Goal: Task Accomplishment & Management: Manage account settings

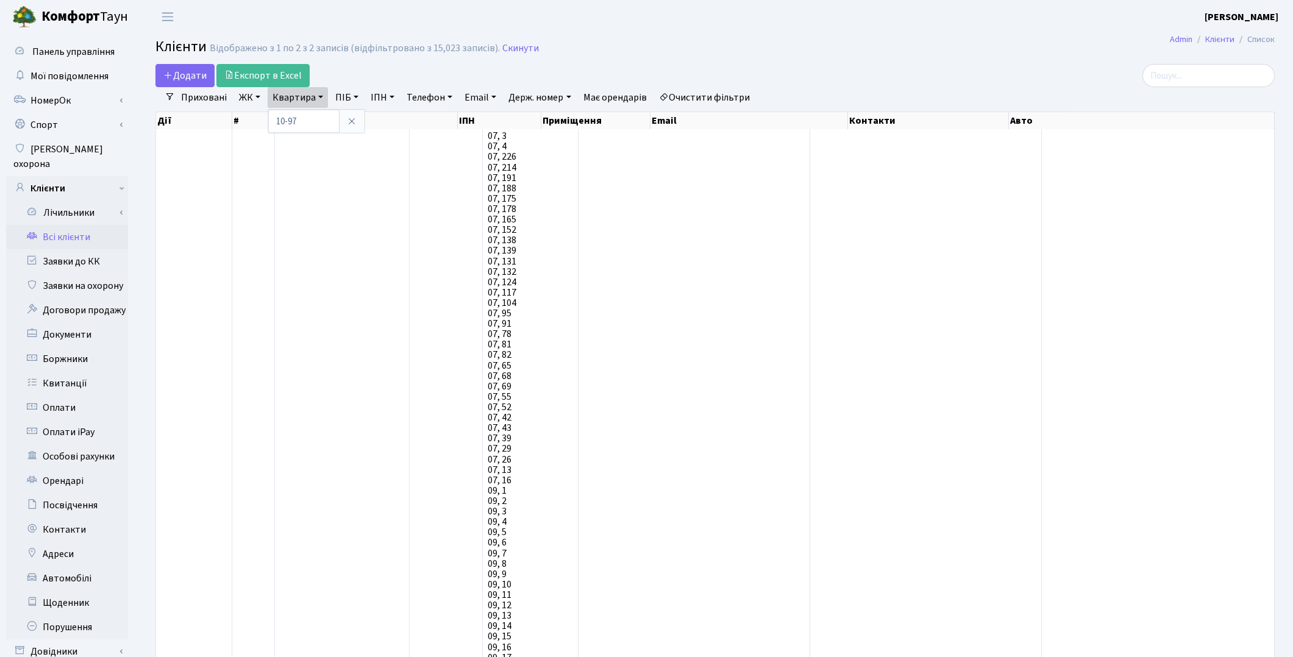
select select "25"
click at [80, 249] on link "Заявки до КК" at bounding box center [67, 261] width 122 height 24
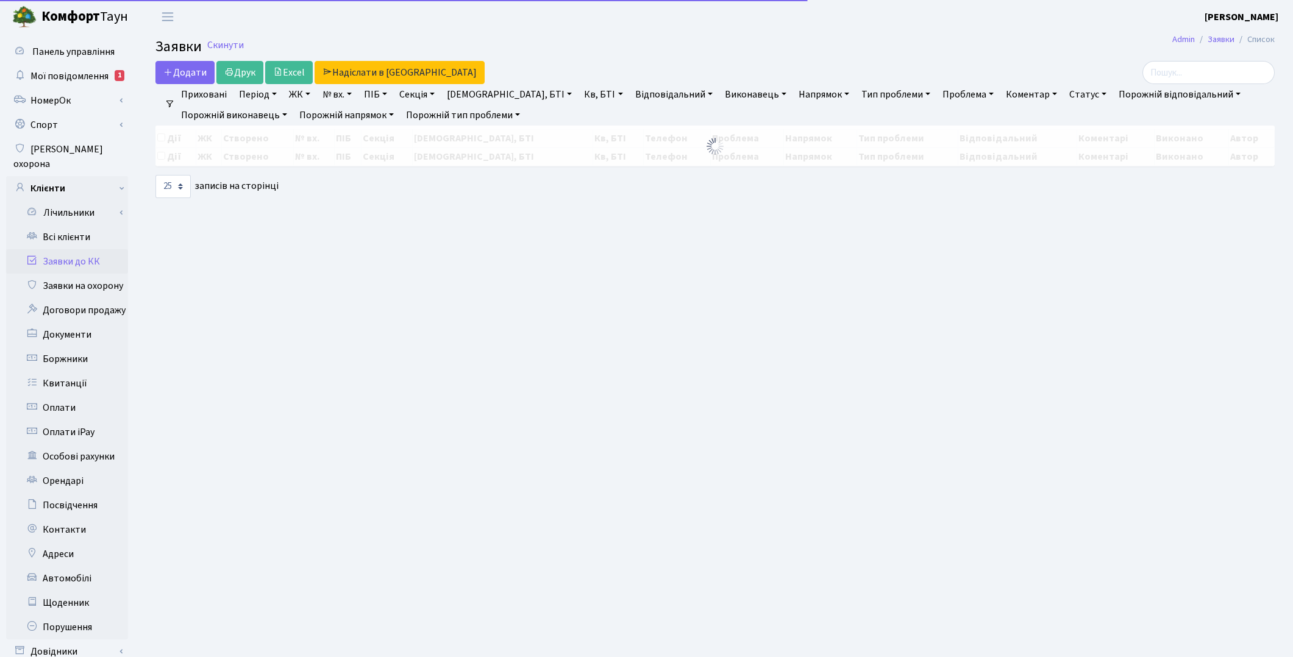
select select "25"
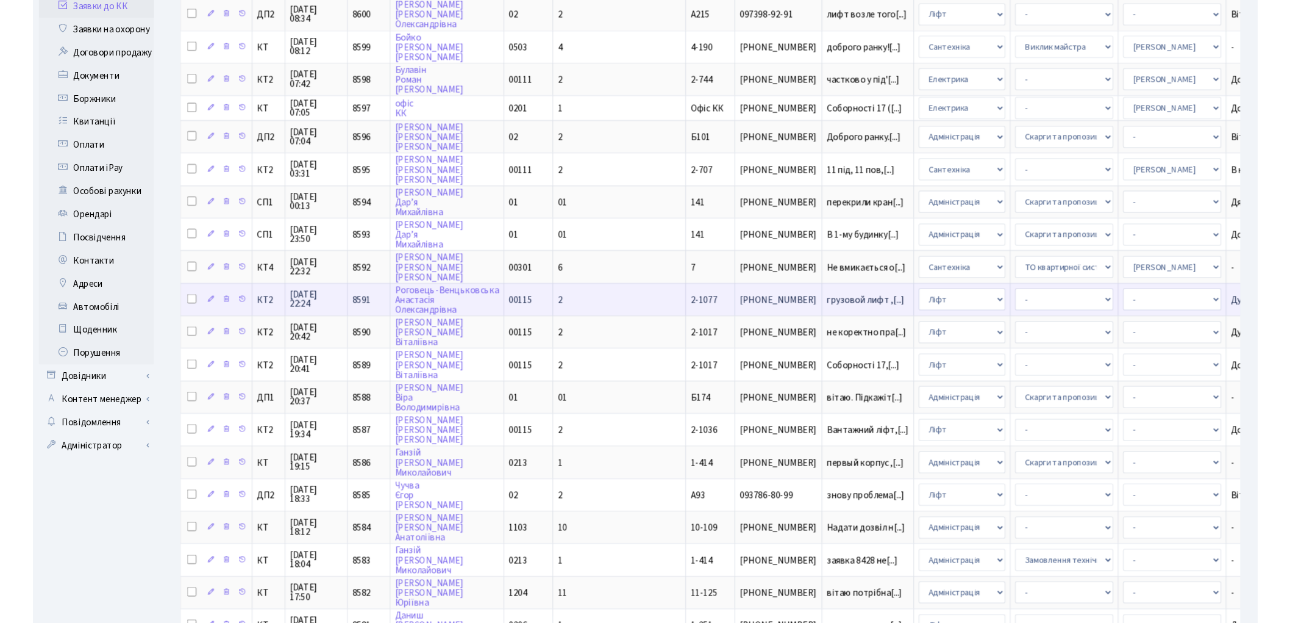
scroll to position [403, 0]
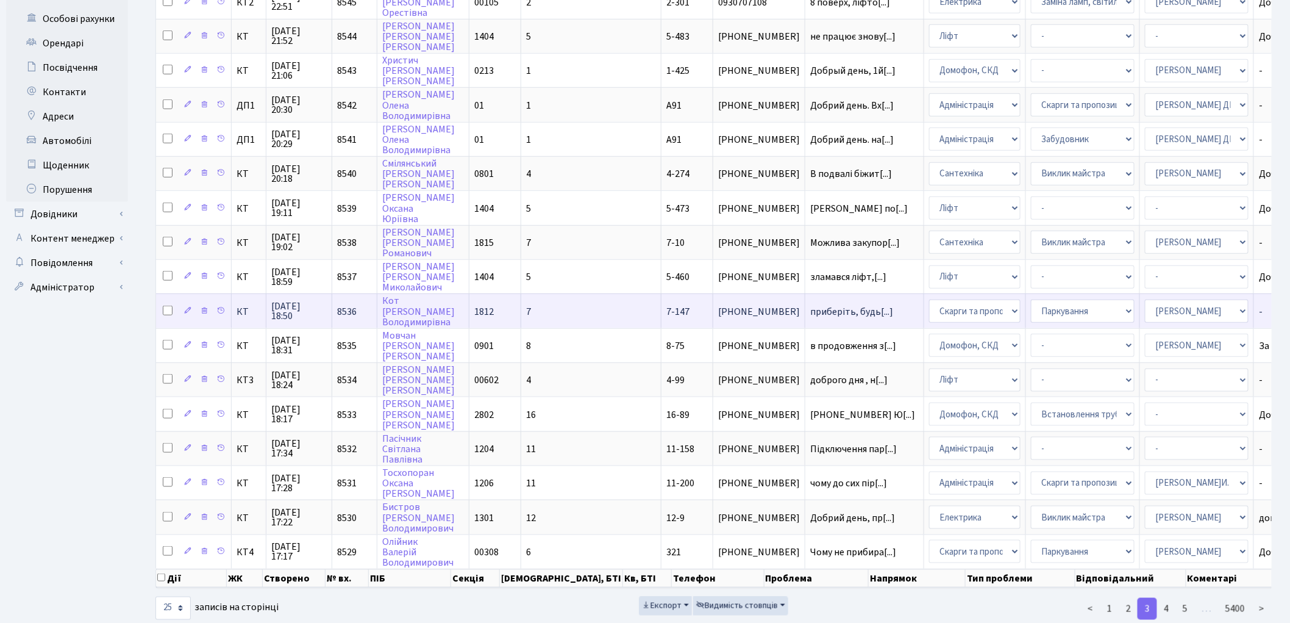
scroll to position [444, 0]
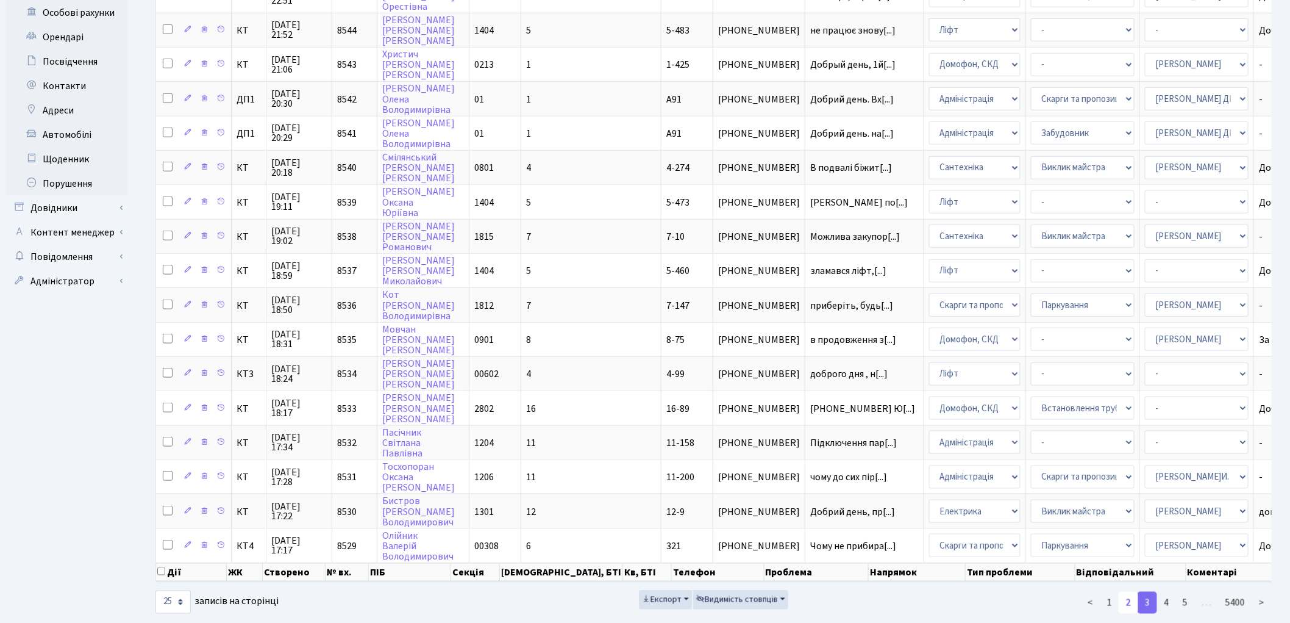
click at [1134, 592] on link "2" at bounding box center [1129, 603] width 20 height 22
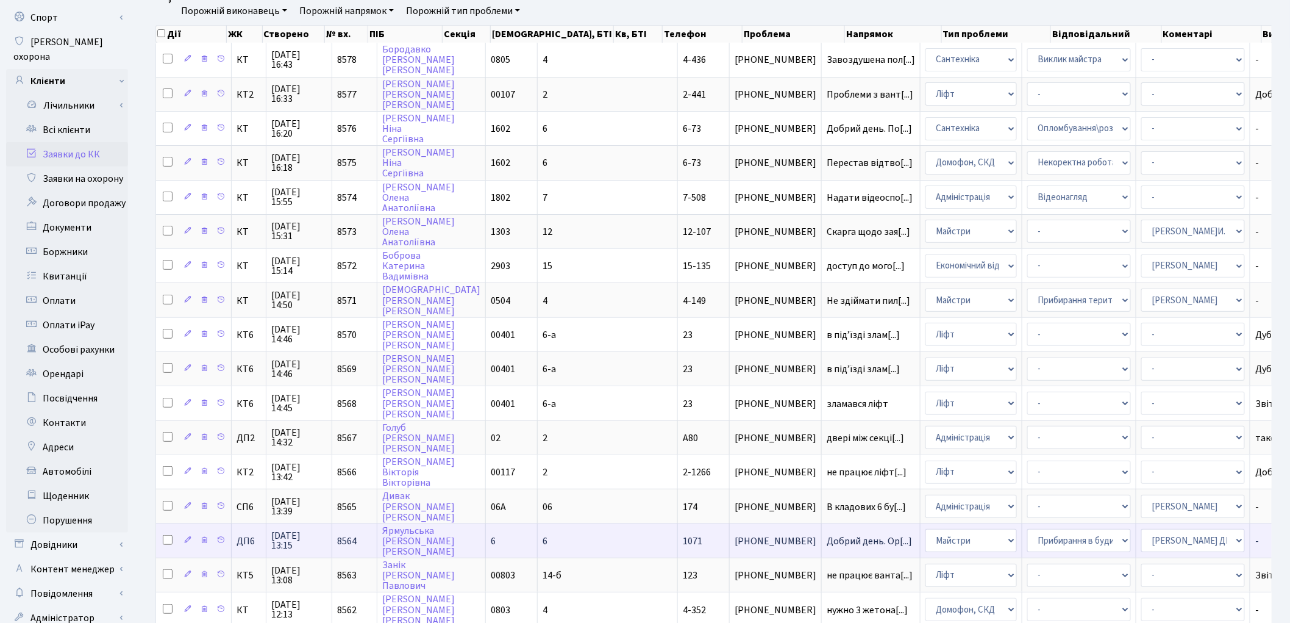
scroll to position [105, 0]
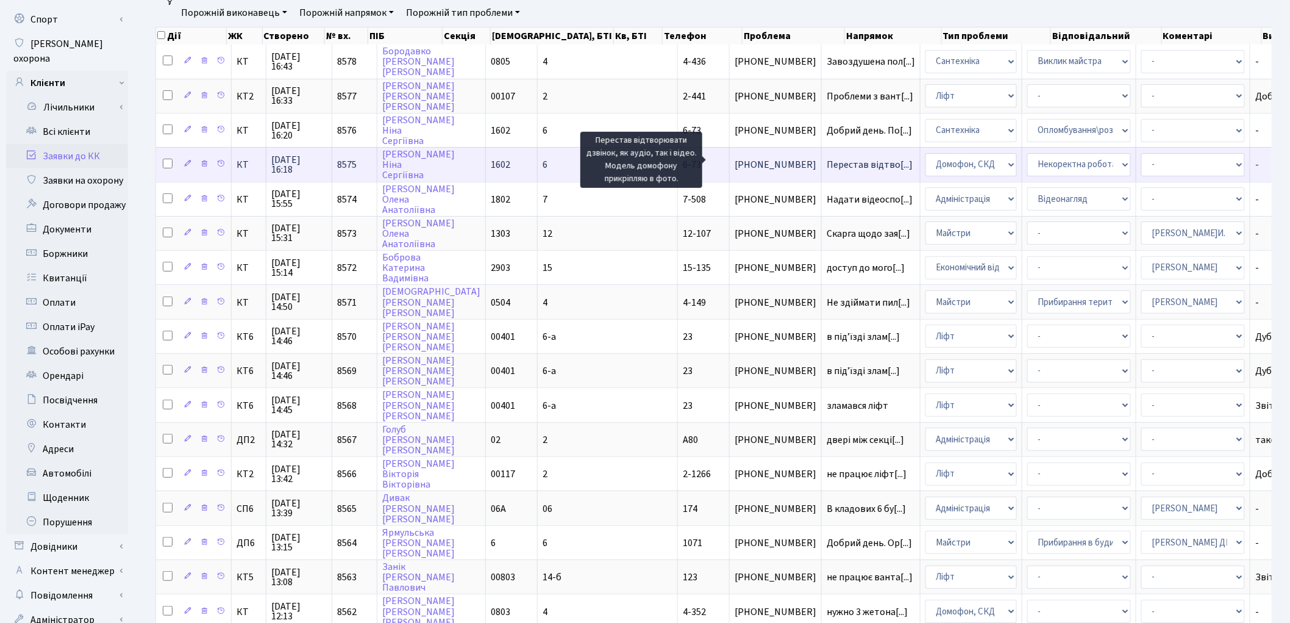
click at [827, 159] on span "Перестав відтво[...]" at bounding box center [870, 164] width 86 height 13
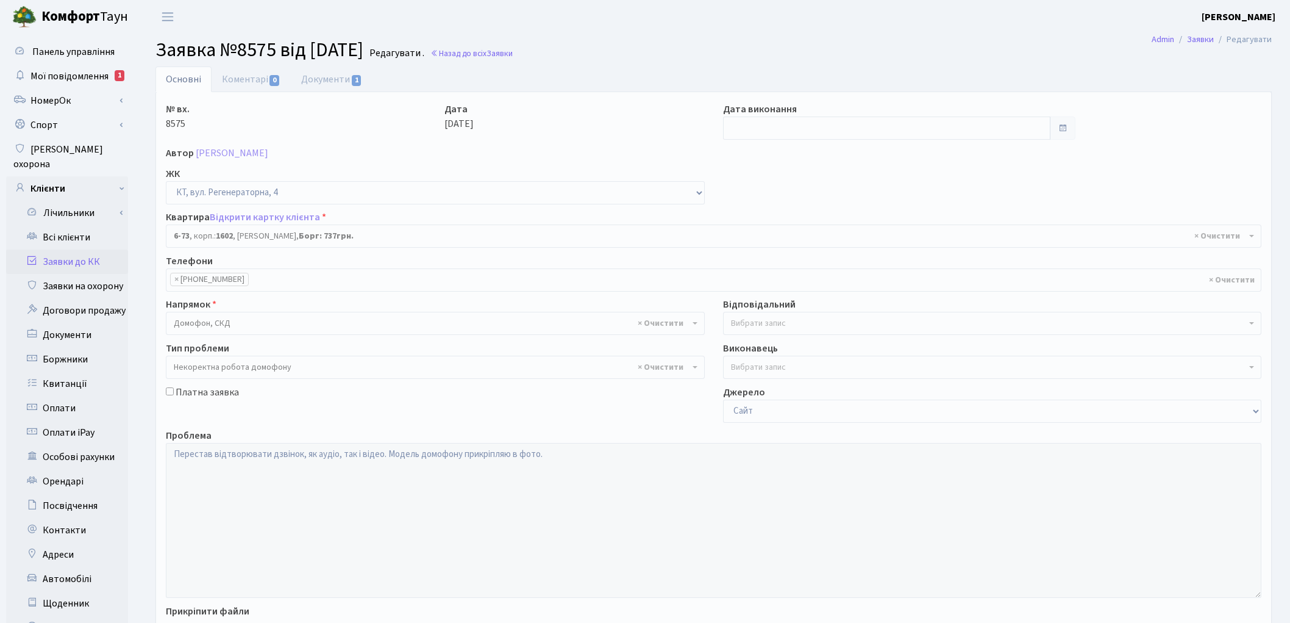
select select "5298"
select select "38"
click at [240, 77] on link "Коментарі 0" at bounding box center [251, 78] width 79 height 25
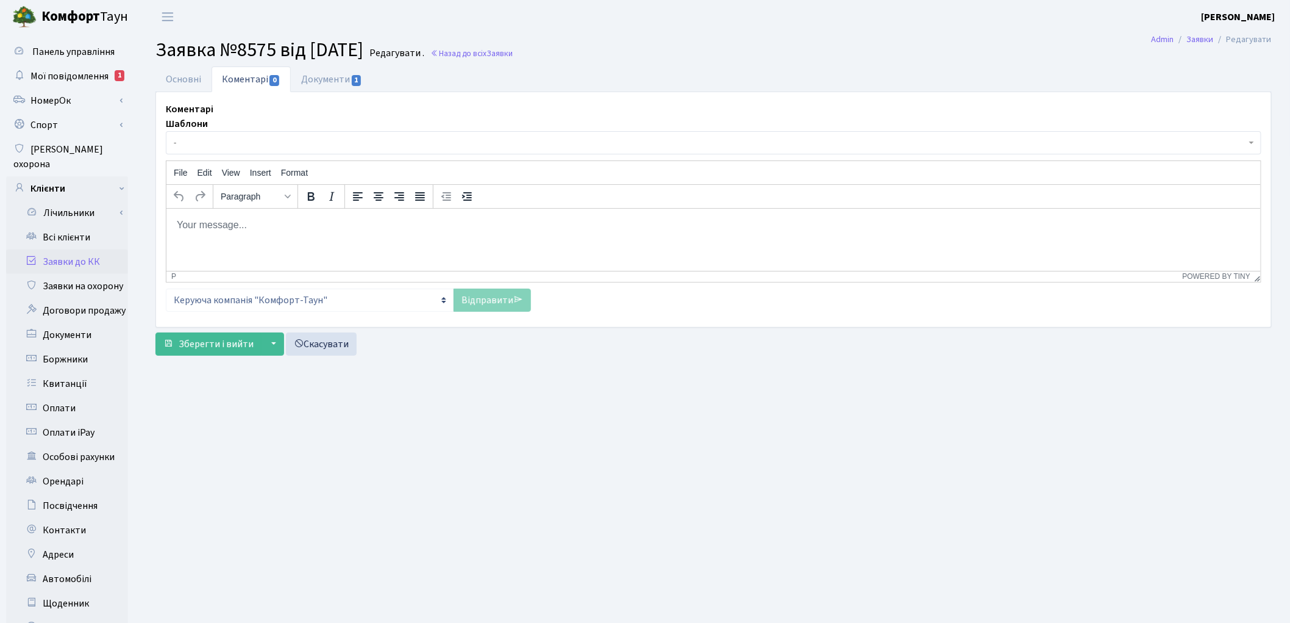
click at [220, 143] on span "-" at bounding box center [710, 143] width 1073 height 12
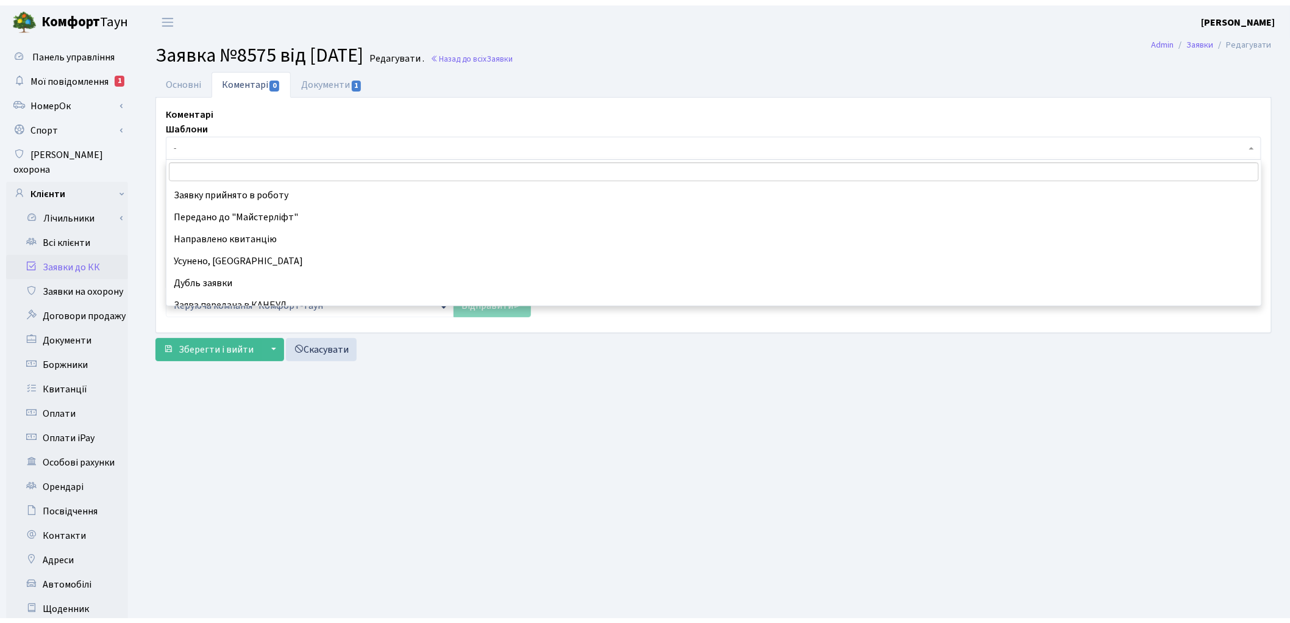
scroll to position [135, 0]
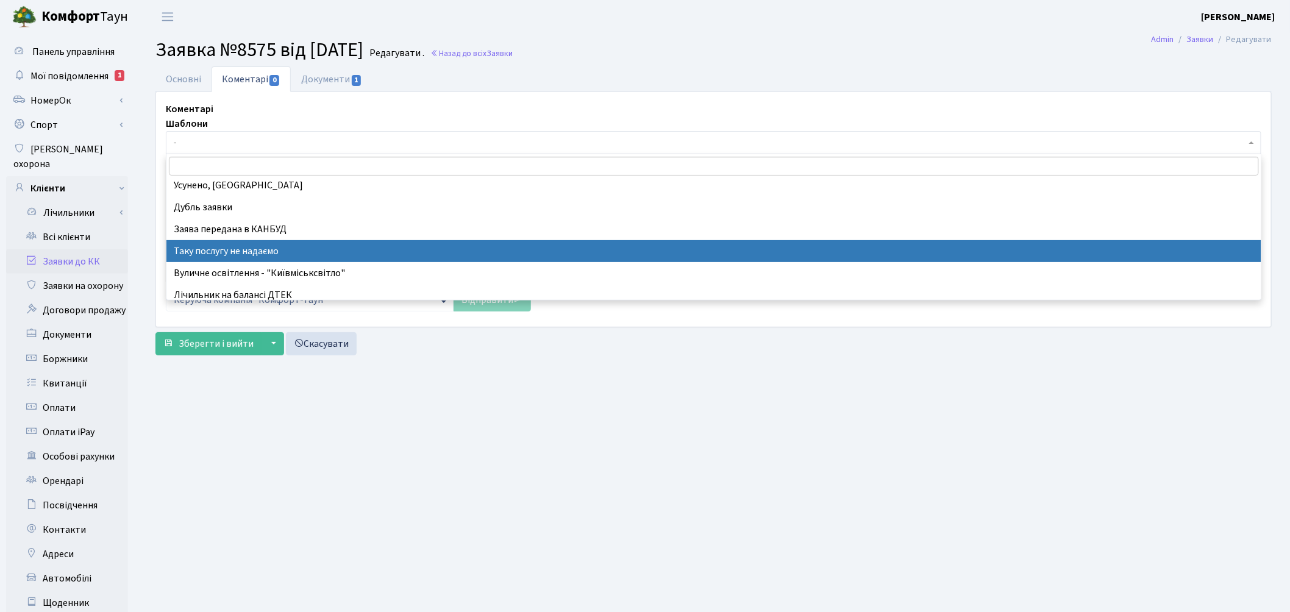
select select "21"
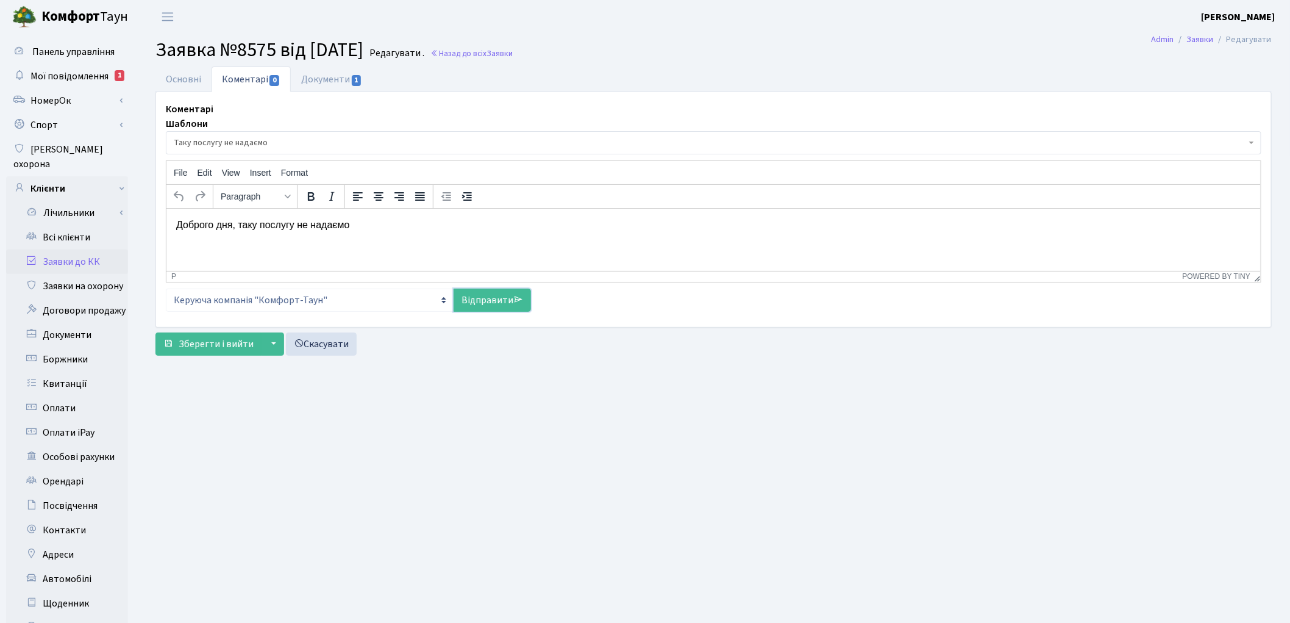
click at [496, 305] on link "Відправити" at bounding box center [492, 299] width 77 height 23
select select
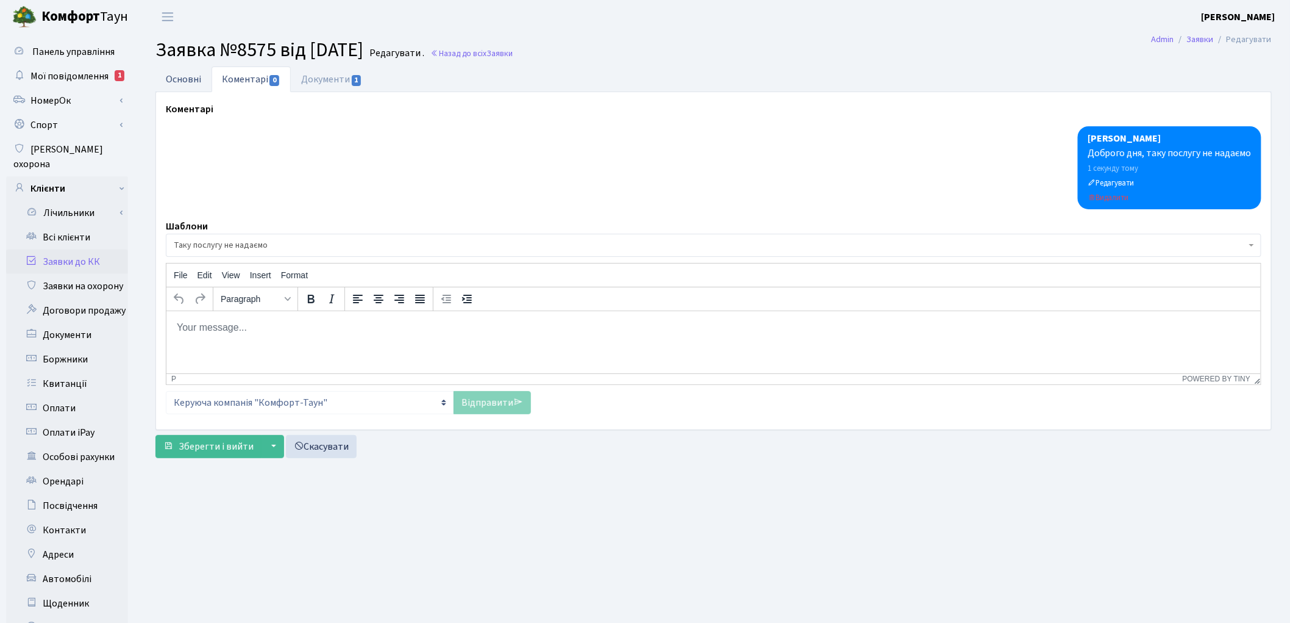
click at [194, 74] on link "Основні" at bounding box center [184, 78] width 56 height 25
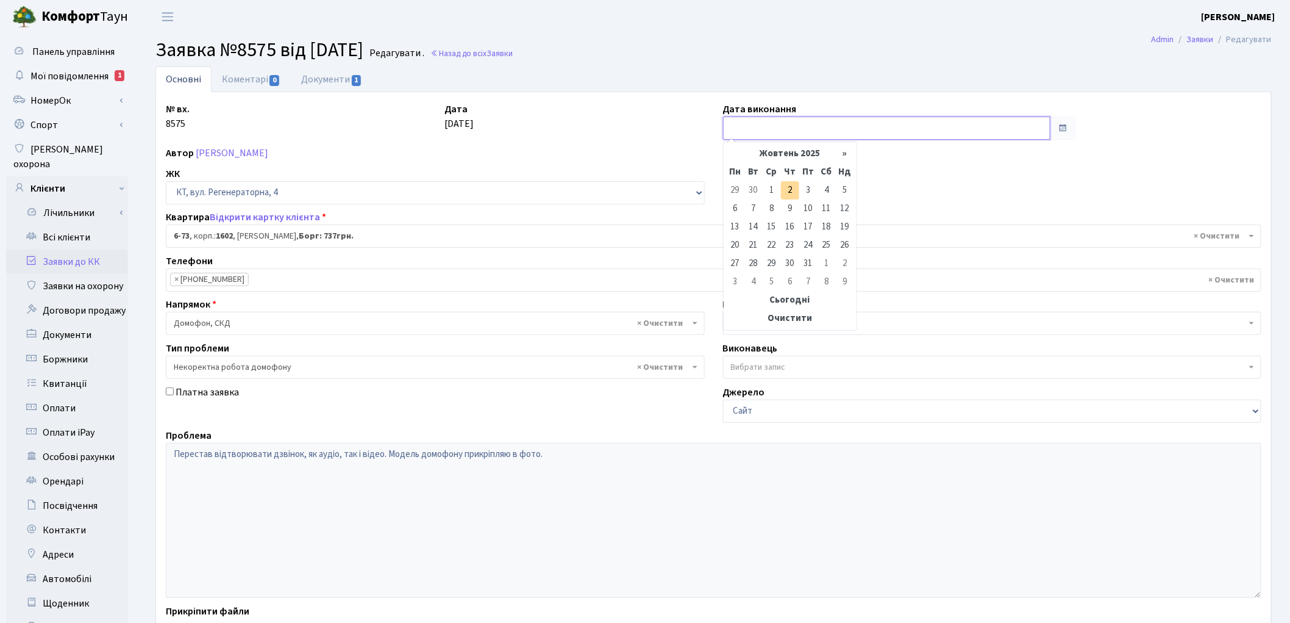
click at [754, 126] on input "text" at bounding box center [887, 127] width 328 height 23
click at [788, 192] on td "2" at bounding box center [790, 190] width 18 height 18
type input "[DATE]"
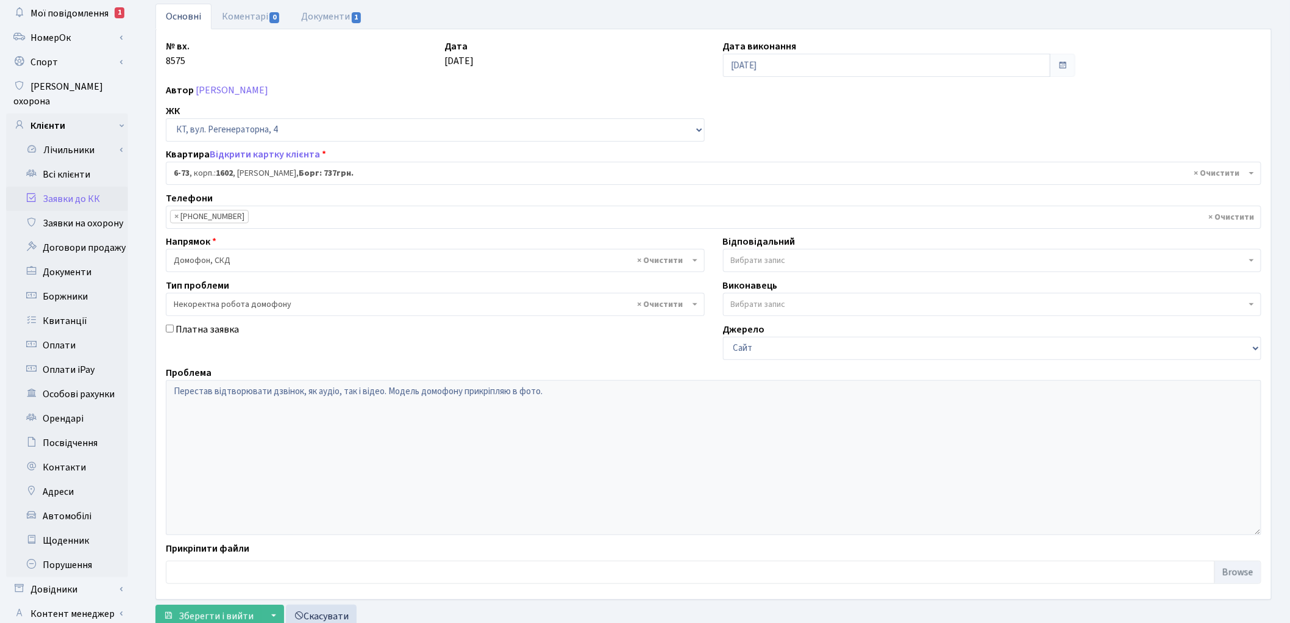
scroll to position [136, 0]
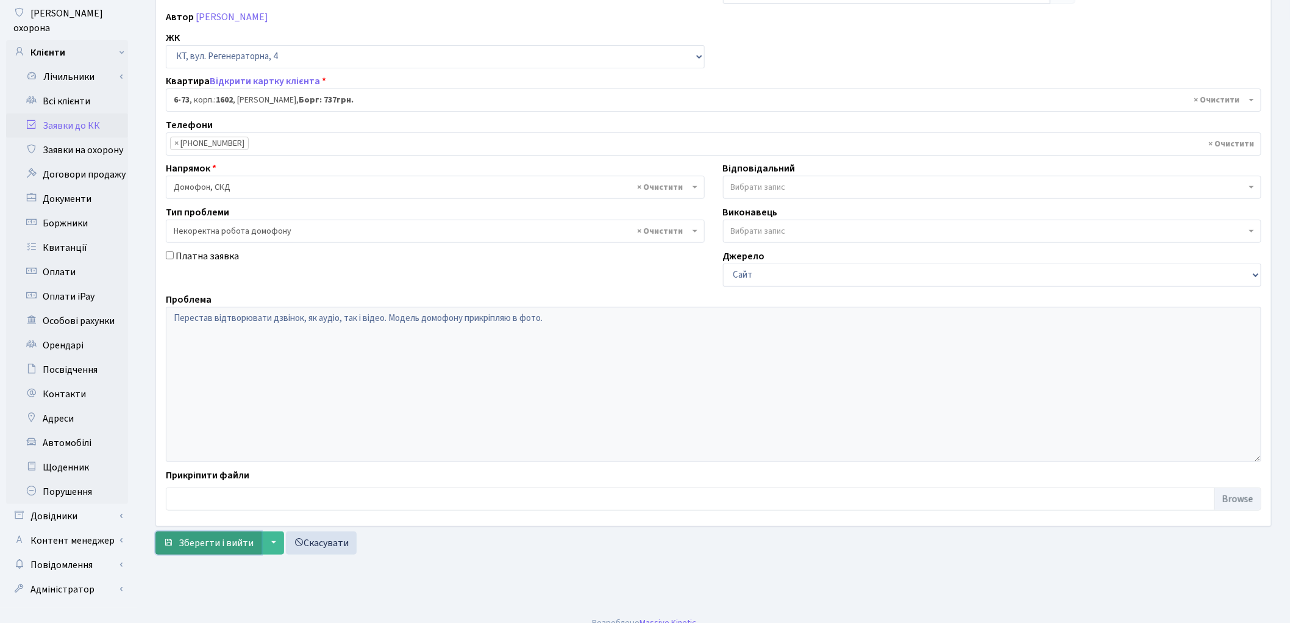
click at [212, 543] on span "Зберегти і вийти" at bounding box center [216, 542] width 75 height 13
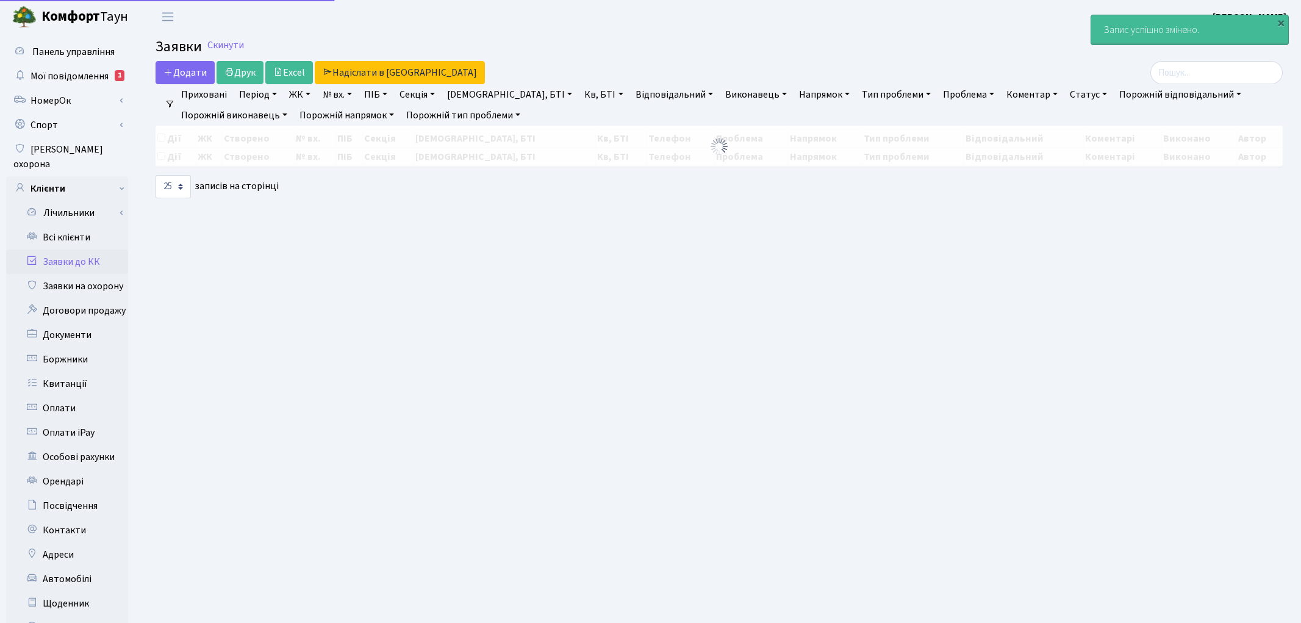
select select "25"
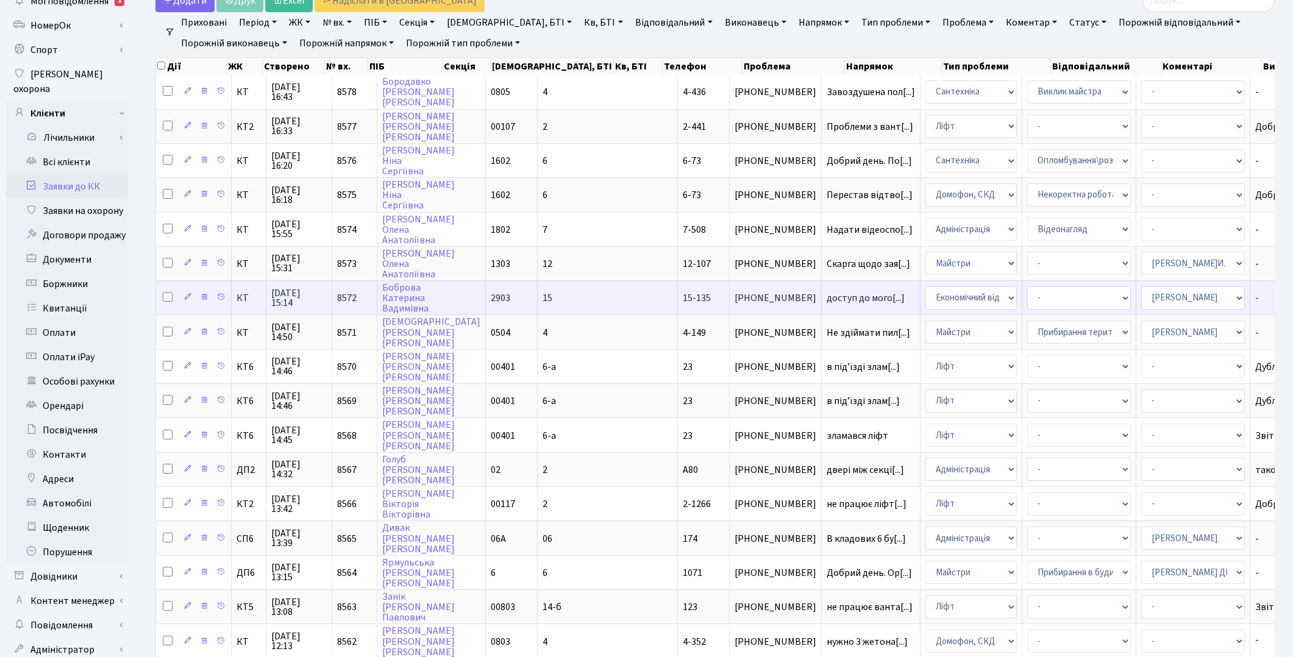
scroll to position [74, 0]
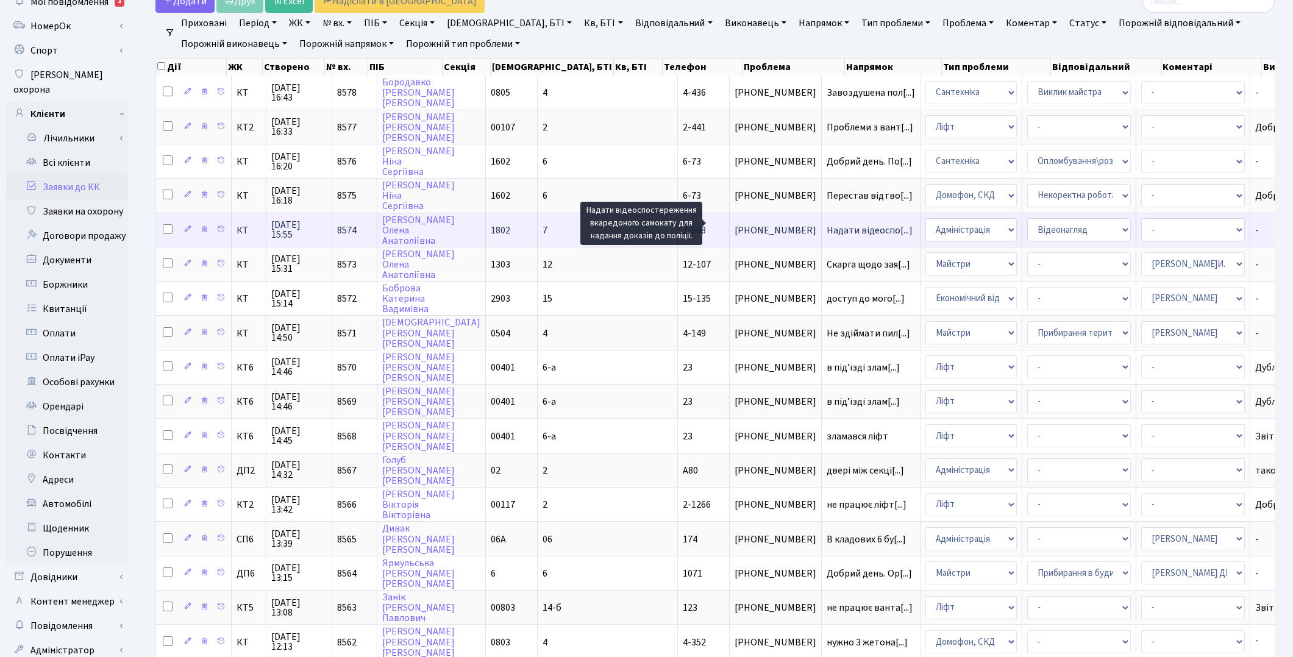
click at [827, 224] on span "Надати відеоспо[...]" at bounding box center [870, 230] width 86 height 13
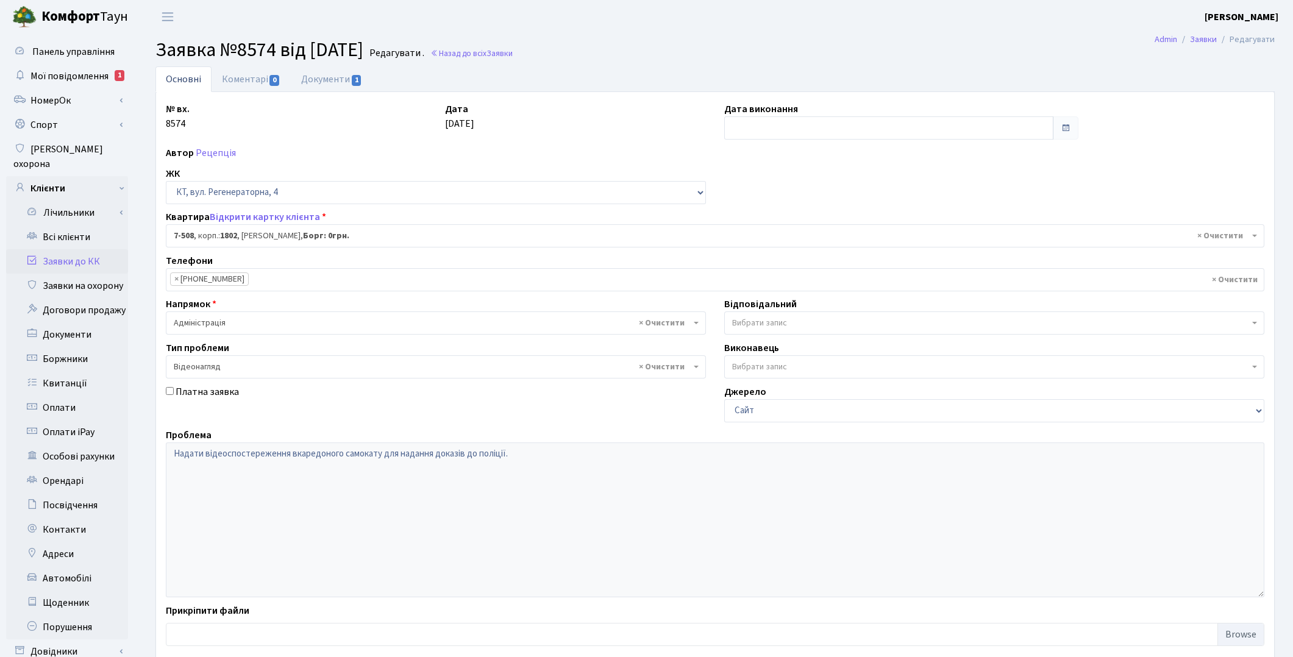
select select "4663"
select select "45"
click at [336, 79] on link "Документи 1" at bounding box center [332, 78] width 82 height 25
select select "25"
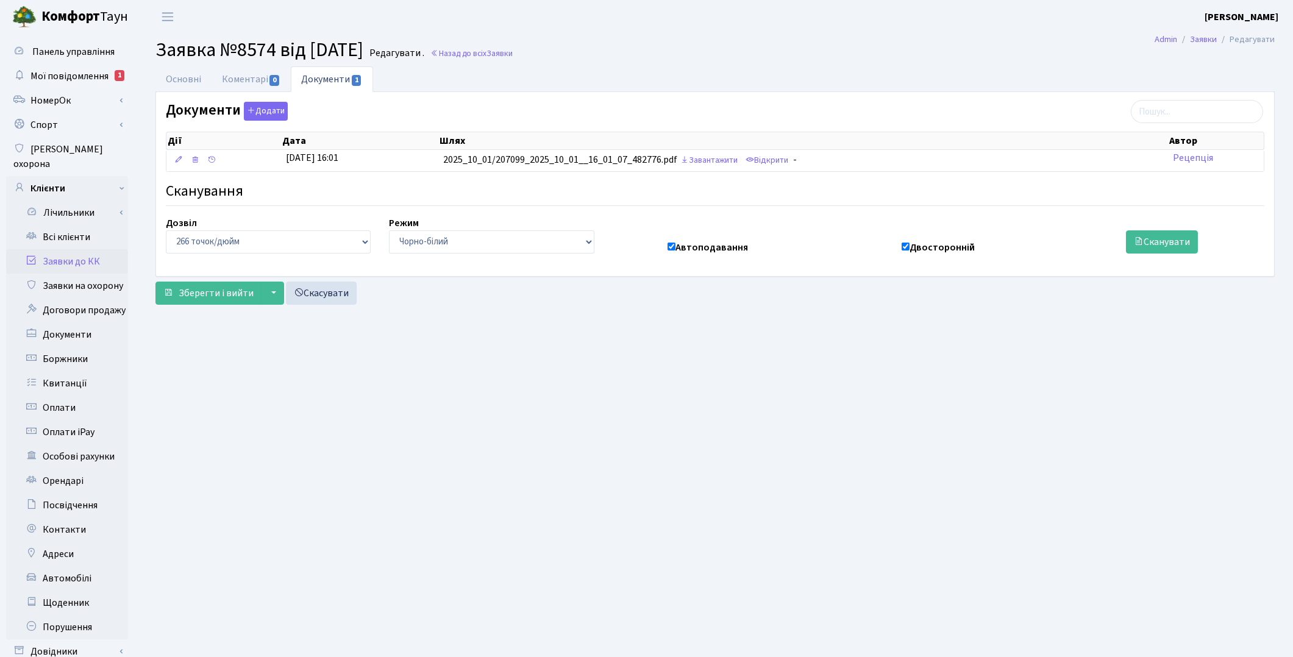
click at [84, 249] on link "Заявки до КК" at bounding box center [67, 261] width 122 height 24
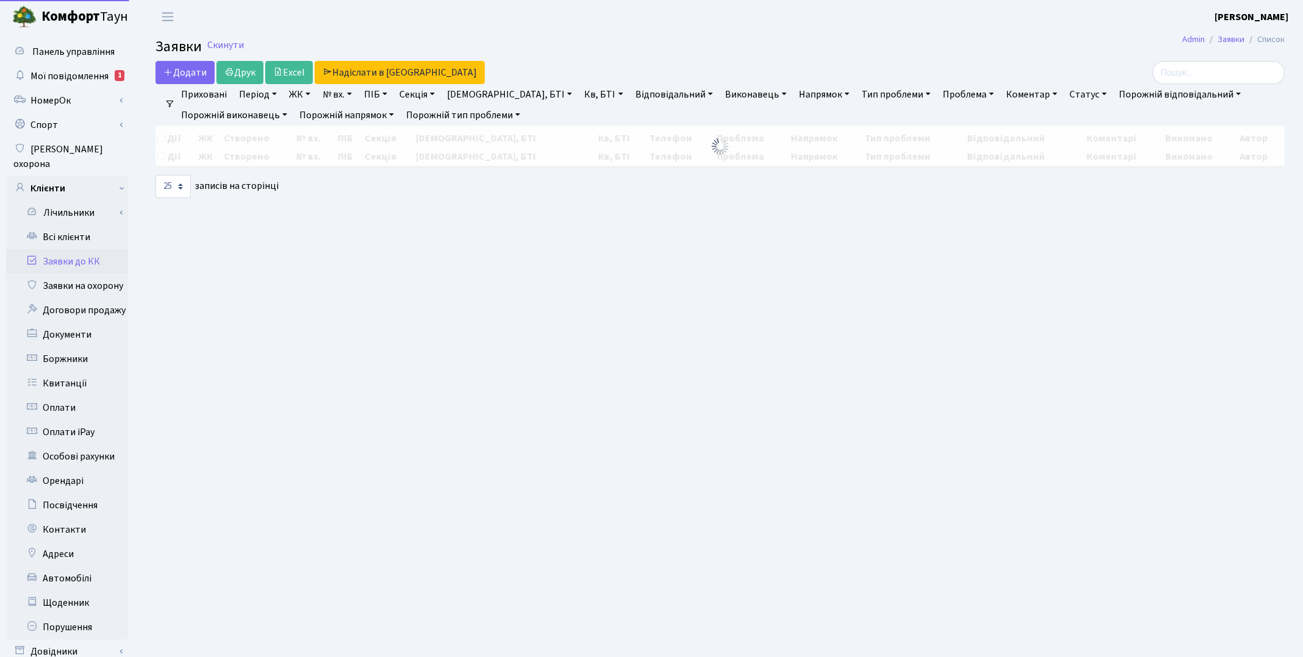
select select "25"
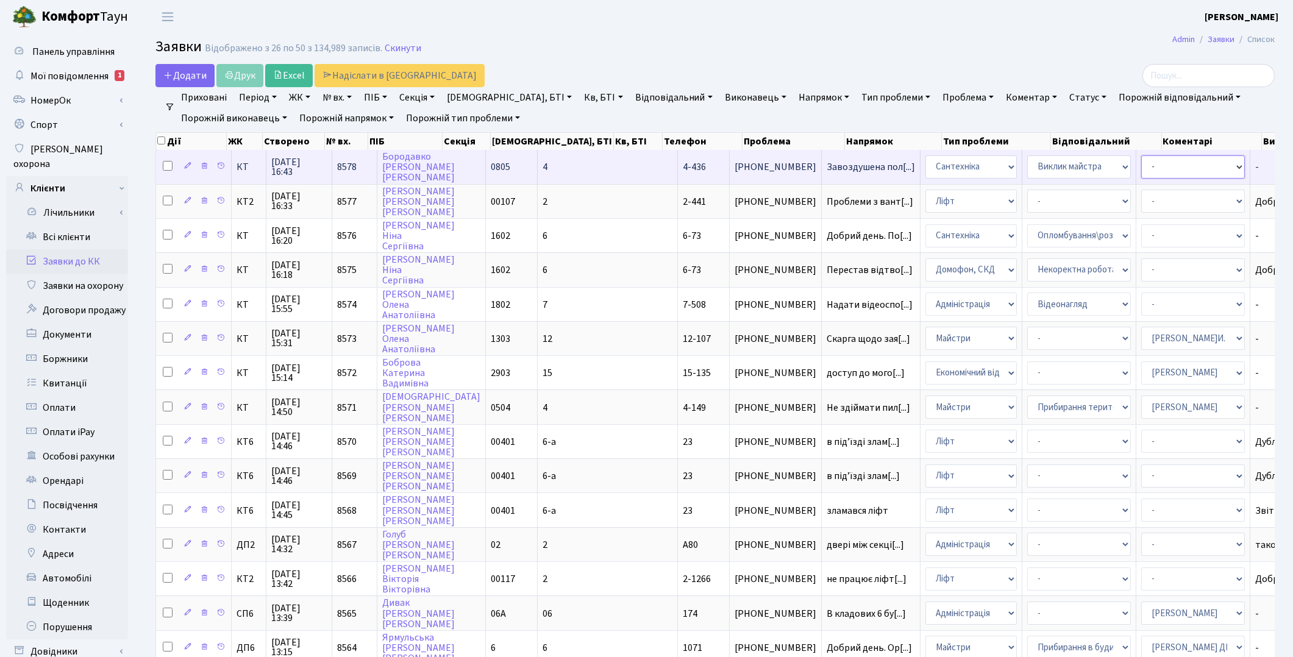
click at [1142, 166] on select "- Адміністратор ЖК ДП Адміністратор ЖК КТ Адміністратор ЖК СП [PERSON_NAME] [PE…" at bounding box center [1194, 167] width 104 height 23
select select "67"
click at [1142, 165] on select "- Адміністратор ЖК ДП Адміністратор ЖК КТ Адміністратор ЖК СП Вижул В. В. Горді…" at bounding box center [1194, 167] width 104 height 23
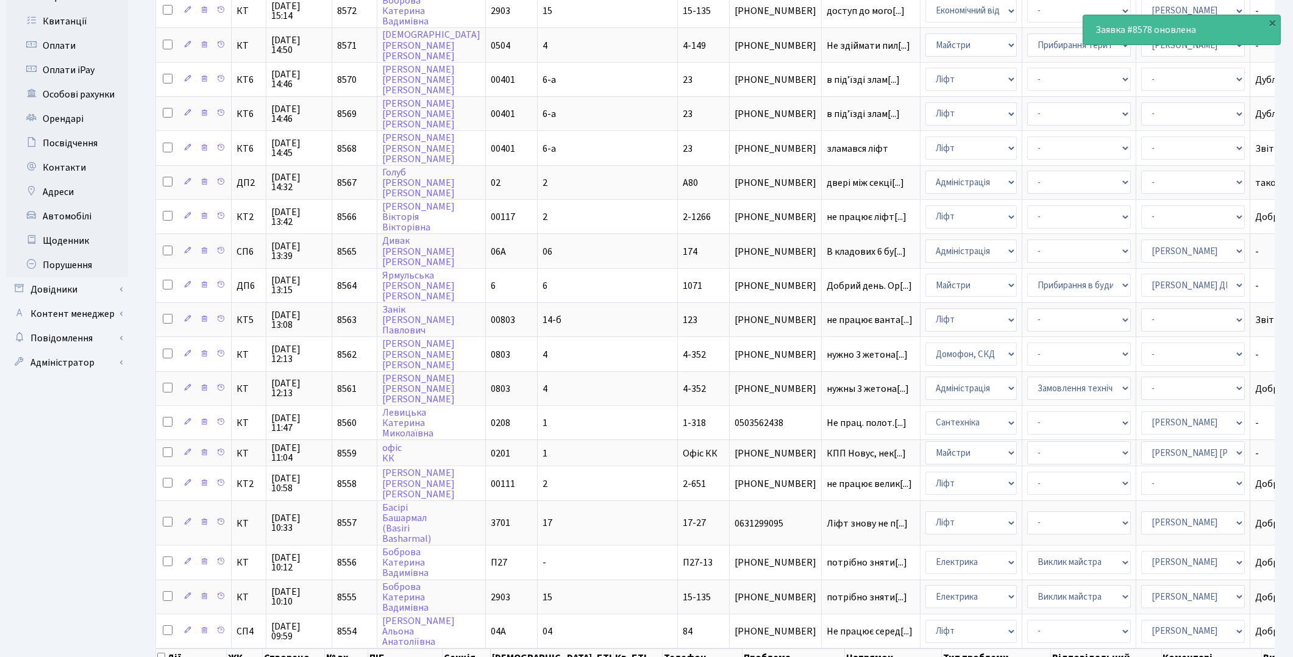
scroll to position [338, 0]
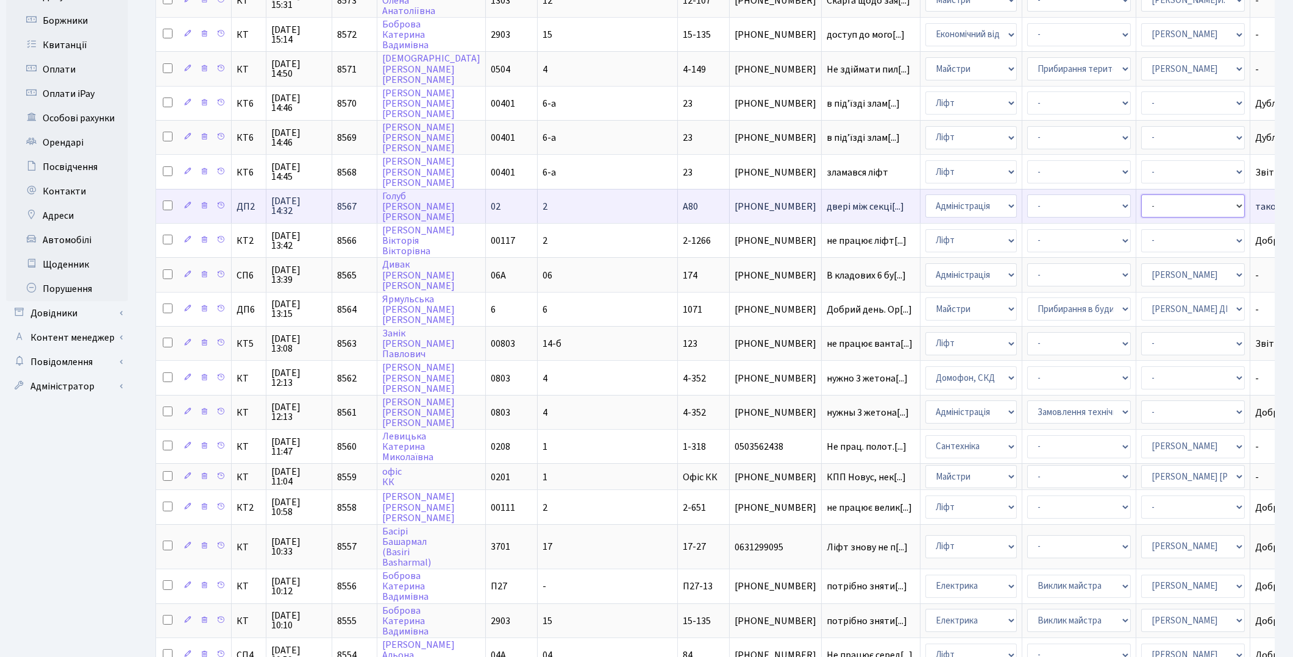
click at [1142, 195] on select "- Адміністратор ЖК ДП Адміністратор ЖК КТ Адміністратор ЖК СП Вижул В. В. Горді…" at bounding box center [1194, 206] width 104 height 23
select select "94"
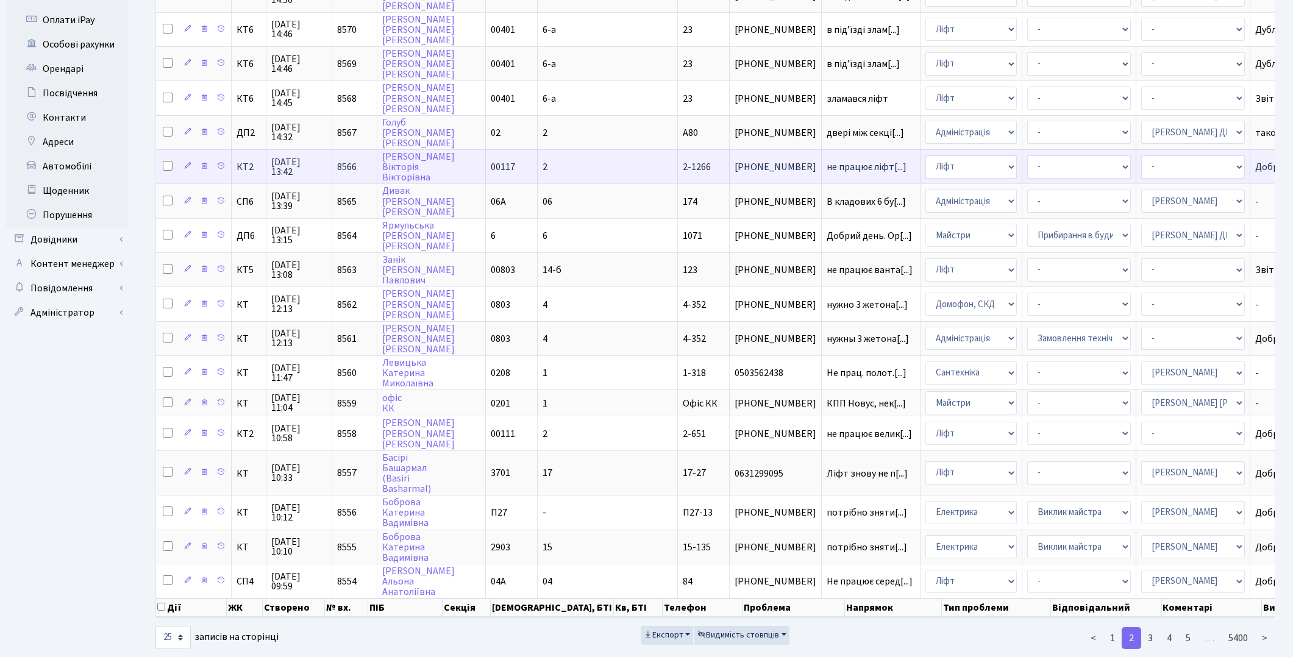
scroll to position [413, 0]
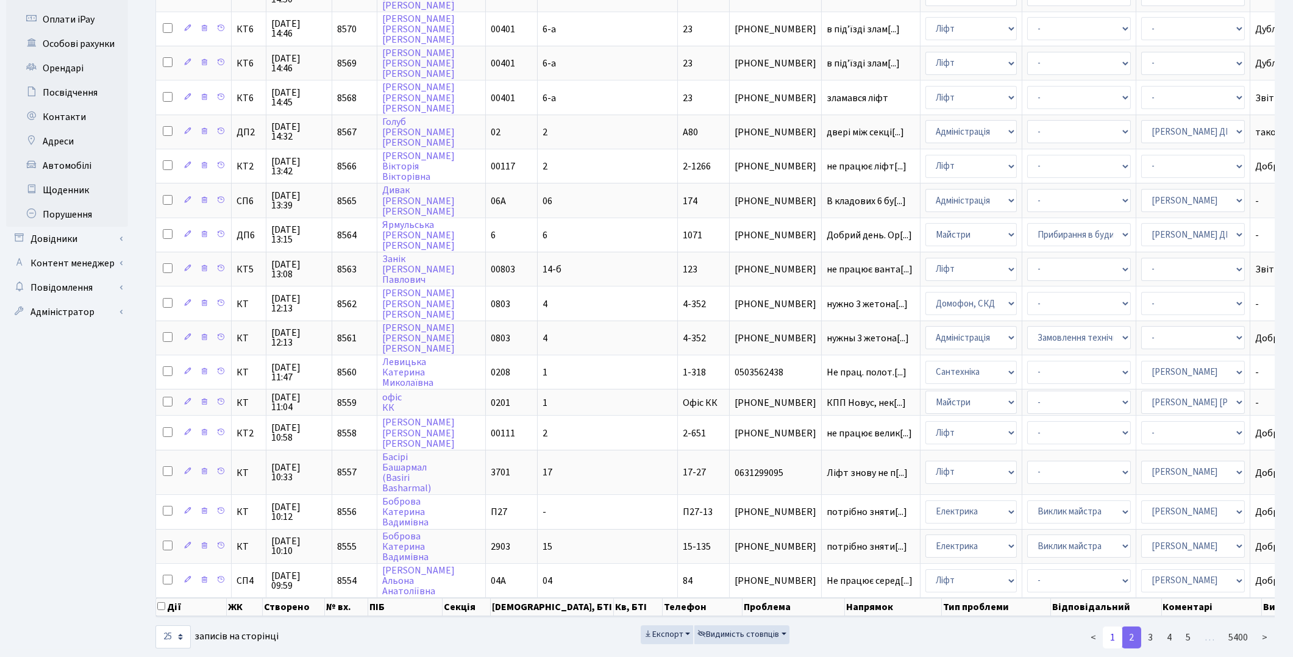
click at [1112, 627] on link "1" at bounding box center [1113, 638] width 20 height 22
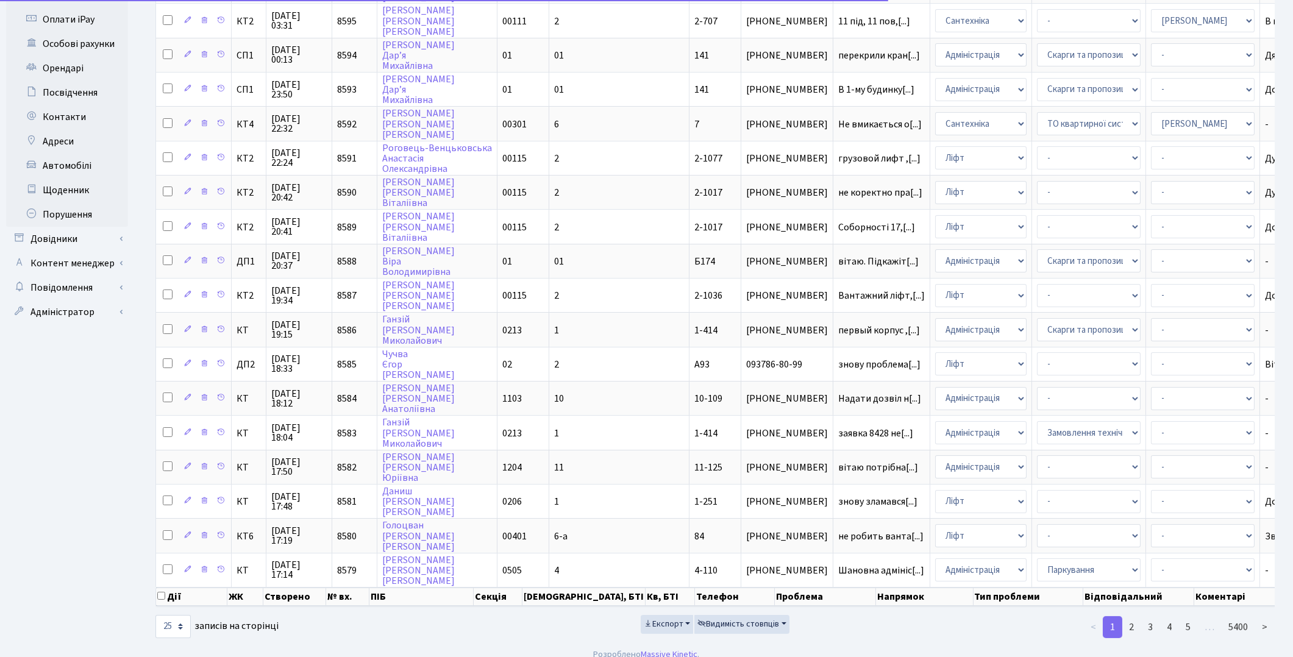
scroll to position [403, 0]
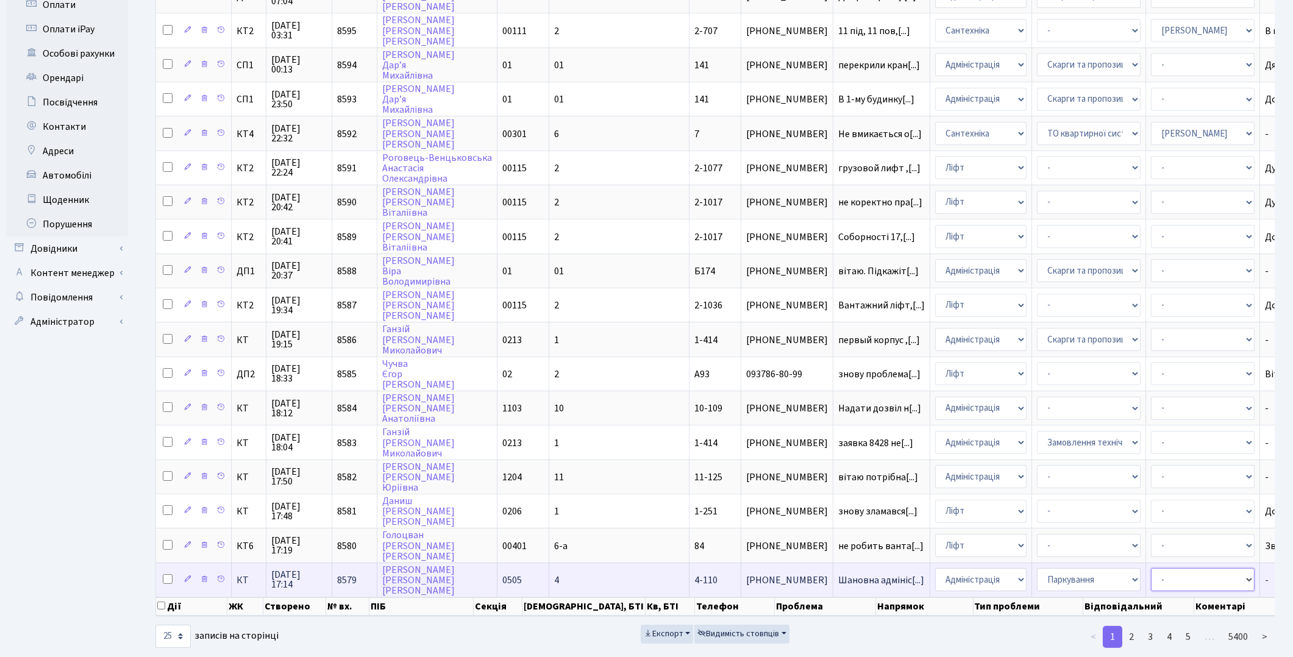
click at [1151, 568] on select "- Адміністратор ЖК ДП Адміністратор ЖК КТ Адміністратор ЖК СП Вижул В. В. Горді…" at bounding box center [1203, 579] width 104 height 23
select select "82"
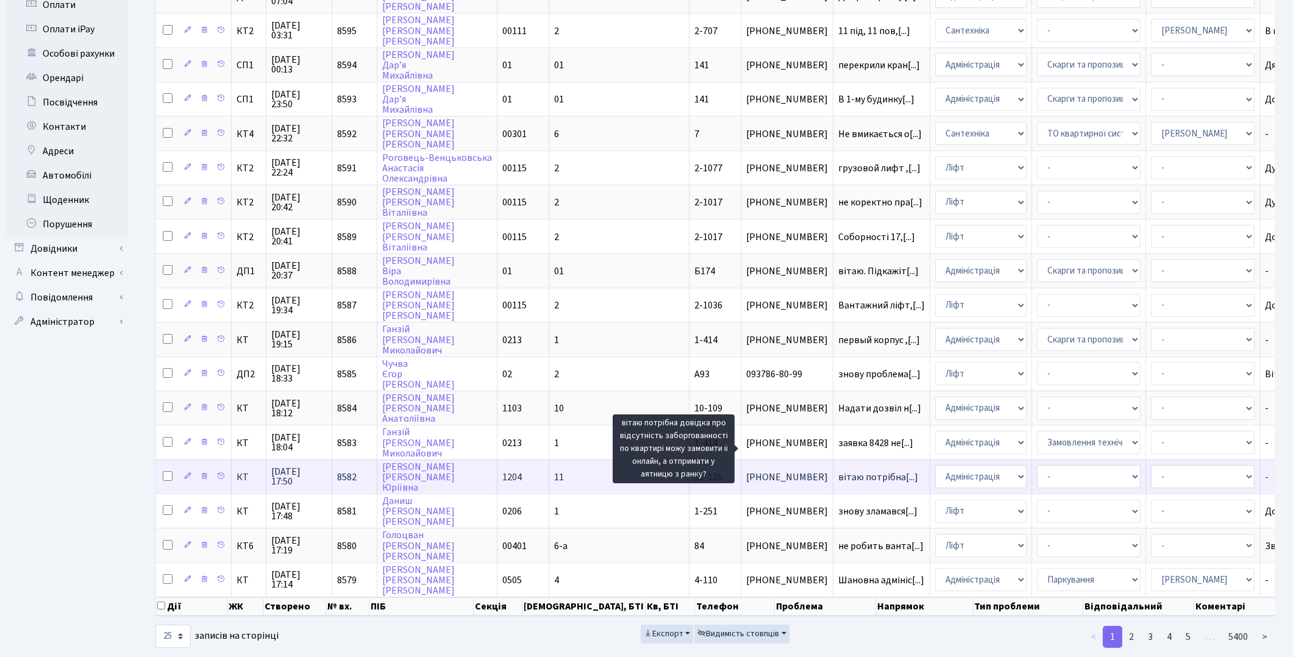
click at [838, 471] on span "вітаю потрібна[...]" at bounding box center [878, 477] width 80 height 13
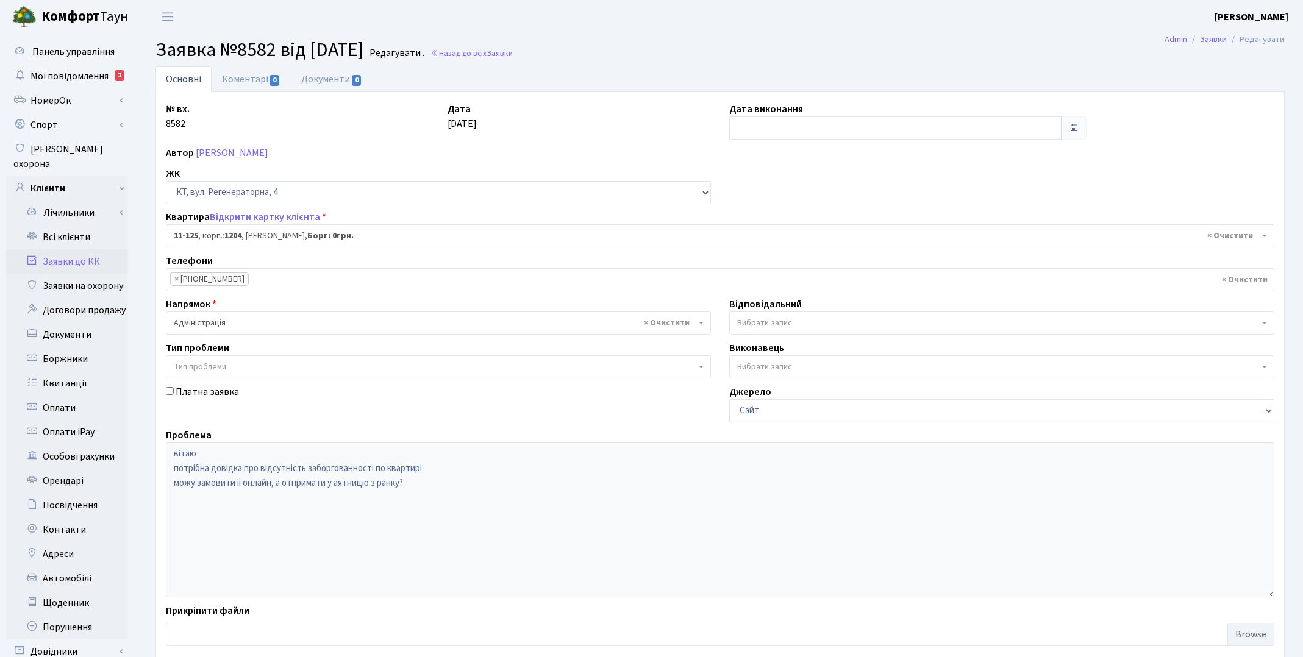
select select "7063"
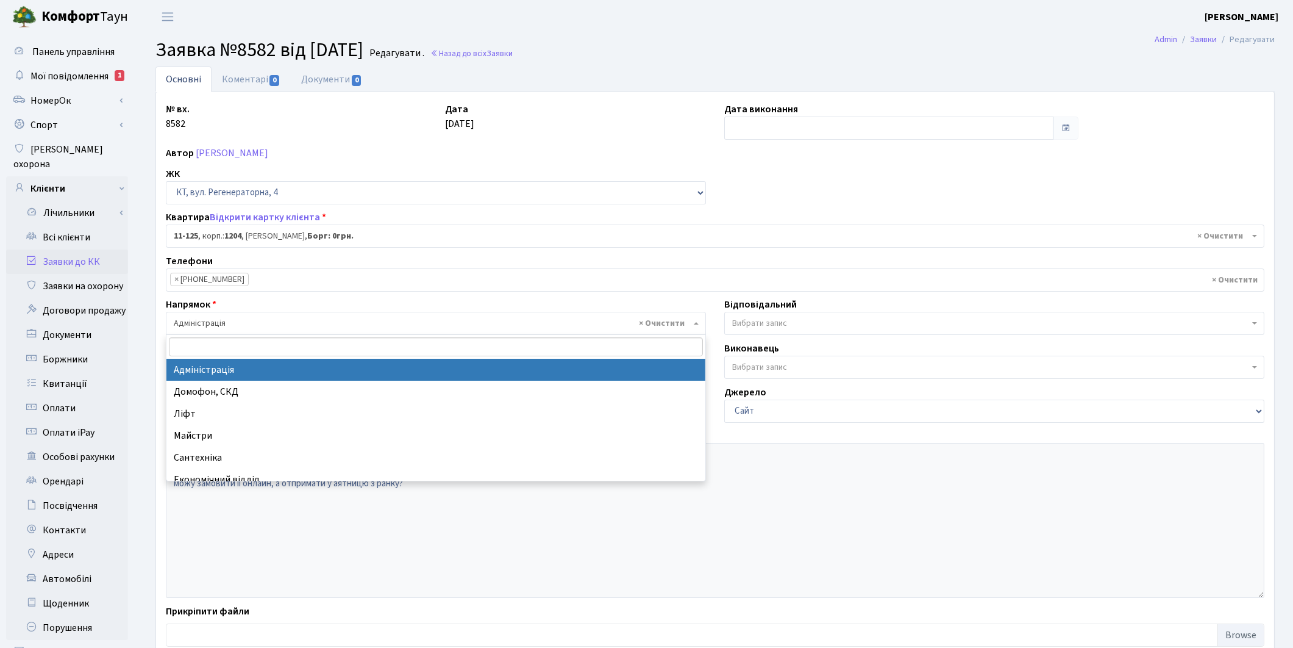
click at [230, 327] on span "× Адміністрація" at bounding box center [432, 323] width 517 height 12
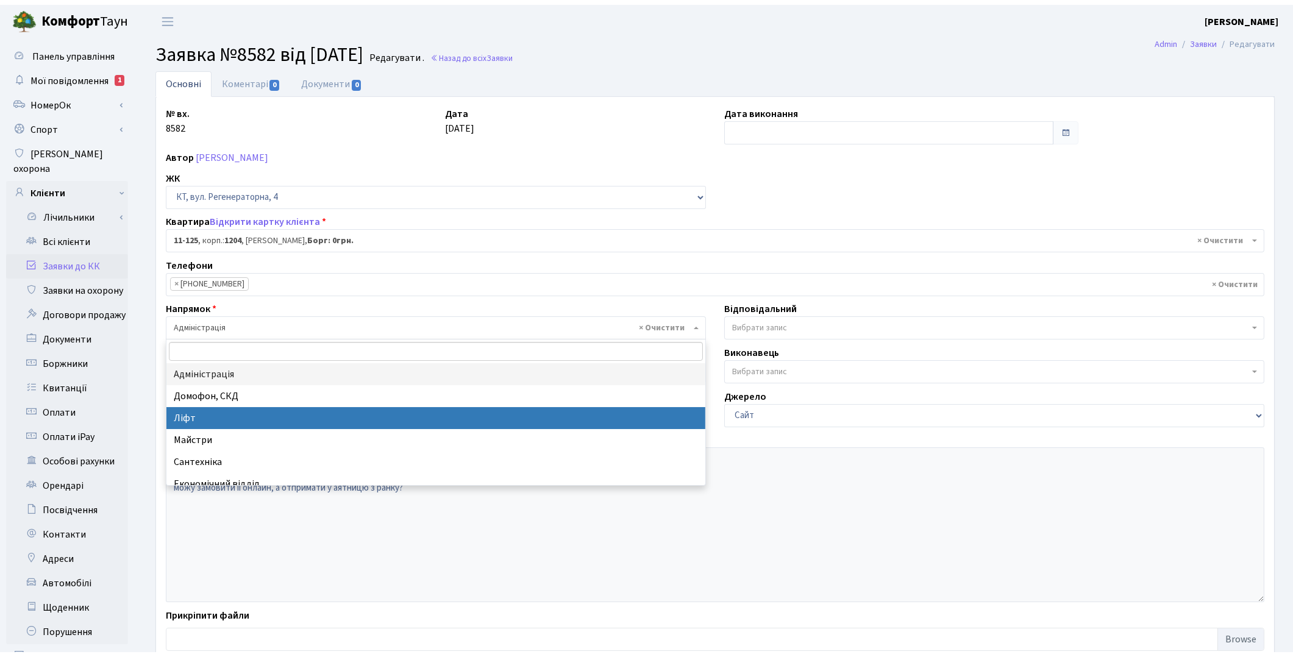
scroll to position [68, 0]
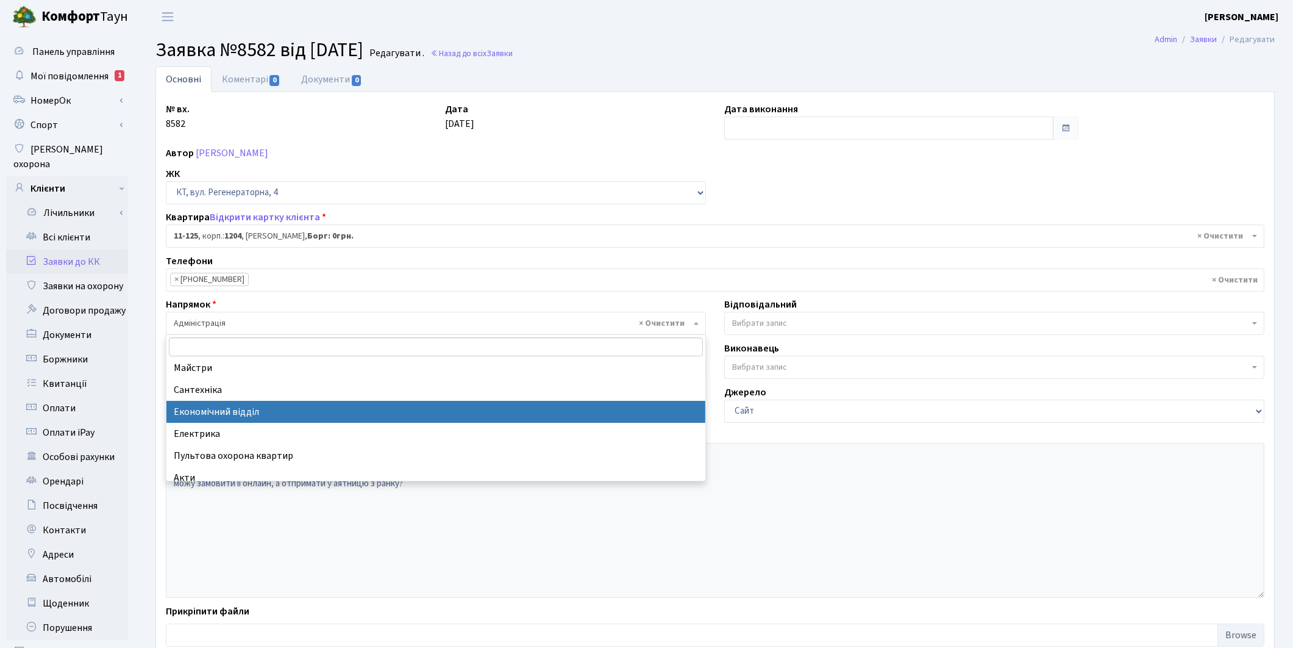
select select "9"
select select
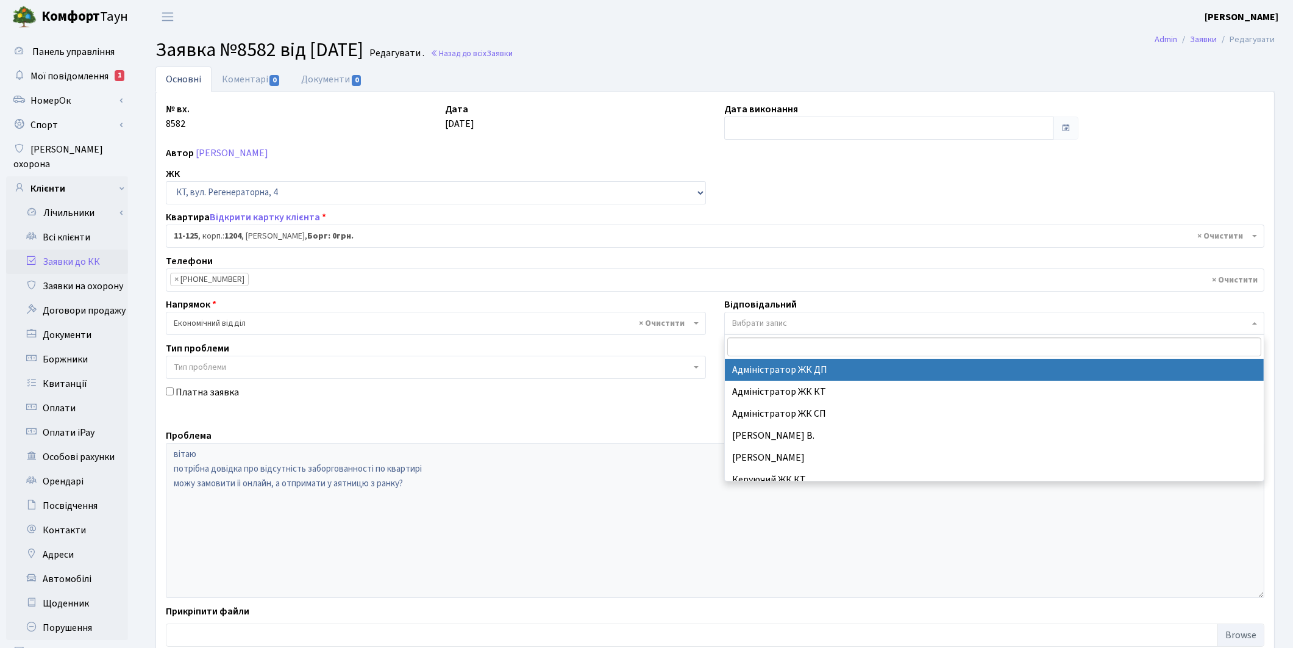
click at [742, 324] on span "Вибрати запис" at bounding box center [759, 323] width 55 height 12
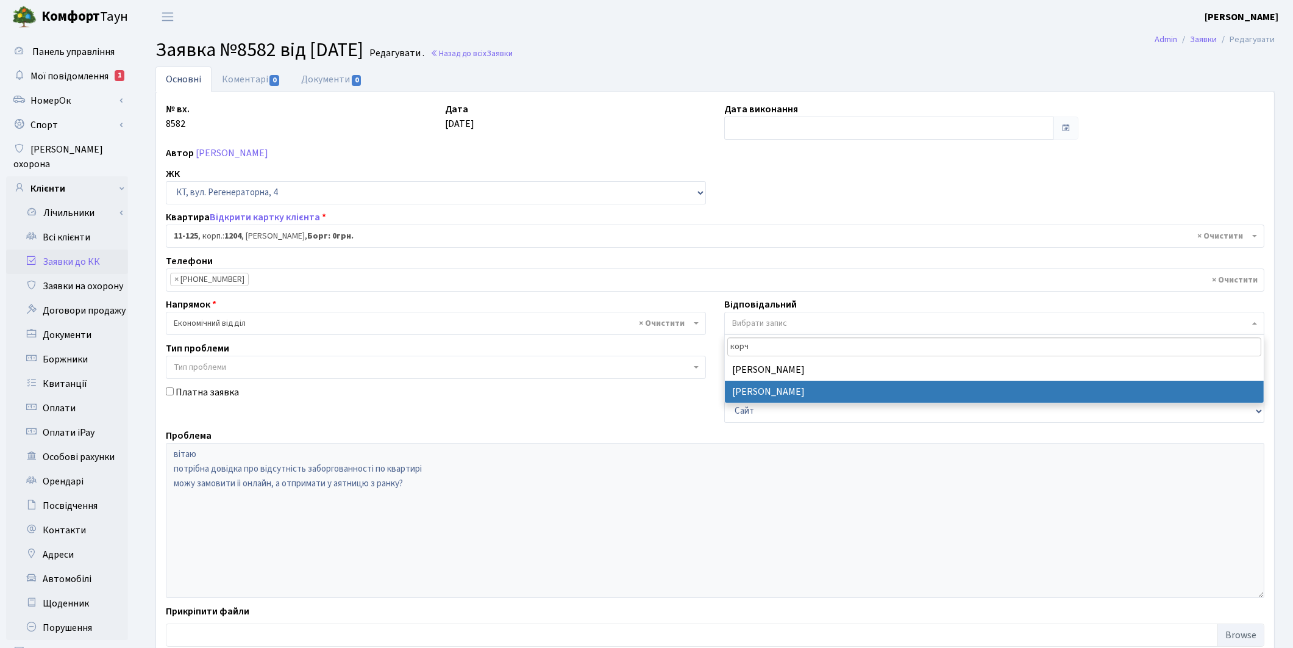
type input "корч"
select select "33"
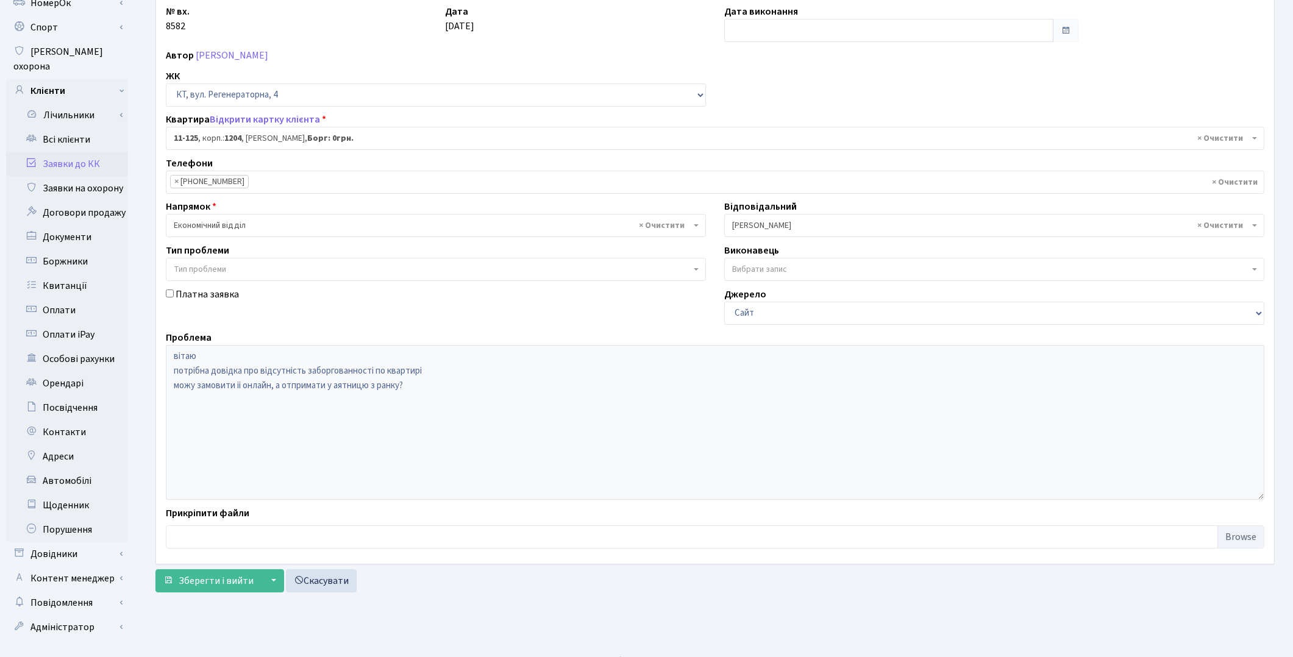
scroll to position [101, 0]
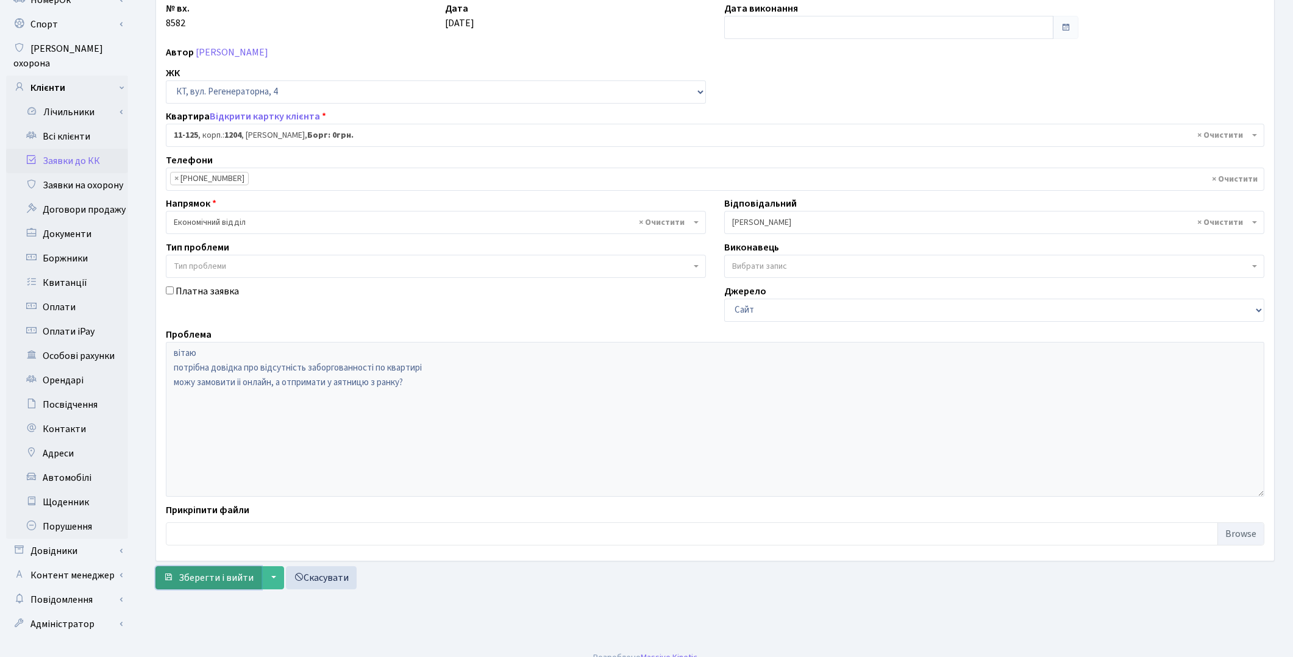
click at [202, 574] on span "Зберегти і вийти" at bounding box center [216, 577] width 75 height 13
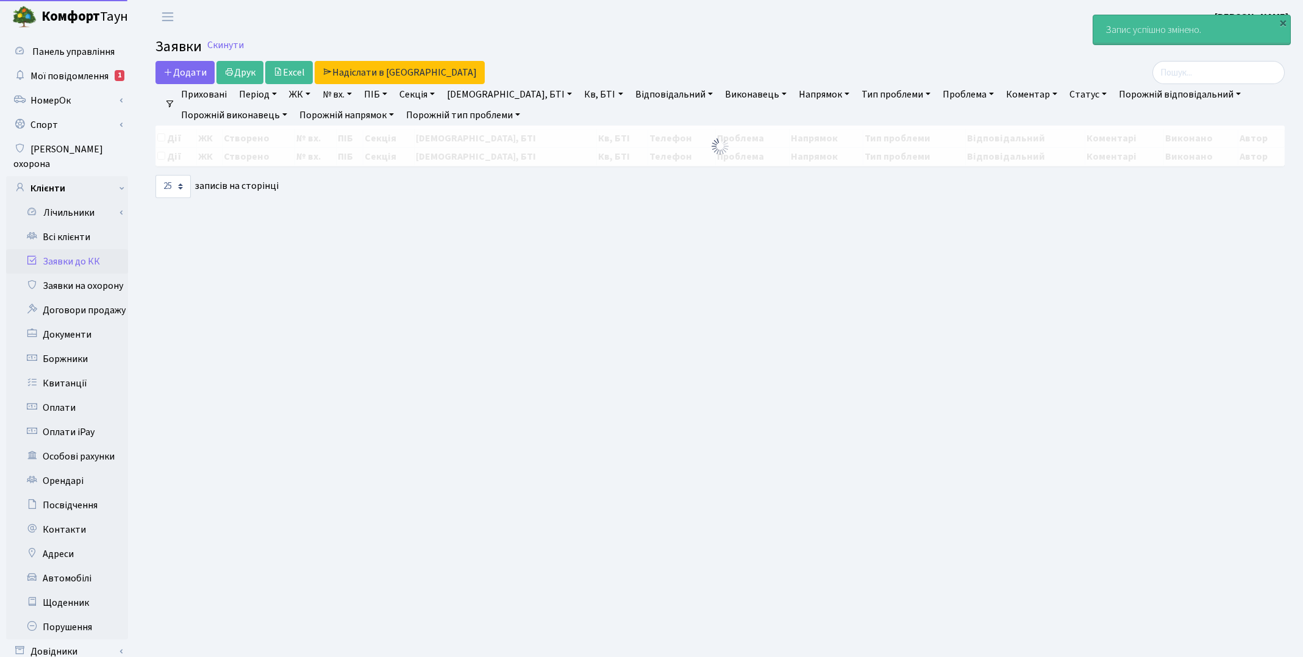
select select "25"
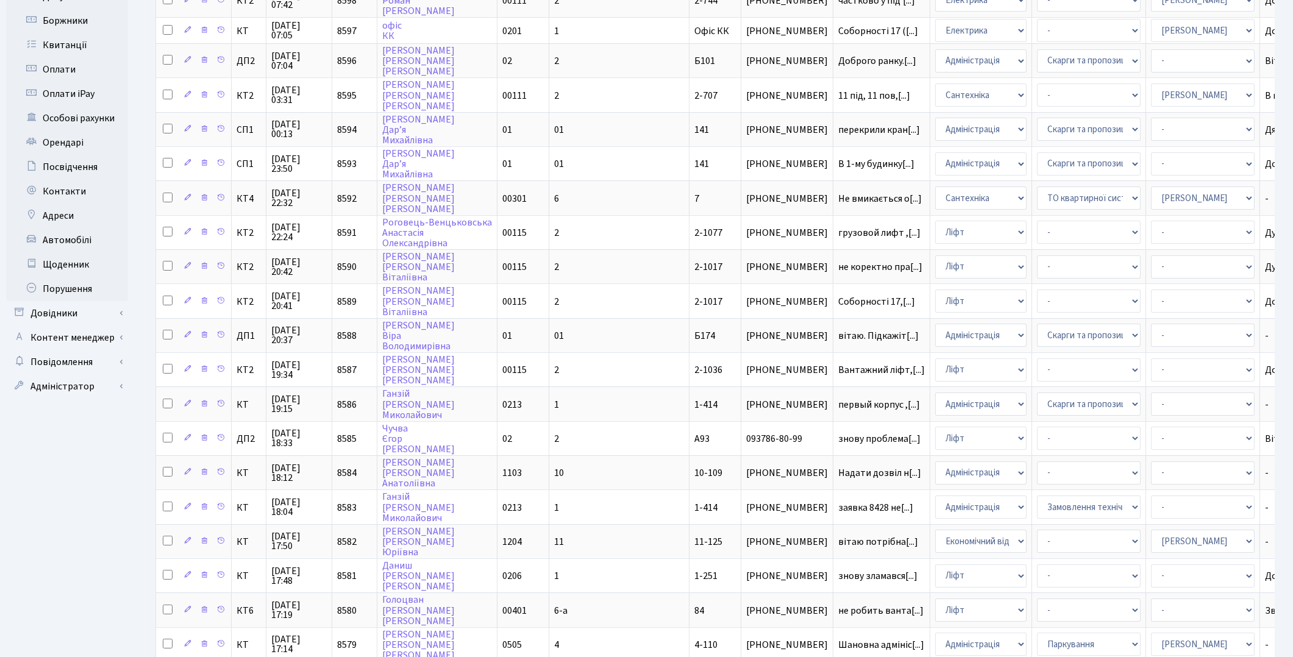
scroll to position [403, 0]
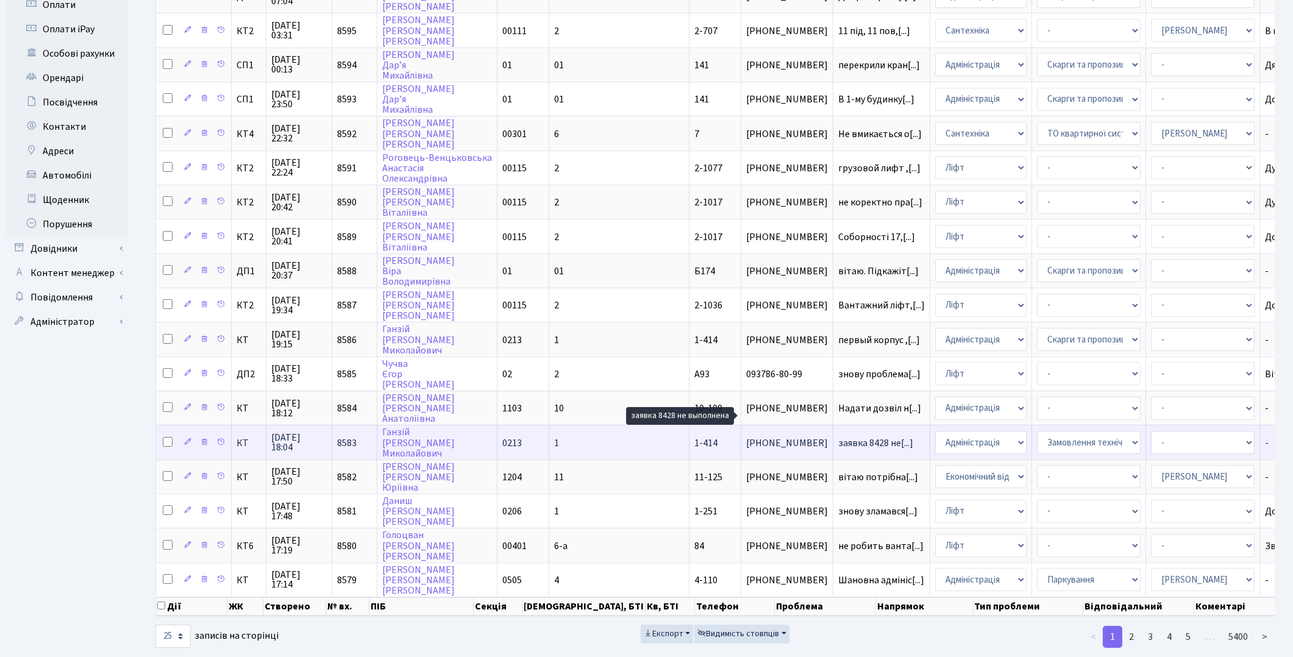
click at [838, 437] on span "заявка 8428 не[...]" at bounding box center [875, 443] width 75 height 13
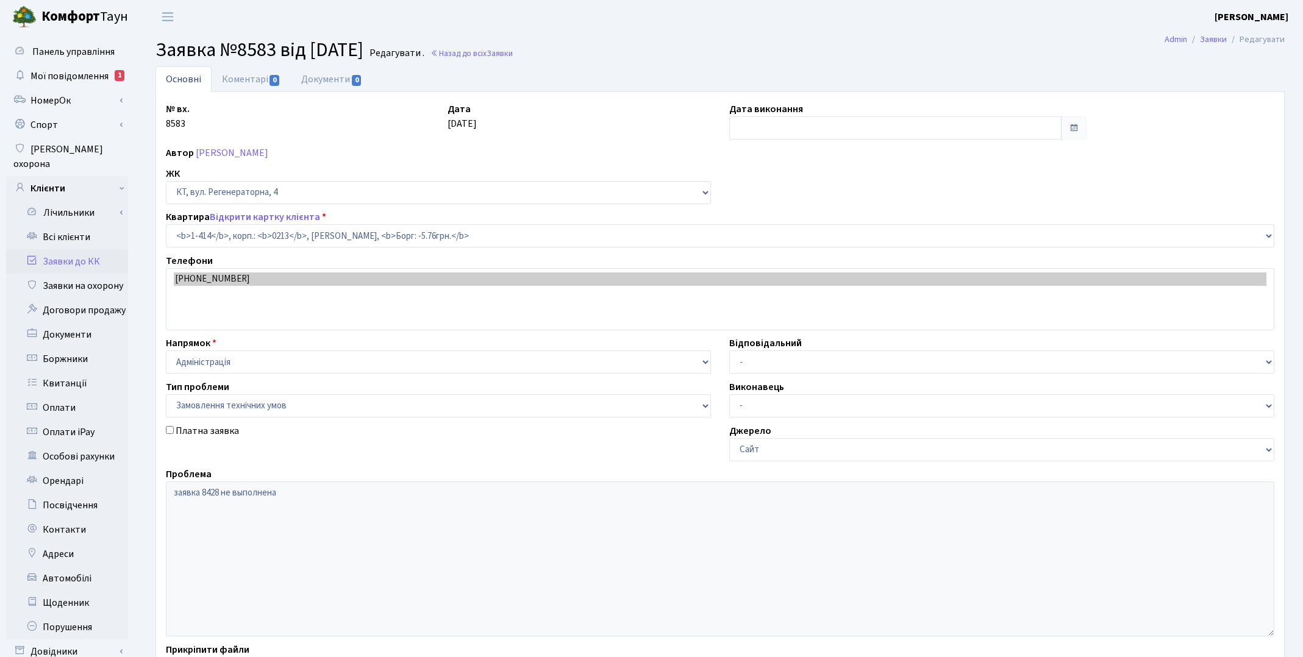
select select "465"
select select "15"
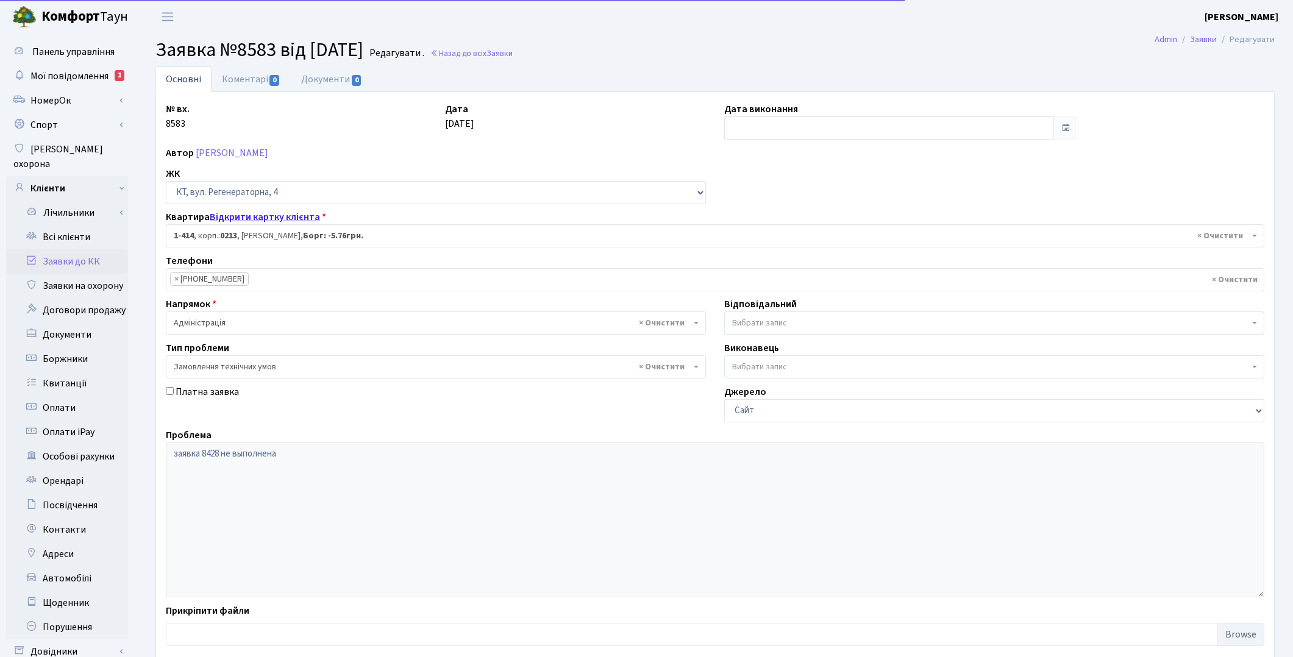
click at [245, 218] on link "Відкрити картку клієнта" at bounding box center [265, 216] width 110 height 13
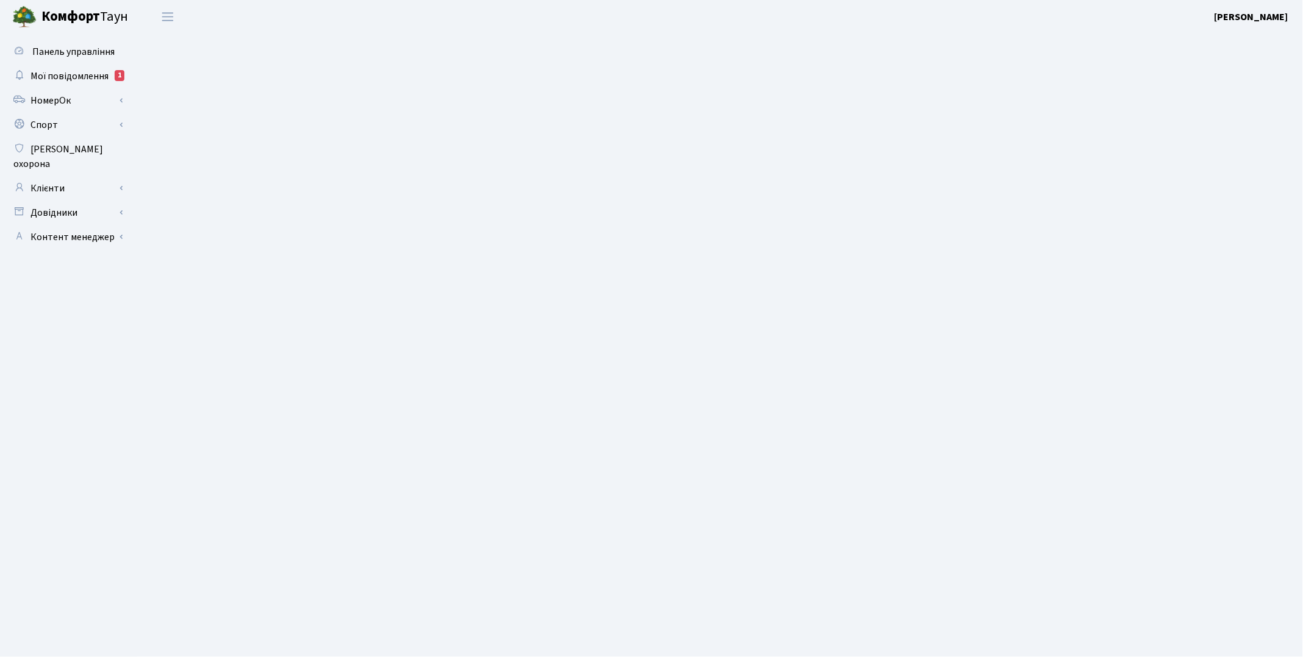
select select "25"
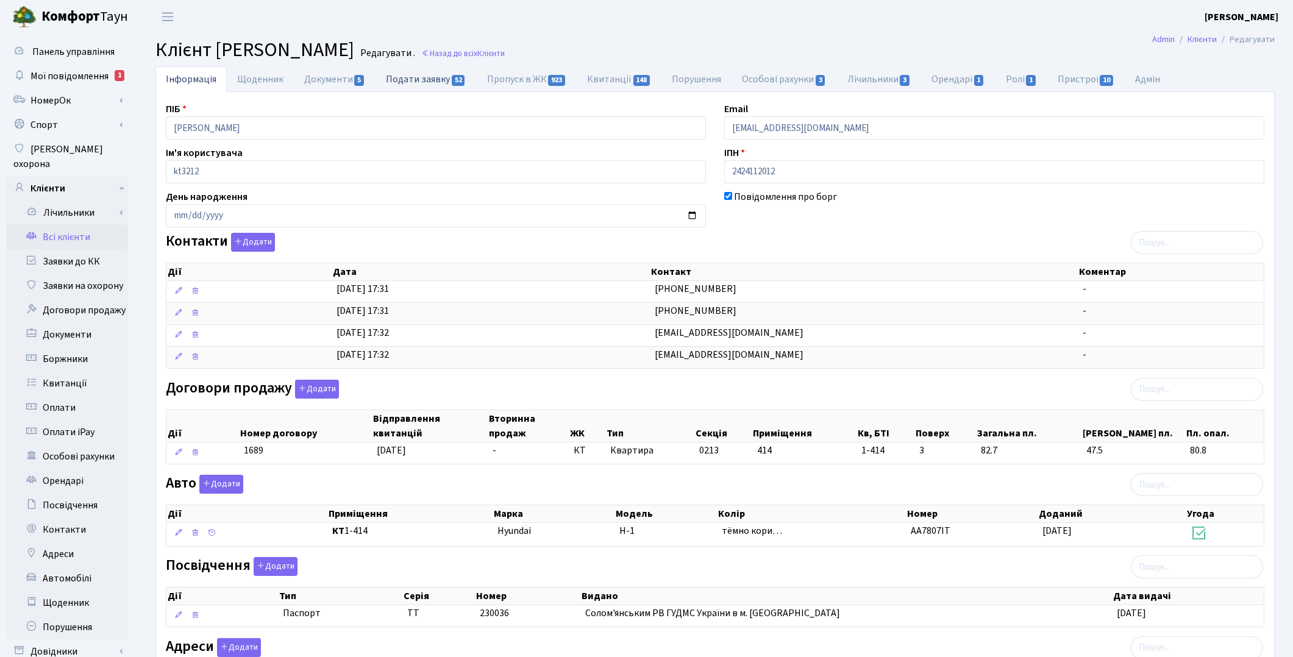
click at [418, 83] on link "Подати заявку 52" at bounding box center [426, 78] width 101 height 25
select select "25"
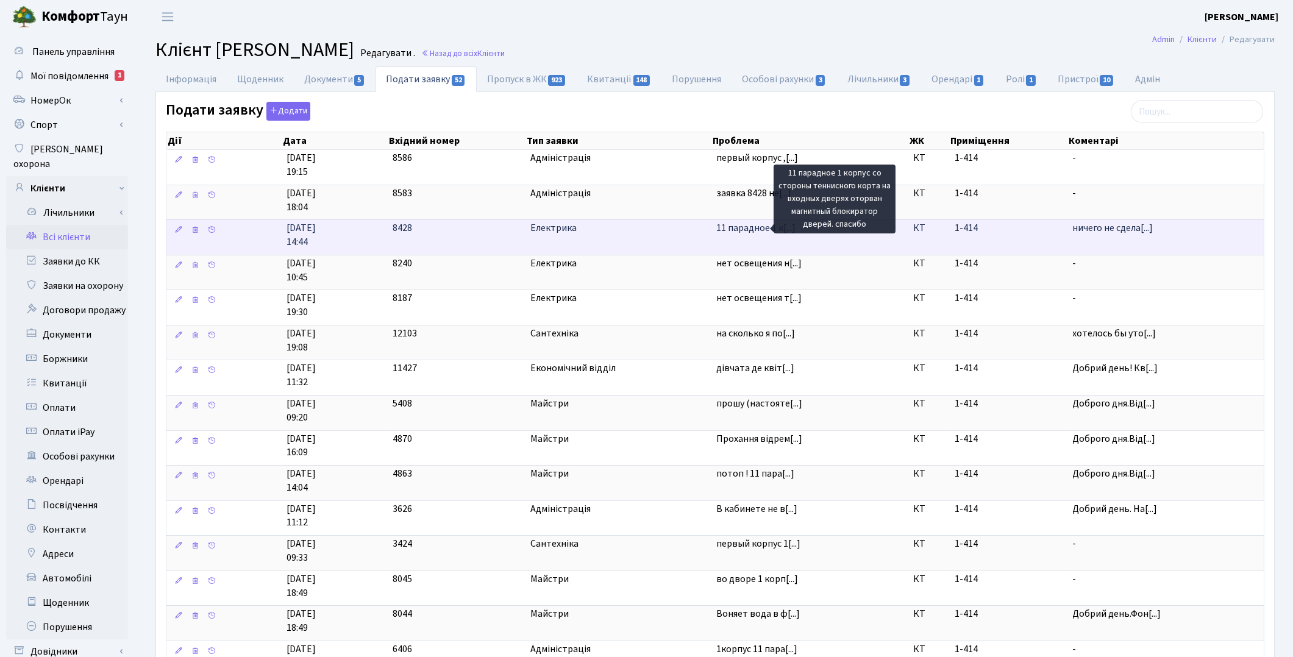
click at [759, 233] on span "11 парадное 1 к[...]" at bounding box center [756, 227] width 79 height 13
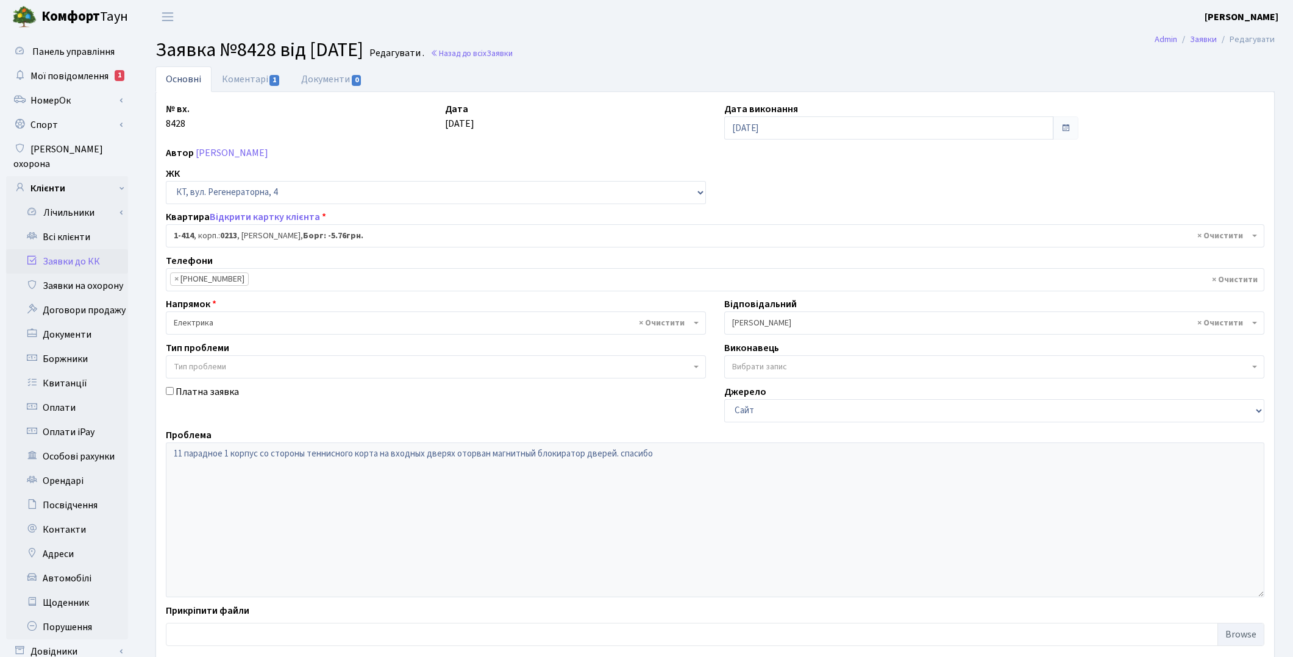
select select "465"
click at [74, 250] on link "Заявки до КК" at bounding box center [67, 261] width 122 height 24
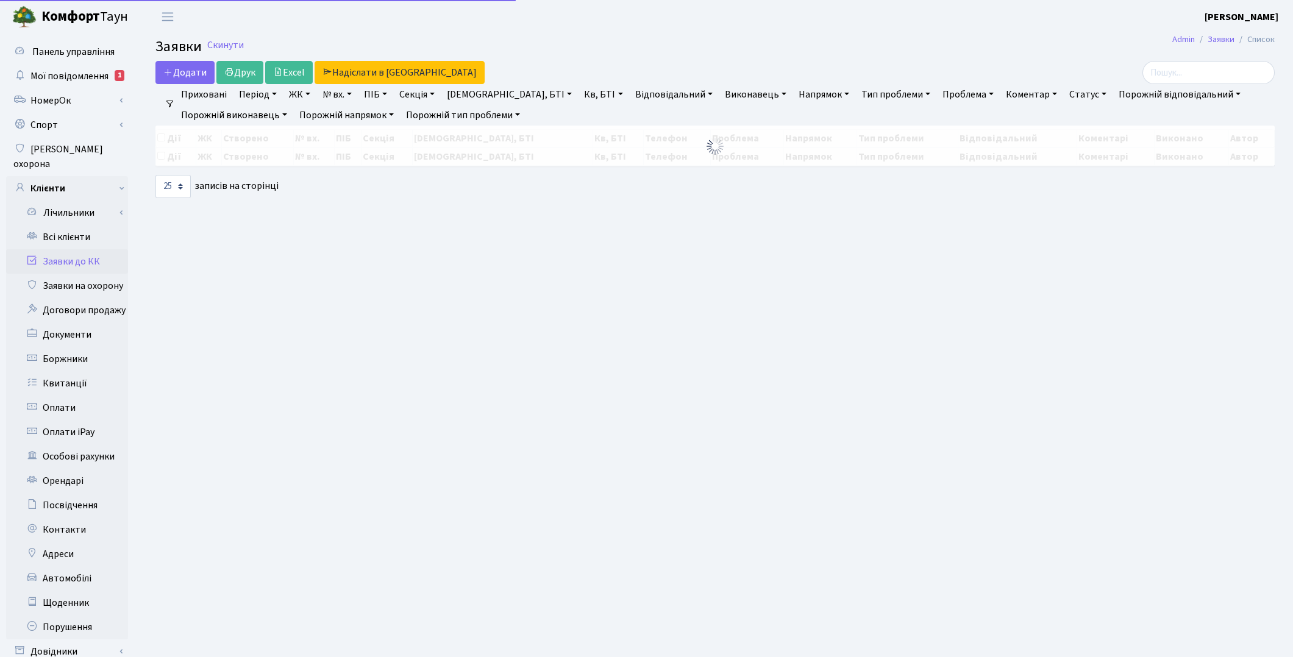
select select "25"
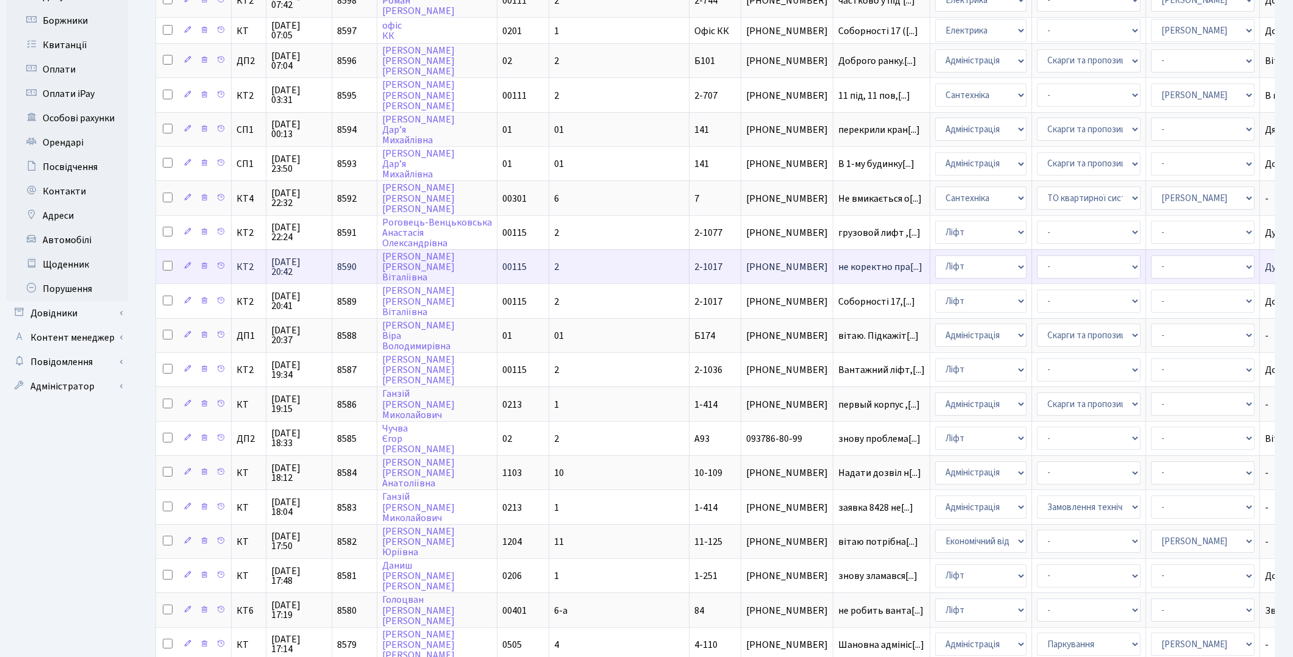
scroll to position [403, 0]
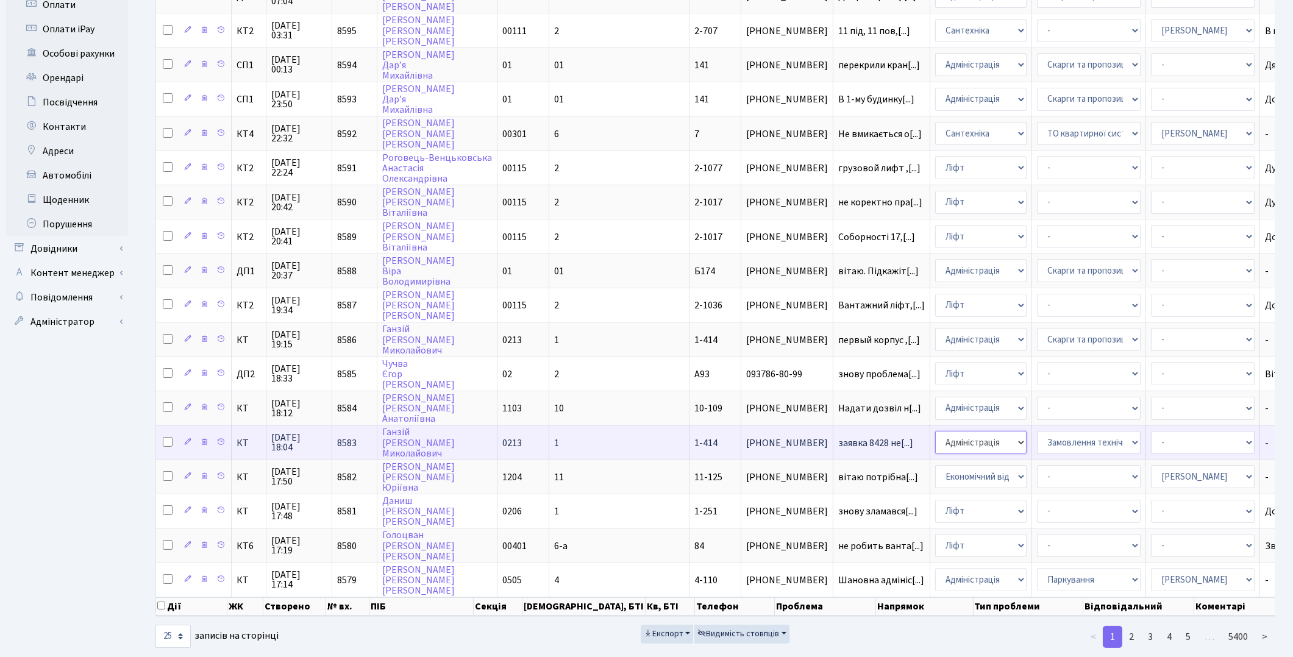
click at [935, 431] on select "- Адміністрація Домофон, СКД Ліфт Майстри Сантехніка Економічний відділ Електри…" at bounding box center [980, 442] width 91 height 23
select select "3"
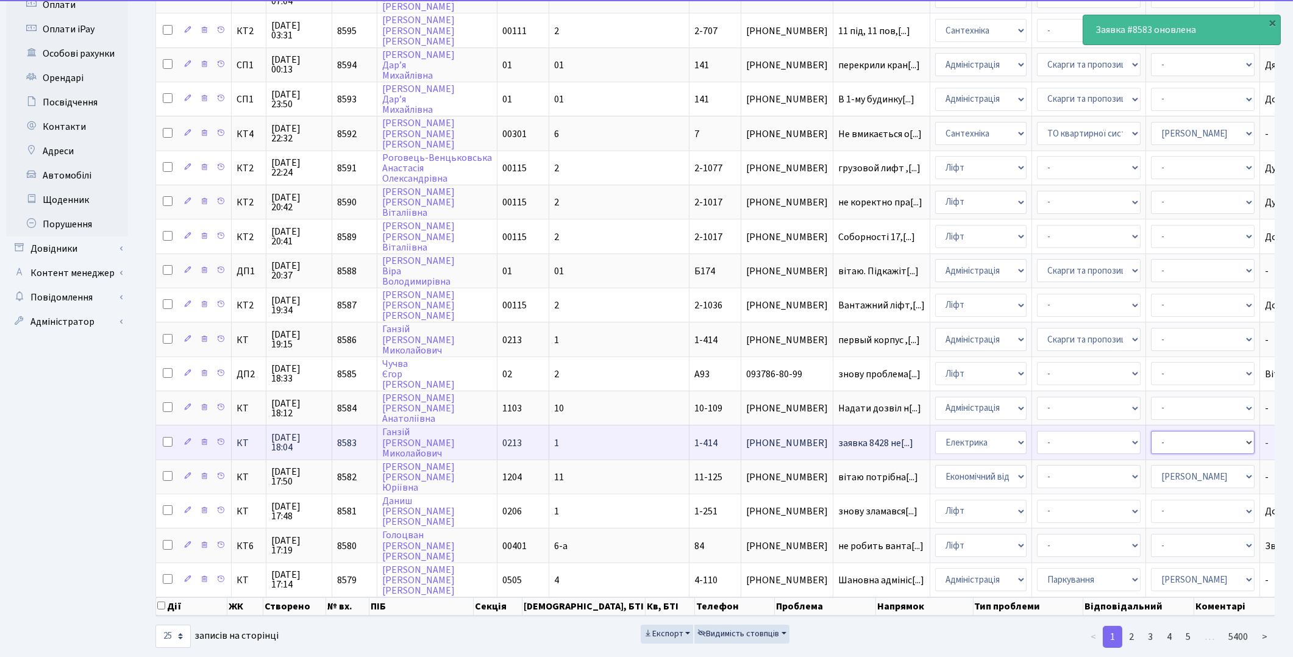
click at [1151, 431] on select "- Адміністратор ЖК ДП Адміністратор ЖК КТ Адміністратор ЖК СП Вижул В. В. Горді…" at bounding box center [1203, 442] width 104 height 23
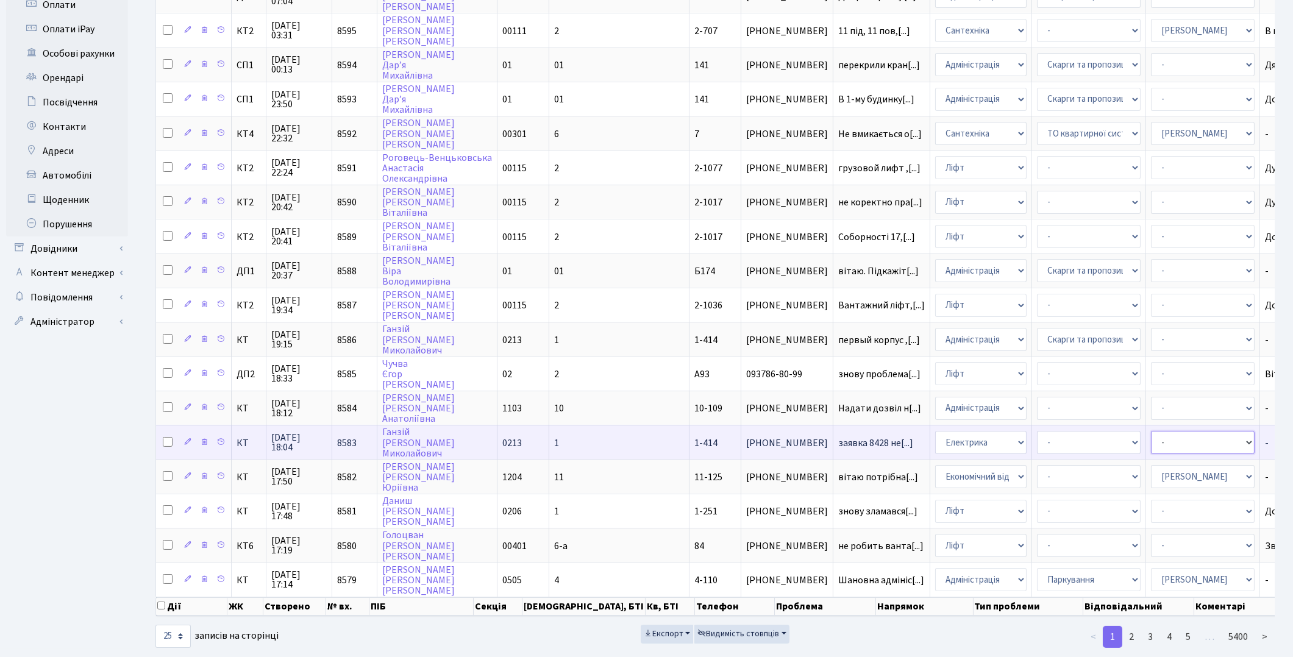
select select "22"
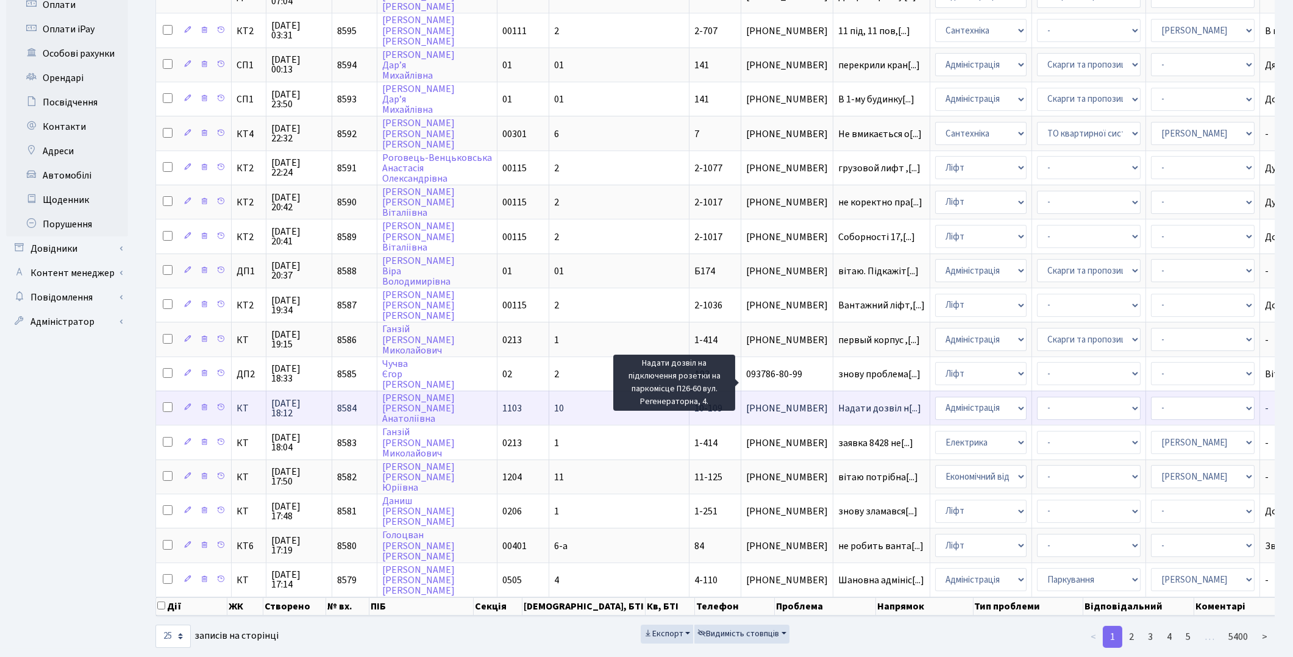
click at [838, 402] on span "Надати дозвіл н[...]" at bounding box center [879, 408] width 83 height 13
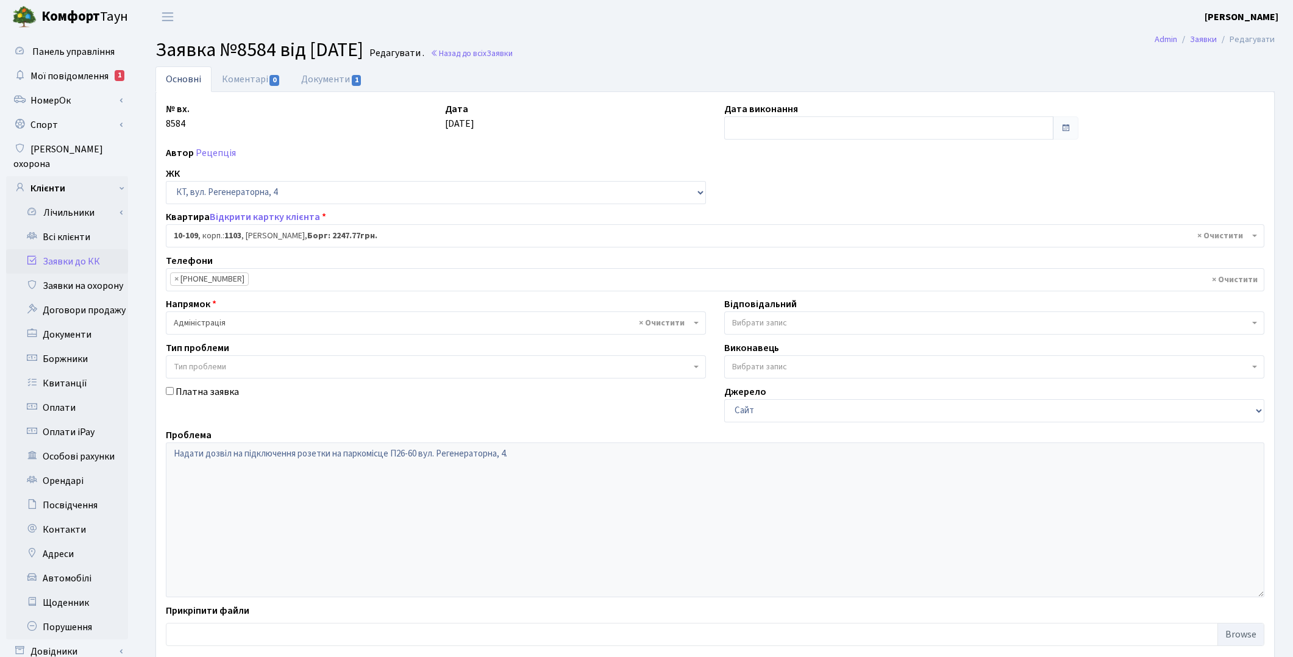
select select "6678"
click at [336, 77] on link "Документи 1" at bounding box center [332, 78] width 82 height 25
select select "25"
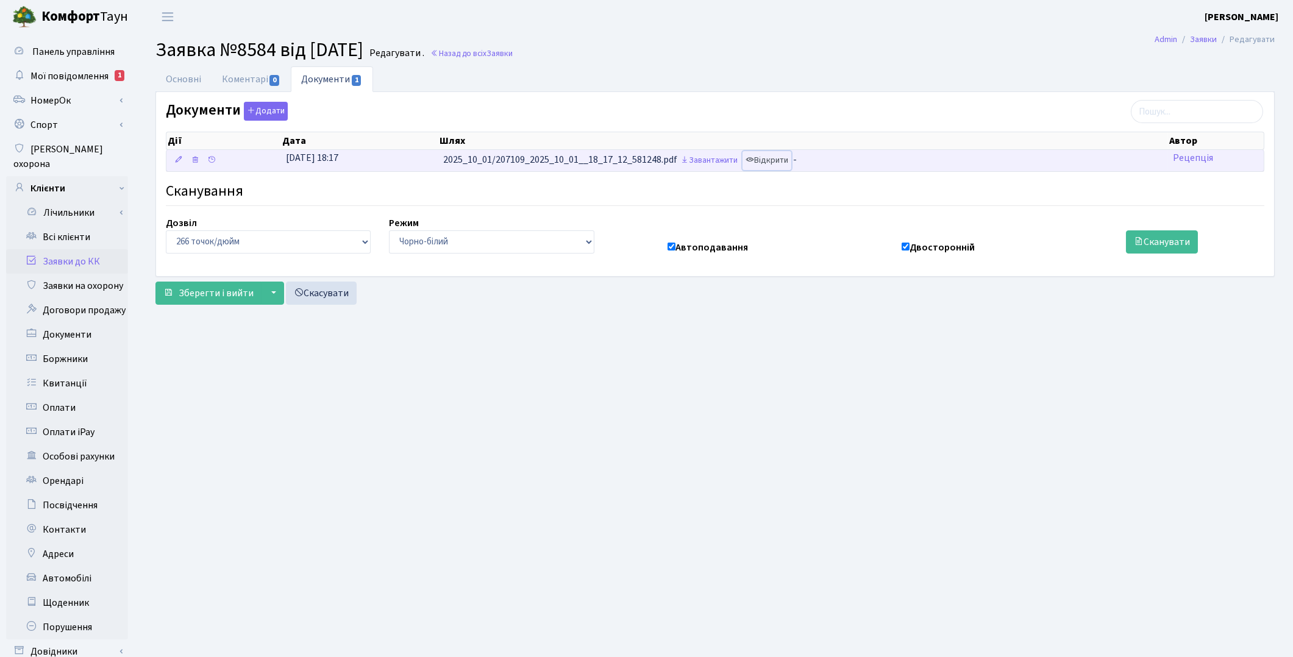
click at [779, 166] on link "Відкрити" at bounding box center [767, 160] width 49 height 19
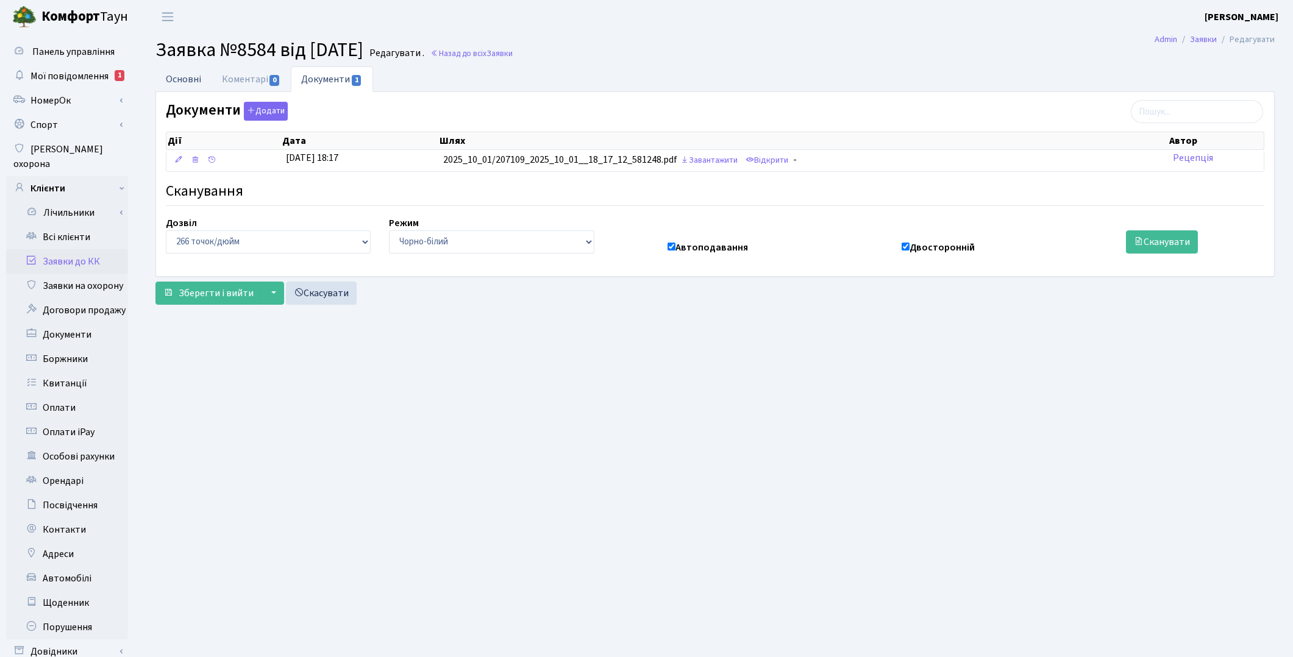
click at [181, 81] on link "Основні" at bounding box center [184, 78] width 56 height 25
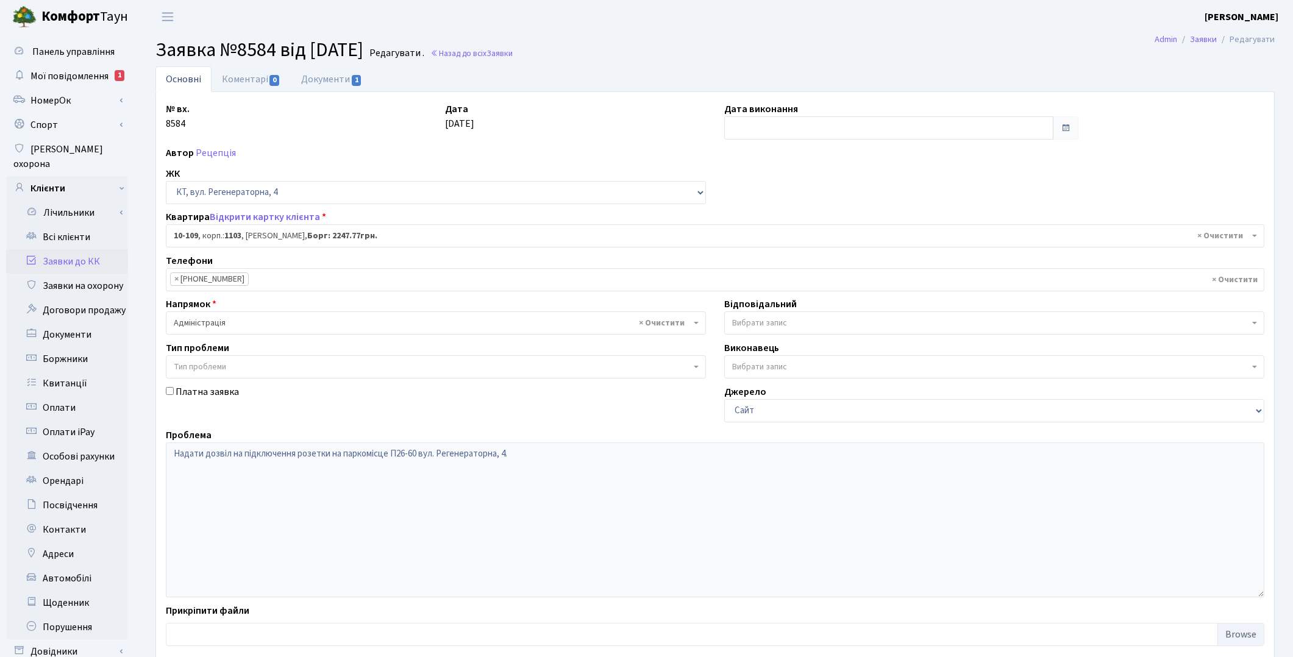
click at [768, 326] on span "Вибрати запис" at bounding box center [759, 323] width 55 height 12
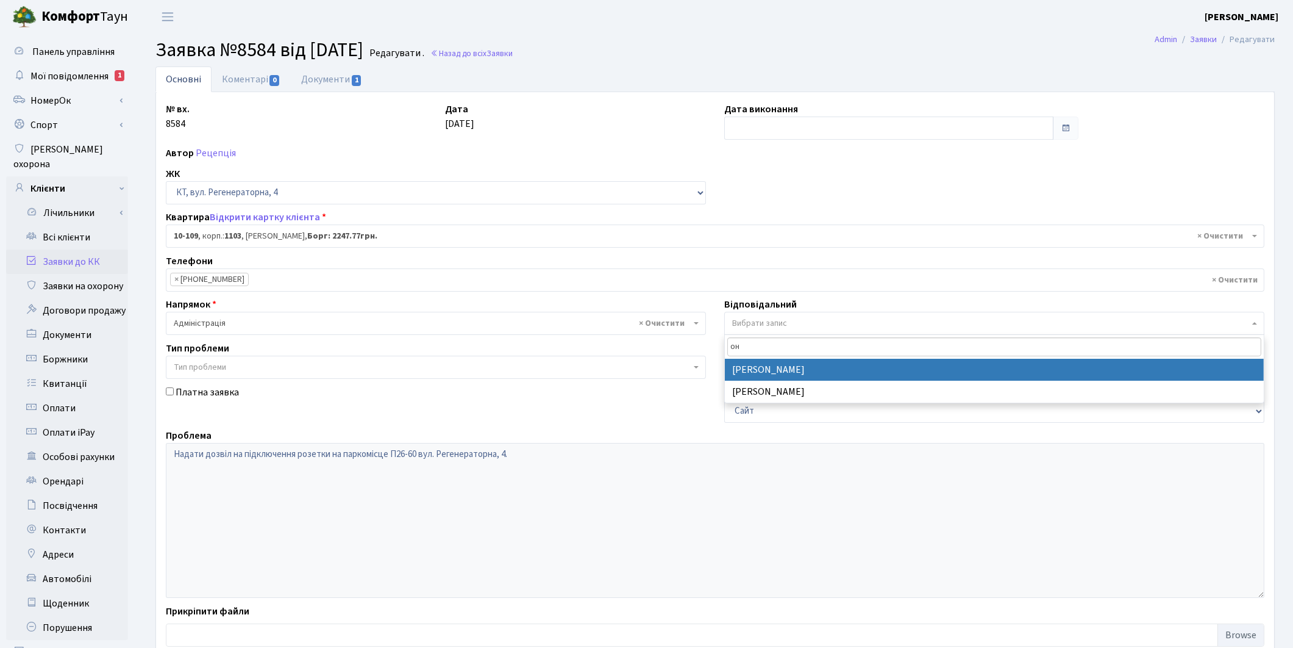
type input "он"
select select "82"
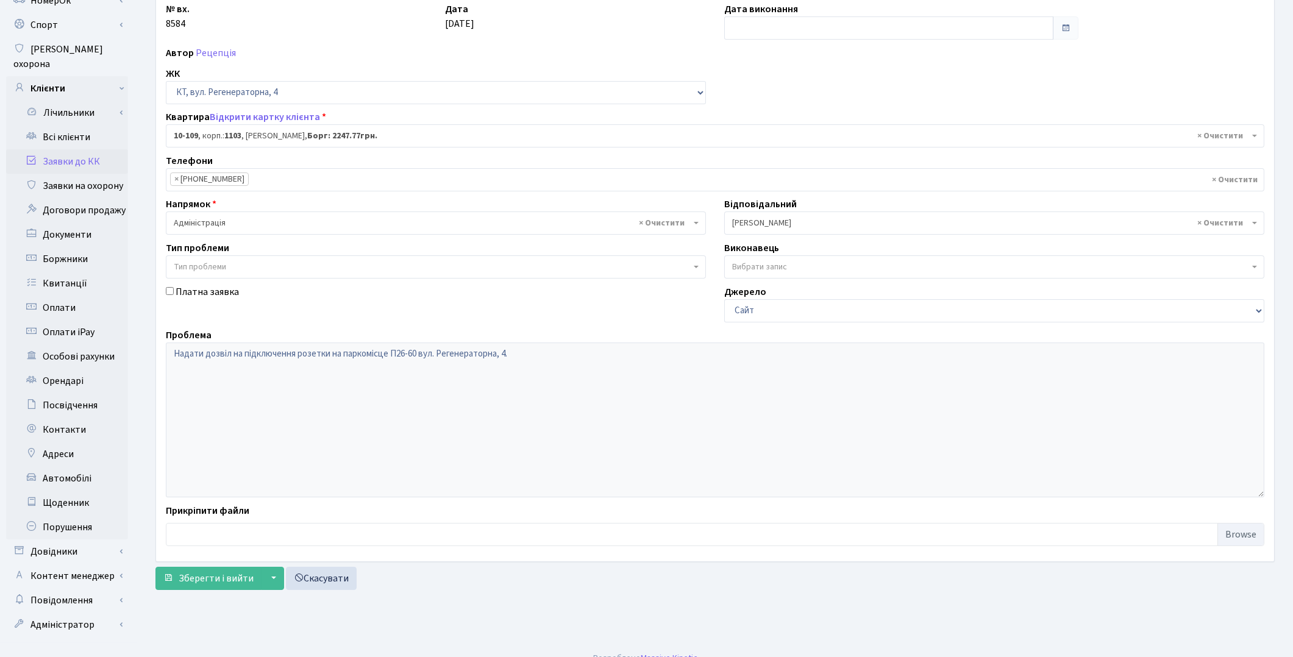
scroll to position [101, 0]
click at [220, 588] on button "Зберегти і вийти" at bounding box center [209, 578] width 106 height 23
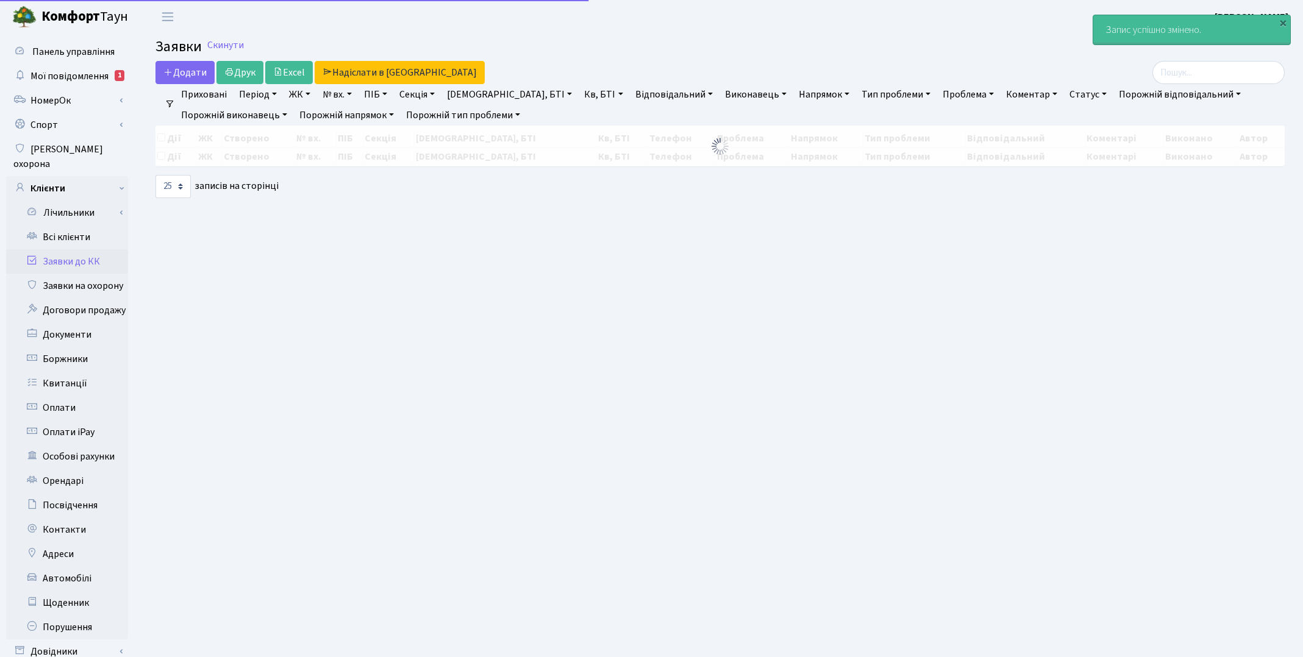
select select "25"
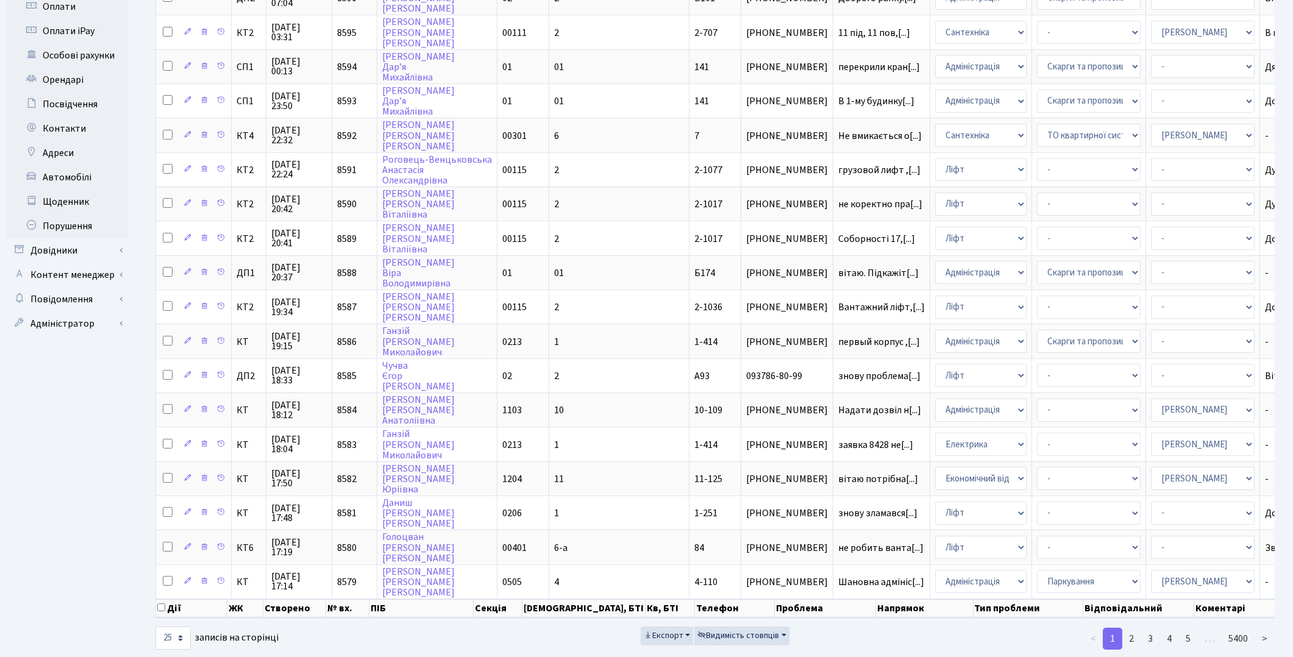
scroll to position [403, 0]
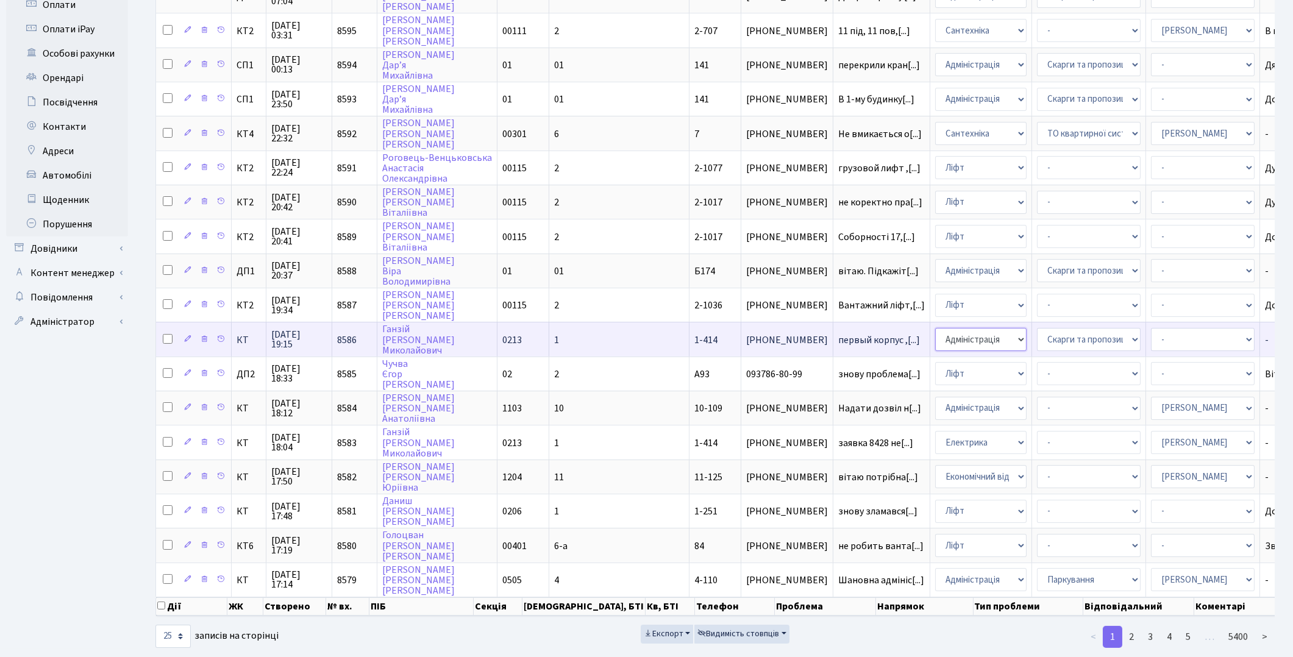
click at [935, 328] on select "- Адміністрація Домофон, СКД Ліфт Майстри Сантехніка Економічний відділ Електри…" at bounding box center [980, 339] width 91 height 23
select select "4"
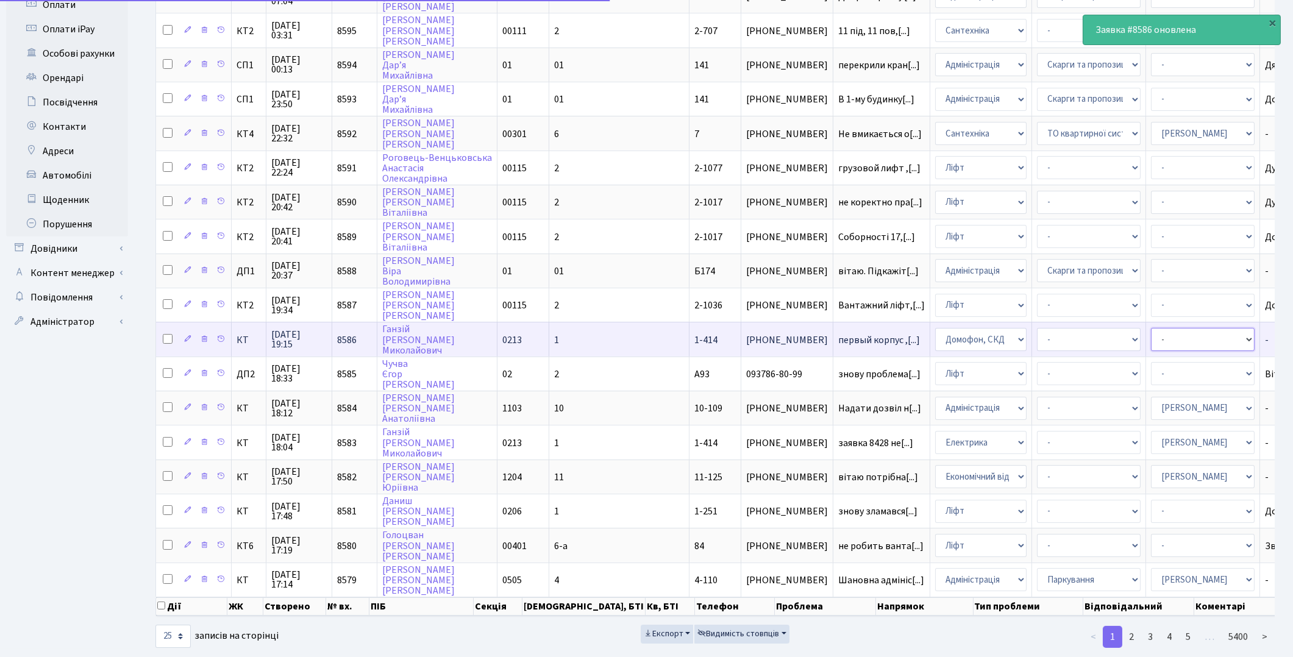
click at [1151, 328] on select "- Адміністратор ЖК ДП Адміністратор ЖК КТ Адміністратор ЖК СП Вижул В. В. Горді…" at bounding box center [1203, 339] width 104 height 23
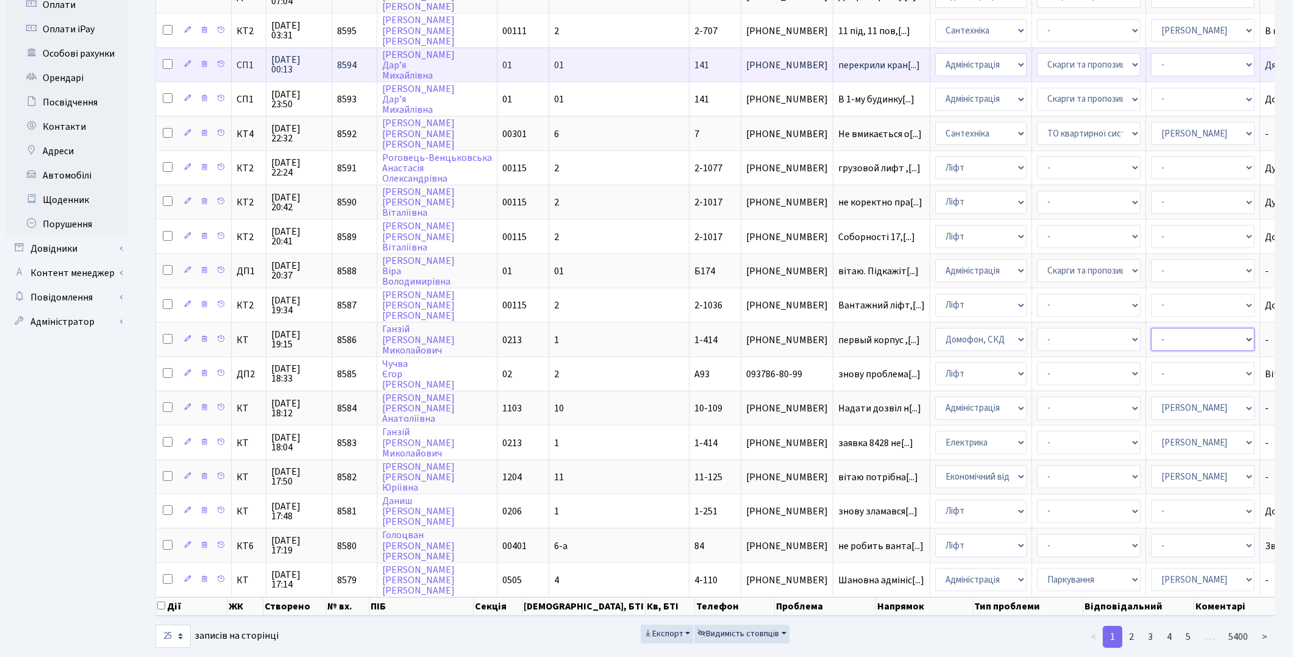
select select "22"
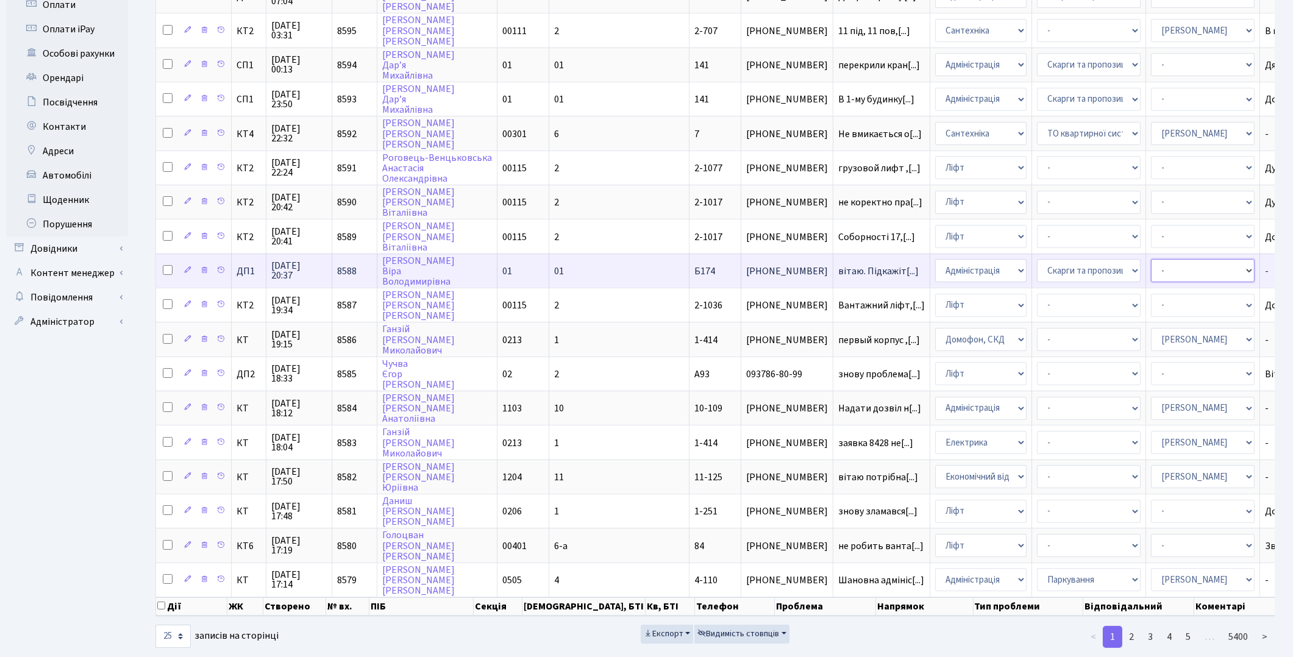
click at [1151, 259] on select "- Адміністратор ЖК ДП Адміністратор ЖК КТ Адміністратор ЖК СП Вижул В. В. Горді…" at bounding box center [1203, 270] width 104 height 23
select select "94"
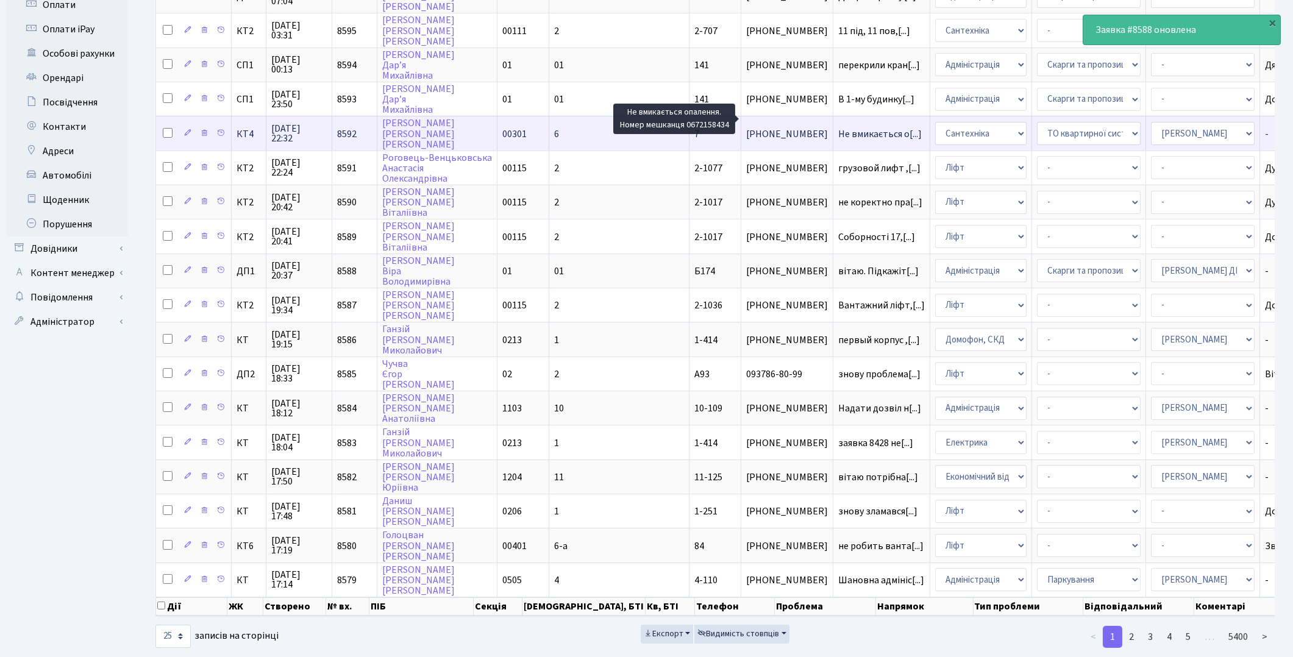
click at [838, 127] on span "Не вмикається о[...]" at bounding box center [880, 133] width 84 height 13
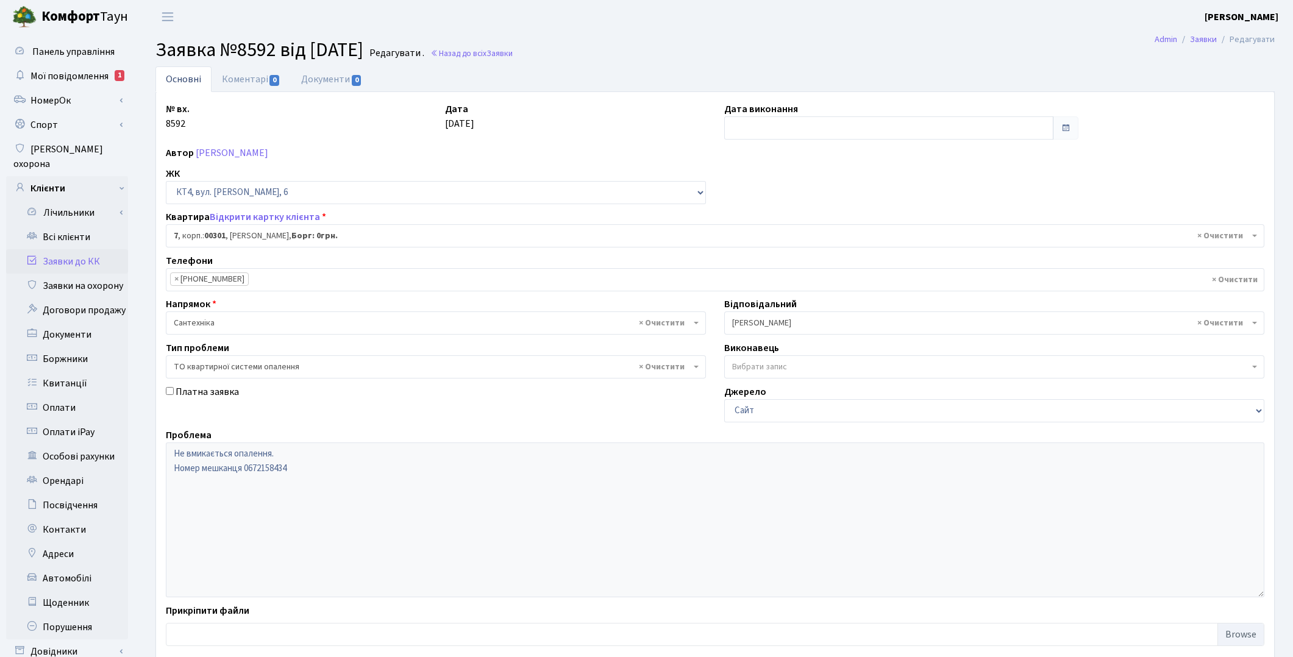
select select "16737"
select select "14"
click at [231, 85] on link "Коментарі 0" at bounding box center [251, 78] width 79 height 25
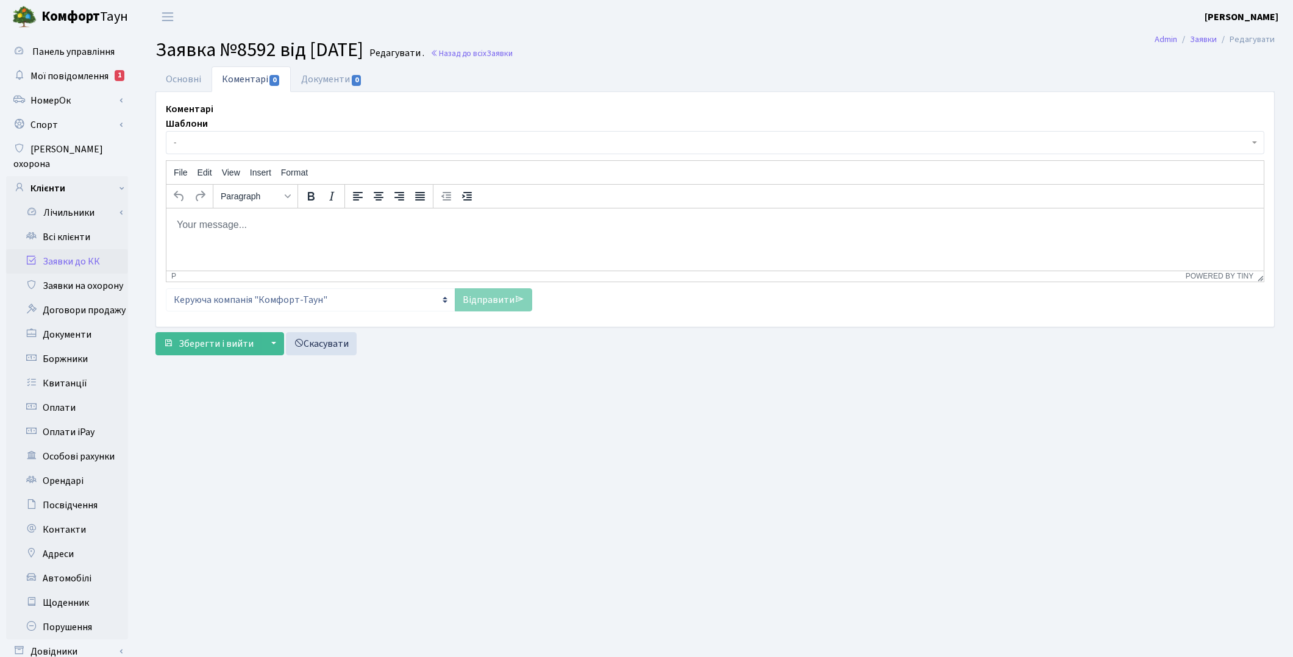
click at [237, 216] on html at bounding box center [715, 224] width 1098 height 33
click at [492, 306] on link "Відправити" at bounding box center [493, 299] width 77 height 23
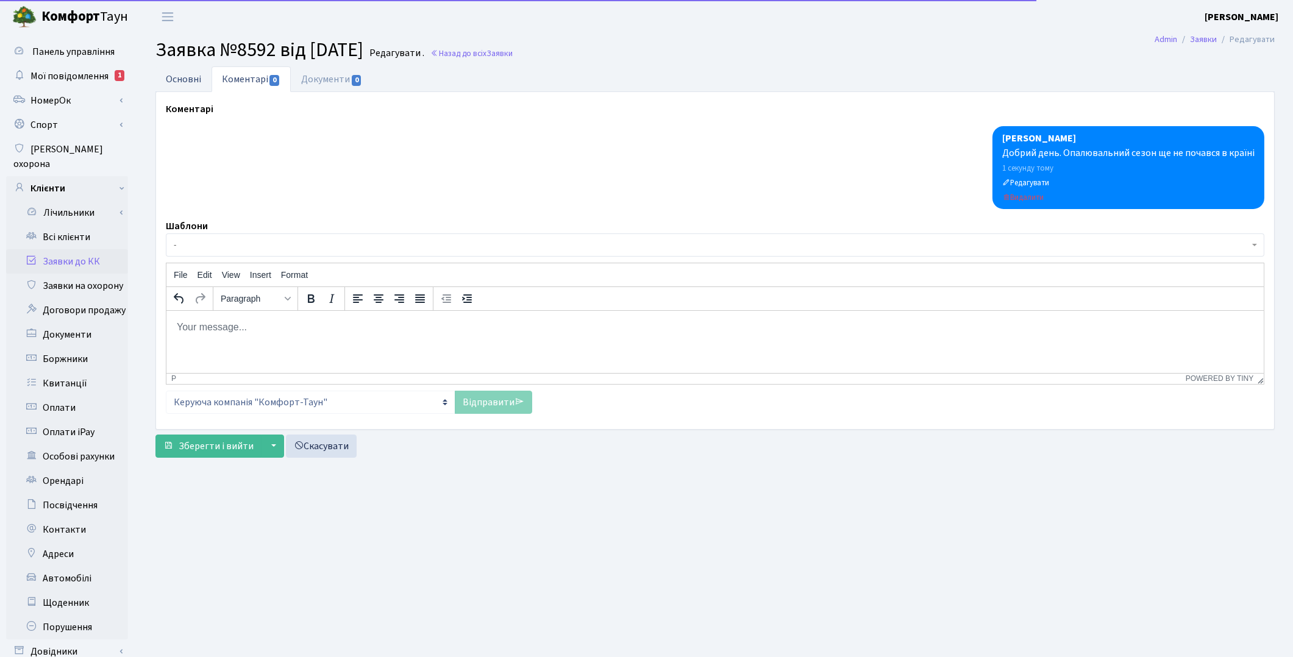
click at [177, 87] on link "Основні" at bounding box center [184, 78] width 56 height 25
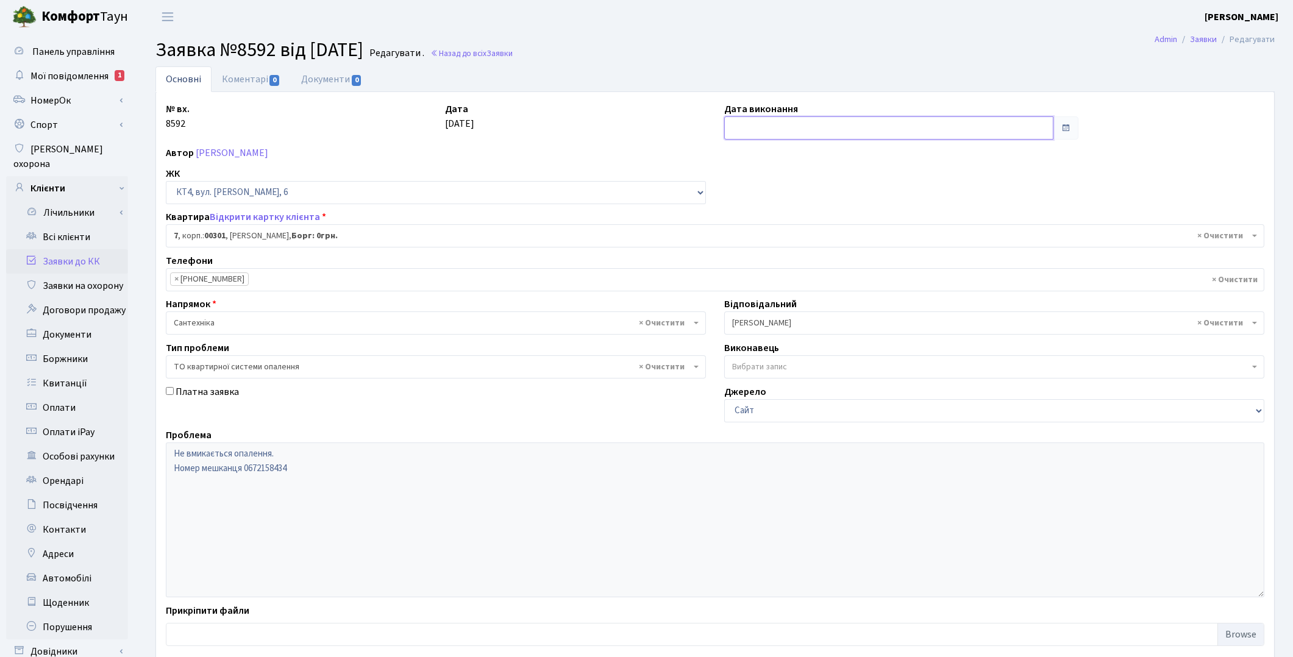
click at [742, 126] on input "text" at bounding box center [888, 127] width 329 height 23
click at [791, 187] on td "2" at bounding box center [791, 190] width 18 height 18
type input "[DATE]"
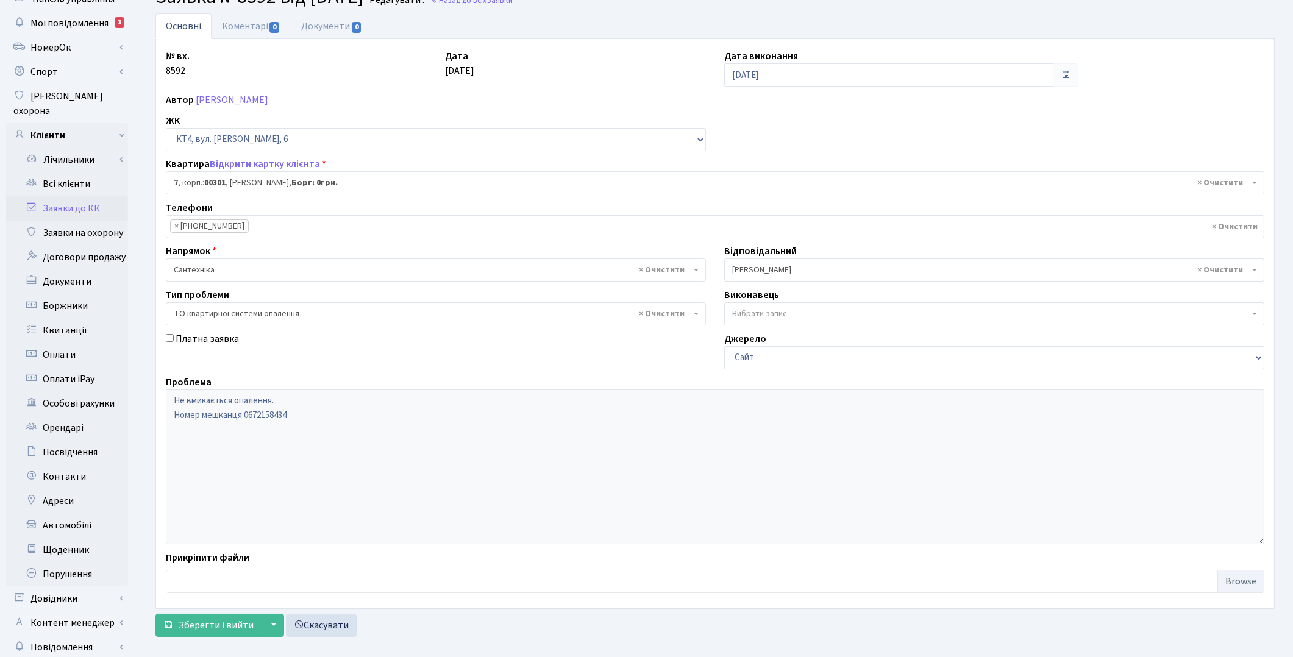
scroll to position [101, 0]
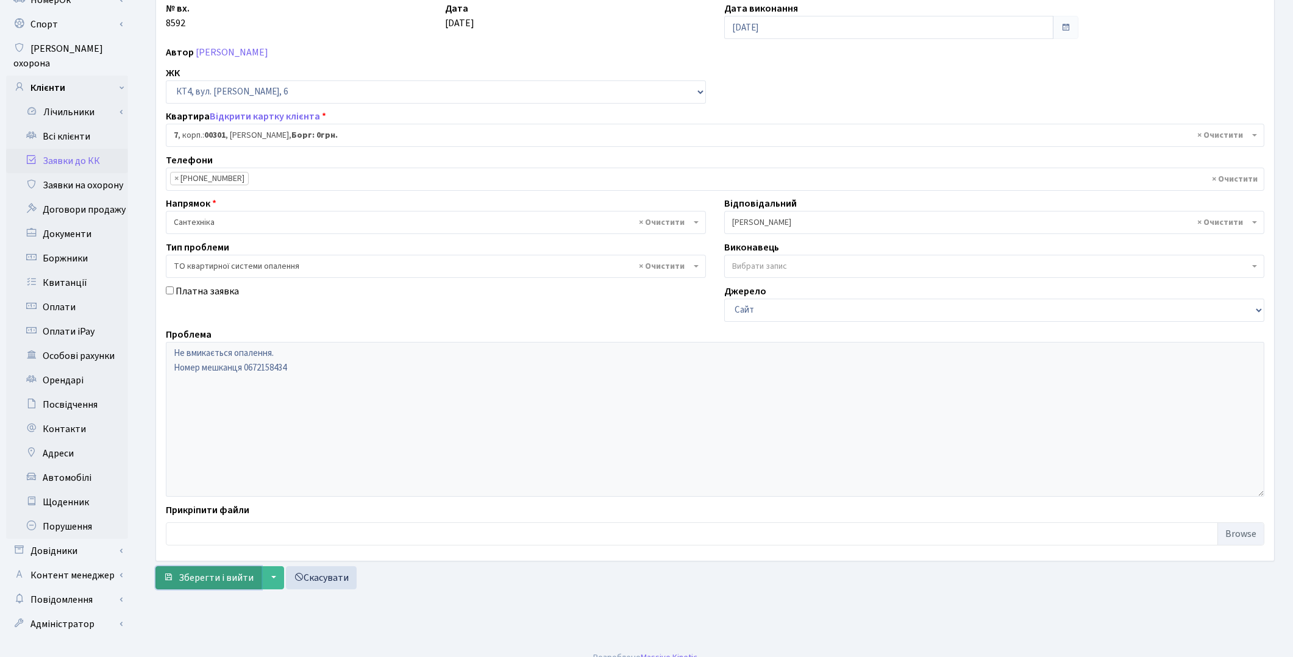
click at [205, 576] on span "Зберегти і вийти" at bounding box center [216, 577] width 75 height 13
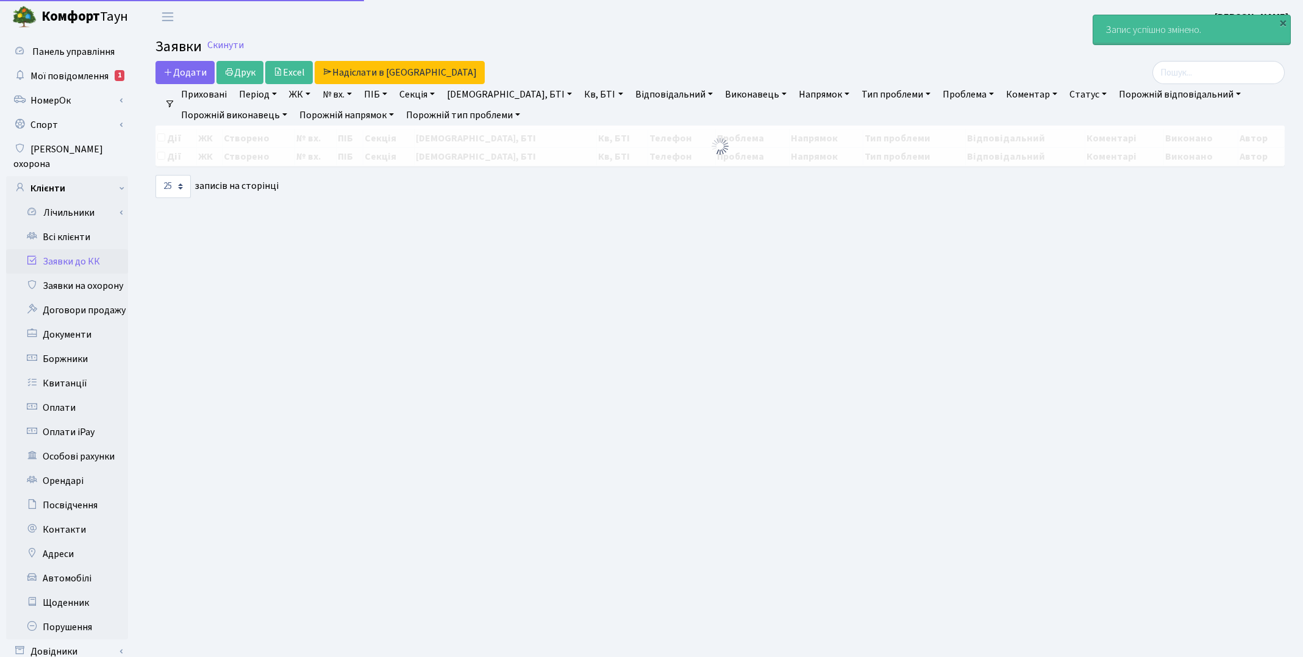
select select "25"
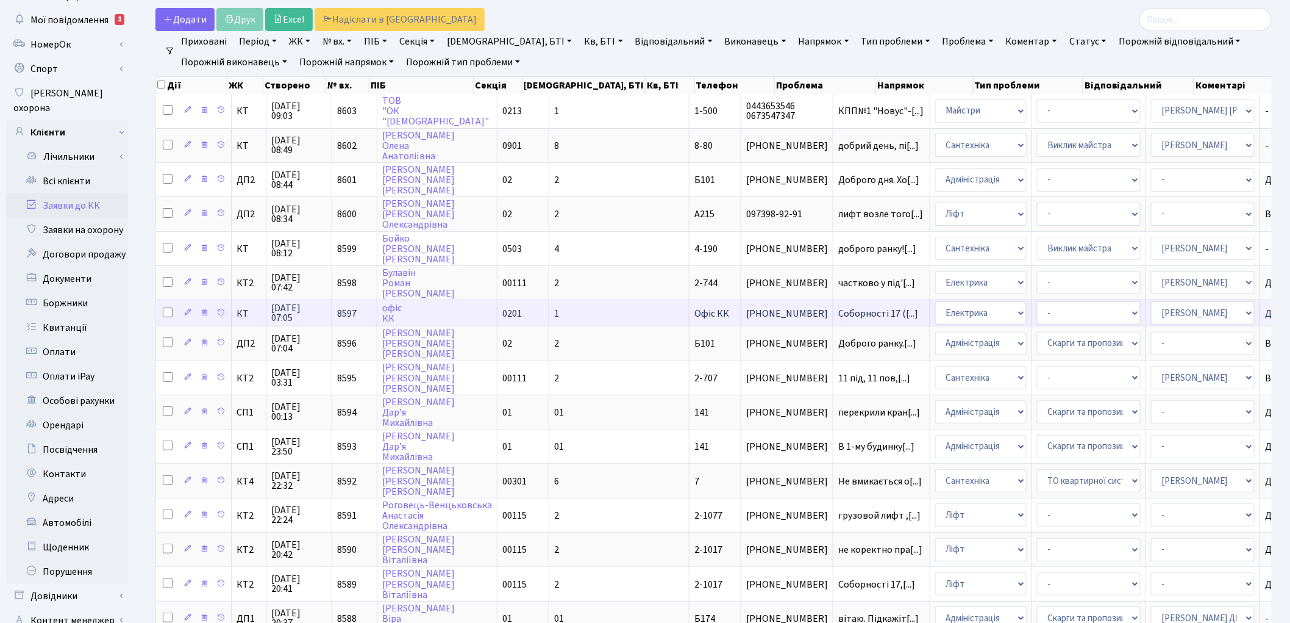
scroll to position [32, 0]
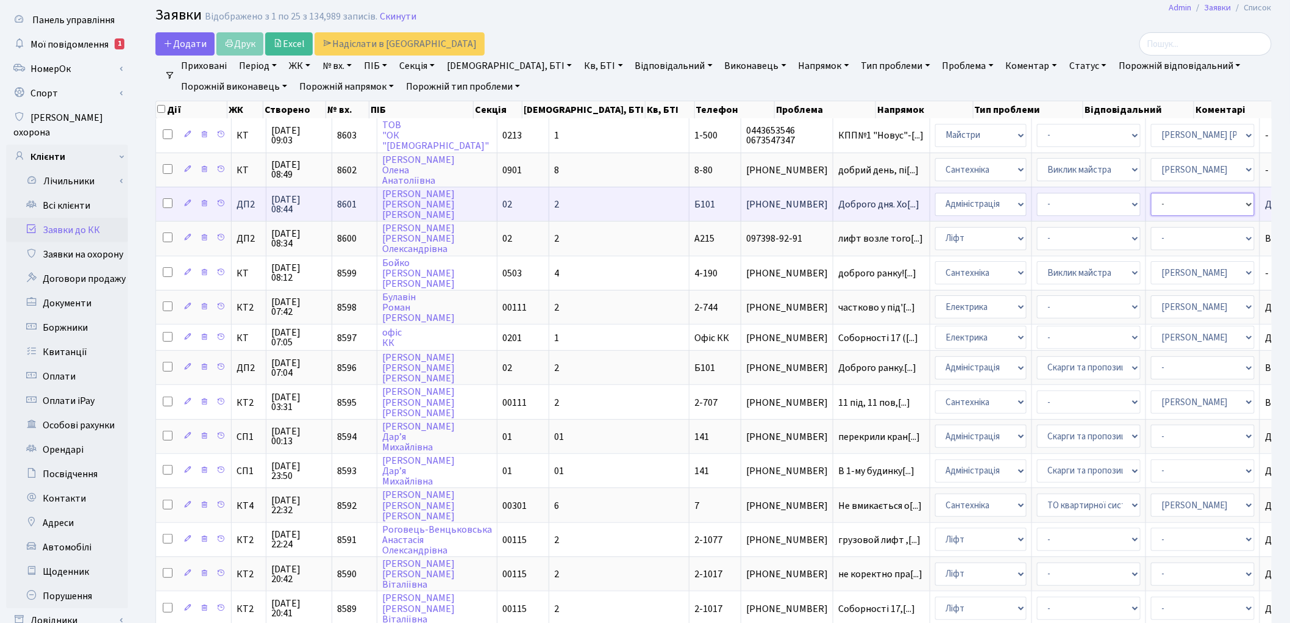
click at [1151, 200] on select "- Адміністратор ЖК ДП Адміністратор ЖК КТ Адміністратор ЖК СП Вижул В. В. Горді…" at bounding box center [1203, 204] width 104 height 23
select select "94"
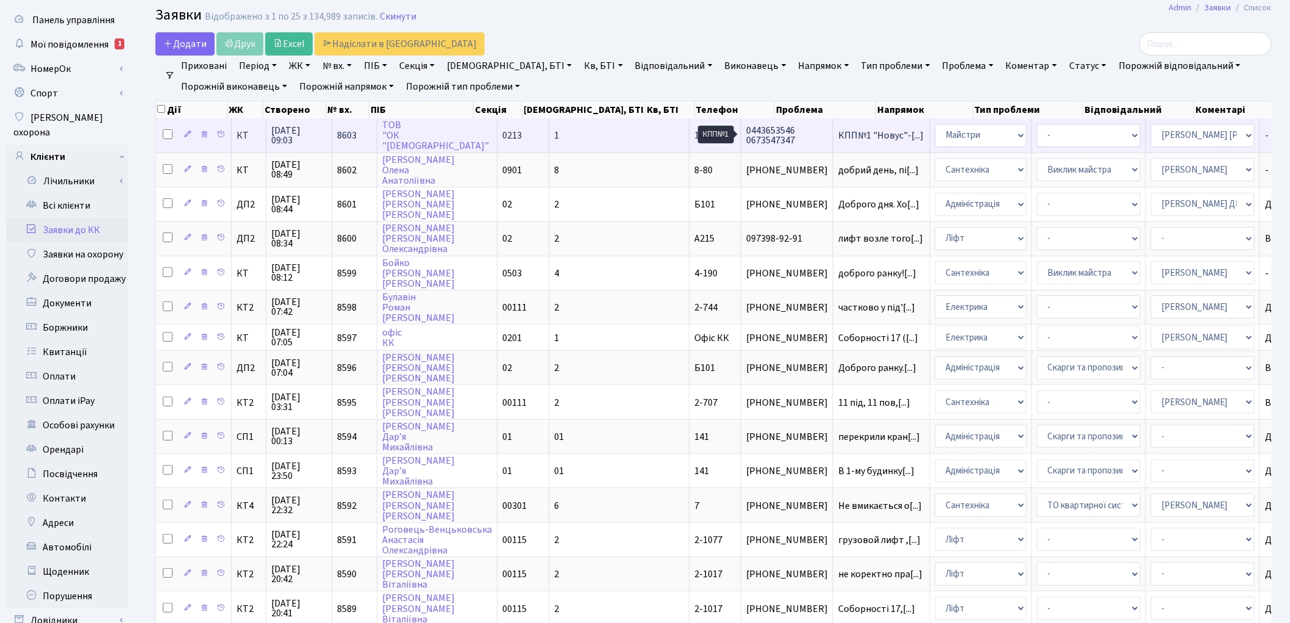
click at [838, 131] on span "КПП№1 "Новус"-[...]" at bounding box center [880, 135] width 85 height 13
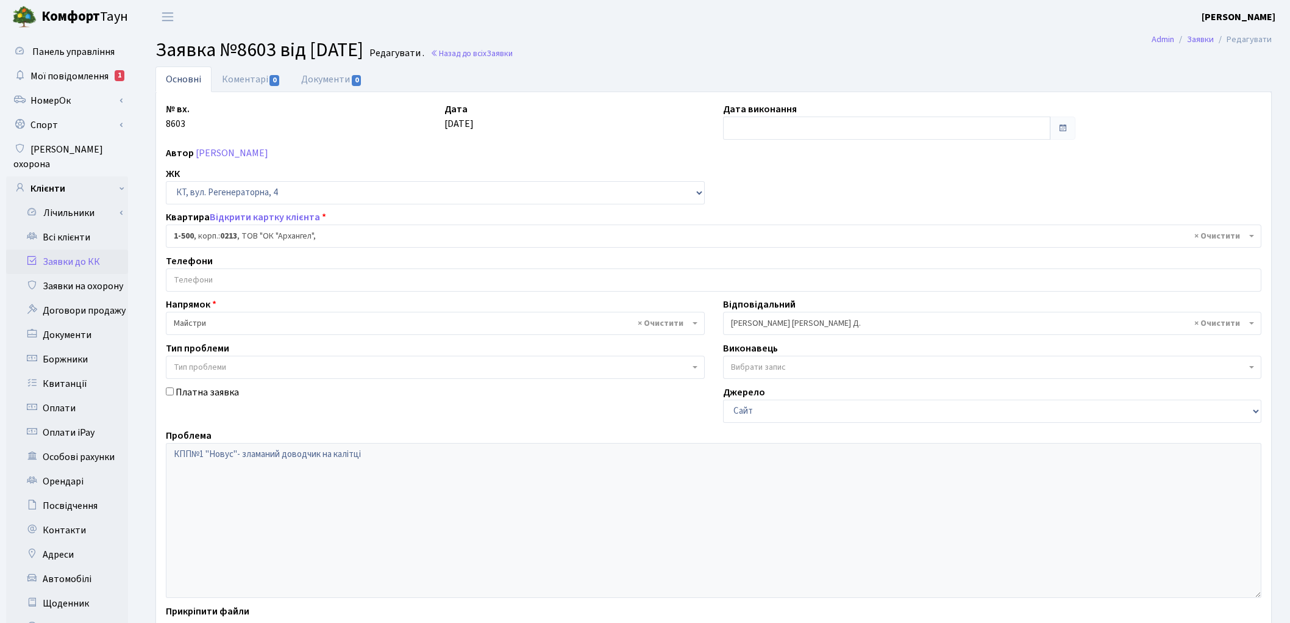
select select "16285"
click at [53, 77] on span "Мої повідомлення" at bounding box center [69, 76] width 78 height 13
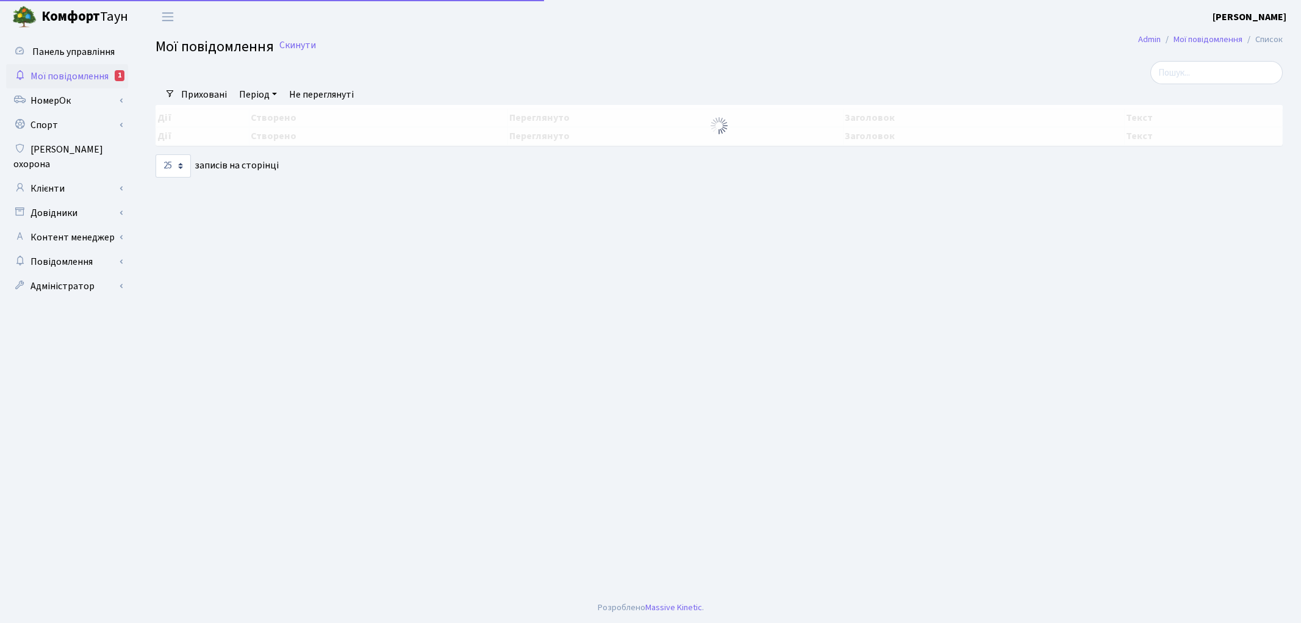
select select "25"
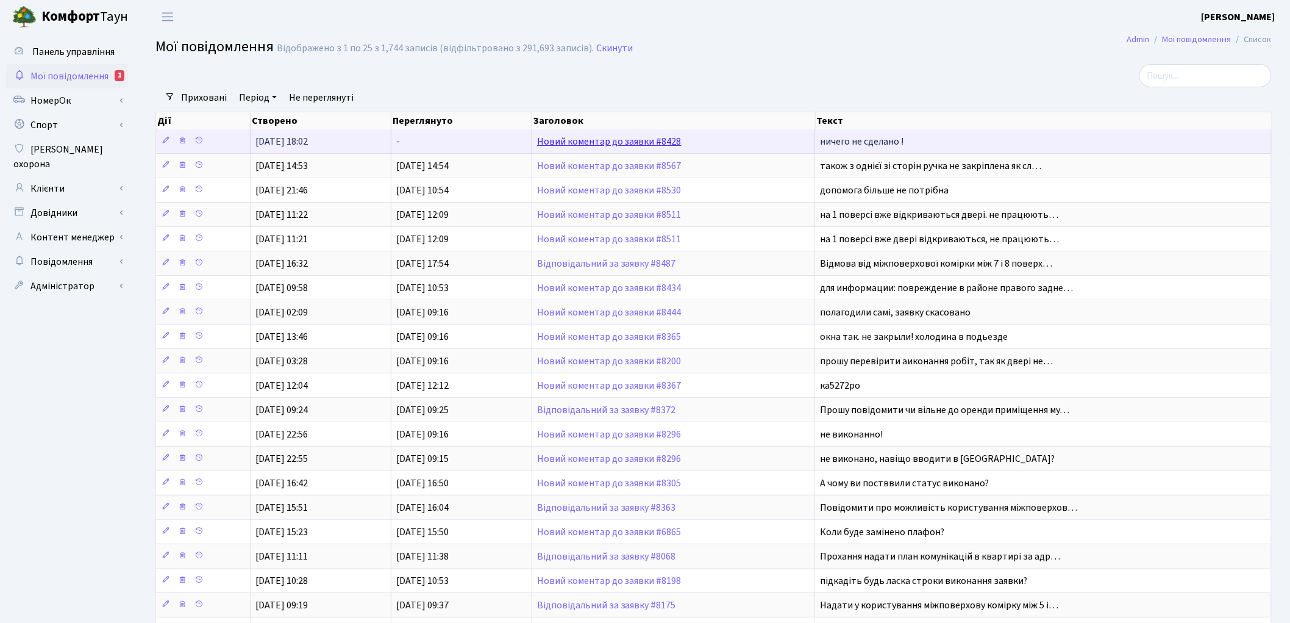
click at [574, 140] on link "Новий коментар до заявки #8428" at bounding box center [609, 141] width 145 height 13
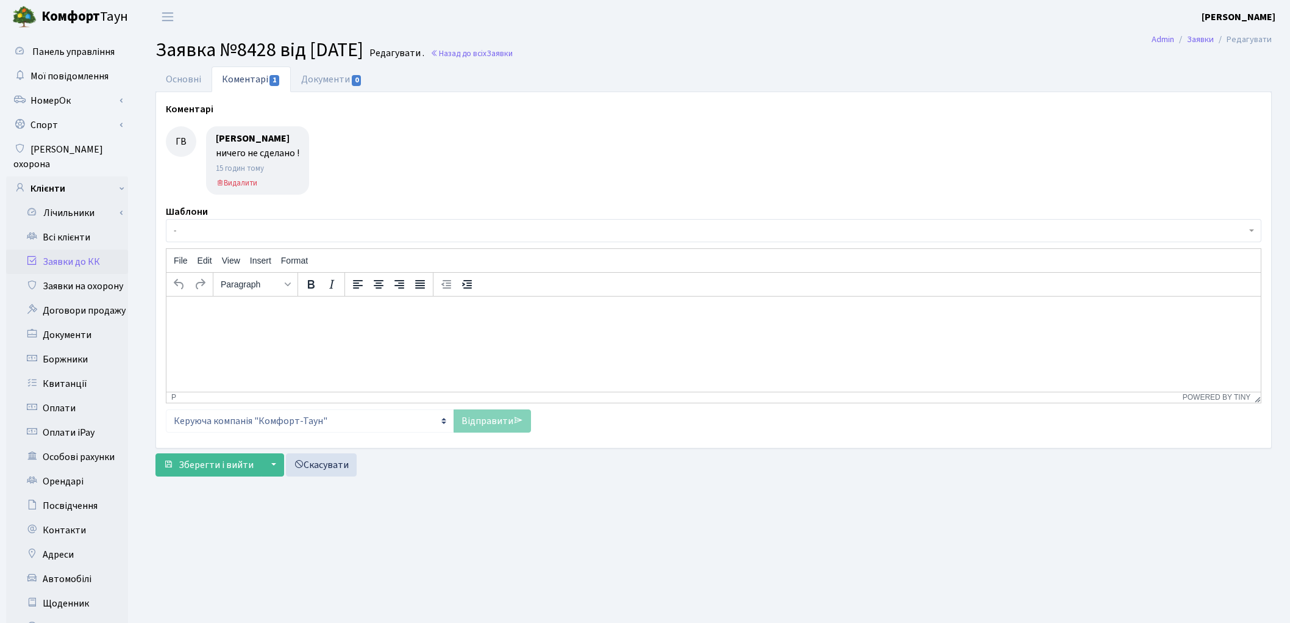
select select "465"
click at [192, 82] on link "Основні" at bounding box center [184, 78] width 56 height 25
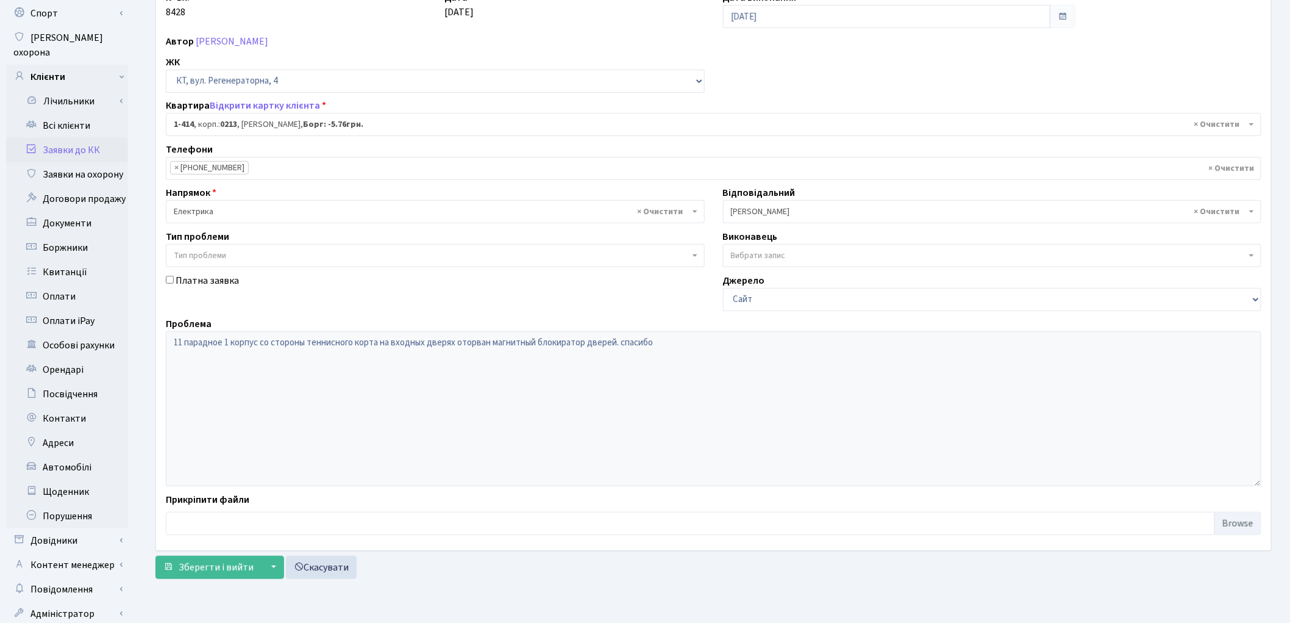
scroll to position [136, 0]
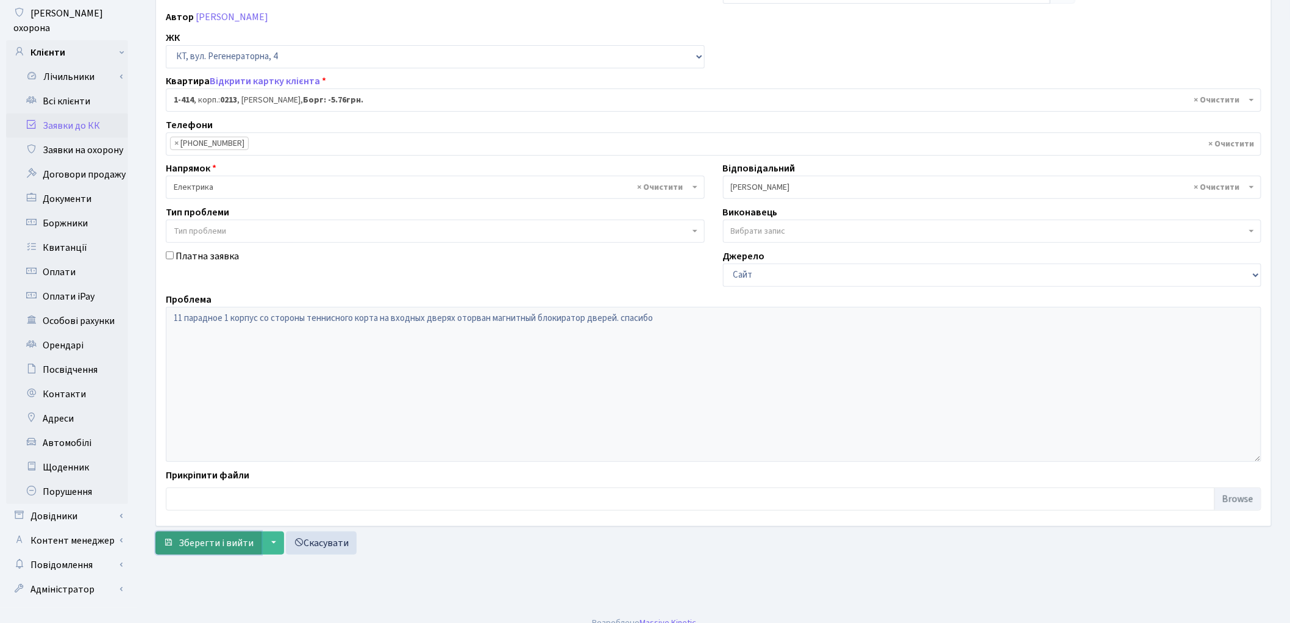
click at [210, 549] on span "Зберегти і вийти" at bounding box center [216, 542] width 75 height 13
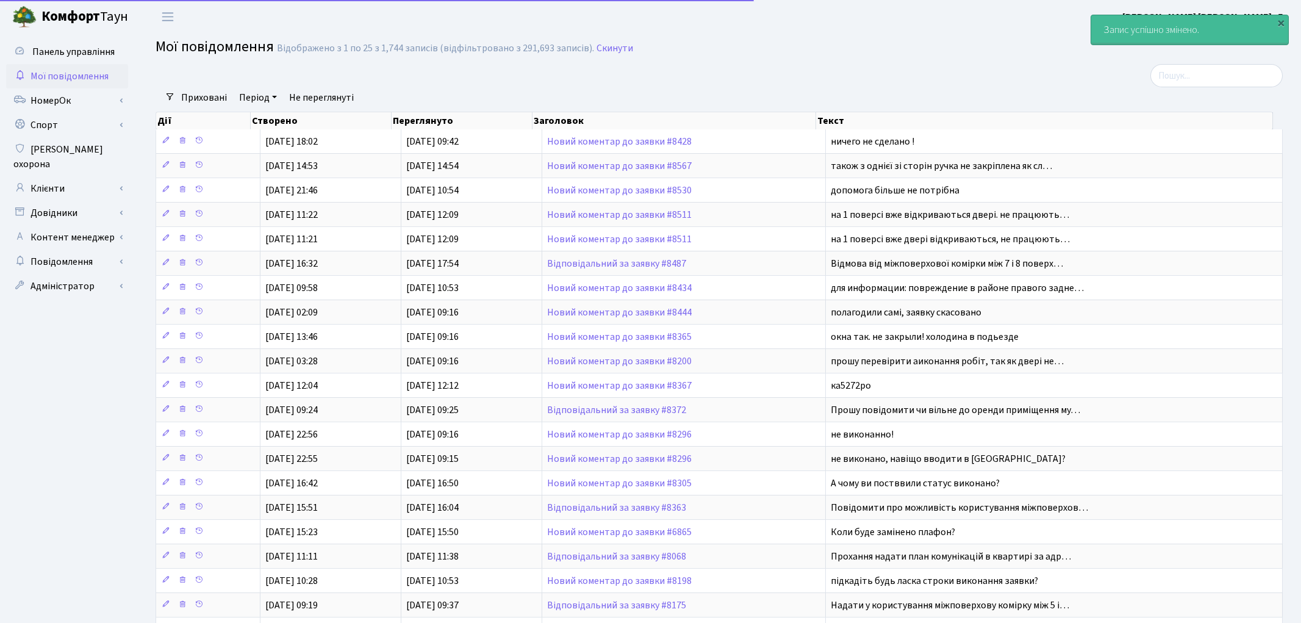
select select "25"
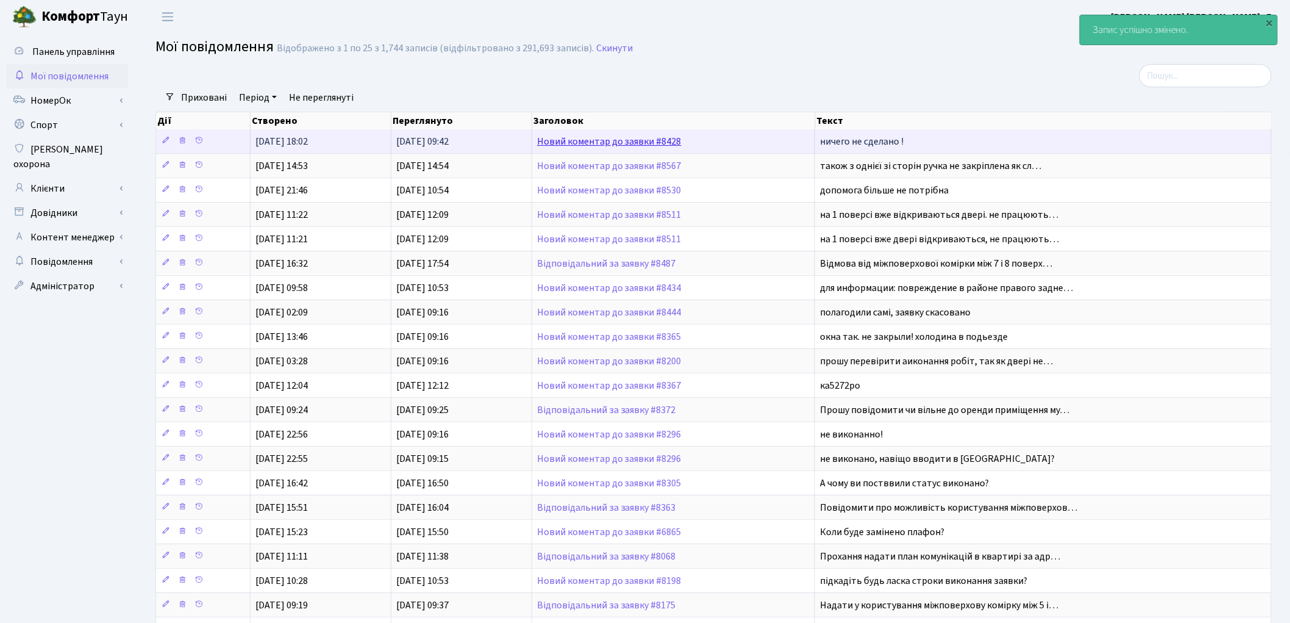
click at [644, 141] on link "Новий коментар до заявки #8428" at bounding box center [609, 141] width 145 height 13
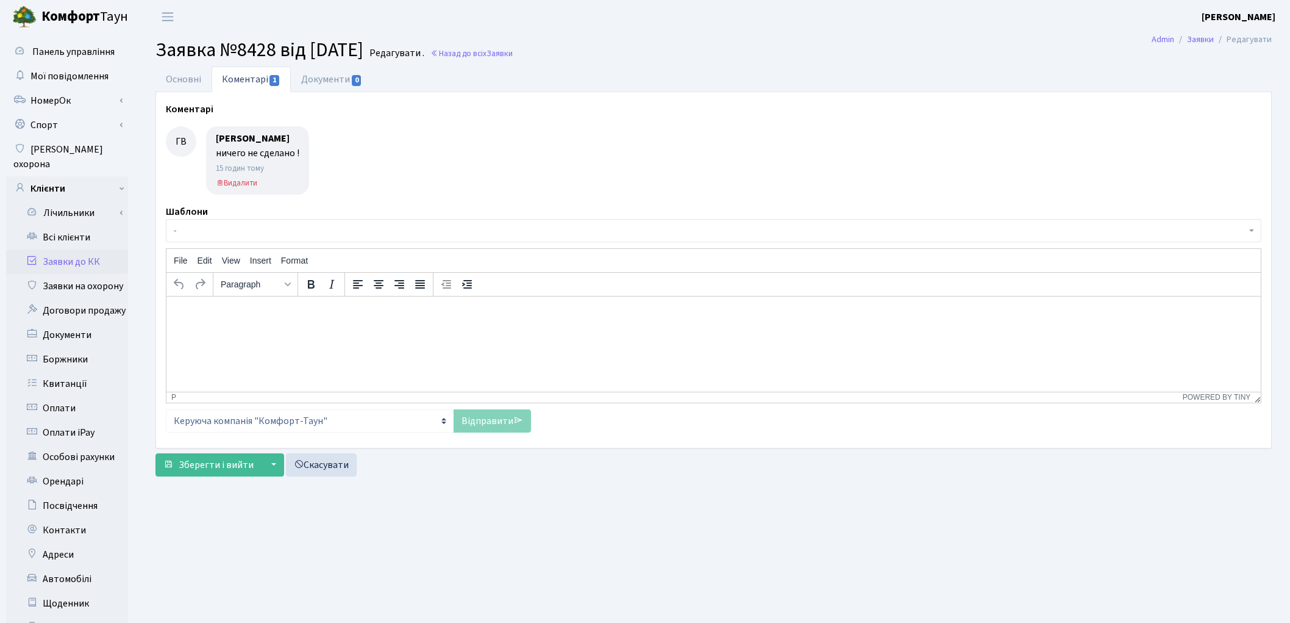
select select "465"
click at [175, 77] on link "Основні" at bounding box center [184, 78] width 56 height 25
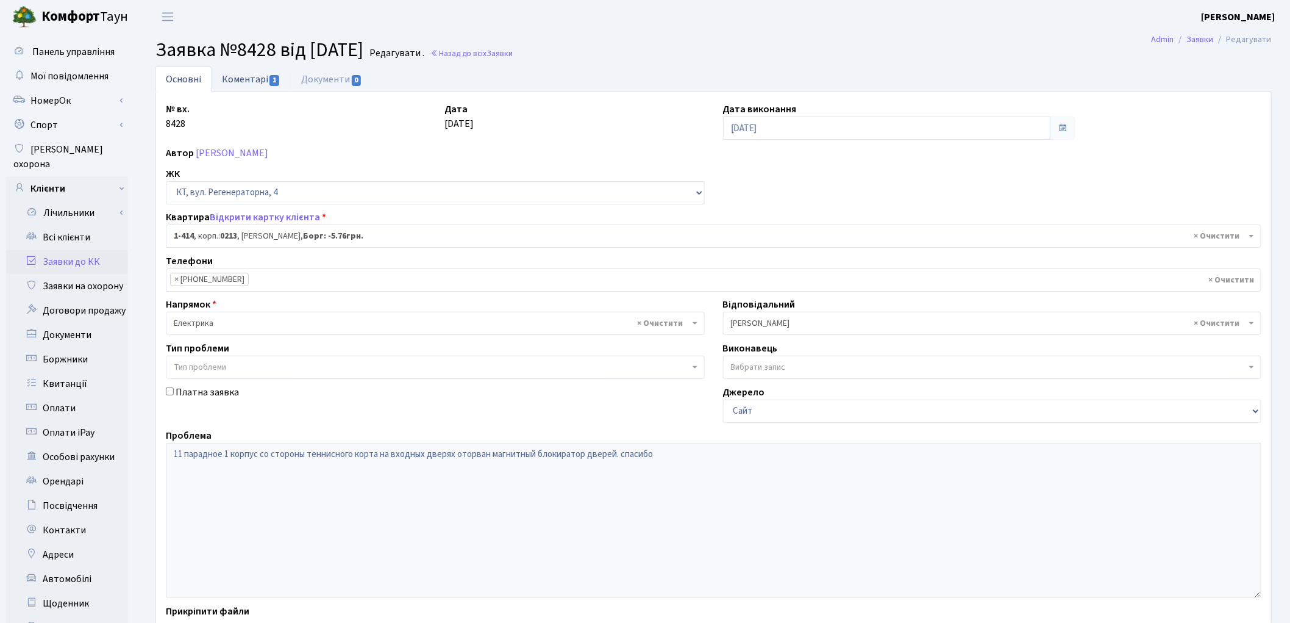
click at [257, 79] on link "Коментарі 1" at bounding box center [251, 78] width 79 height 25
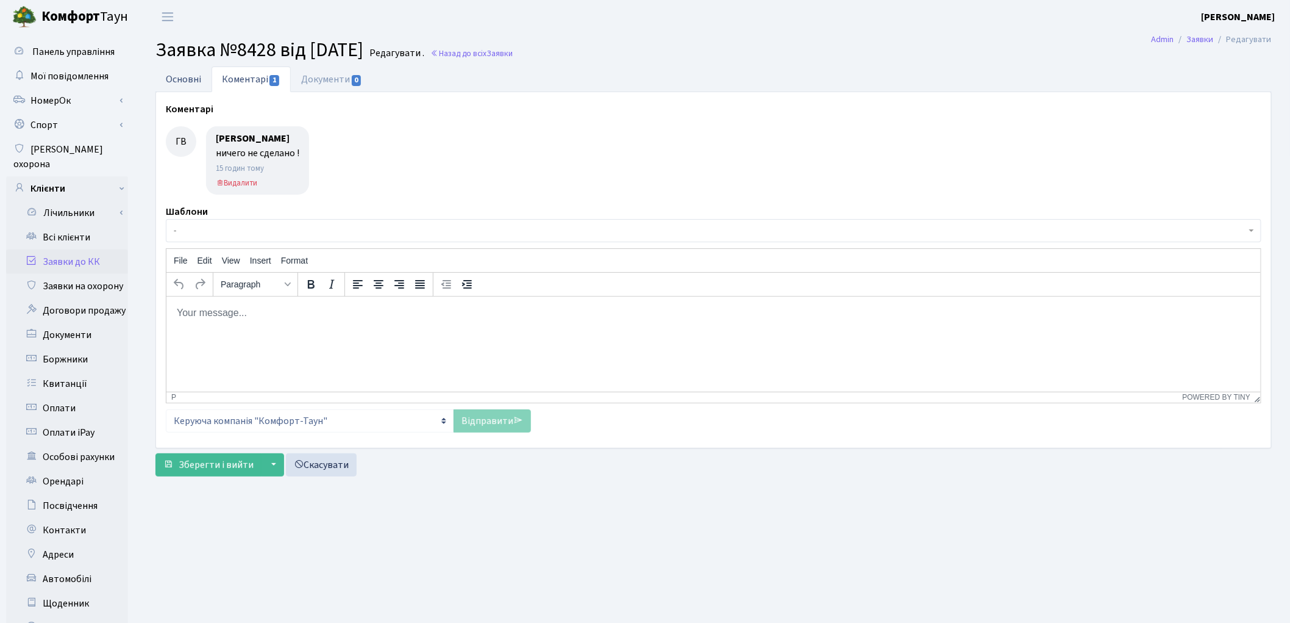
click at [188, 80] on link "Основні" at bounding box center [184, 78] width 56 height 25
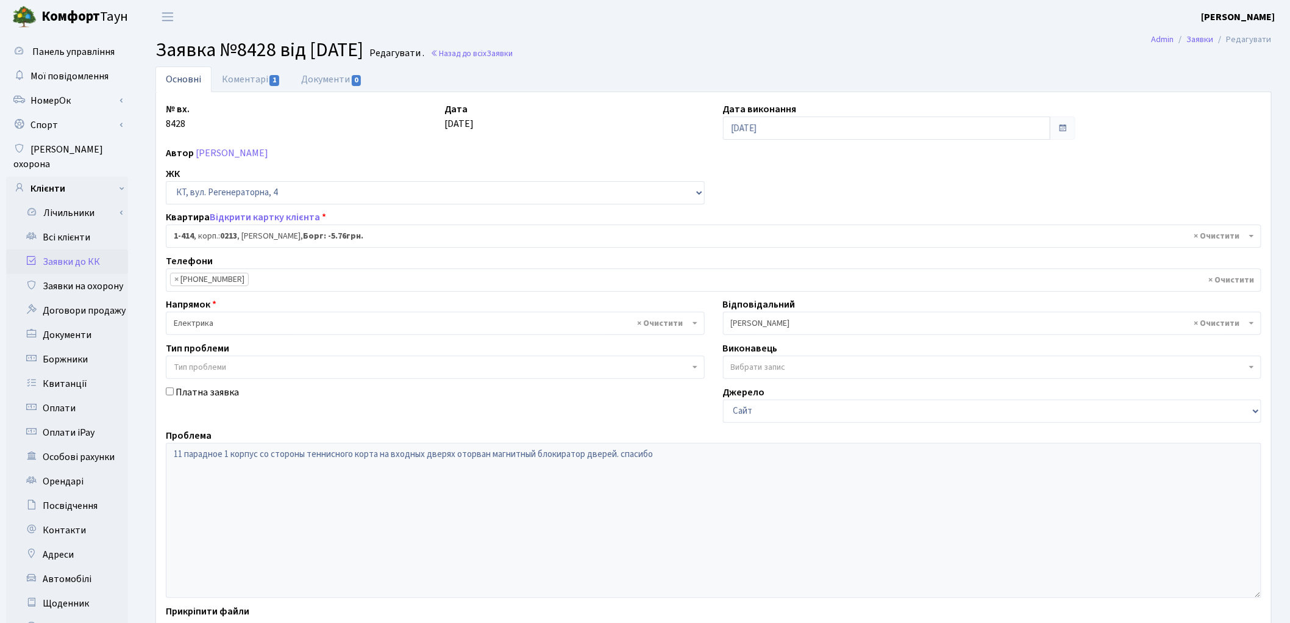
click at [90, 250] on link "Заявки до КК" at bounding box center [67, 261] width 122 height 24
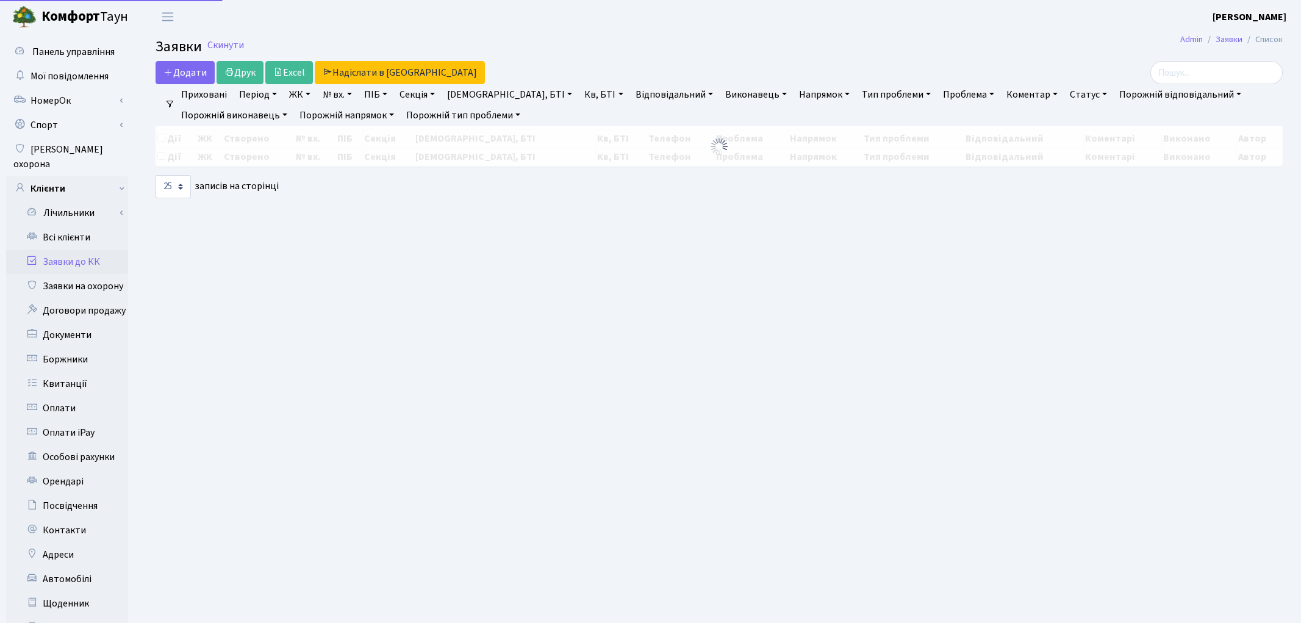
select select "25"
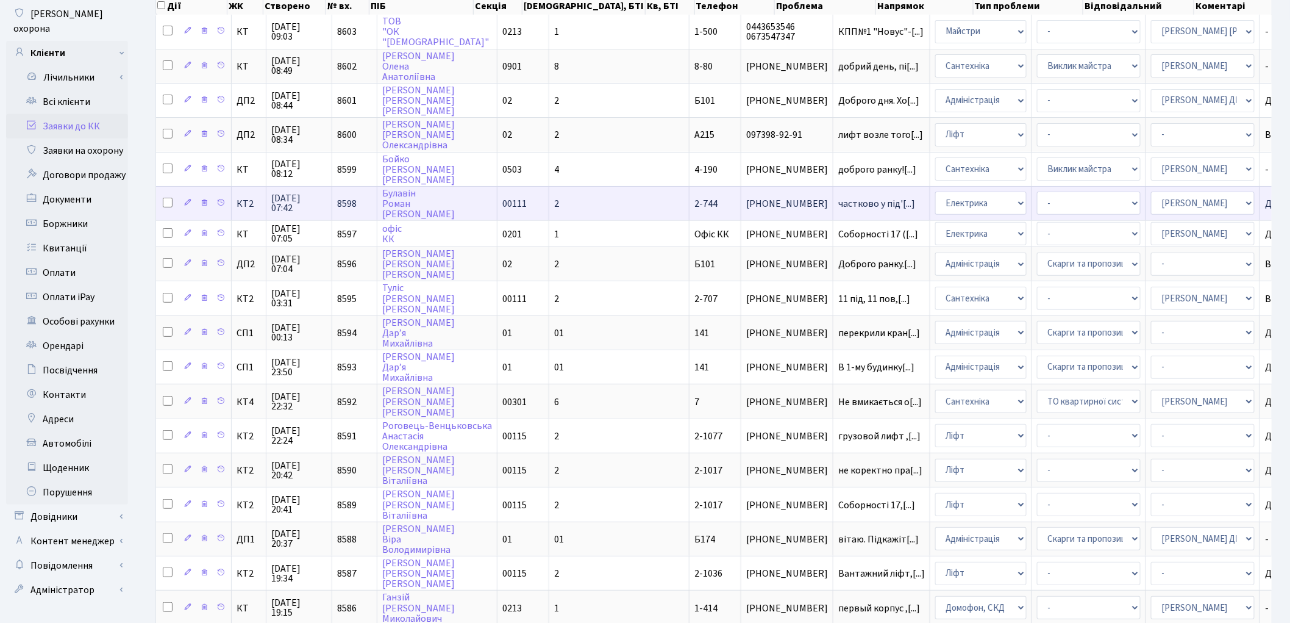
scroll to position [203, 0]
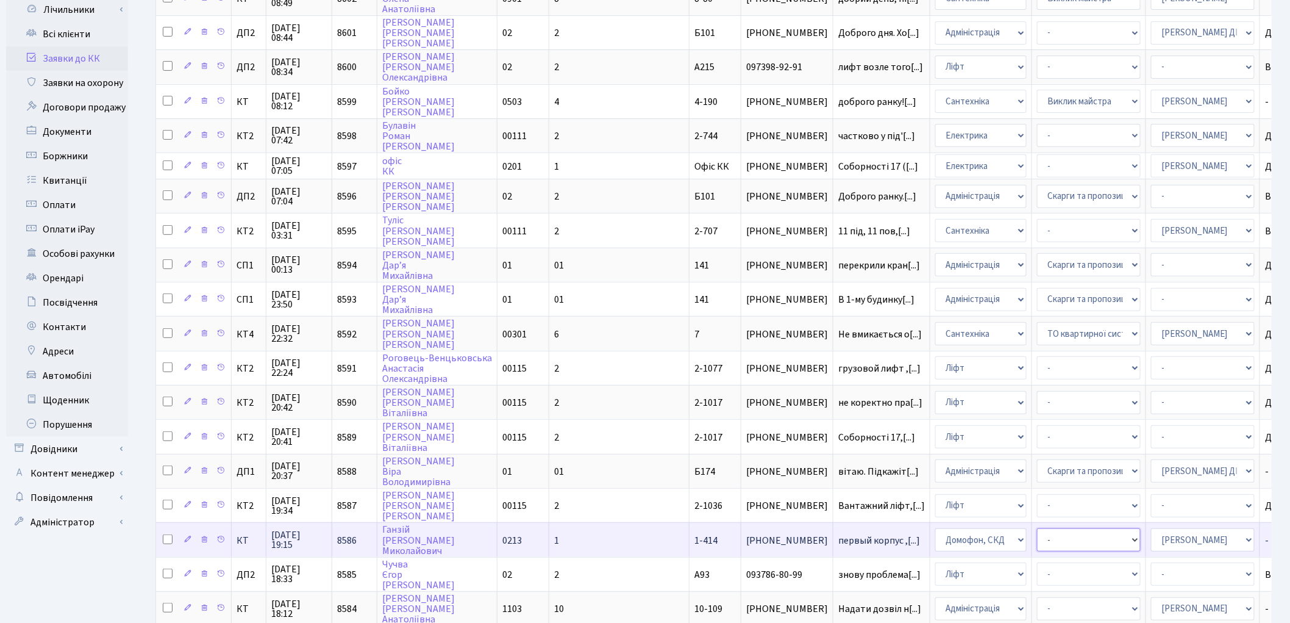
click at [1037, 528] on select "- Некоректна робота домофону Встановлення трубки домофону" at bounding box center [1089, 539] width 104 height 23
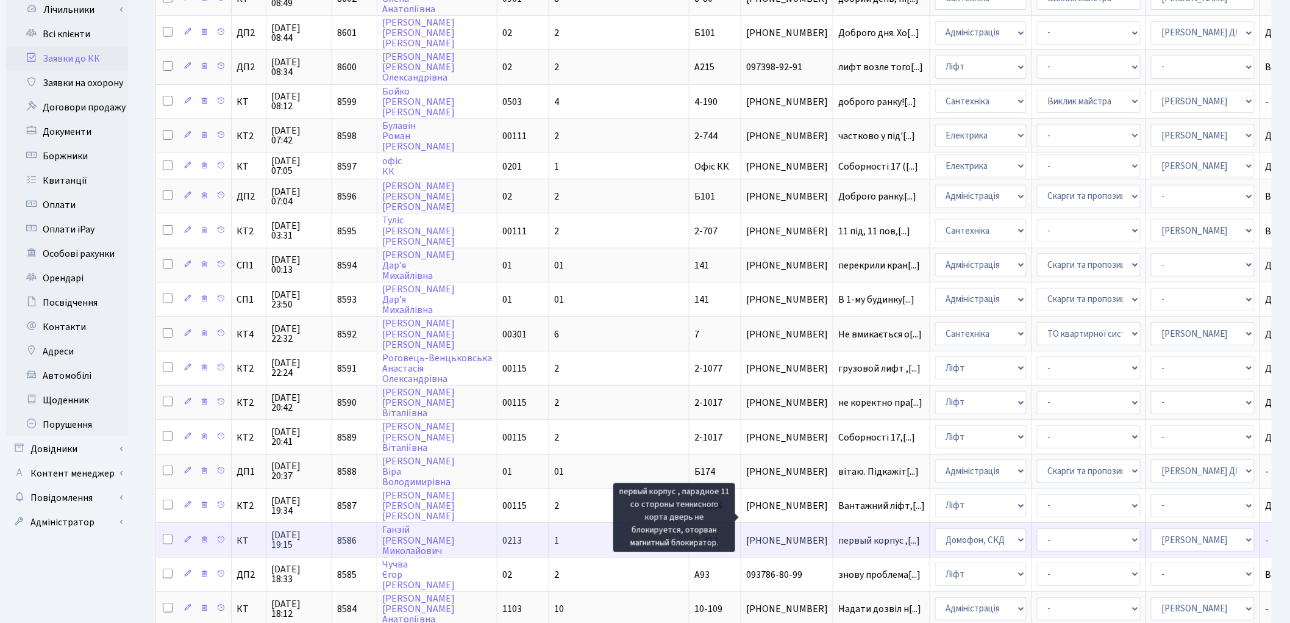
click at [838, 534] on span "первый корпус ,[...]" at bounding box center [879, 540] width 82 height 13
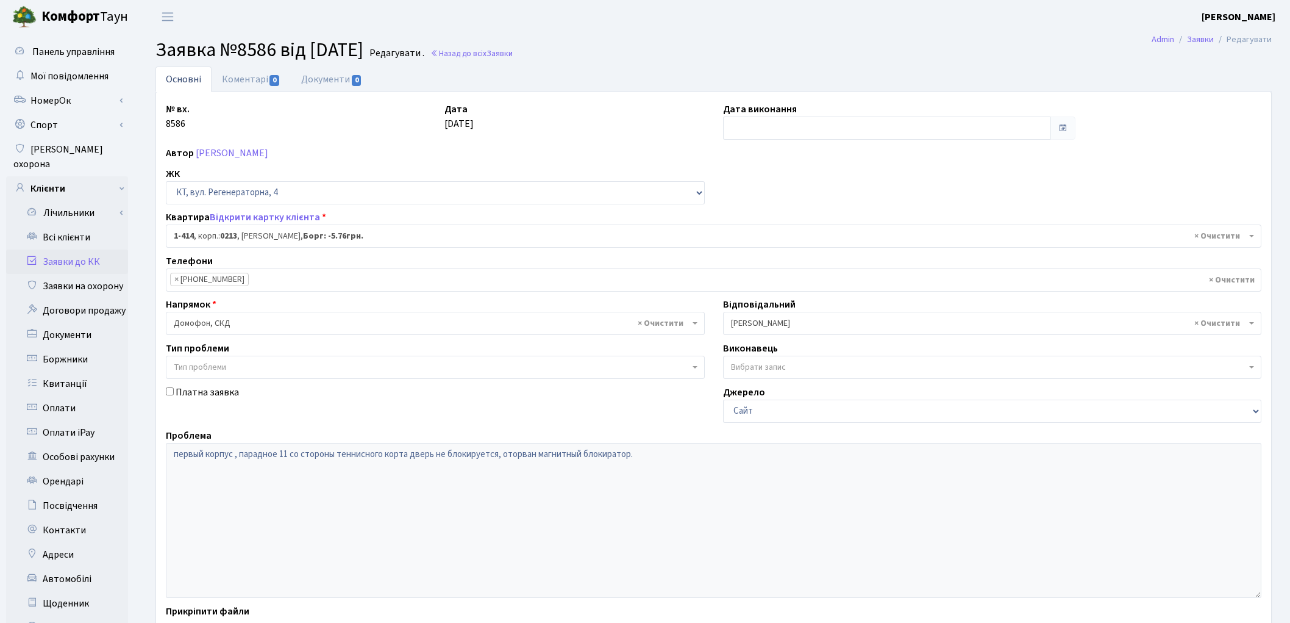
select select "465"
click at [311, 321] on span "× Домофон, СКД" at bounding box center [432, 323] width 516 height 12
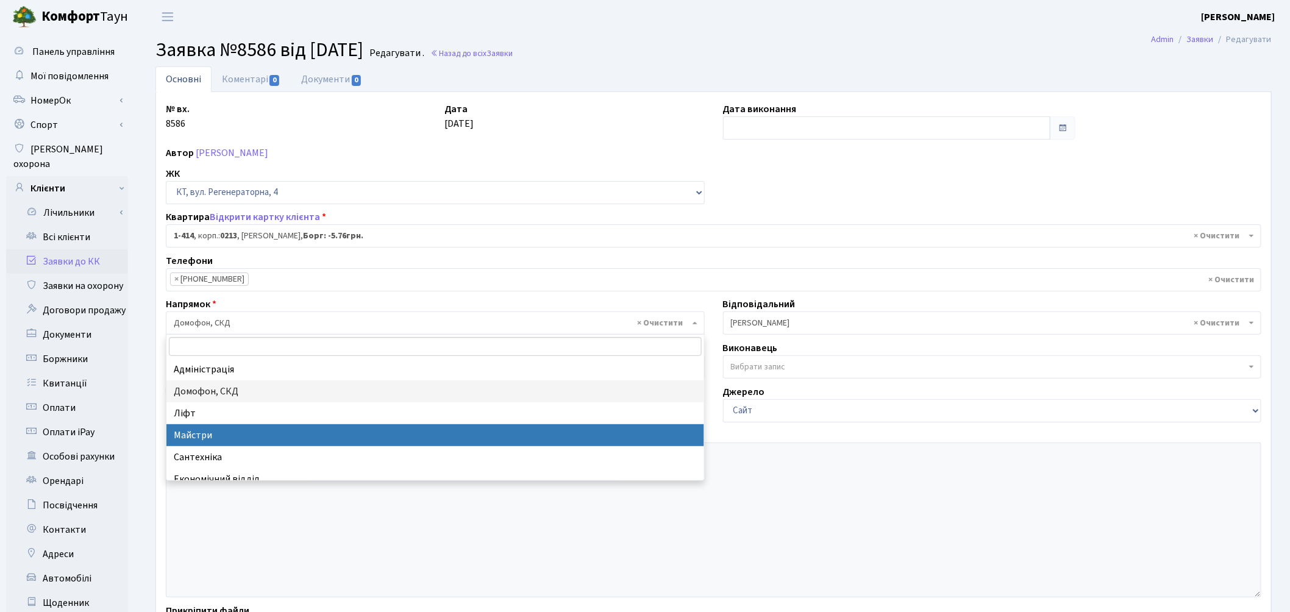
select select "1"
select select
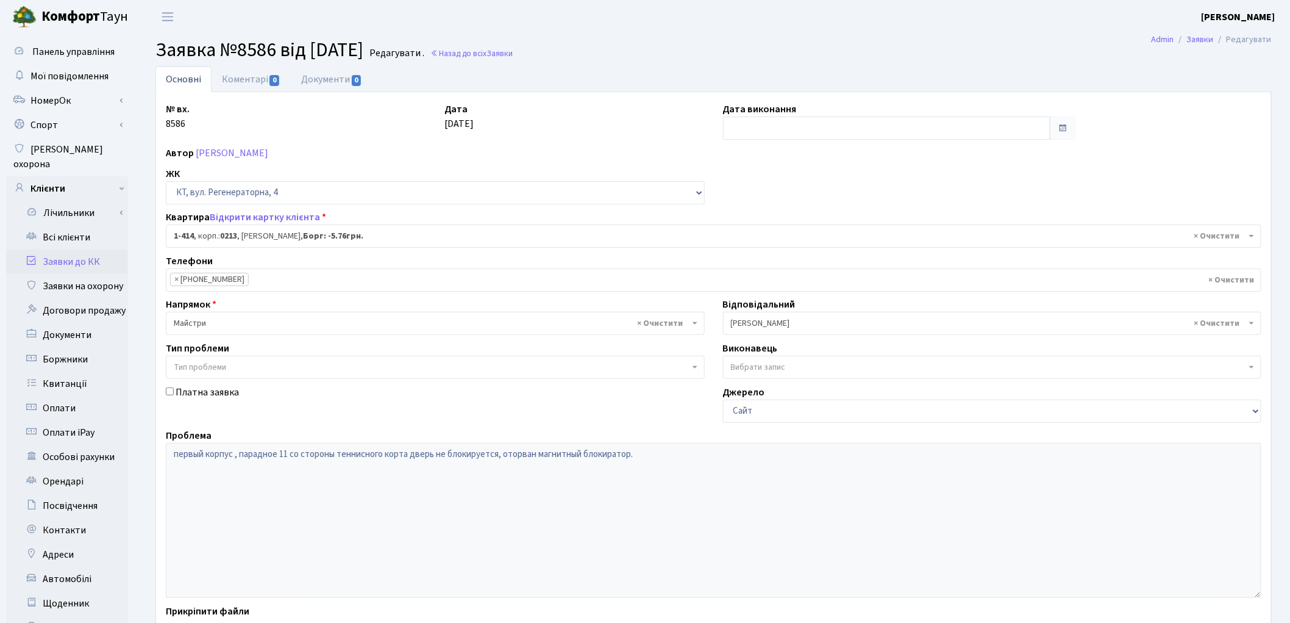
click at [776, 325] on span "× Корчун А. А." at bounding box center [989, 323] width 516 height 12
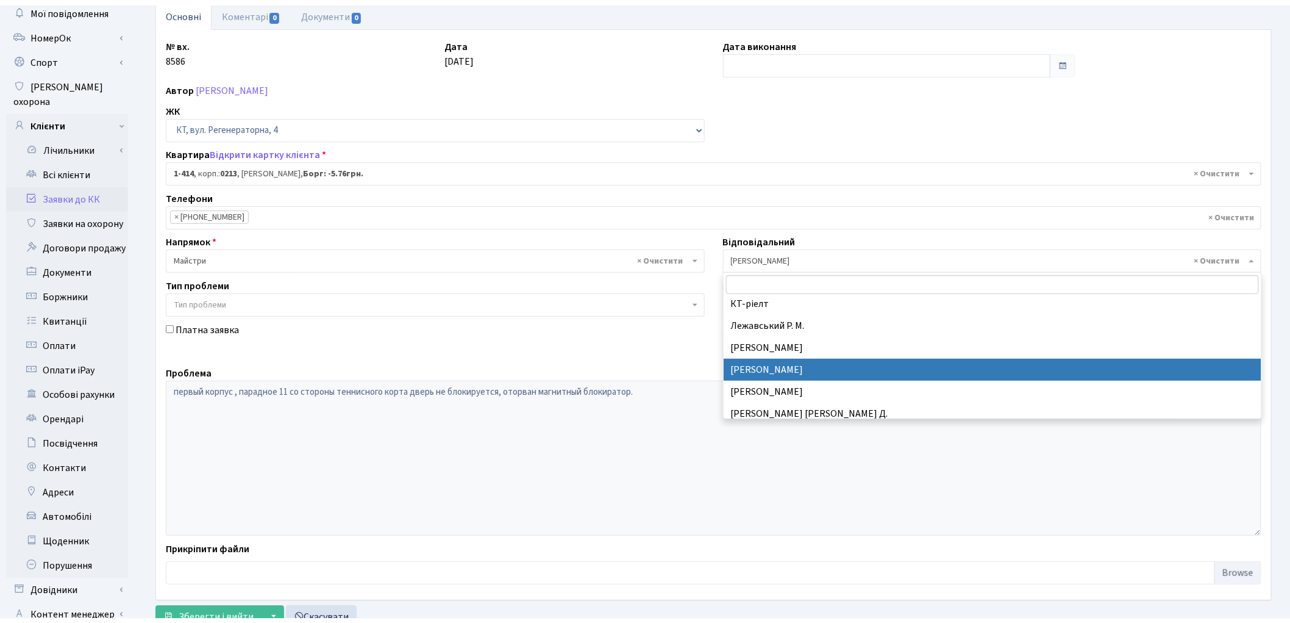
scroll to position [401, 0]
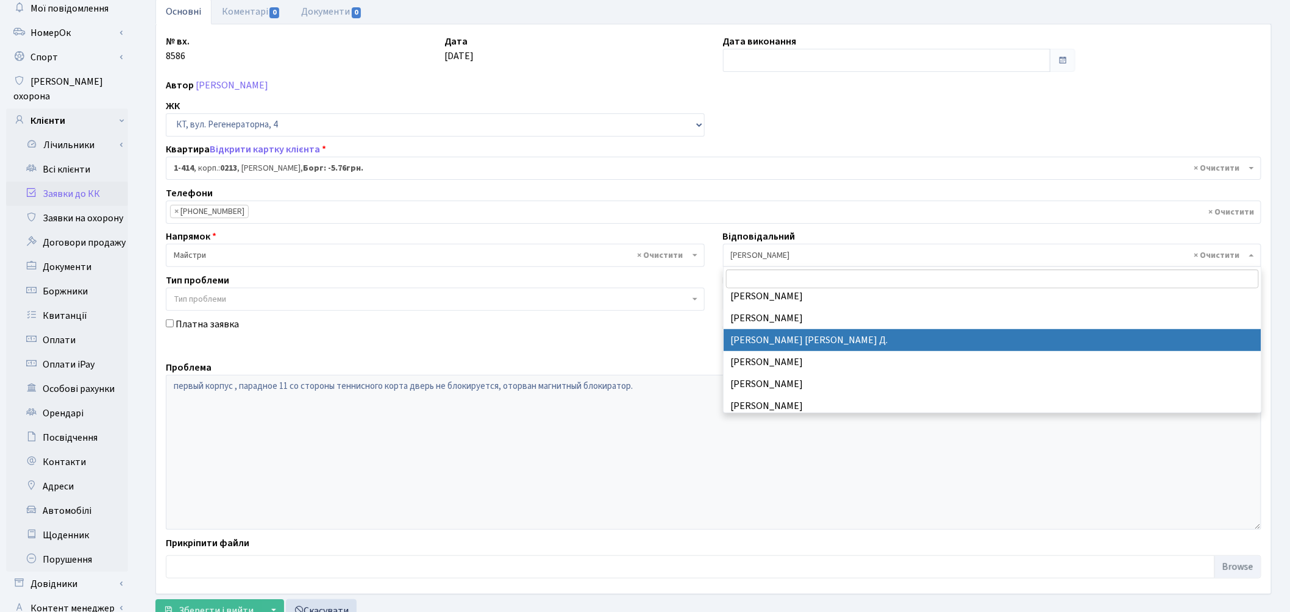
select select "62"
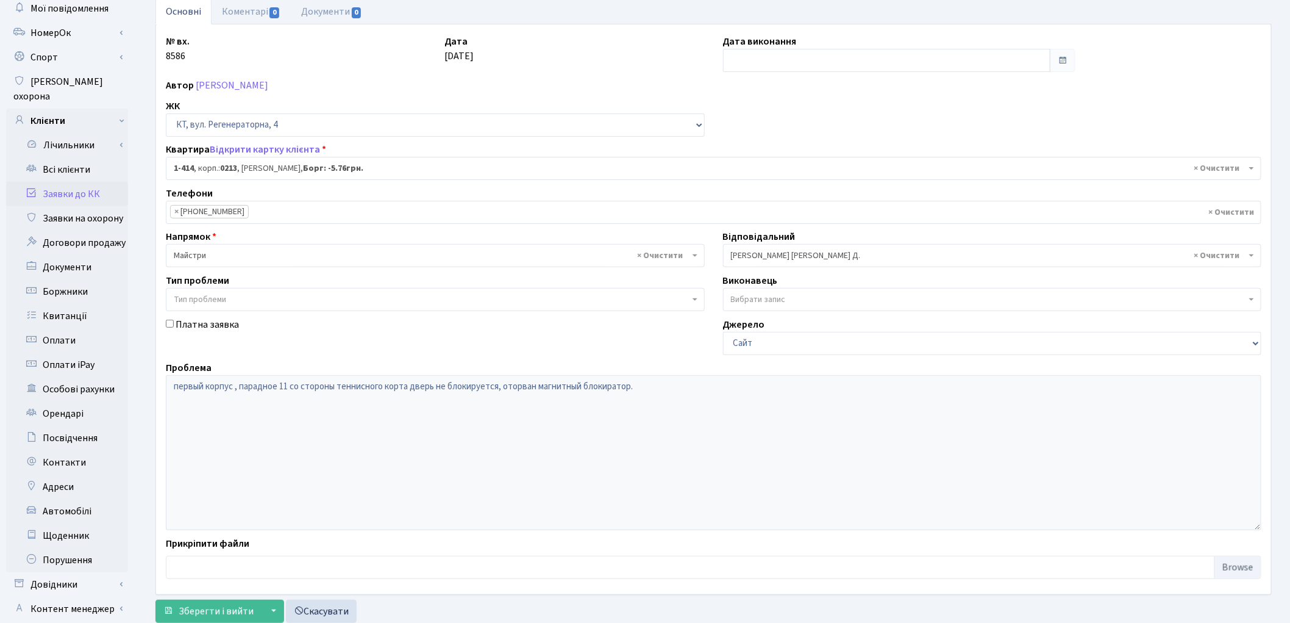
scroll to position [136, 0]
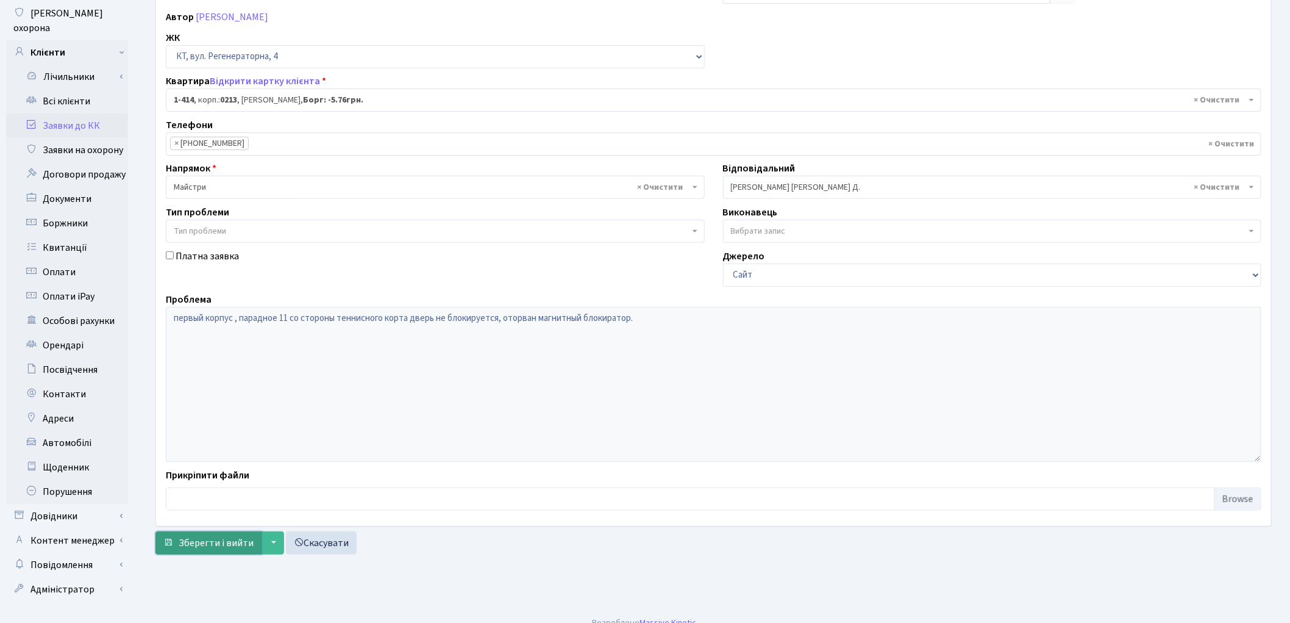
click at [204, 543] on span "Зберегти і вийти" at bounding box center [216, 542] width 75 height 13
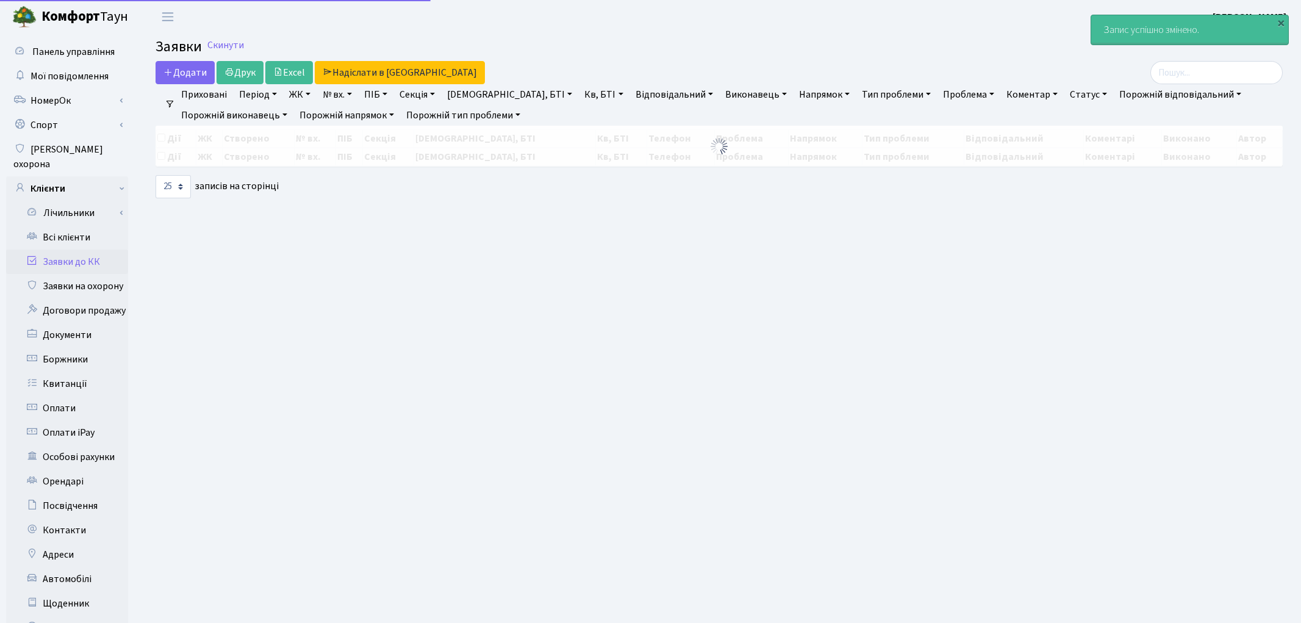
select select "25"
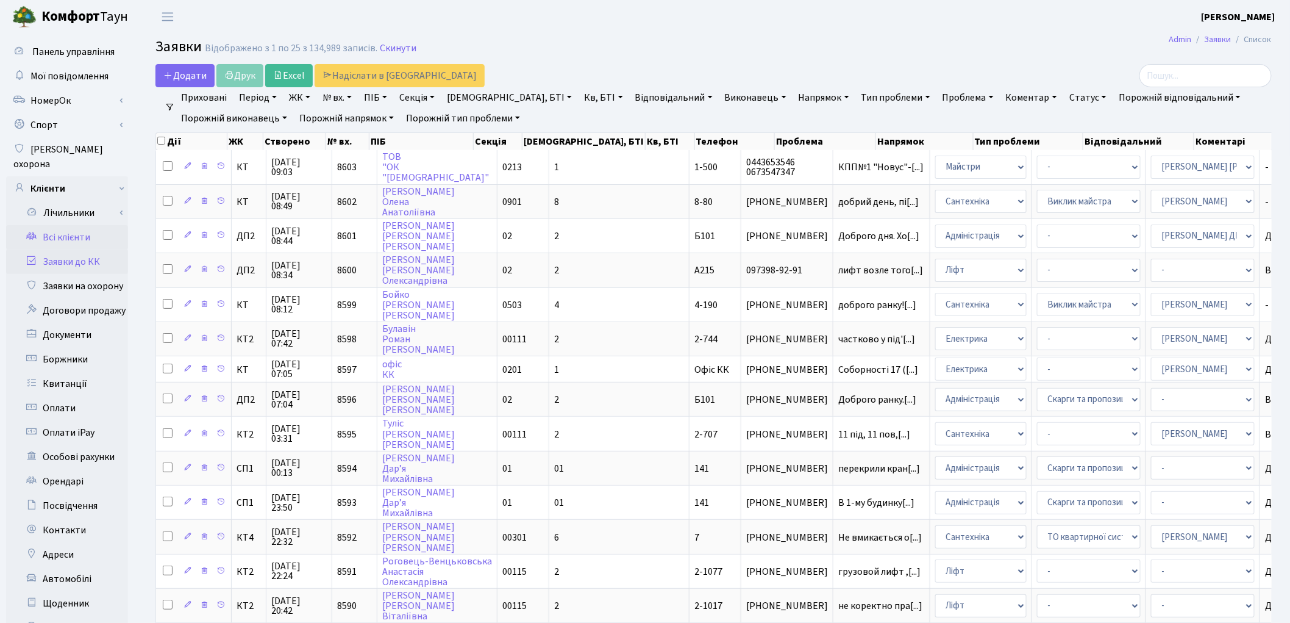
click at [82, 227] on link "Всі клієнти" at bounding box center [67, 237] width 122 height 24
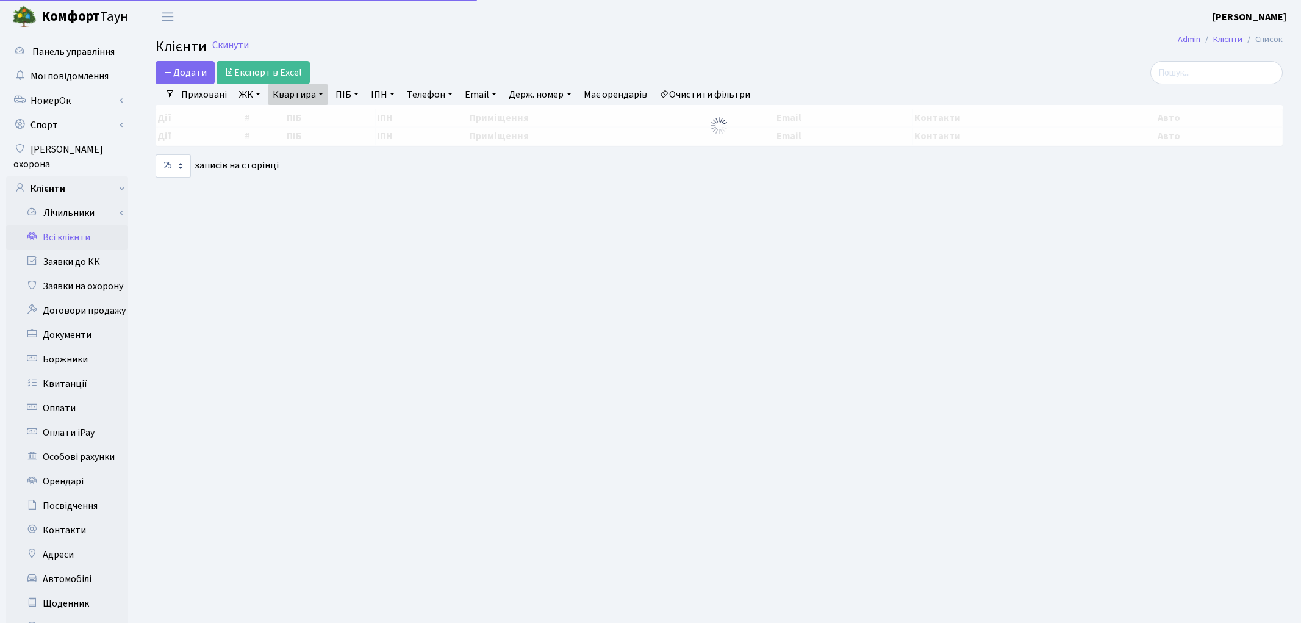
select select "25"
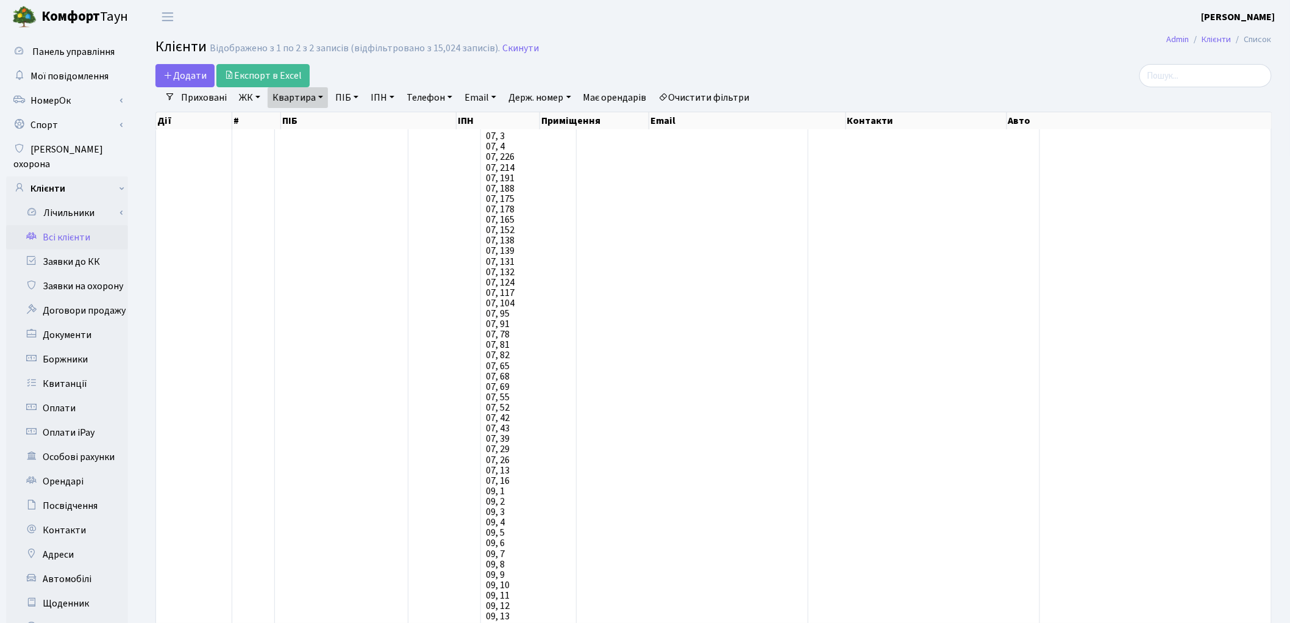
click at [728, 102] on link "Очистити фільтри" at bounding box center [704, 97] width 101 height 21
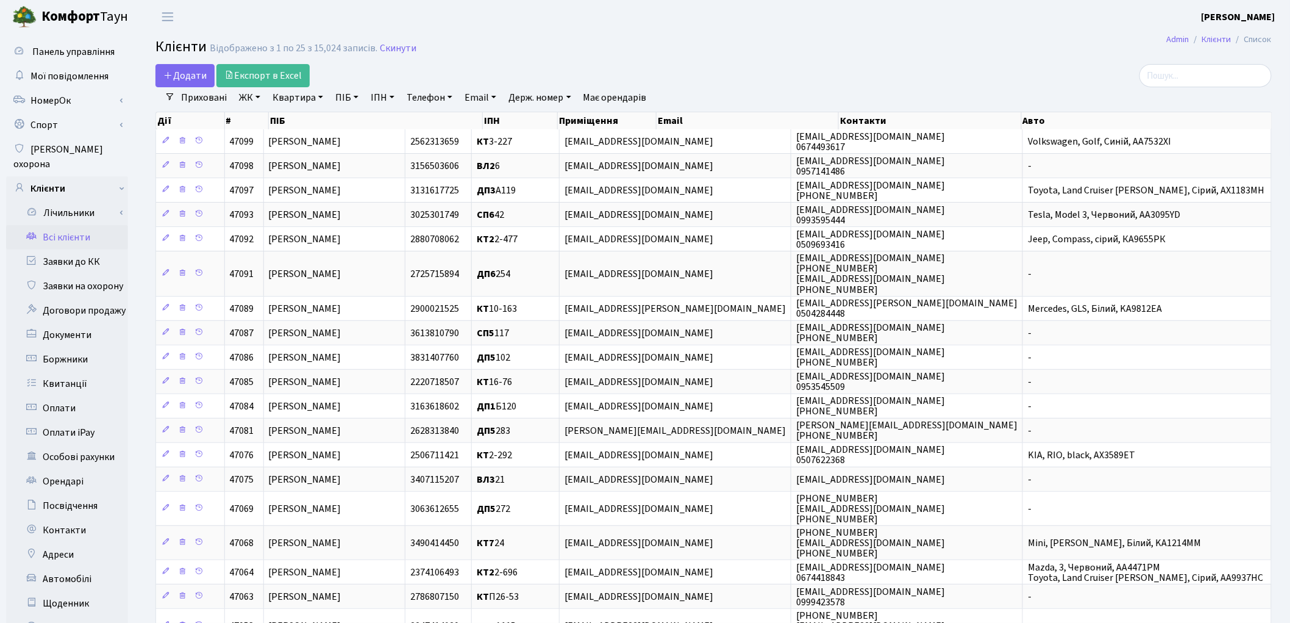
click at [284, 101] on link "Квартира" at bounding box center [298, 97] width 60 height 21
click at [344, 96] on link "ПІБ" at bounding box center [347, 97] width 33 height 21
type input "огарков"
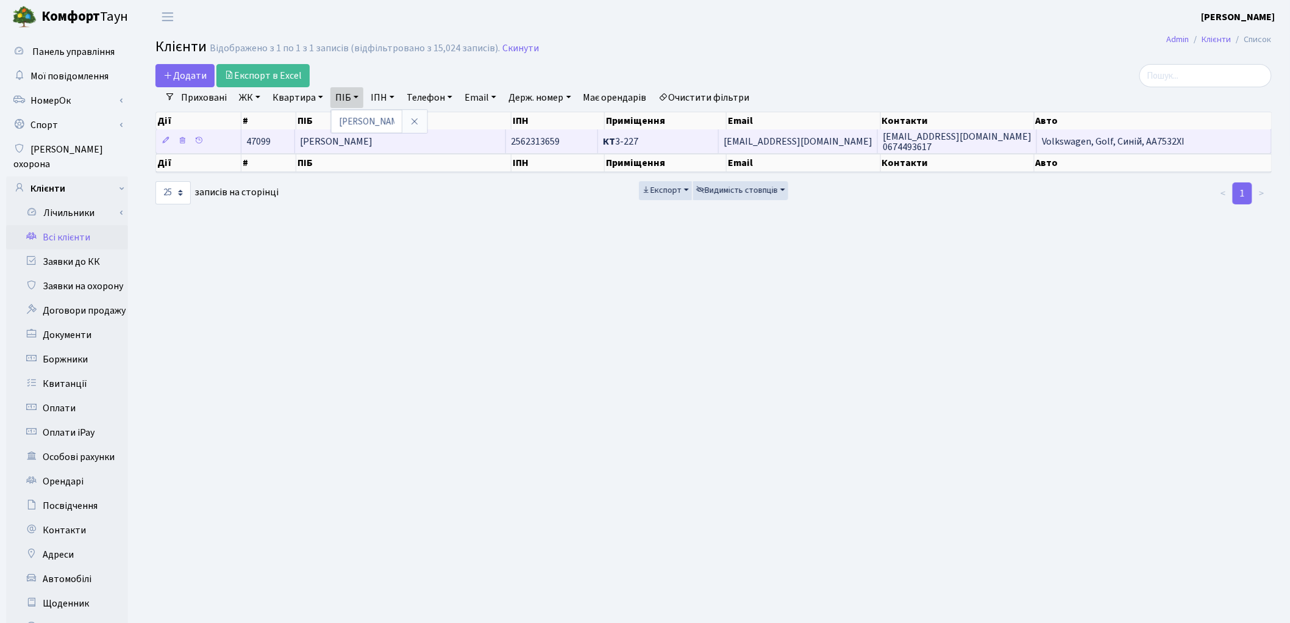
click at [434, 145] on td "Огарков Михайло Вікторович" at bounding box center [400, 141] width 211 height 24
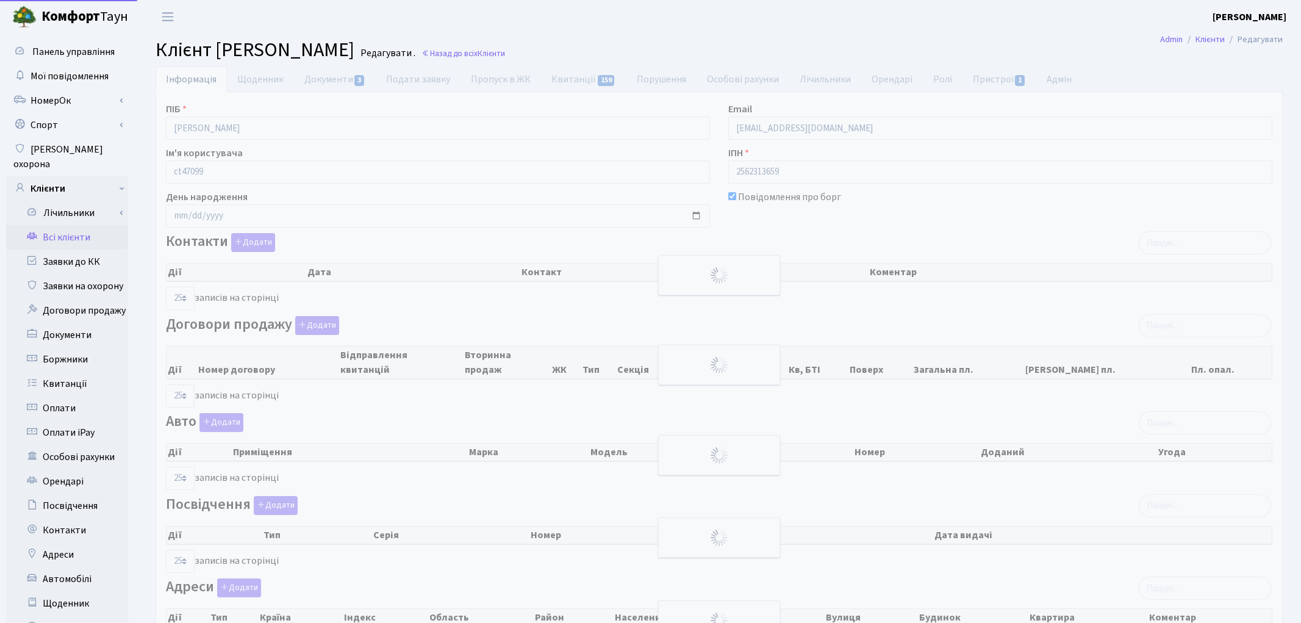
select select "25"
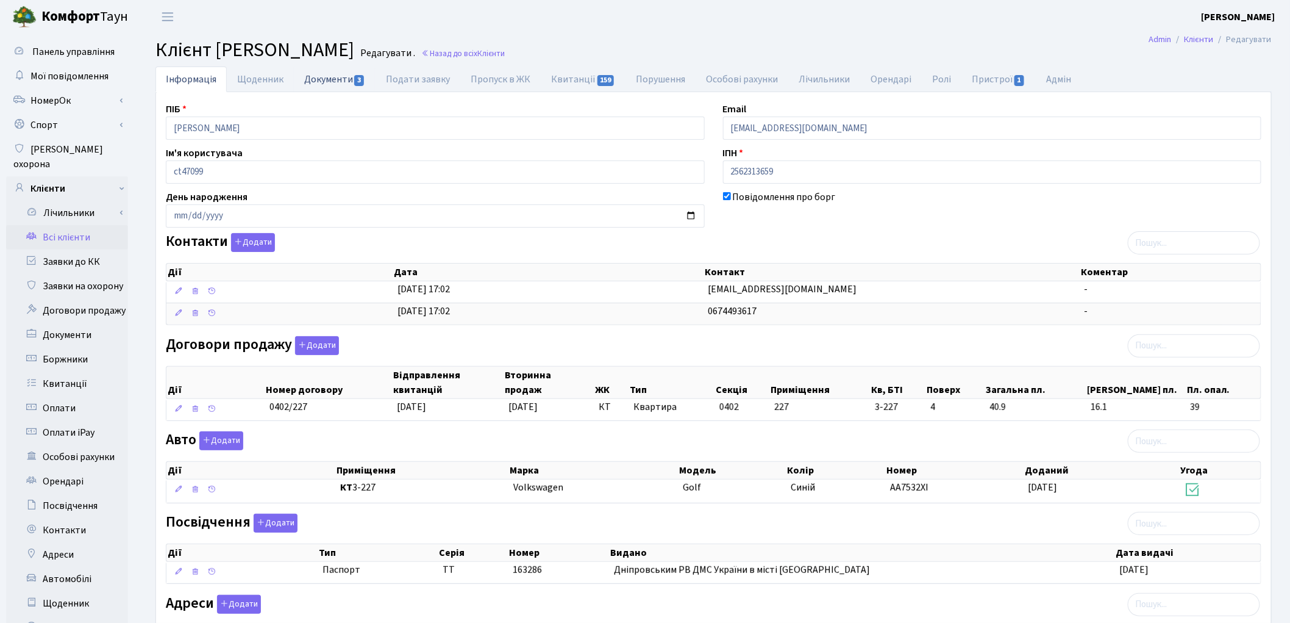
click at [316, 87] on link "Документи 3" at bounding box center [335, 78] width 82 height 25
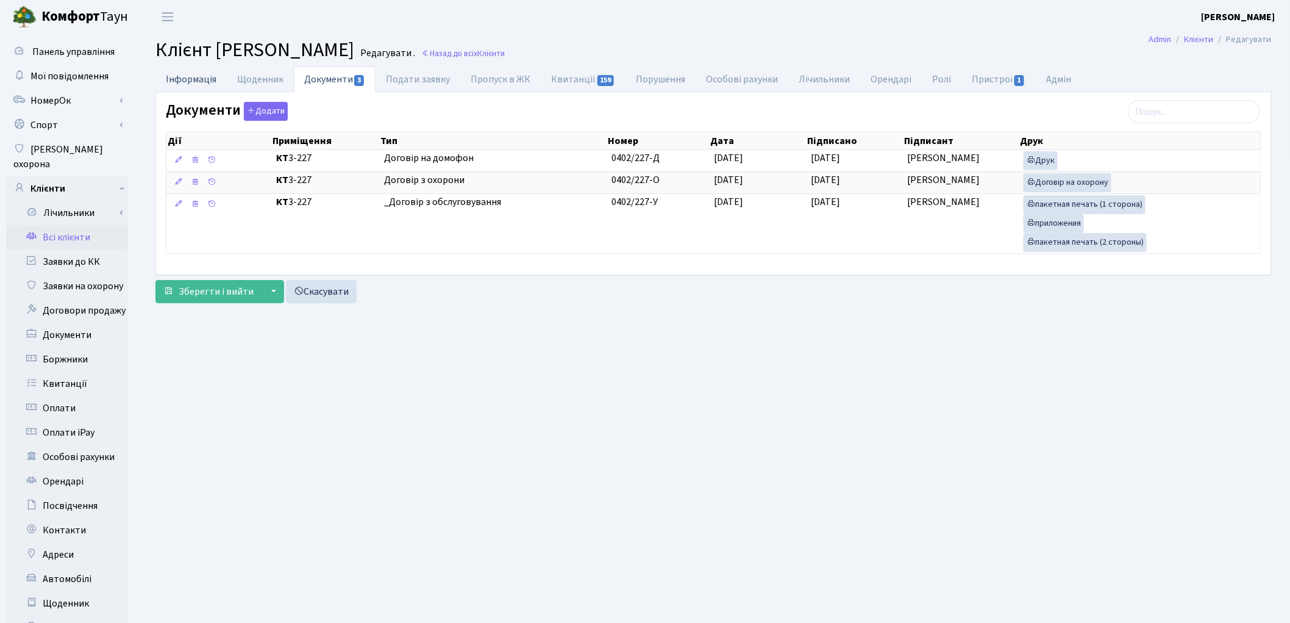
click at [196, 82] on link "Інформація" at bounding box center [191, 78] width 71 height 25
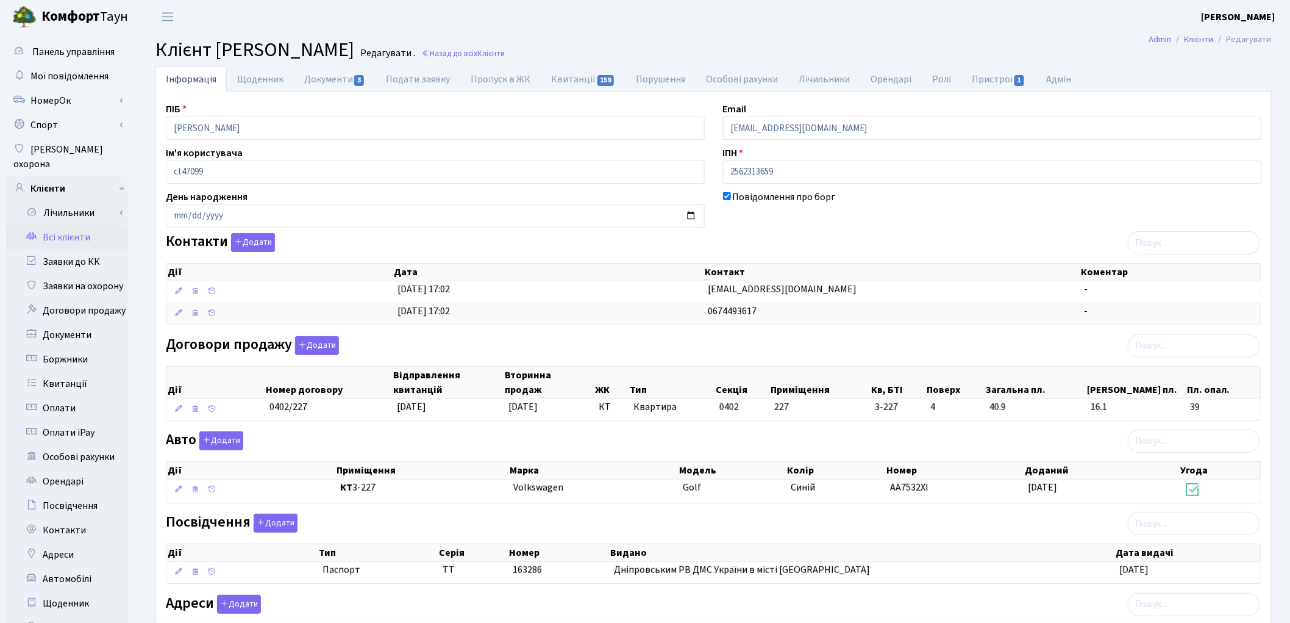
click at [573, 604] on div "Адреси Додати Дії Тип [GEOGRAPHIC_DATA] Індекс Область Район Населений пункт Ву…" at bounding box center [714, 632] width 1114 height 75
click at [304, 84] on link "Документи 3" at bounding box center [335, 78] width 82 height 25
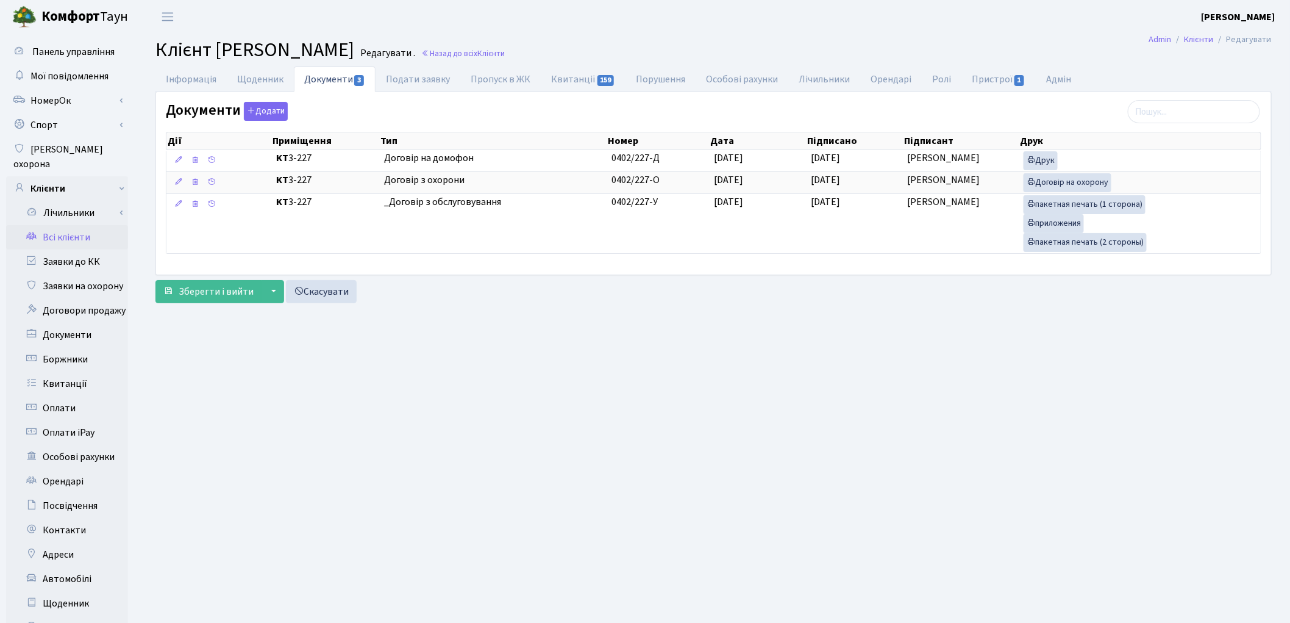
click at [72, 225] on link "Всі клієнти" at bounding box center [67, 237] width 122 height 24
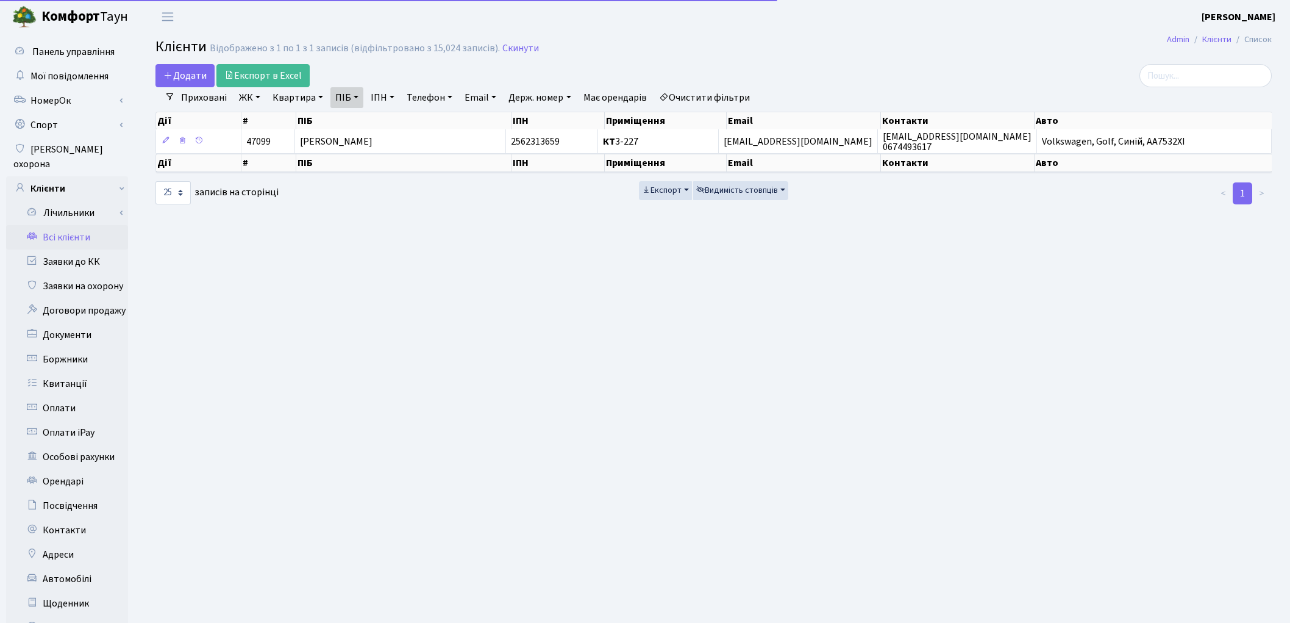
select select "25"
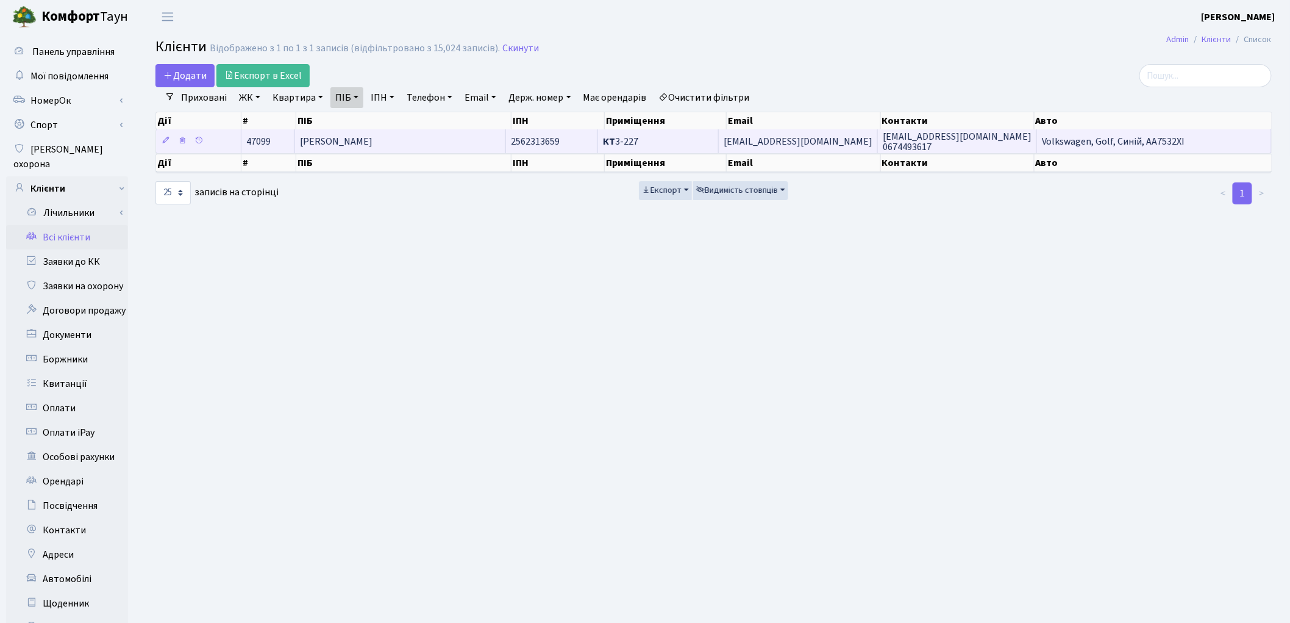
click at [413, 149] on td "Огарков Михайло Вікторович" at bounding box center [400, 141] width 211 height 24
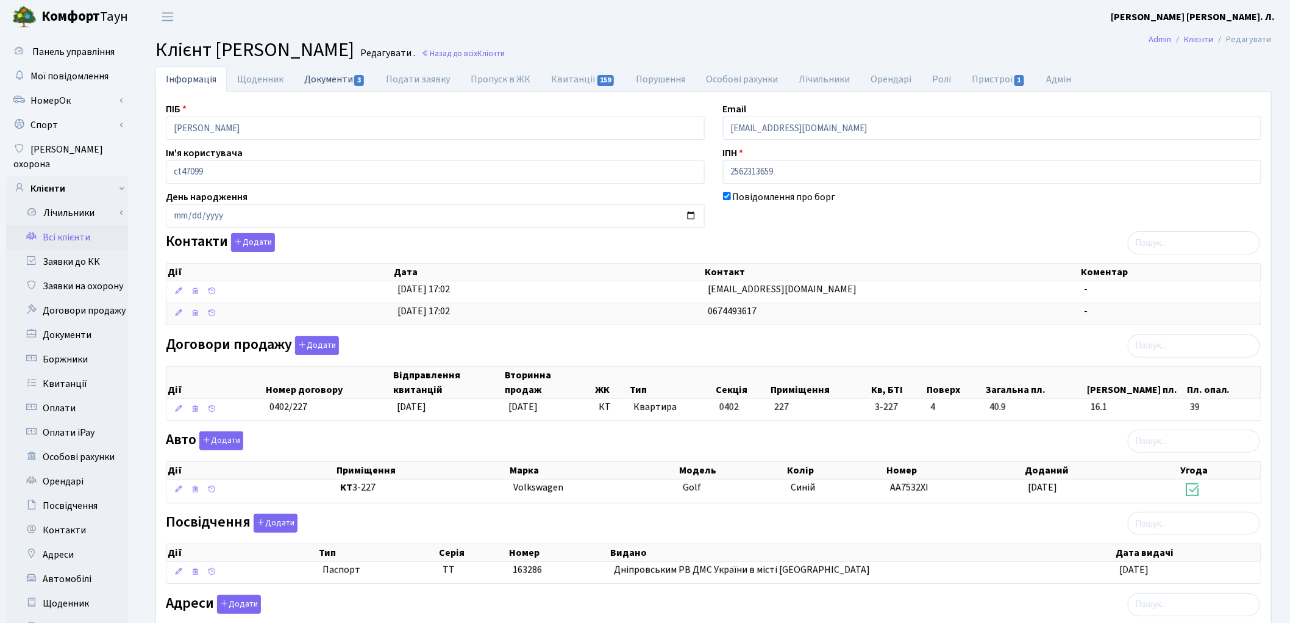
click at [307, 82] on link "Документи 3" at bounding box center [335, 78] width 82 height 25
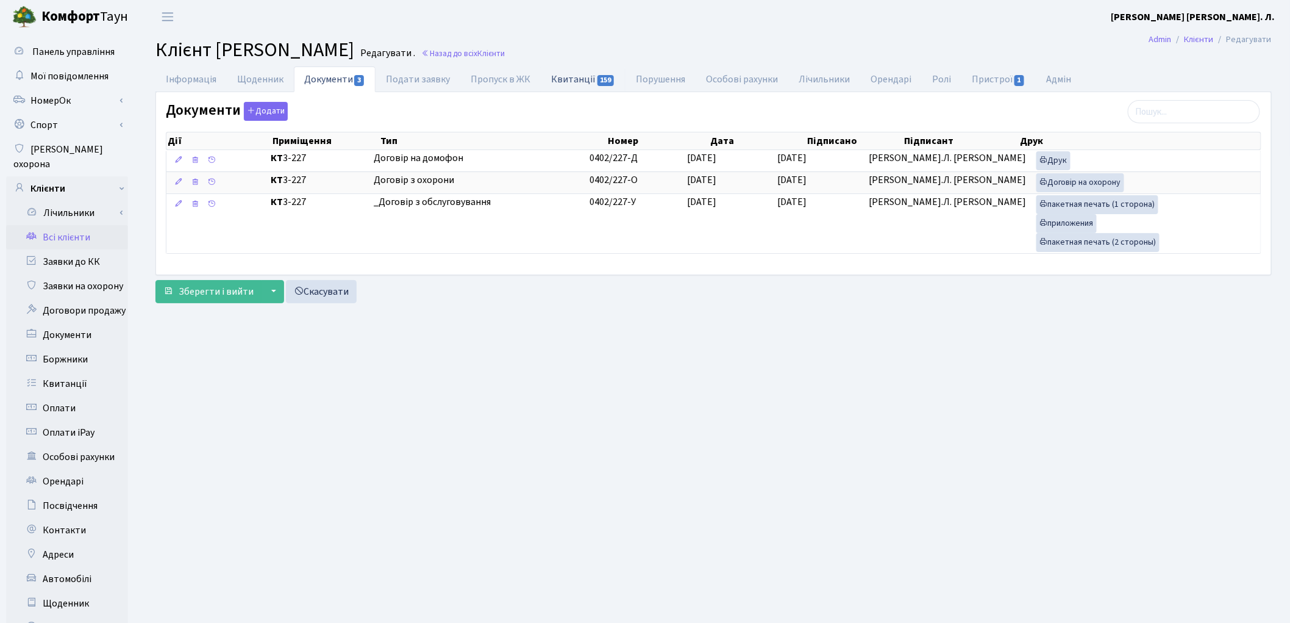
click at [574, 77] on link "Квитанції 159" at bounding box center [583, 78] width 85 height 25
select select "25"
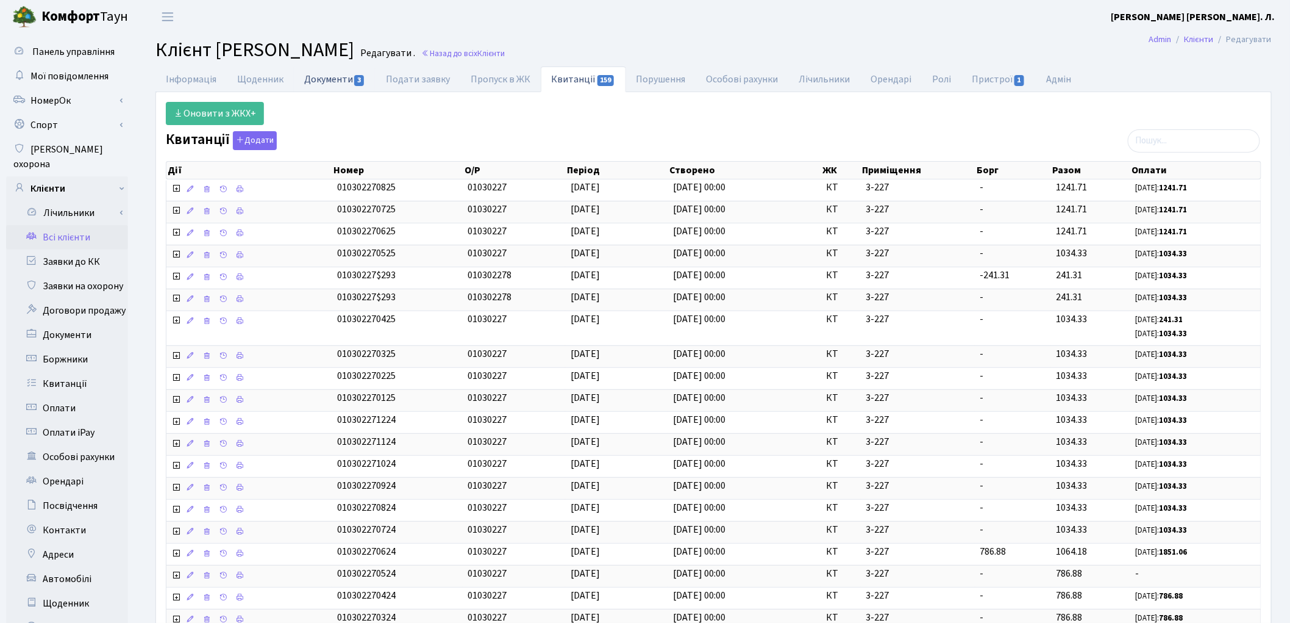
click at [317, 83] on link "Документи 3" at bounding box center [335, 78] width 82 height 25
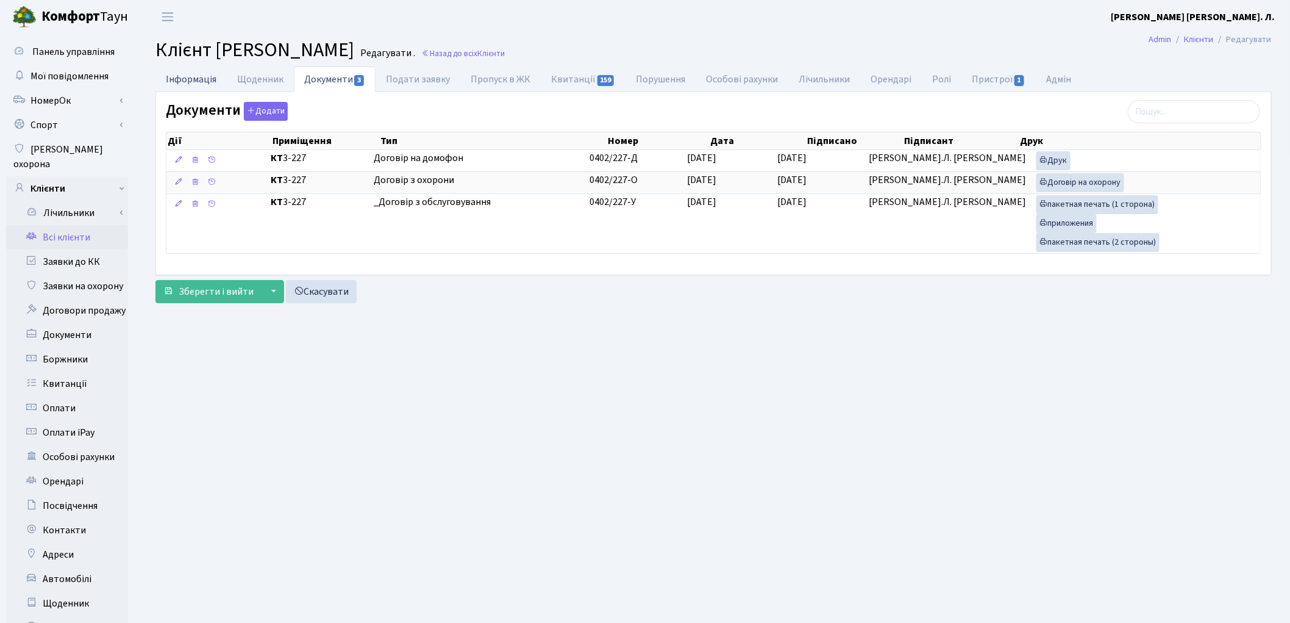
click at [174, 80] on link "Інформація" at bounding box center [191, 78] width 71 height 25
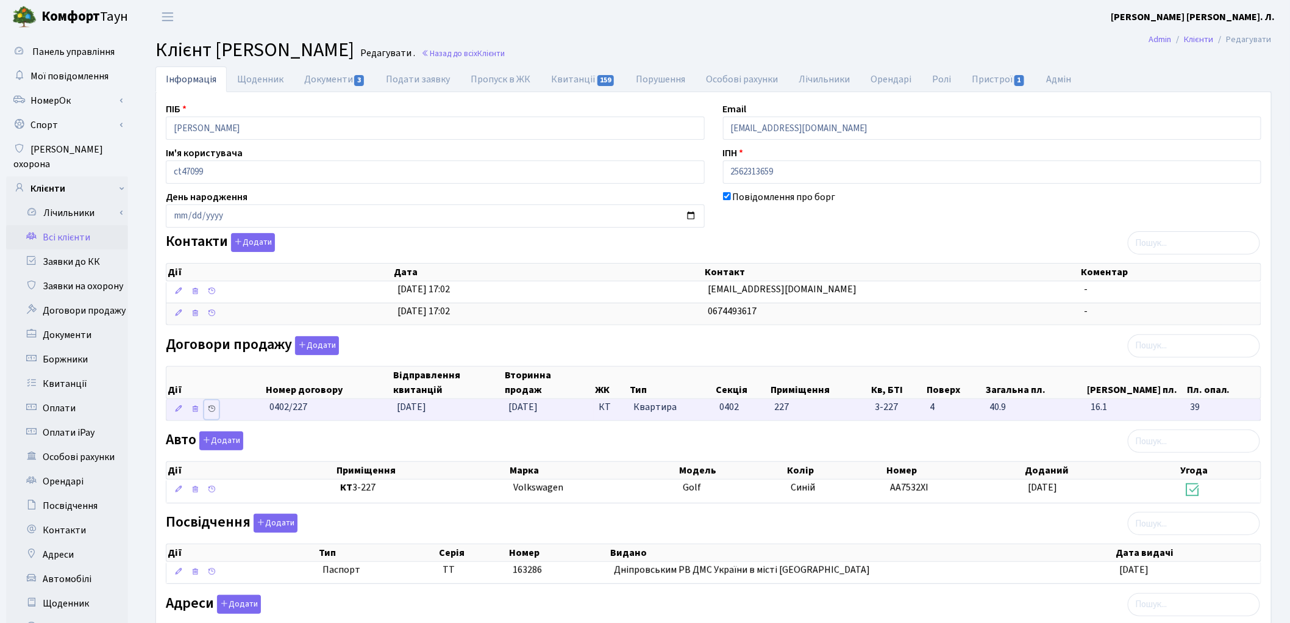
click at [214, 412] on icon at bounding box center [211, 408] width 9 height 9
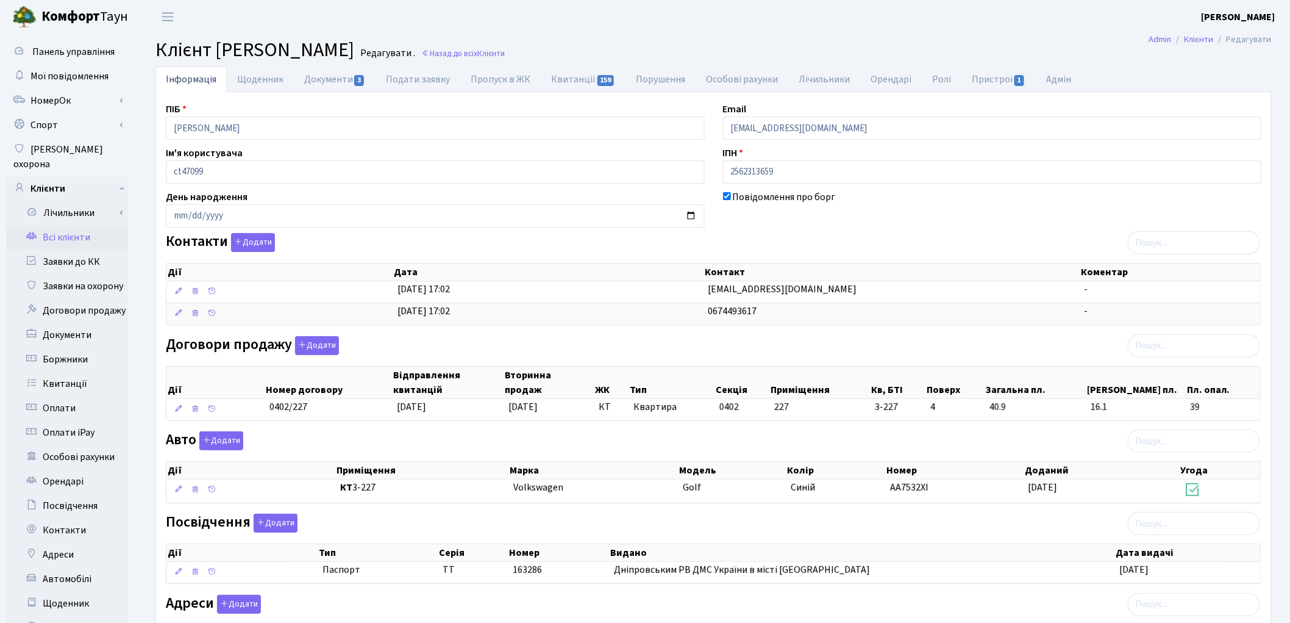
click at [57, 225] on link "Всі клієнти" at bounding box center [67, 237] width 122 height 24
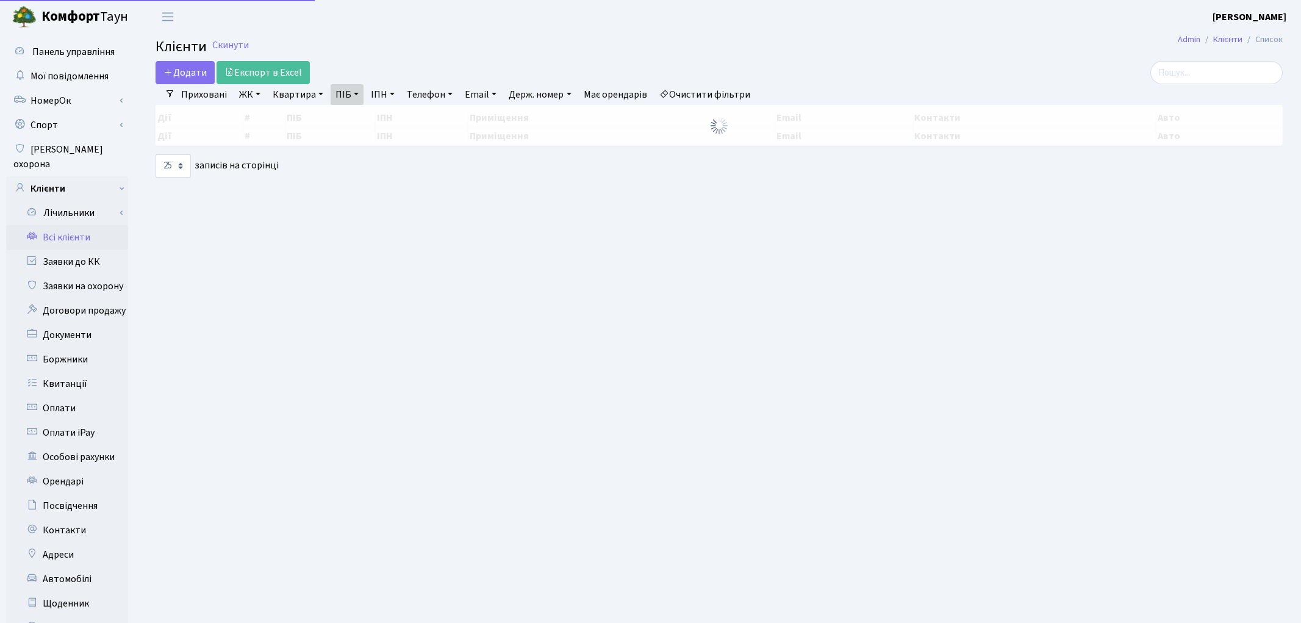
select select "25"
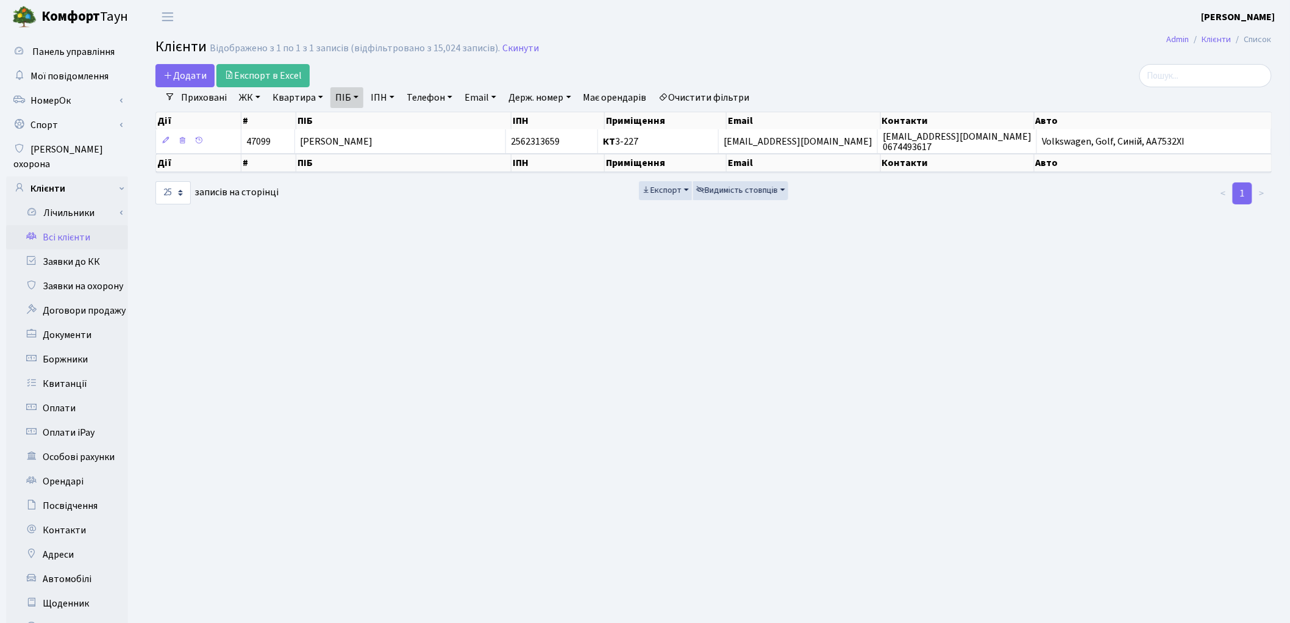
click at [734, 96] on link "Очистити фільтри" at bounding box center [704, 97] width 101 height 21
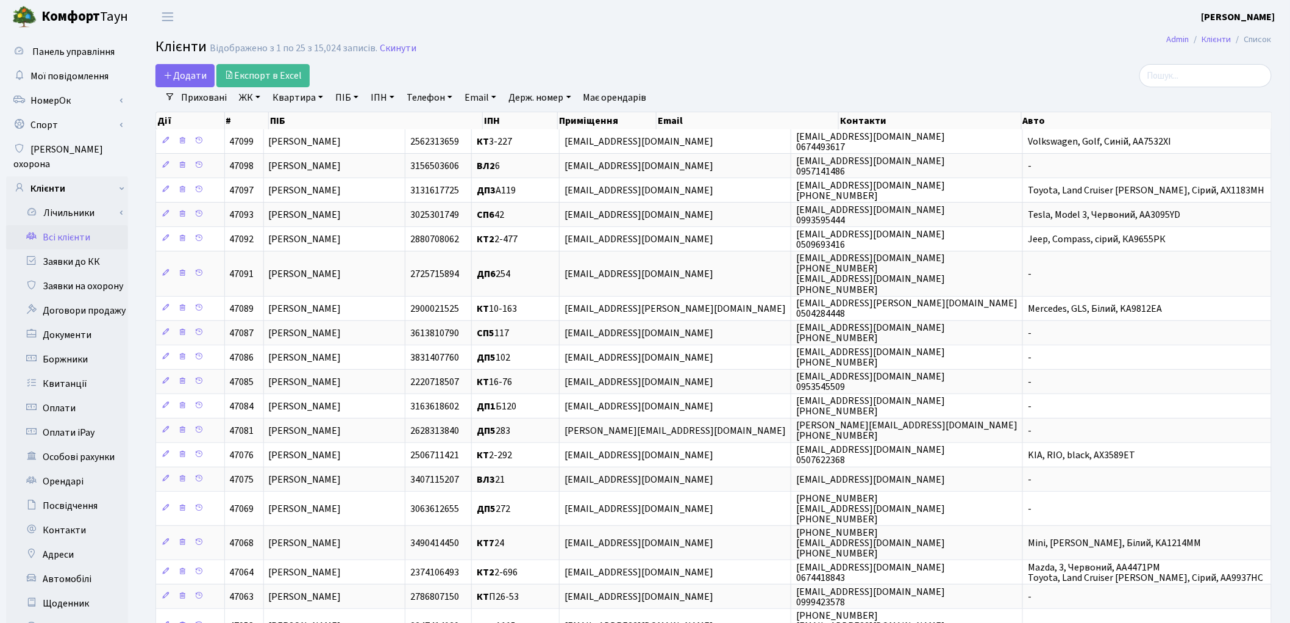
click at [338, 101] on link "ПІБ" at bounding box center [347, 97] width 33 height 21
paste input "[PERSON_NAME]"
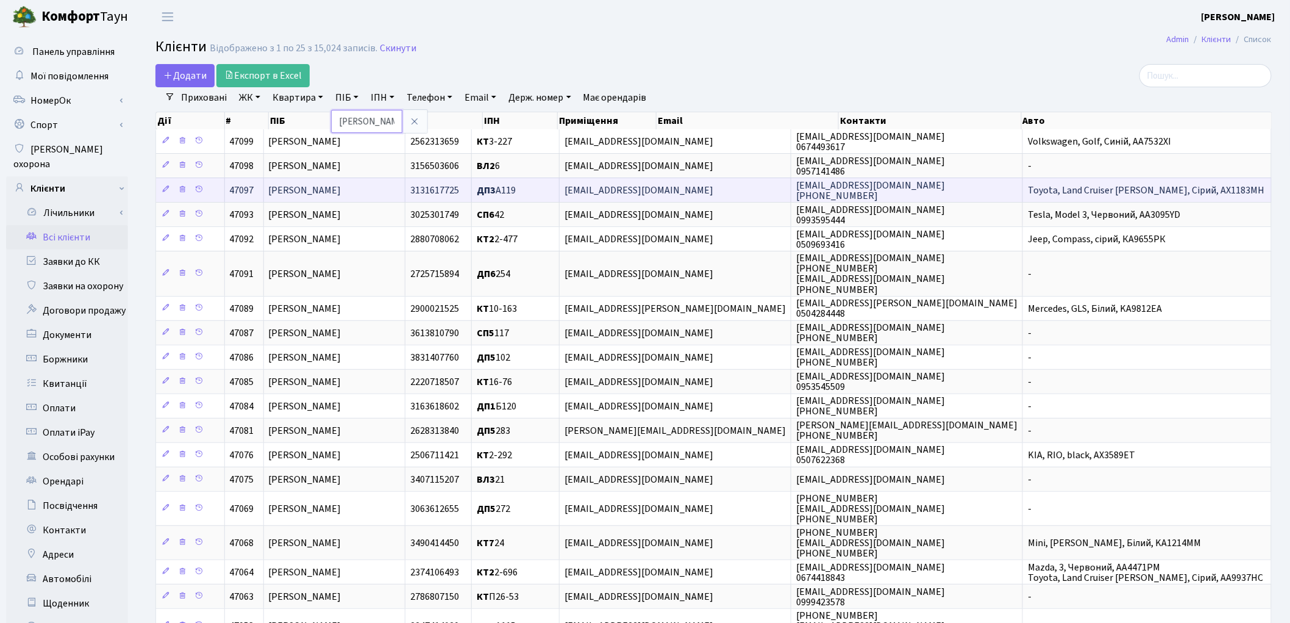
scroll to position [0, 65]
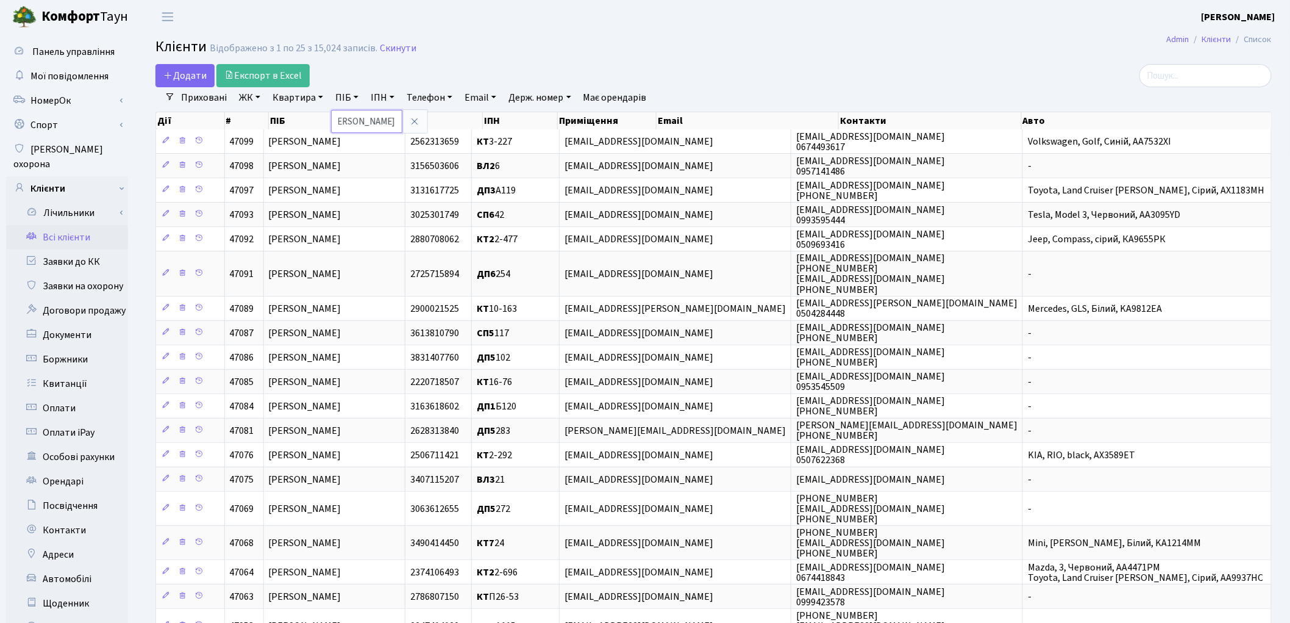
type input "[PERSON_NAME]"
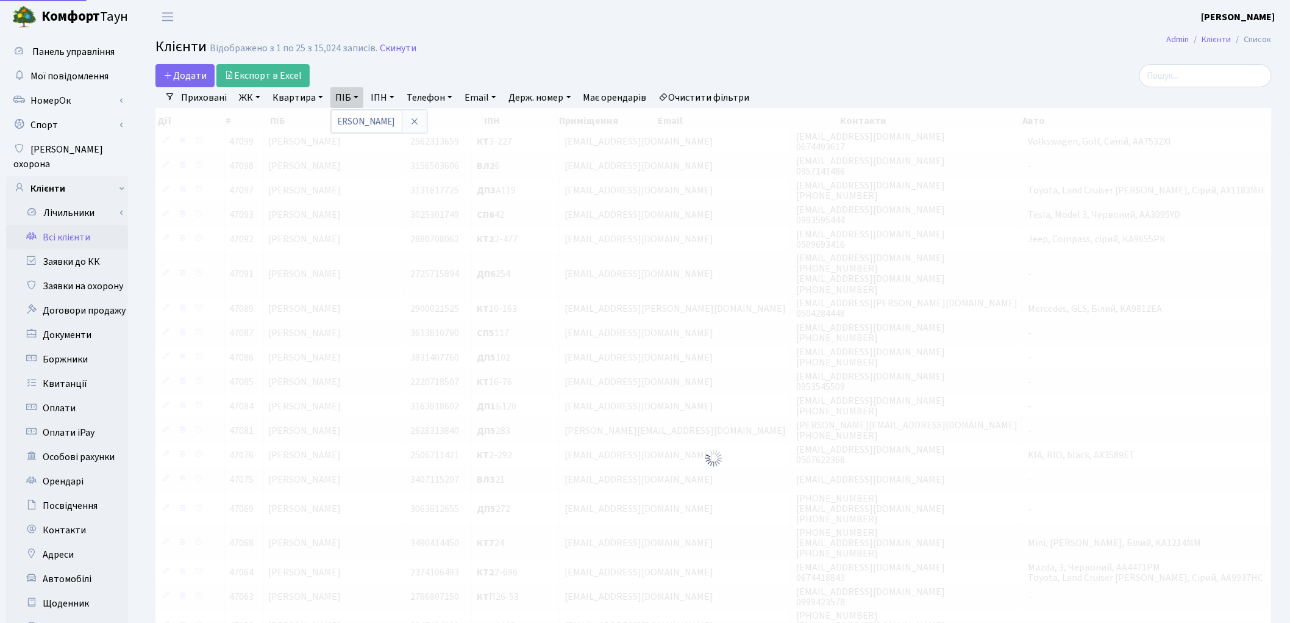
click at [818, 86] on div "Додати Експорт в Excel" at bounding box center [525, 75] width 738 height 23
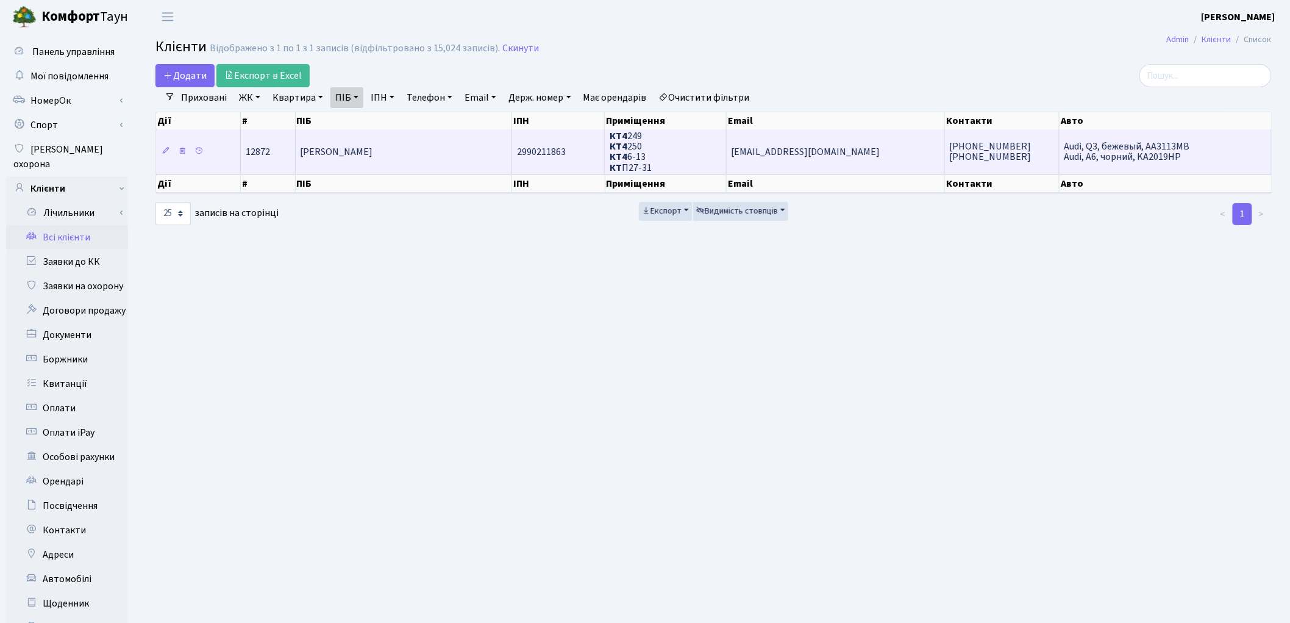
click at [406, 163] on td "Рибас Наталя Володимирівна" at bounding box center [404, 151] width 216 height 44
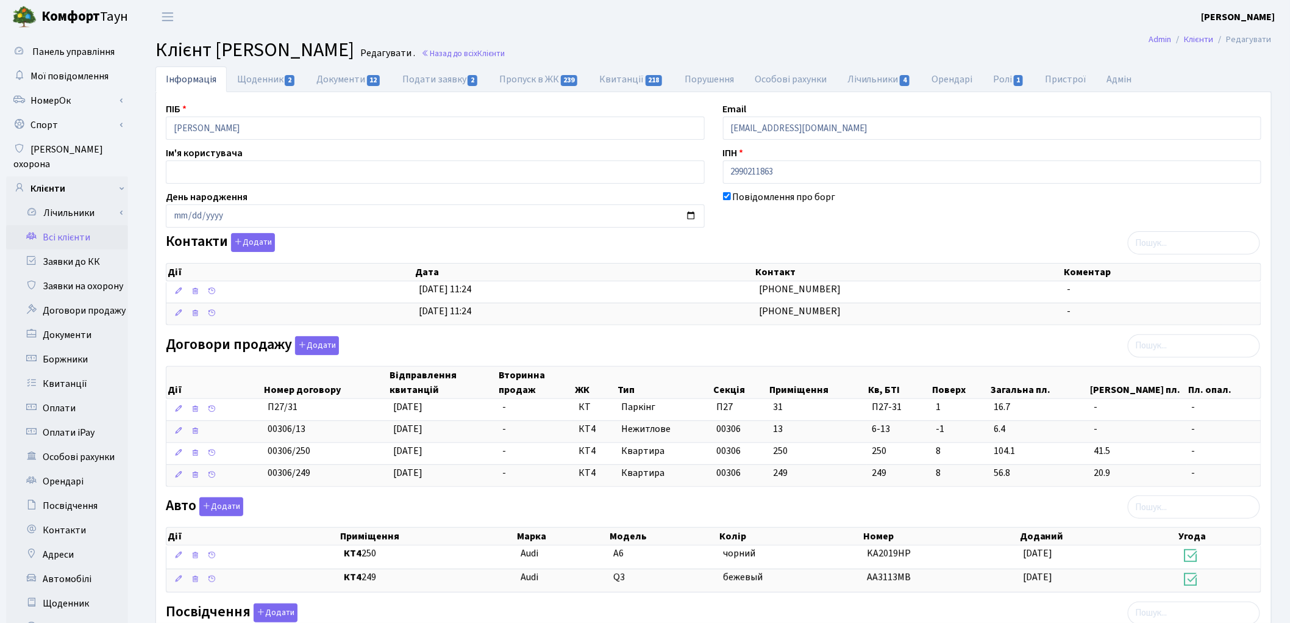
click at [1134, 348] on div "Договори продажу Додати Дії Номер договору Відправлення квитанцій Вторинна прод…" at bounding box center [714, 414] width 1114 height 156
click at [1124, 514] on div "Авто Додати Дії Приміщення Марка [GEOGRAPHIC_DATA] Колір Номер Доданий Угода Дії" at bounding box center [714, 547] width 1114 height 100
drag, startPoint x: 259, startPoint y: 509, endPoint x: 263, endPoint y: 485, distance: 23.6
click at [259, 509] on div "Авто Додати Дії Приміщення Марка [GEOGRAPHIC_DATA] Колір Номер Доданий Угода Дії" at bounding box center [714, 547] width 1114 height 100
click at [315, 356] on div at bounding box center [435, 358] width 539 height 7
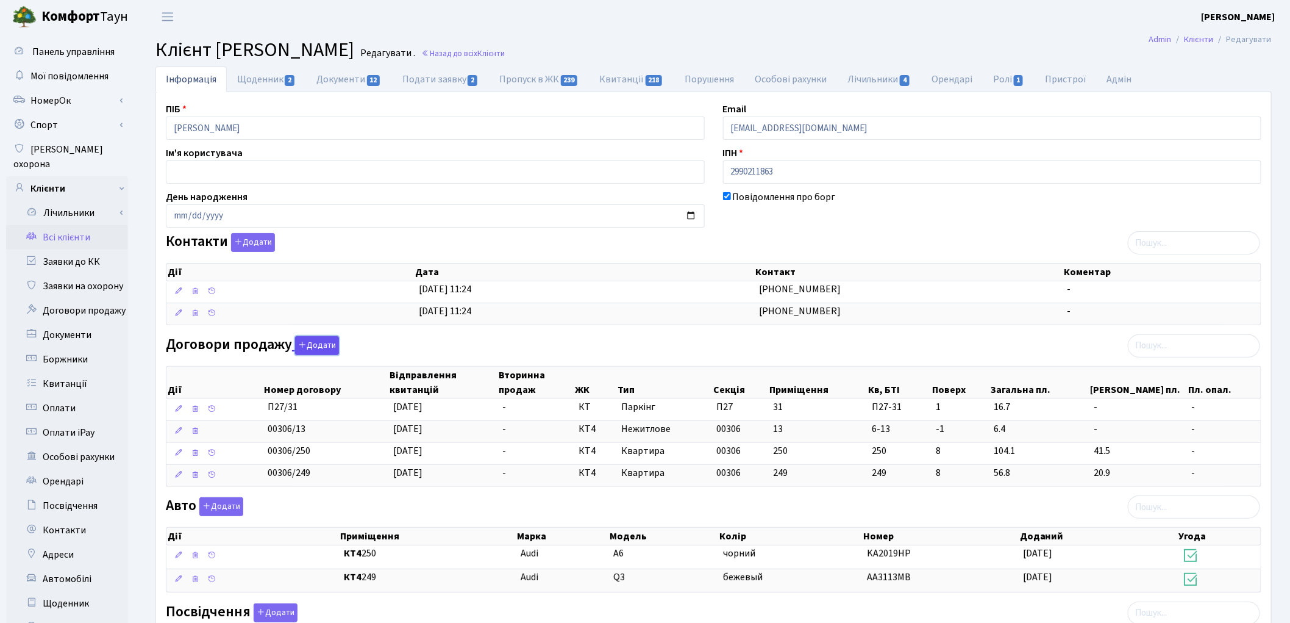
click at [315, 349] on button "Додати" at bounding box center [317, 345] width 44 height 19
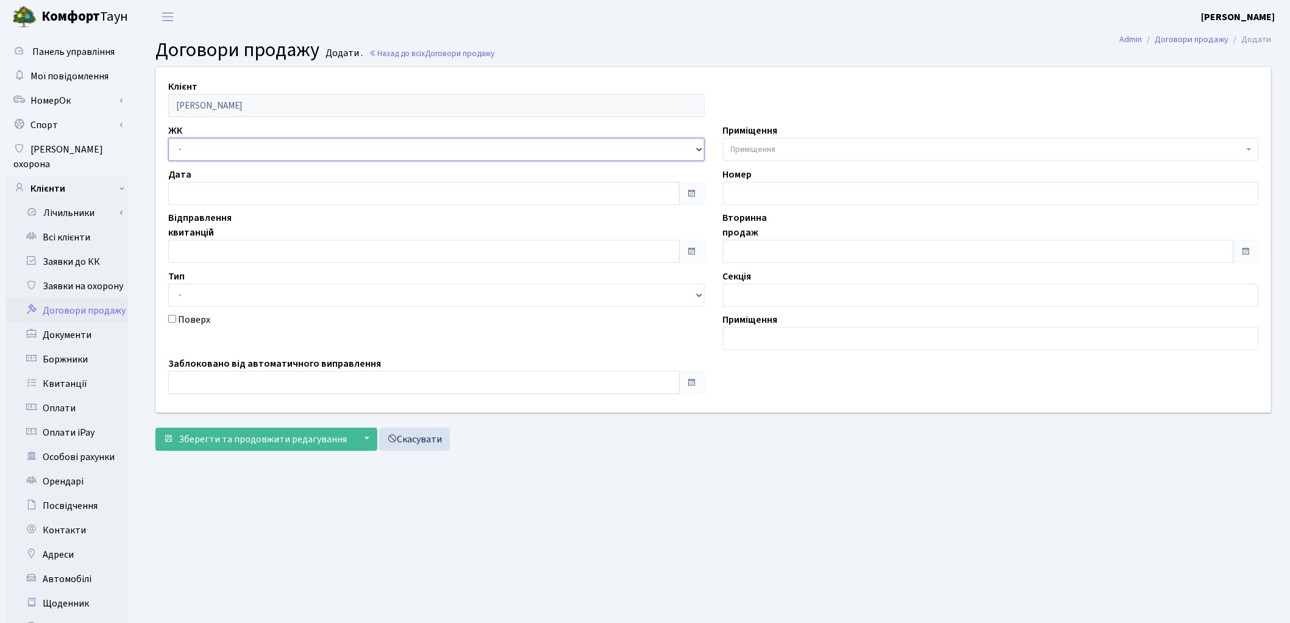
click at [218, 138] on select "- ТХ, вул. [STREET_ADDRESS] Регенераторна, 4 КТ2, просп. [STREET_ADDRESS] [STRE…" at bounding box center [436, 149] width 537 height 23
select select "271"
click at [168, 138] on select "- ТХ, вул. Ділова, 1/2 КТ, вул. Регенераторна, 4 КТ2, просп. Соборності, 17 КТ3…" at bounding box center [436, 149] width 537 height 23
select select
click at [745, 150] on span "Приміщення" at bounding box center [753, 149] width 45 height 12
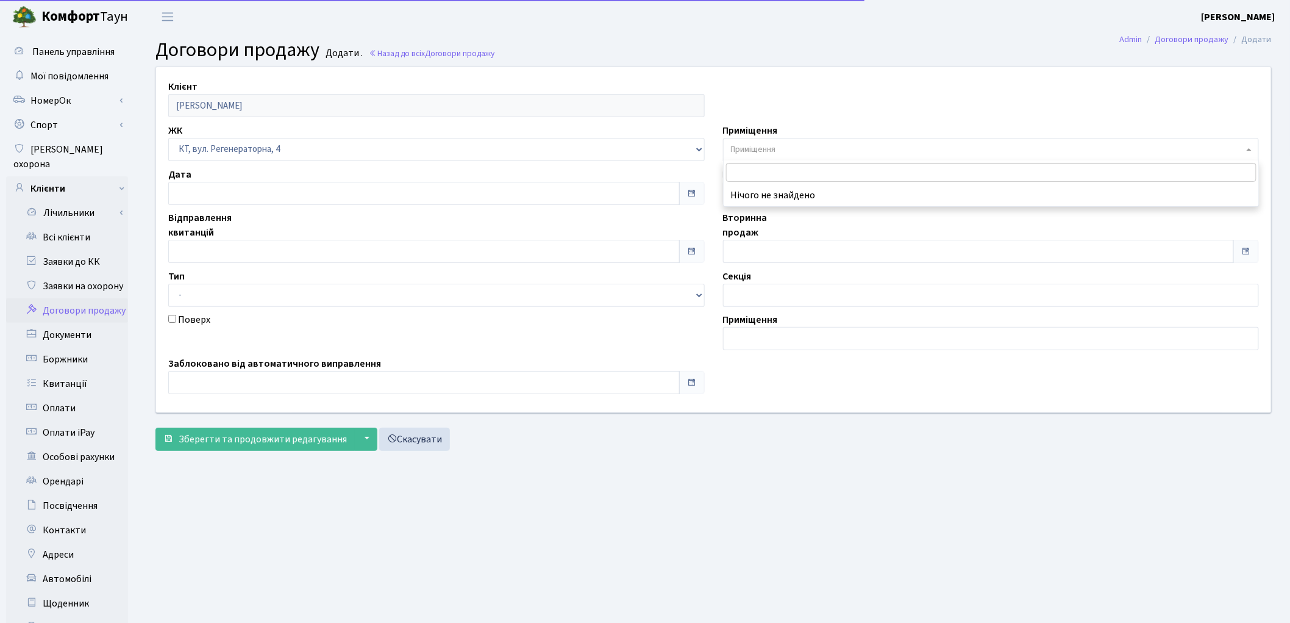
type input "G"
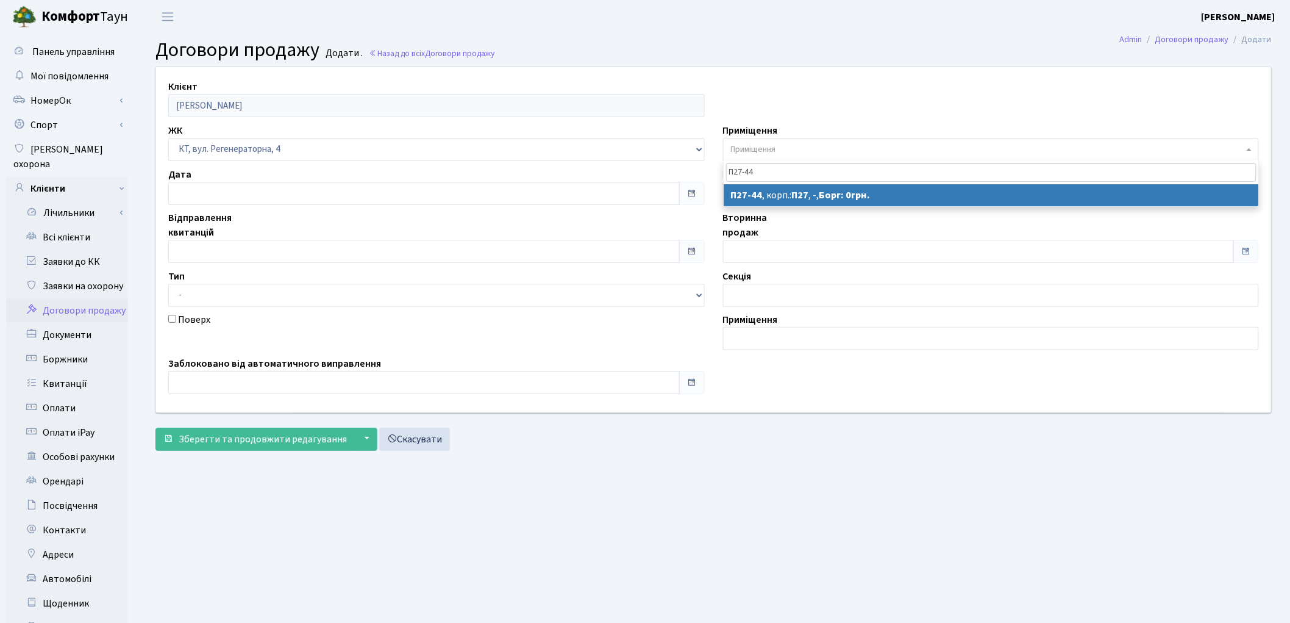
type input "П27-44"
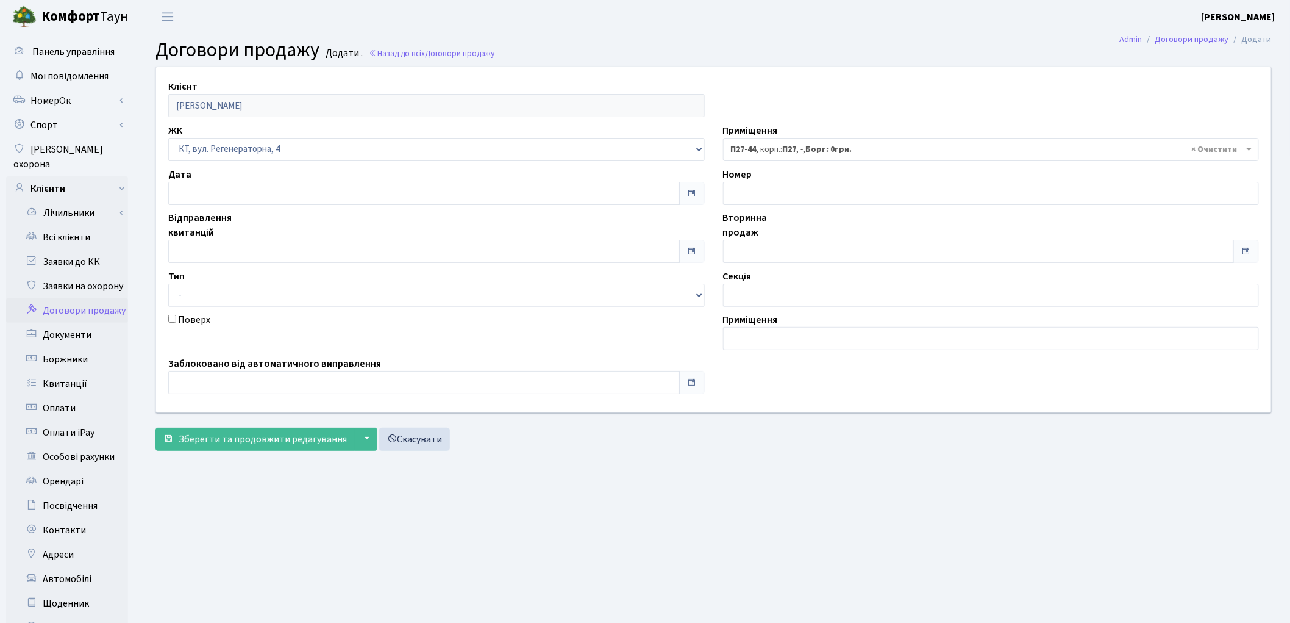
select select "10003"
click at [302, 439] on span "Зберегти та продовжити редагування" at bounding box center [263, 438] width 168 height 13
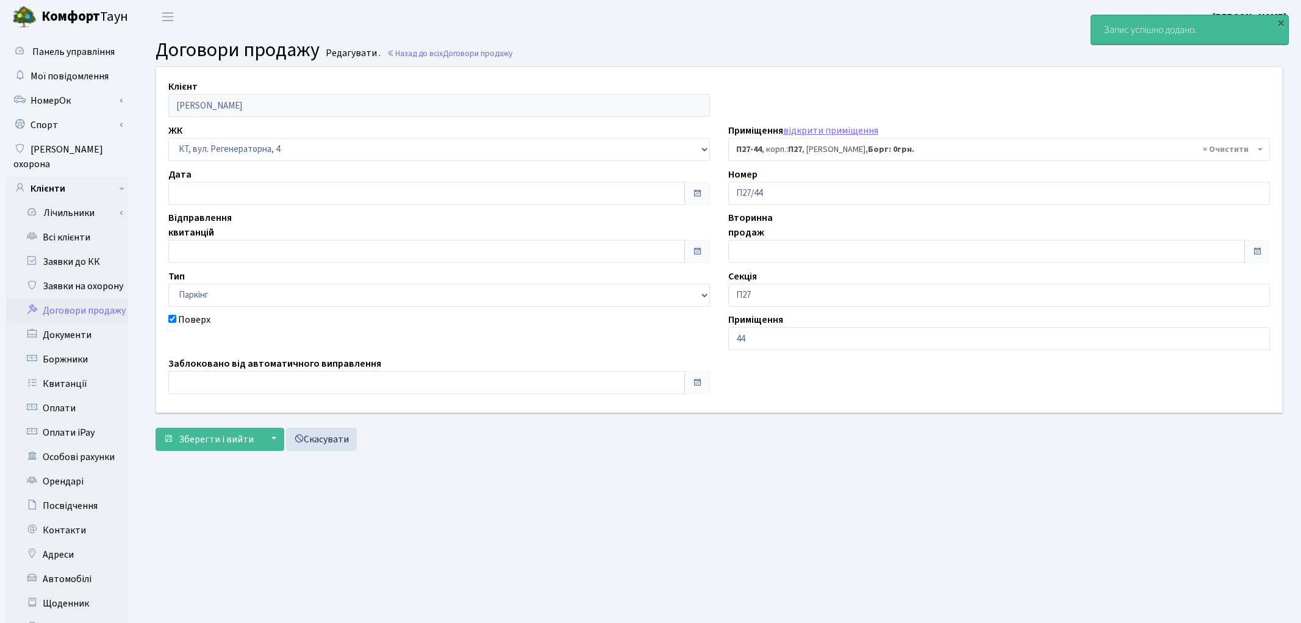
select select "10003"
click at [227, 437] on span "Зберегти і вийти" at bounding box center [216, 438] width 75 height 13
select select "10003"
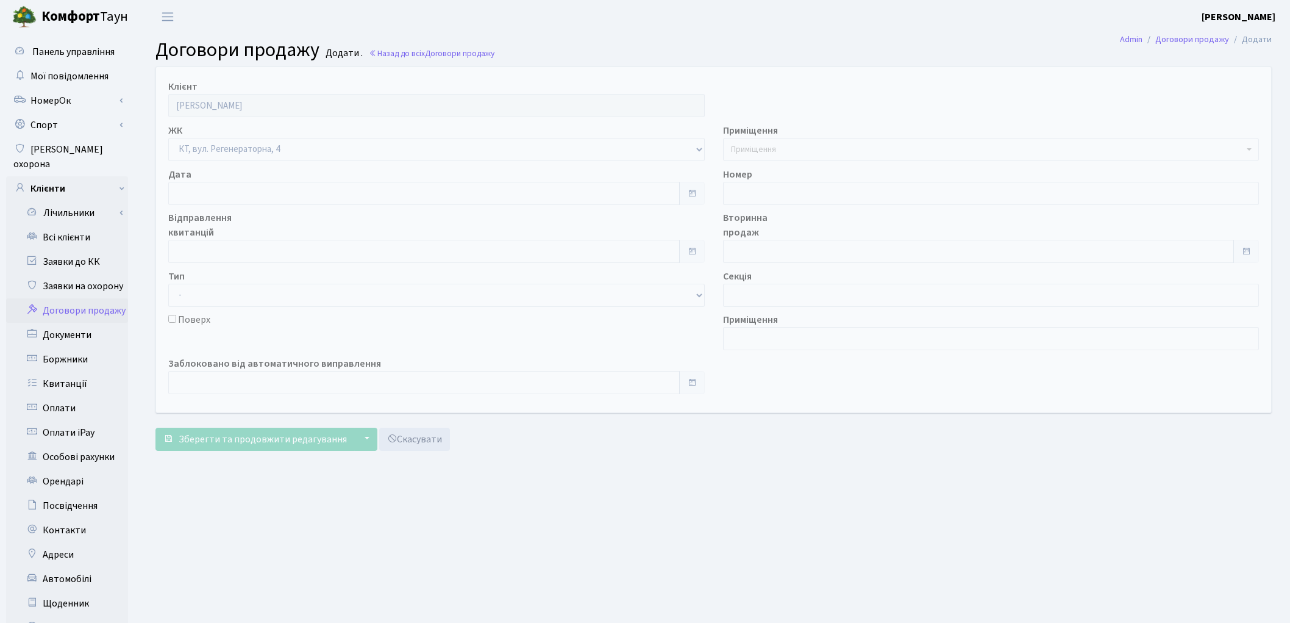
select select "271"
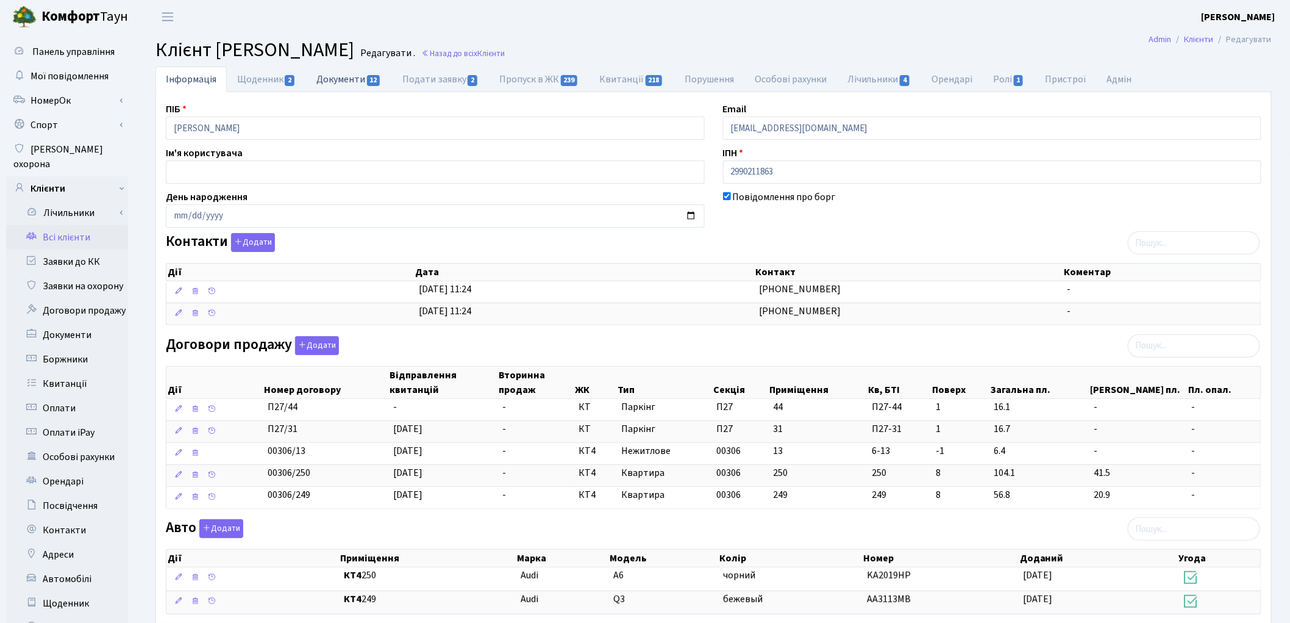
click at [330, 77] on link "Документи 12" at bounding box center [348, 78] width 85 height 25
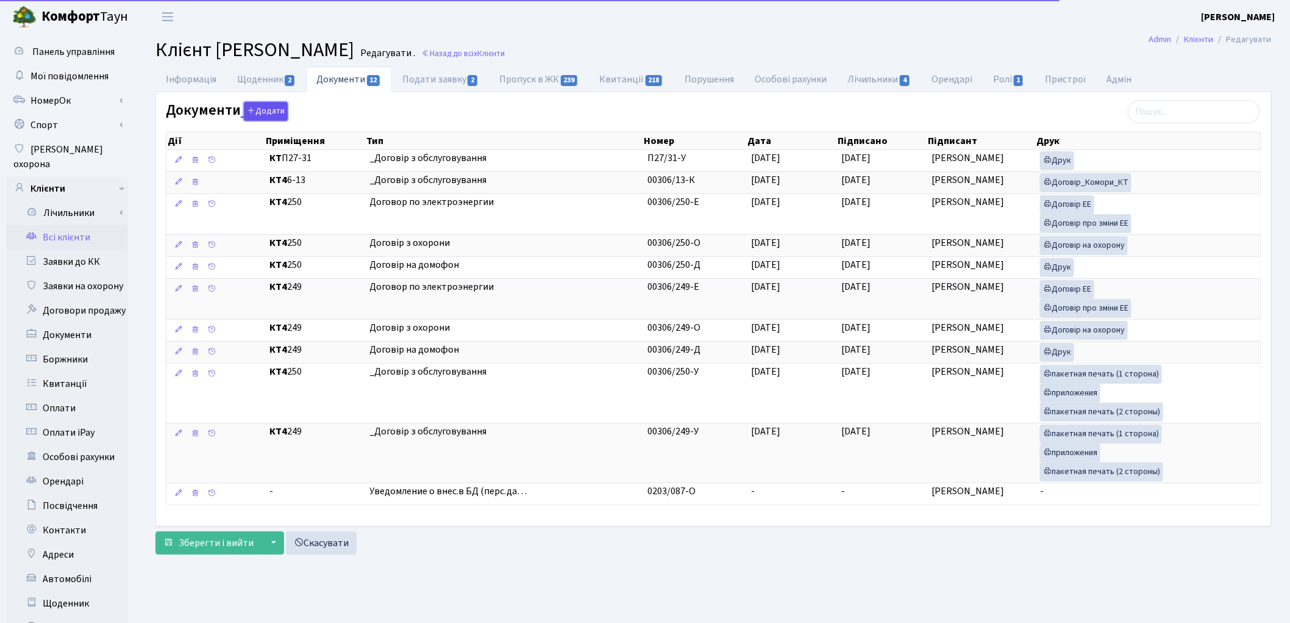
click at [270, 112] on button "Додати" at bounding box center [266, 111] width 44 height 19
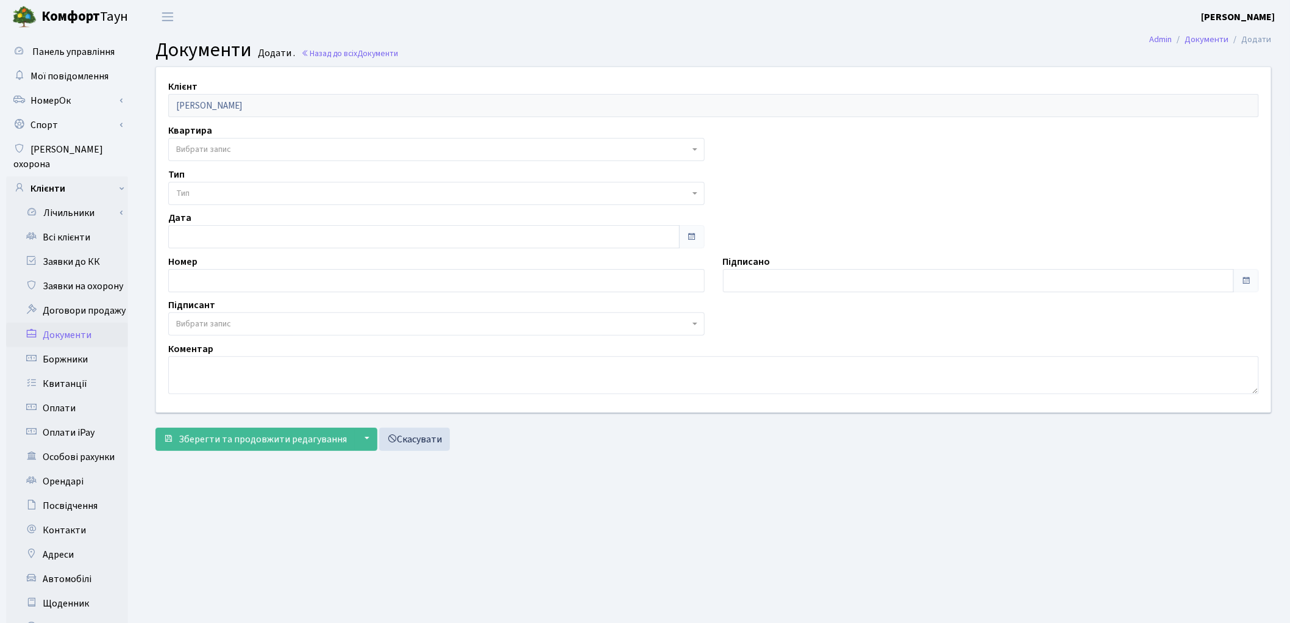
click at [270, 141] on span "Вибрати запис" at bounding box center [436, 149] width 537 height 23
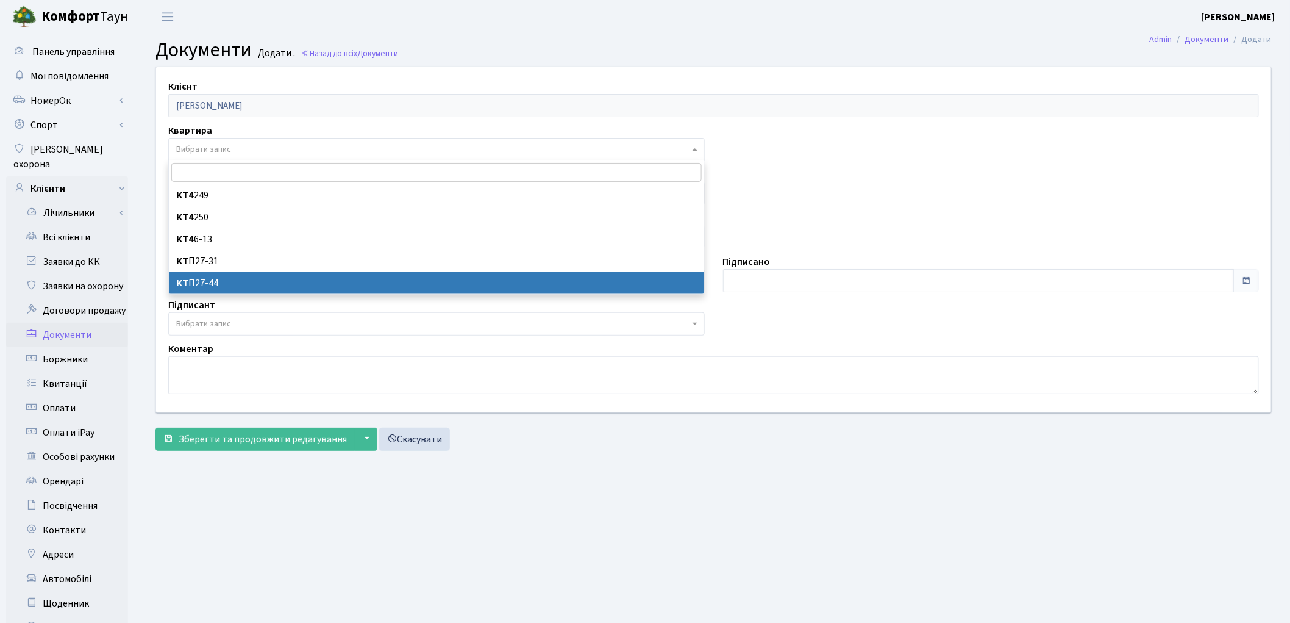
select select "178759"
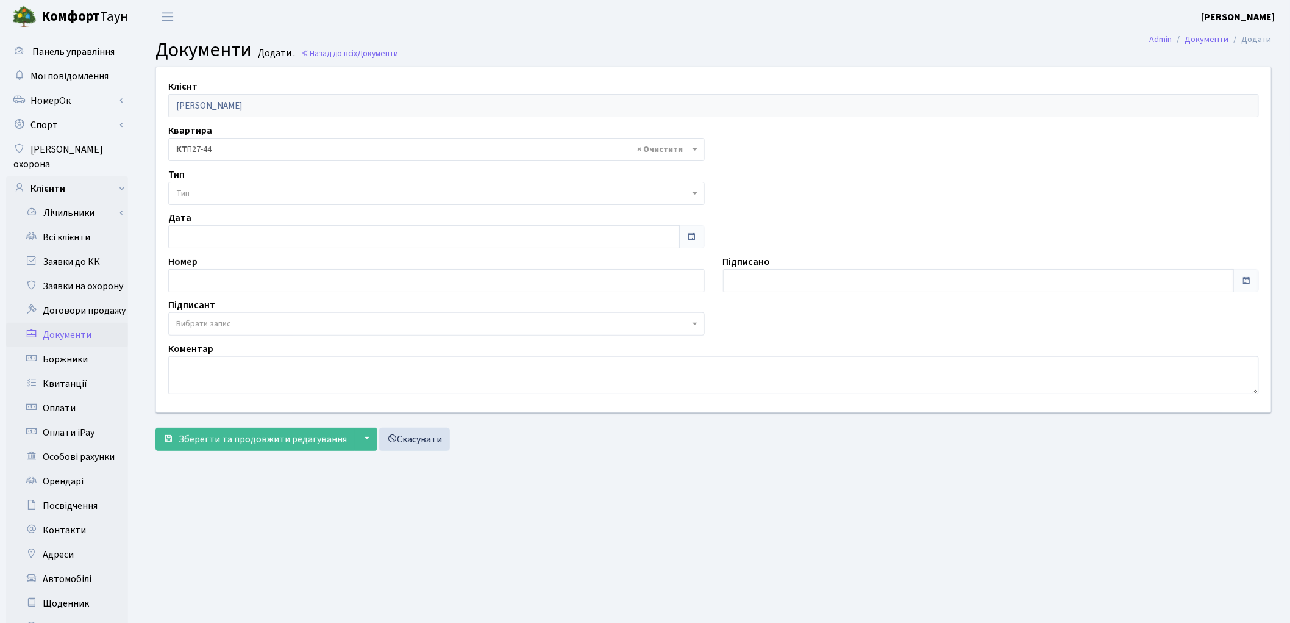
click at [248, 194] on span "Тип" at bounding box center [432, 193] width 513 height 12
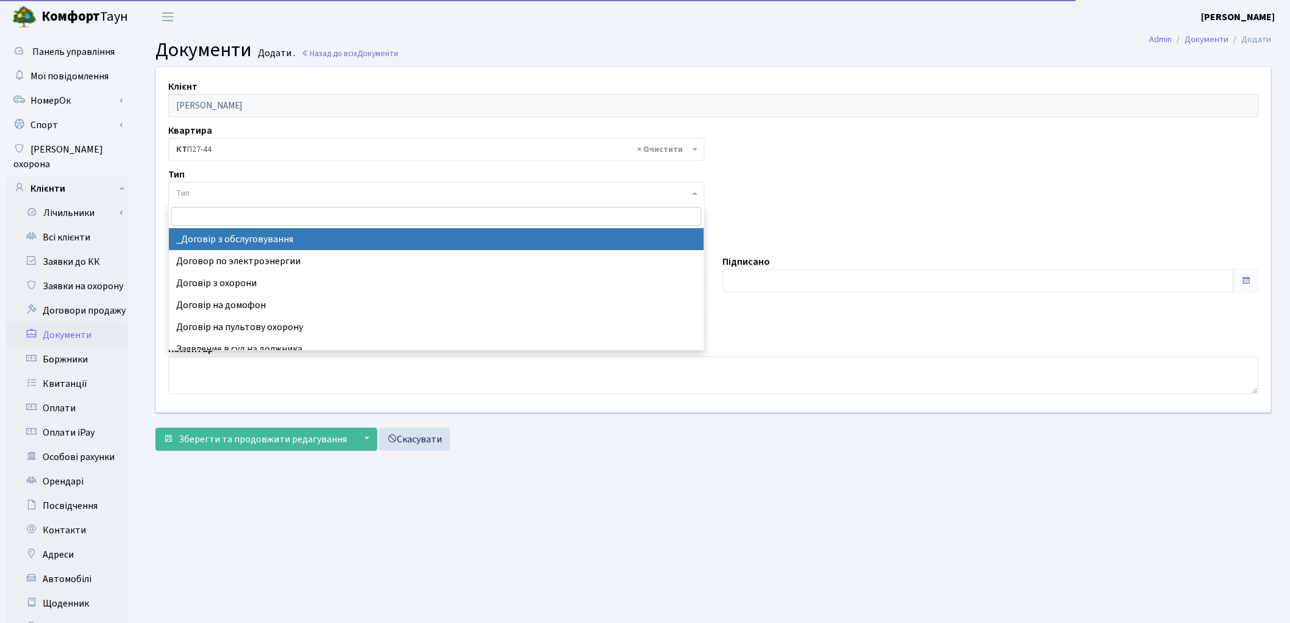
select select "289"
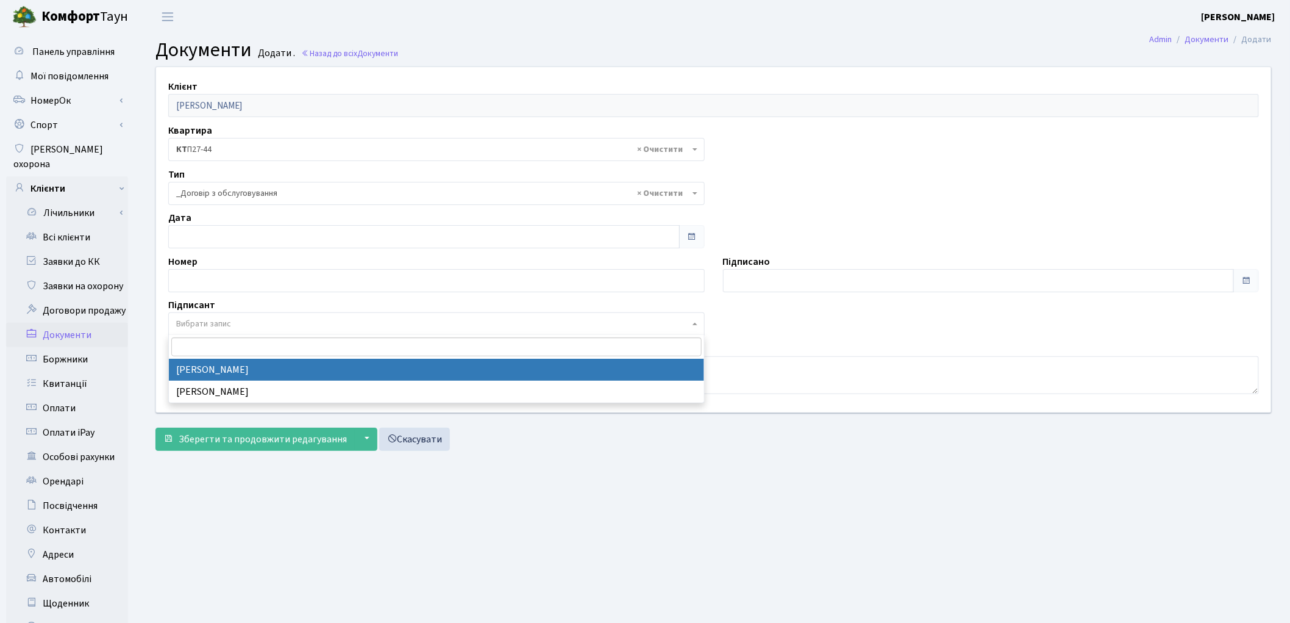
click at [252, 327] on span "Вибрати запис" at bounding box center [432, 324] width 513 height 12
select select "74"
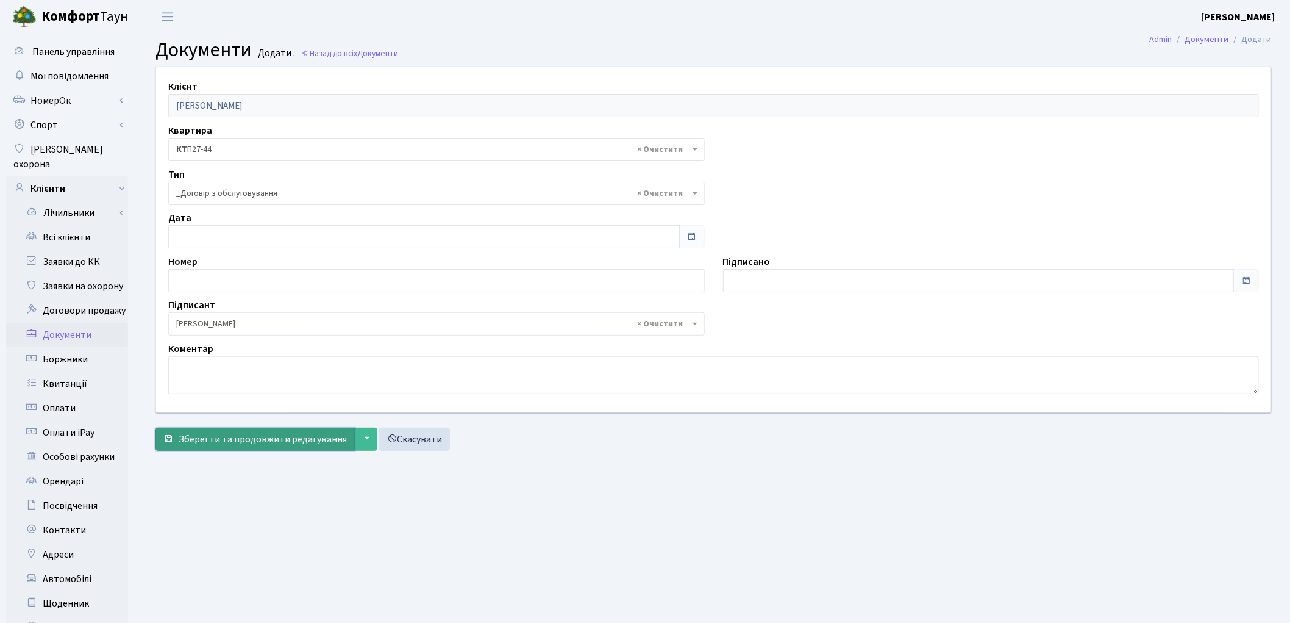
click at [243, 437] on span "Зберегти та продовжити редагування" at bounding box center [263, 438] width 168 height 13
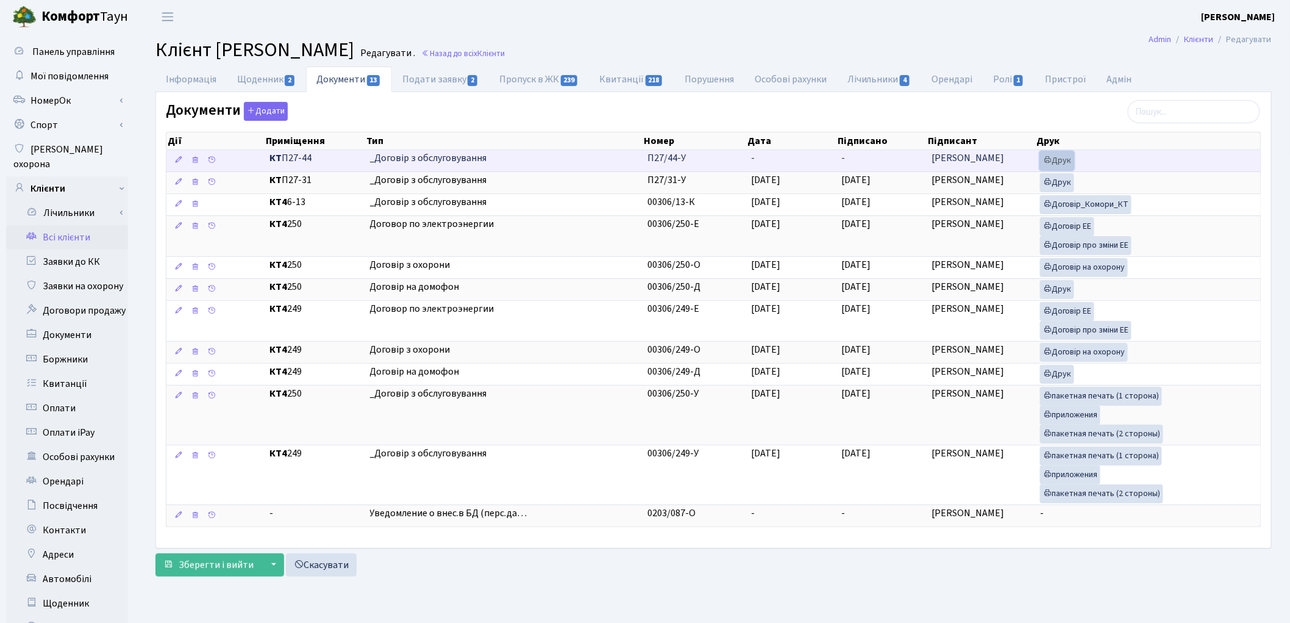
click at [1064, 159] on link "Друк" at bounding box center [1057, 160] width 34 height 19
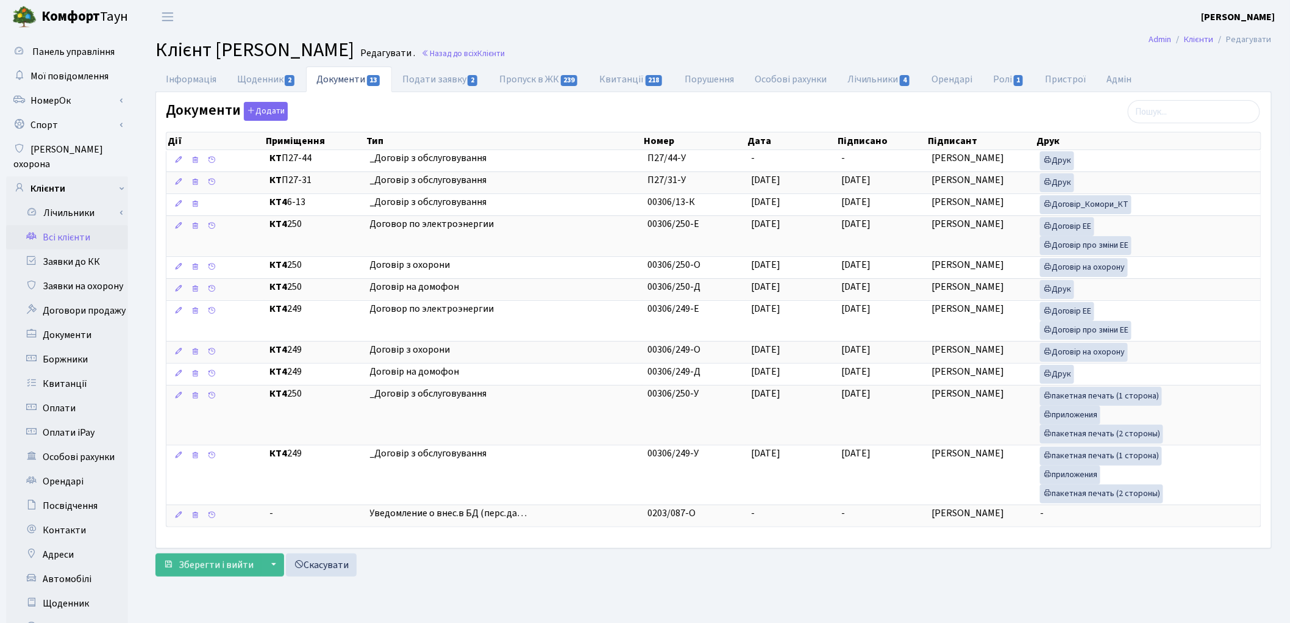
click at [74, 228] on link "Всі клієнти" at bounding box center [67, 237] width 122 height 24
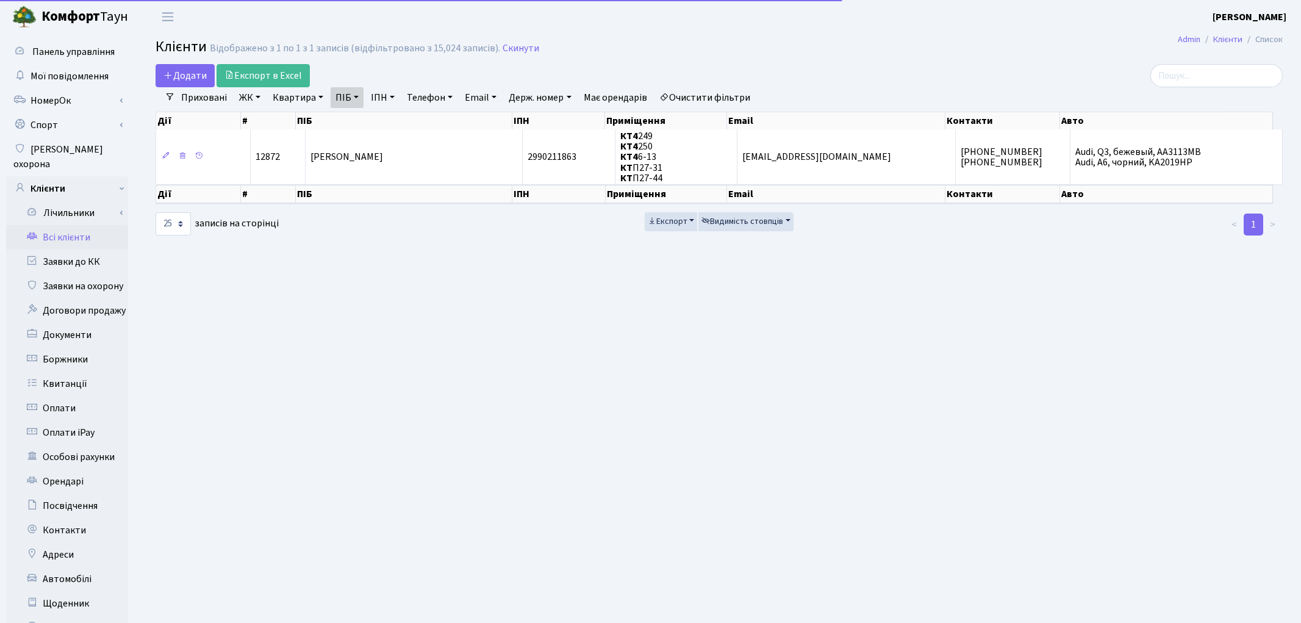
select select "25"
click at [732, 98] on link "Очистити фільтри" at bounding box center [704, 97] width 101 height 21
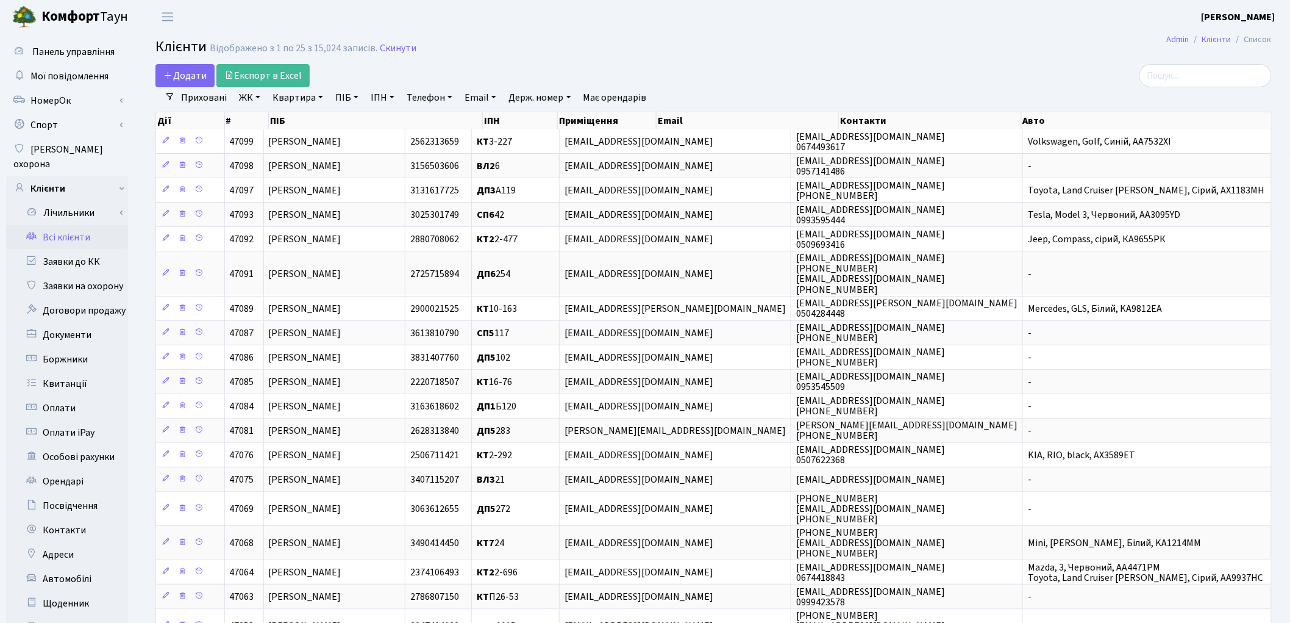
click at [346, 95] on link "ПІБ" at bounding box center [347, 97] width 33 height 21
paste input "[PERSON_NAME]"
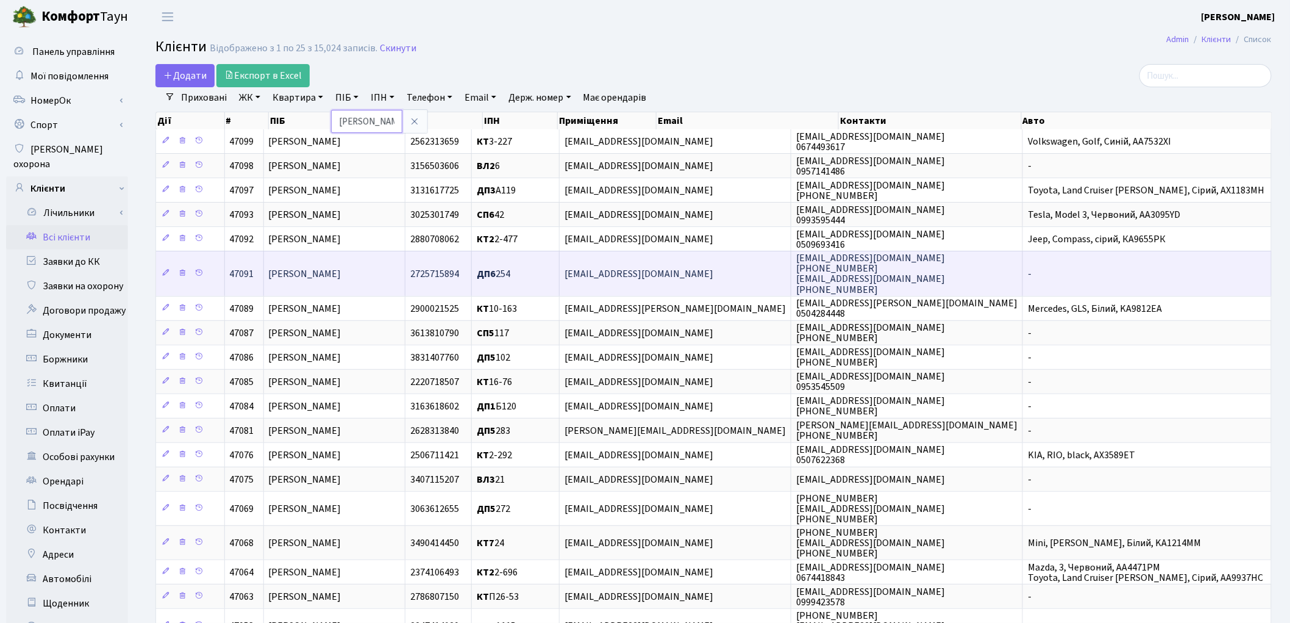
scroll to position [0, 63]
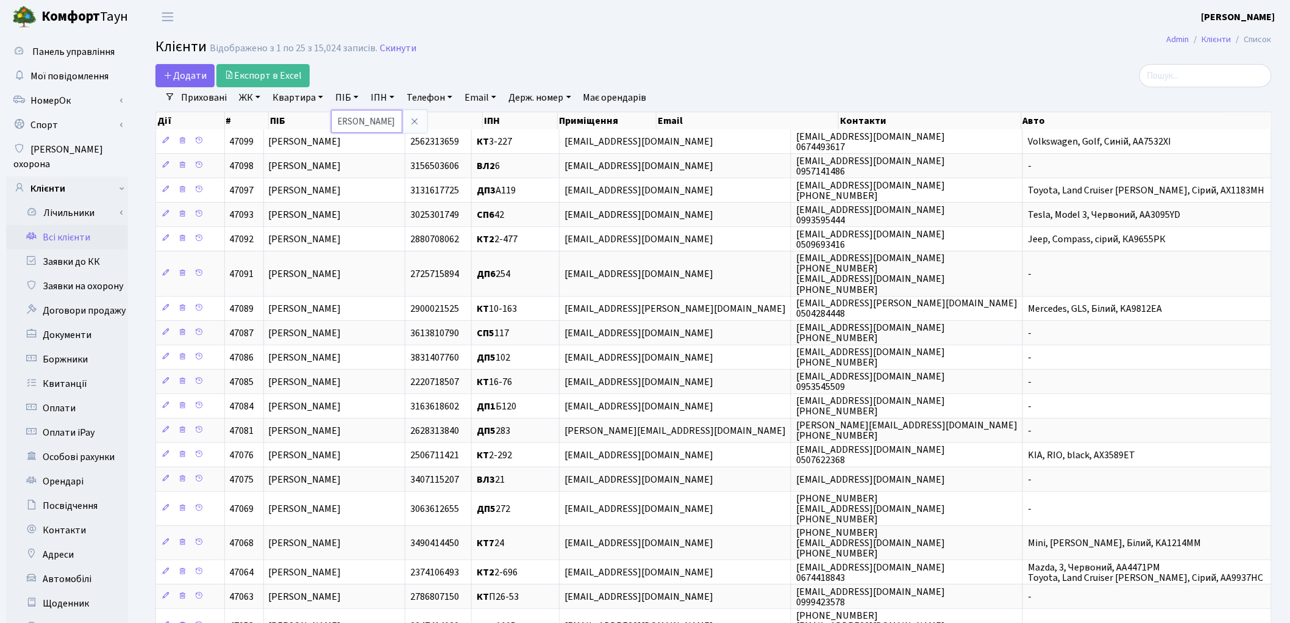
type input "[PERSON_NAME]"
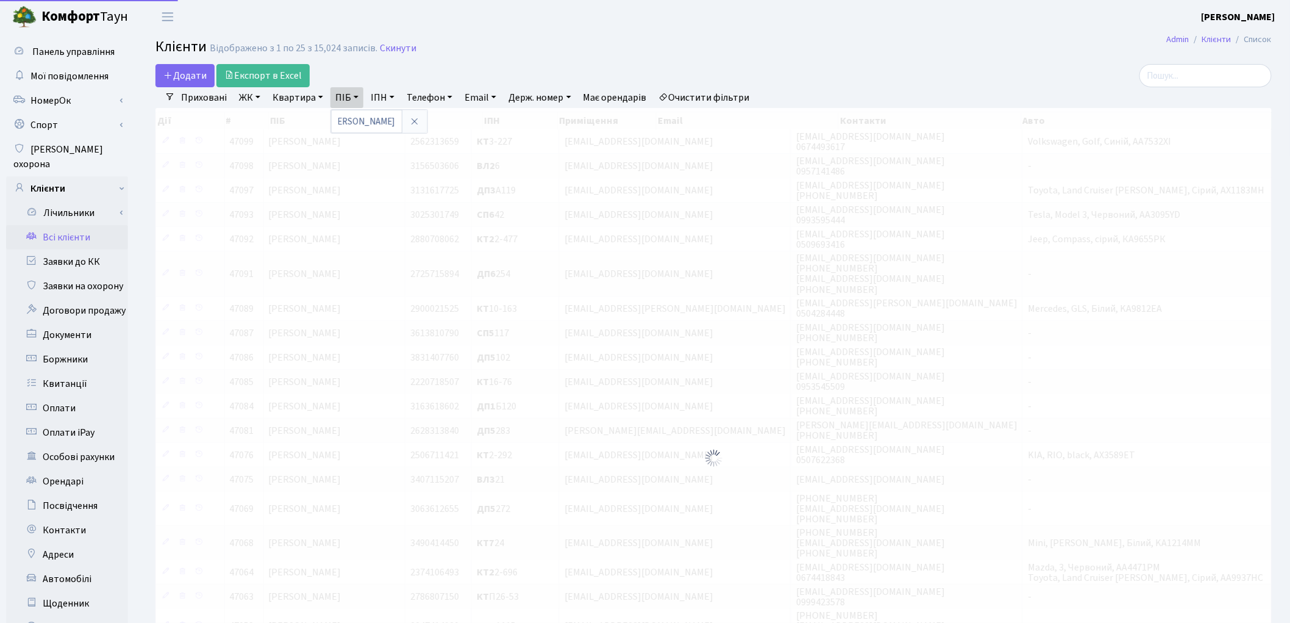
click at [859, 63] on main "Admin Клієнти Список Клієнти Відображено з 1 по 25 з 15,024 записів. Скинути До…" at bounding box center [713, 438] width 1153 height 808
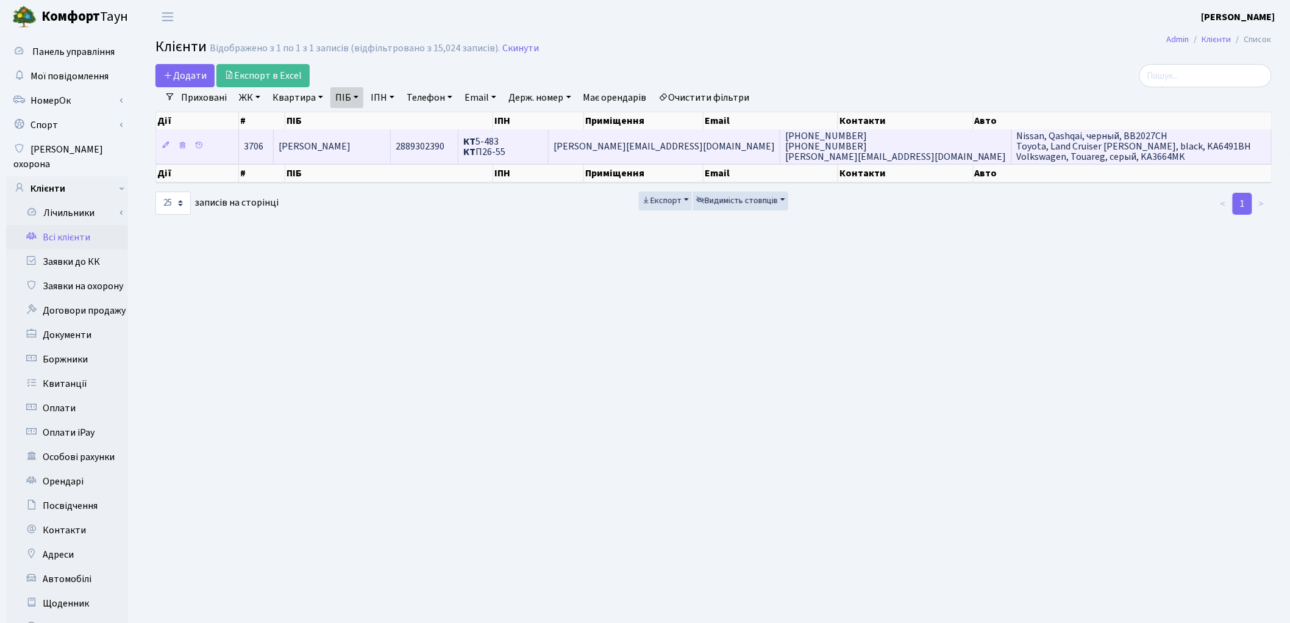
click at [371, 154] on td "[PERSON_NAME]" at bounding box center [332, 146] width 117 height 34
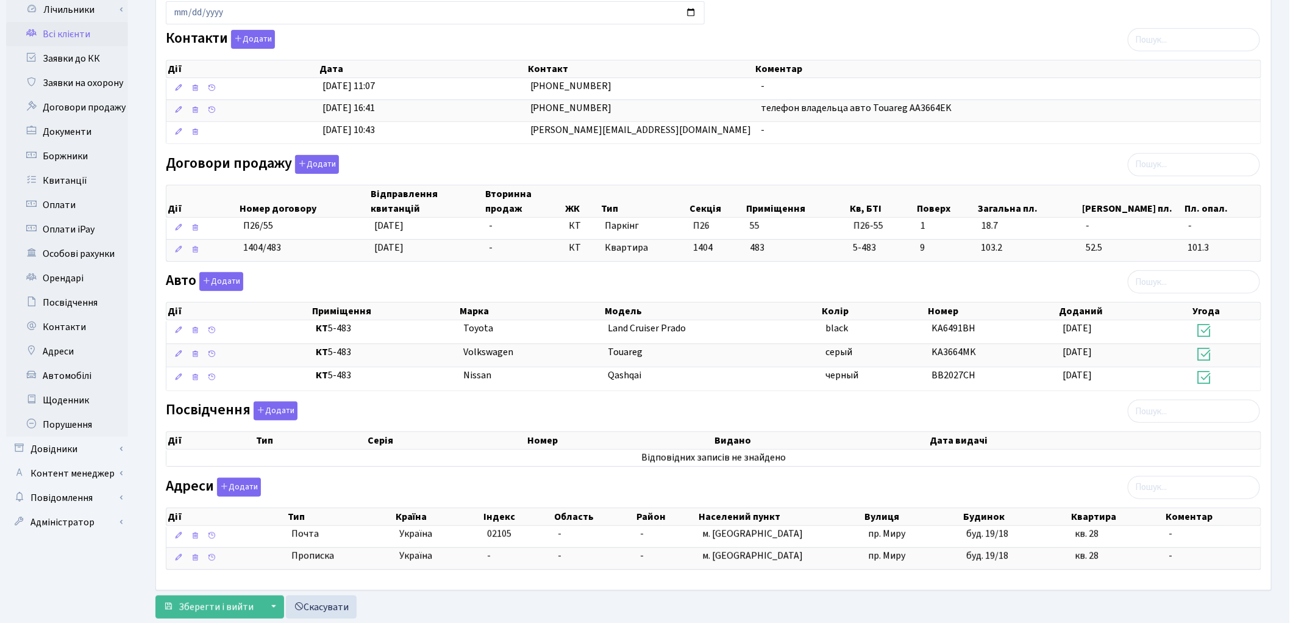
scroll to position [238, 0]
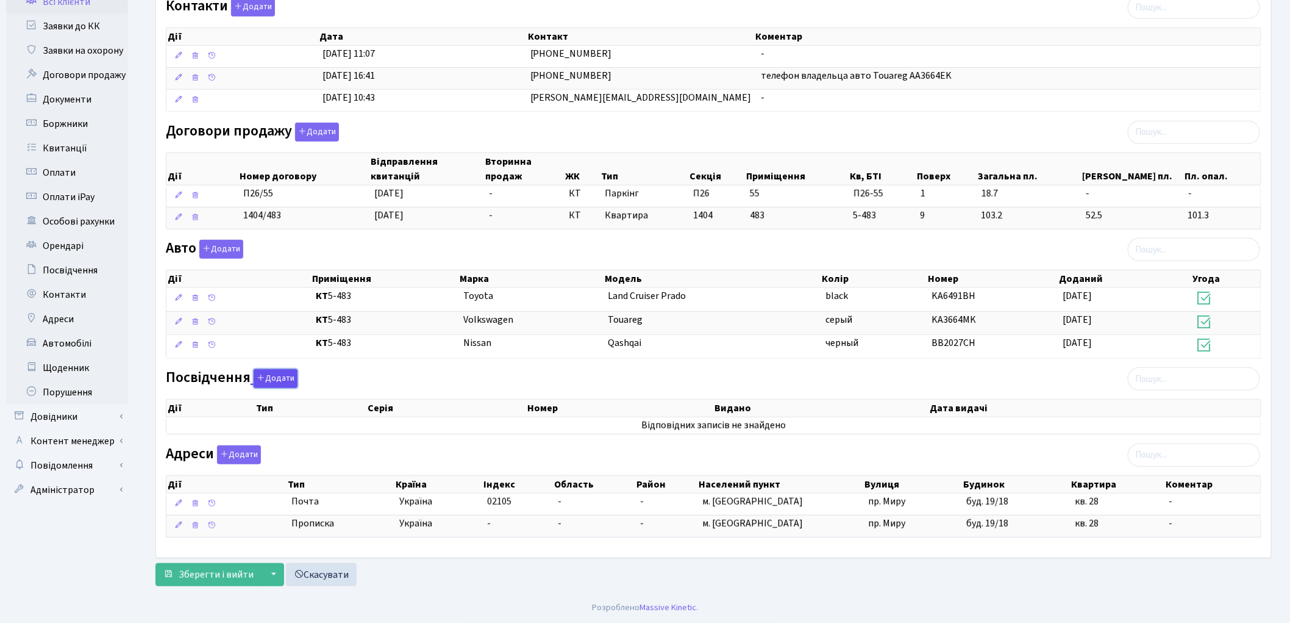
click at [275, 380] on button "Додати" at bounding box center [276, 378] width 44 height 19
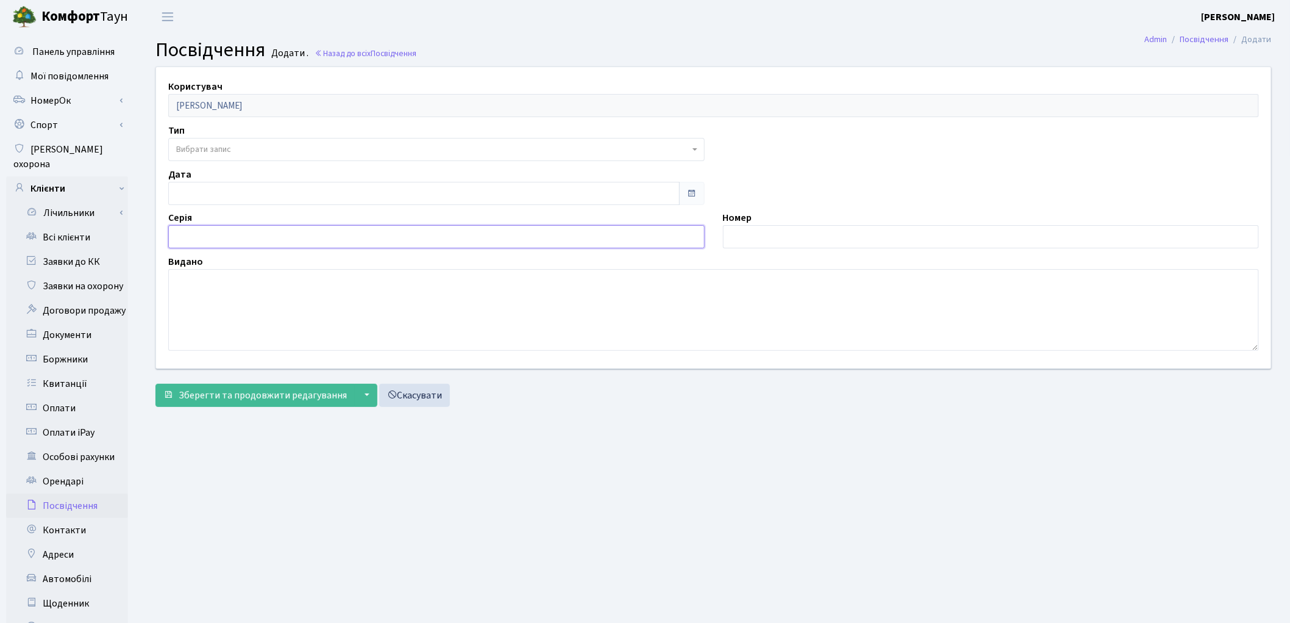
click at [250, 229] on input "text" at bounding box center [436, 236] width 537 height 23
paste input "ЕК"
type input "ЕК"
click at [770, 238] on input "text" at bounding box center [991, 236] width 537 height 23
paste input "014404"
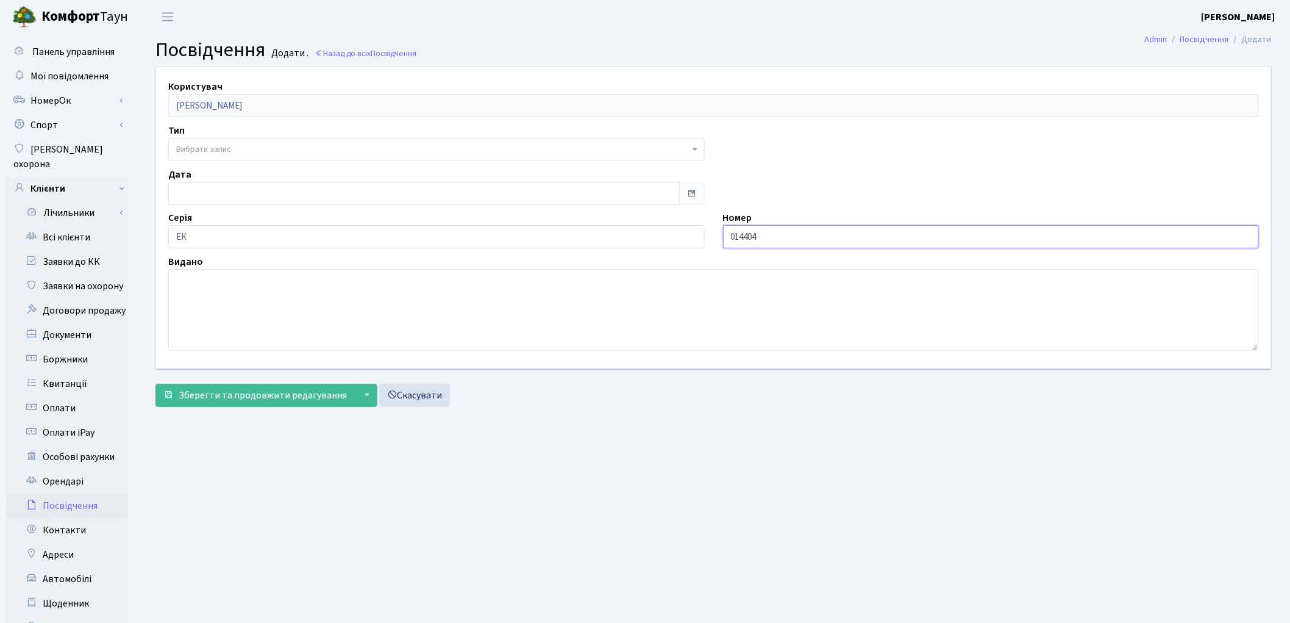
type input "014404"
click at [195, 299] on textarea at bounding box center [713, 310] width 1091 height 82
paste textarea "Лутугинським РВ УМВС України в Луганській області"
type textarea "Лутугинським РВ УМВС України в Луганській області"
click at [216, 192] on input "02.10.2025" at bounding box center [424, 193] width 512 height 23
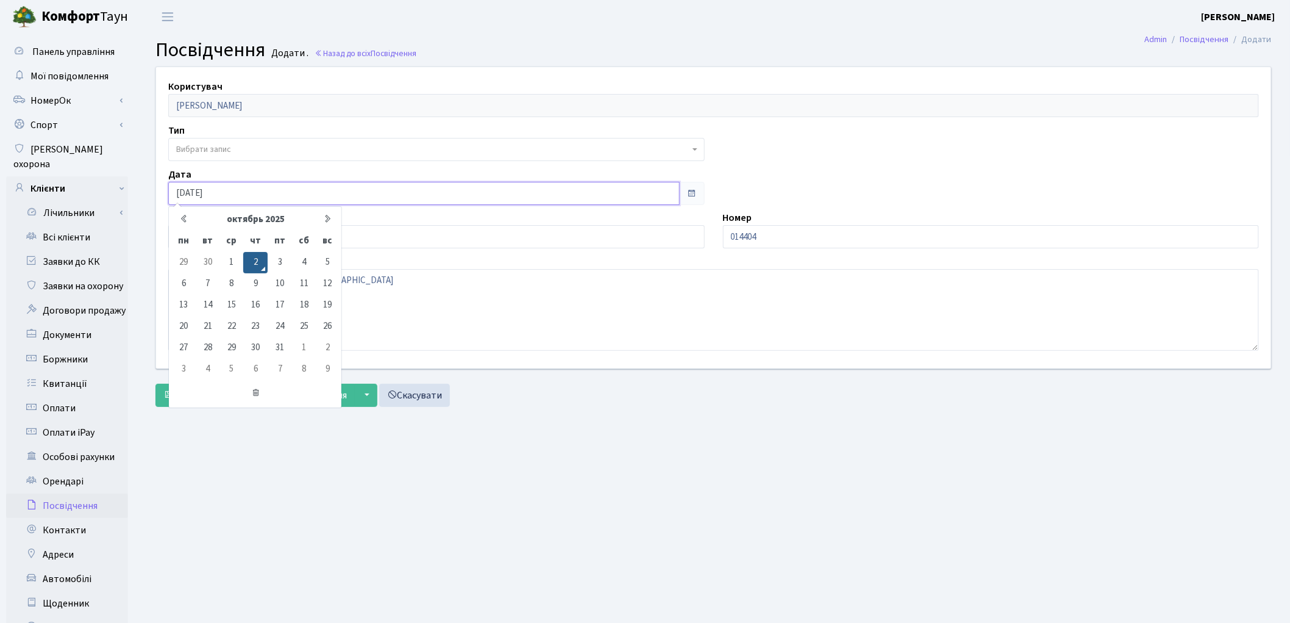
drag, startPoint x: 229, startPoint y: 190, endPoint x: 156, endPoint y: 189, distance: 73.2
click at [156, 189] on div "Користувач Шаповалов Сергій Юрійович Тип - ІД картка Паспорт громадянина Ірану …" at bounding box center [714, 217] width 1134 height 301
paste input "6.06.1995"
type input "06.06.1995"
click at [441, 519] on main "Admin Посвідчення Додати Посвідчення Додати . Назад до всіх Посвідчення Користу…" at bounding box center [713, 389] width 1153 height 710
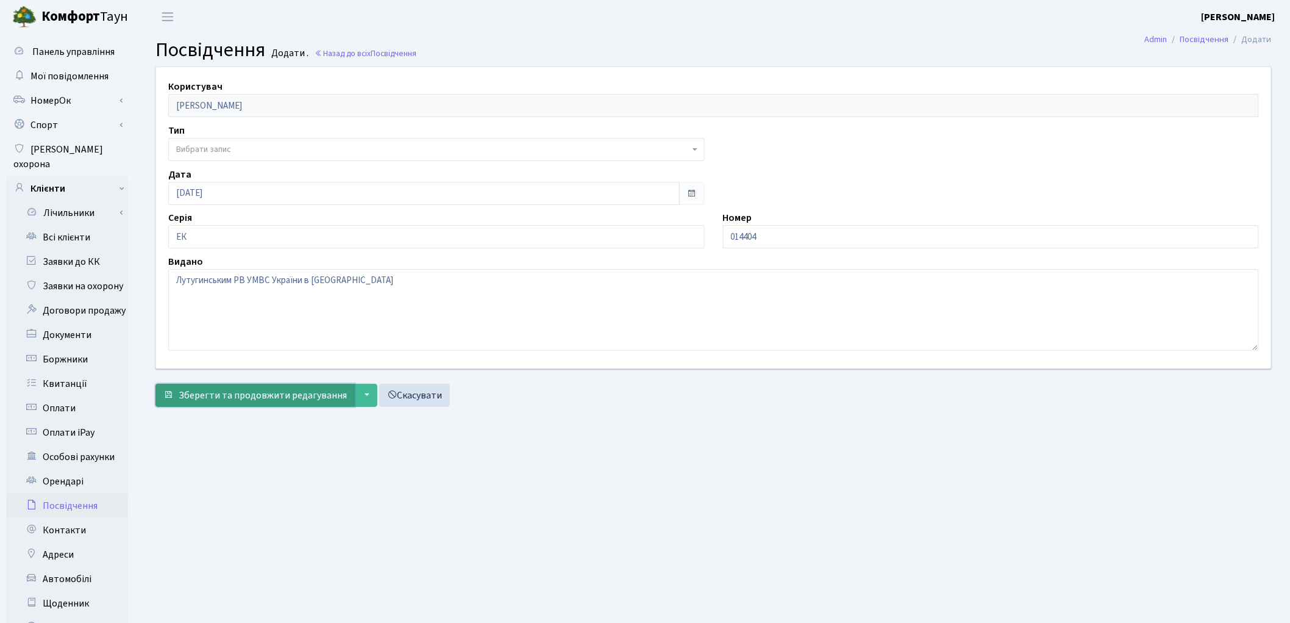
click at [235, 392] on span "Зберегти та продовжити редагування" at bounding box center [263, 394] width 168 height 13
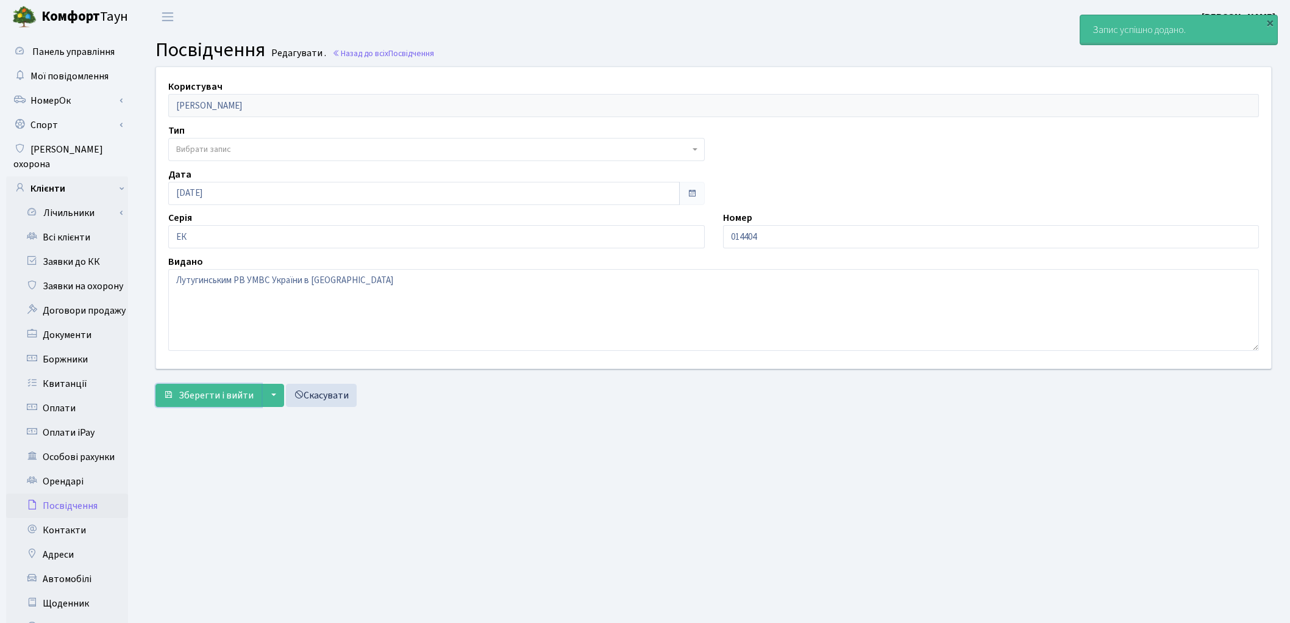
click at [233, 393] on span "Зберегти і вийти" at bounding box center [216, 394] width 75 height 13
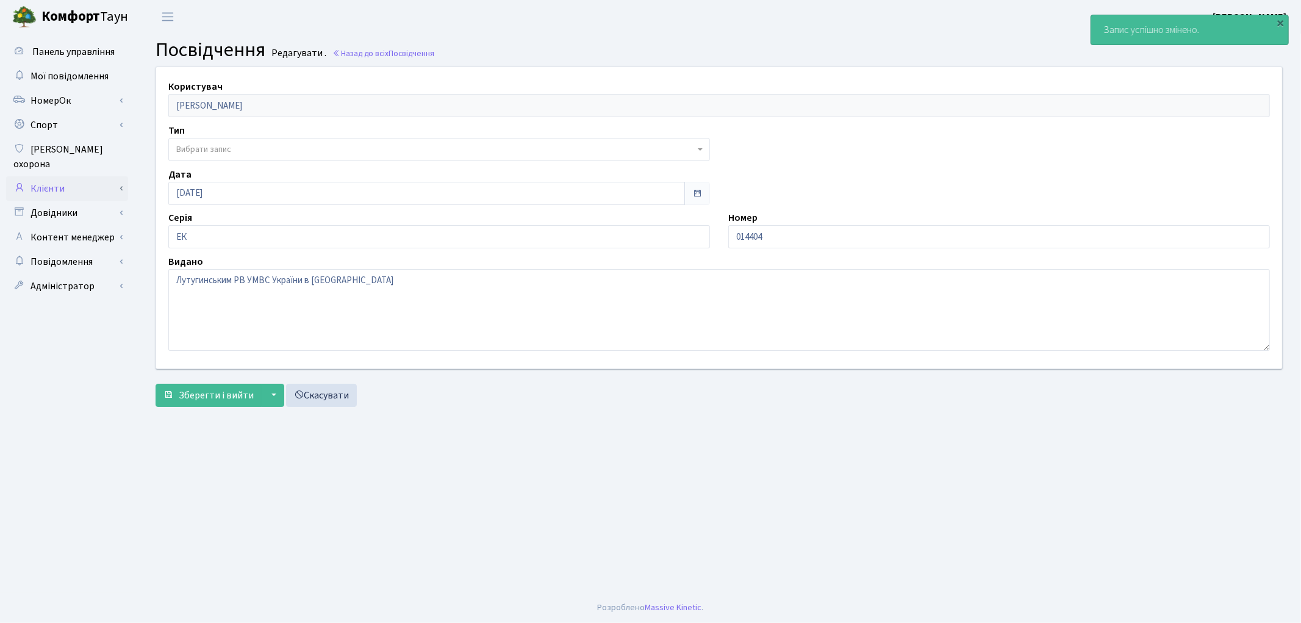
click at [59, 176] on link "Клієнти" at bounding box center [67, 188] width 122 height 24
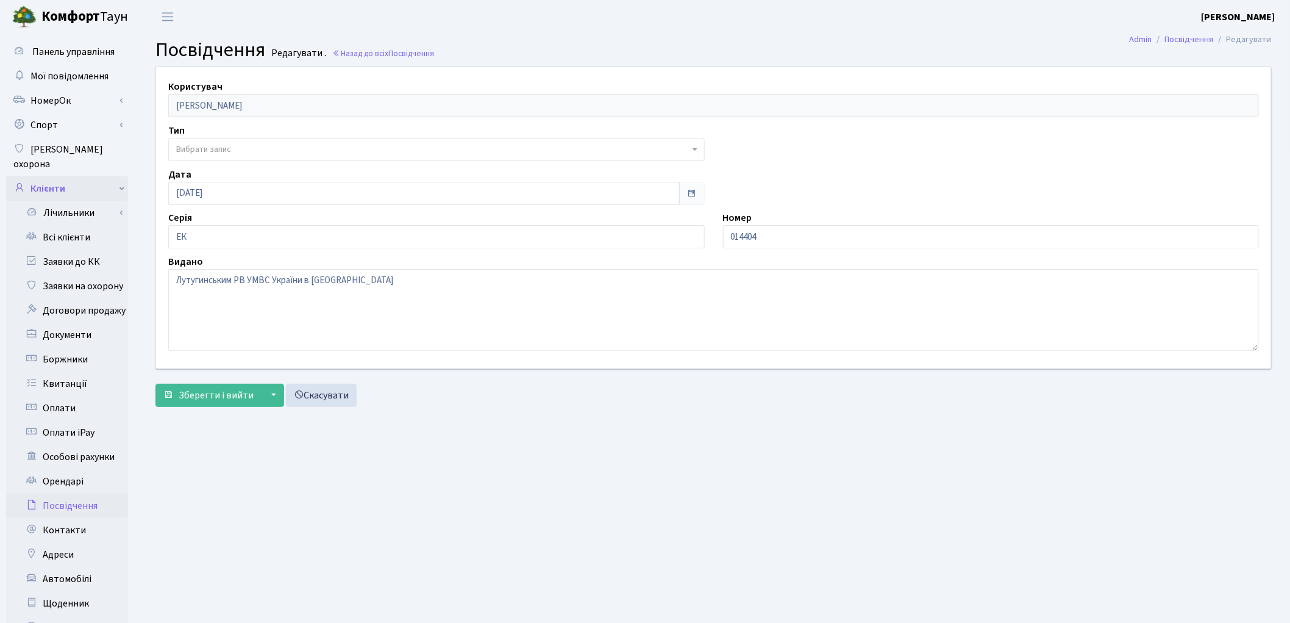
click at [59, 176] on link "Клієнти" at bounding box center [67, 188] width 122 height 24
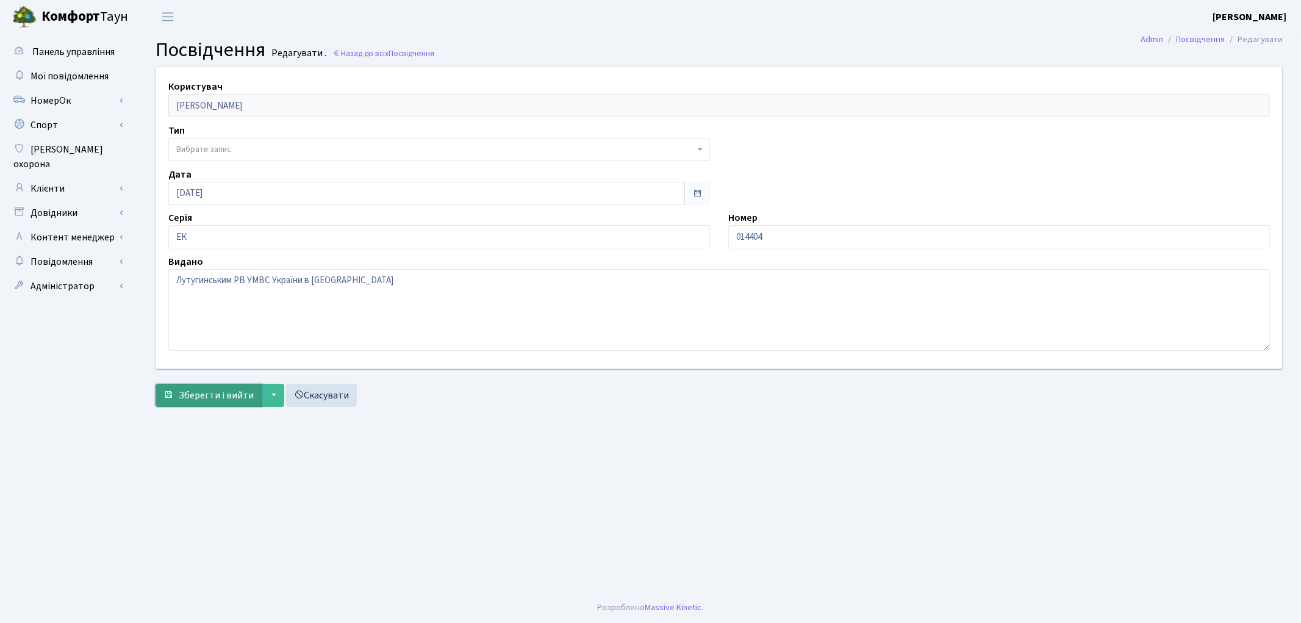
click at [202, 398] on span "Зберегти і вийти" at bounding box center [216, 394] width 75 height 13
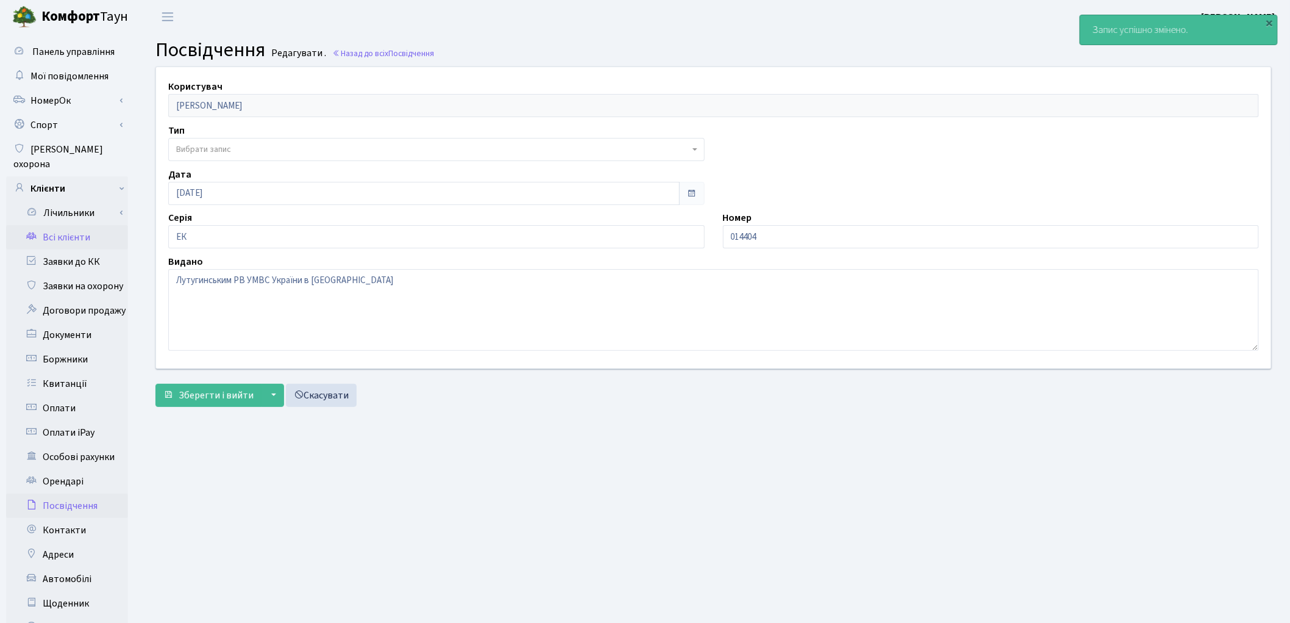
click at [59, 225] on link "Всі клієнти" at bounding box center [67, 237] width 122 height 24
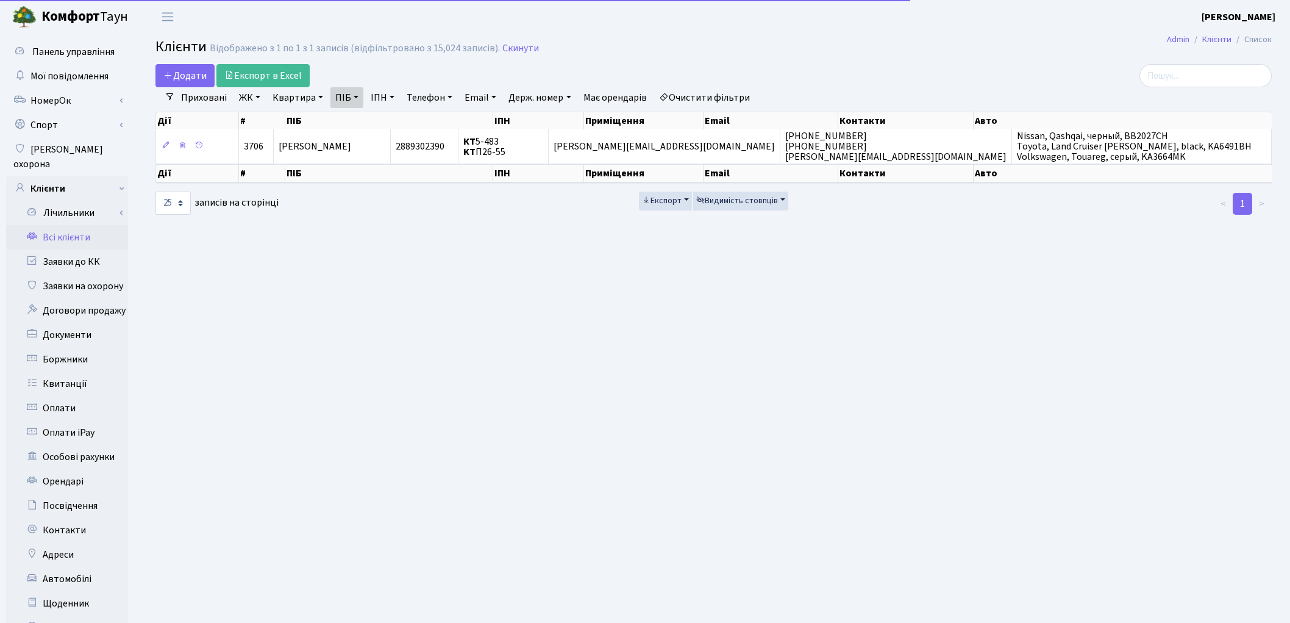
select select "25"
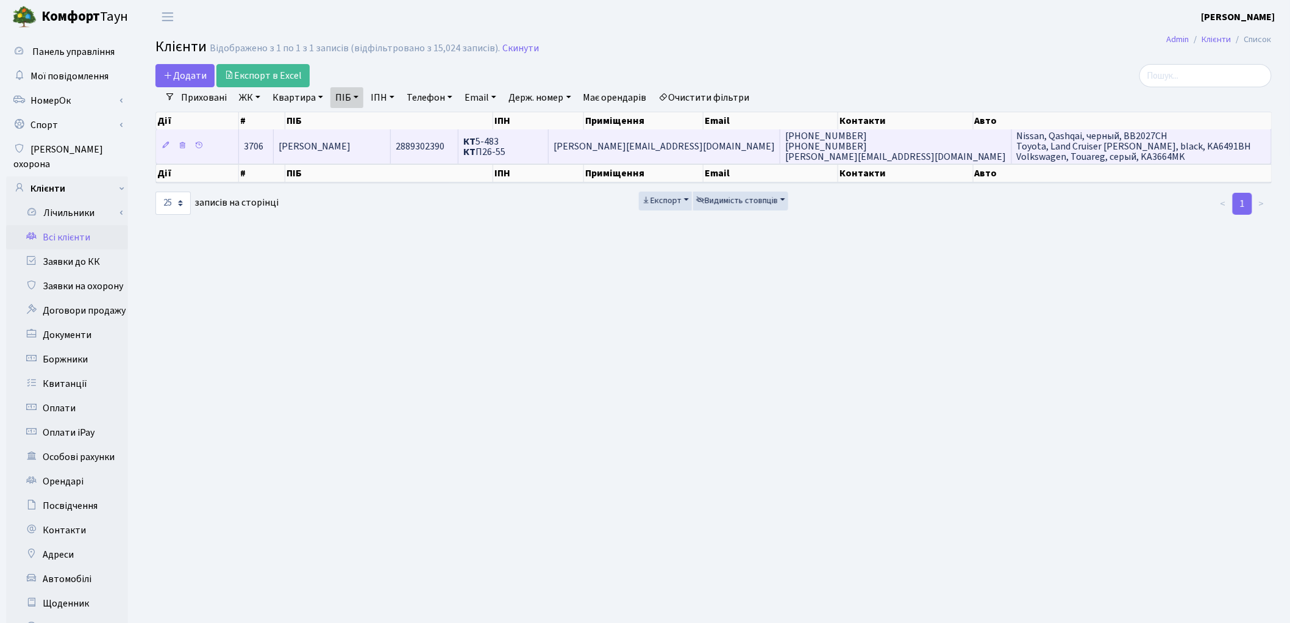
click at [385, 156] on td "[PERSON_NAME]" at bounding box center [332, 146] width 117 height 34
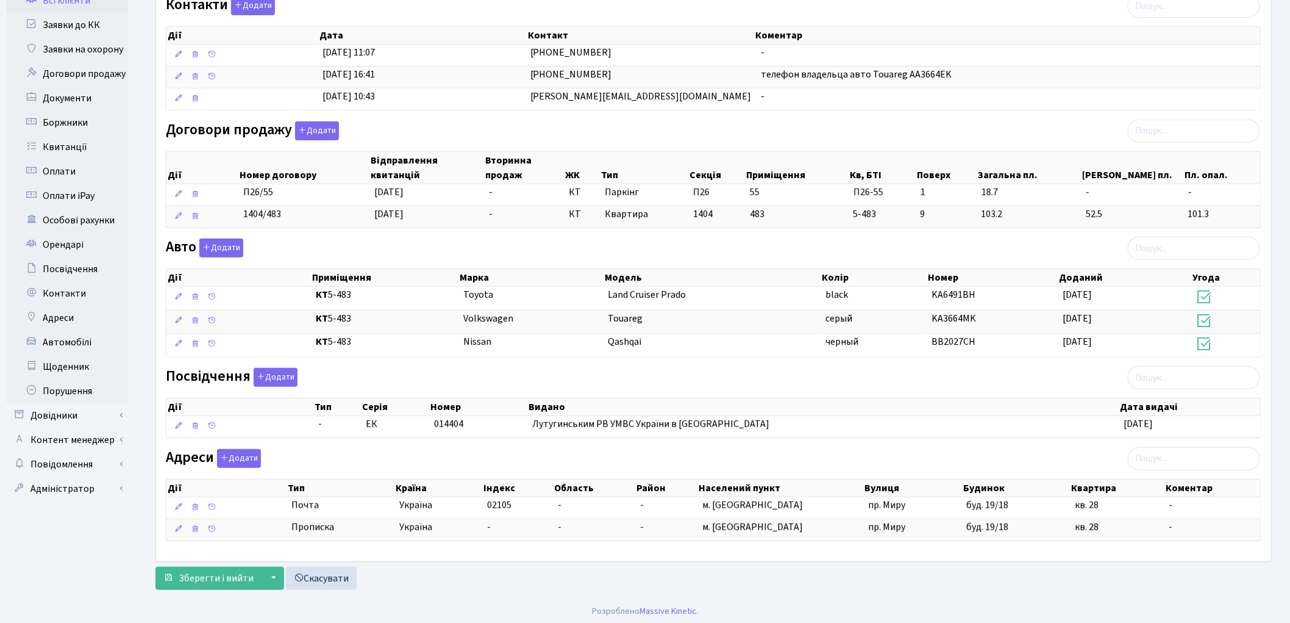
scroll to position [243, 0]
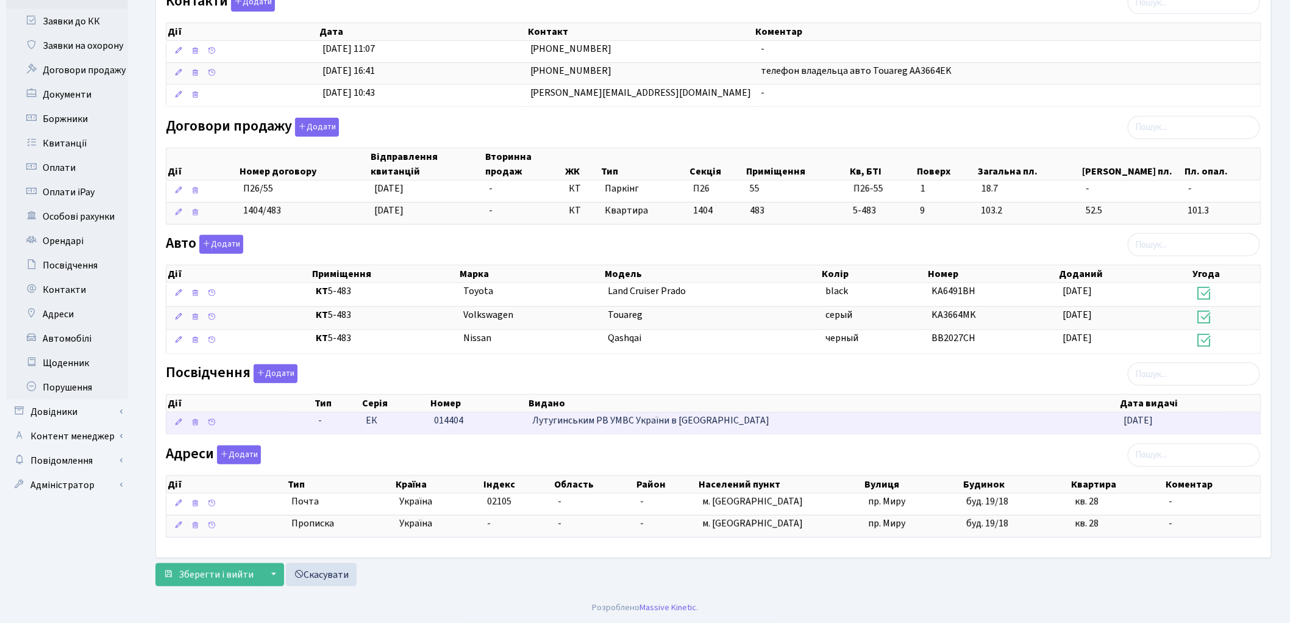
click at [320, 419] on span "-" at bounding box center [337, 420] width 38 height 14
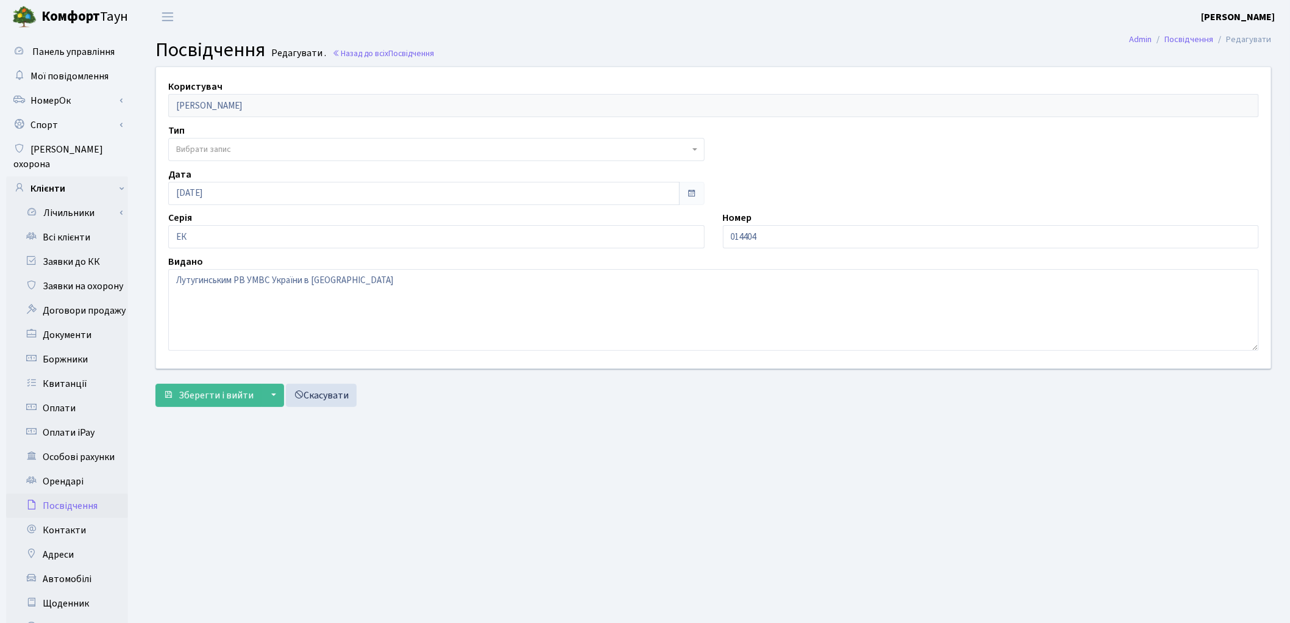
click at [243, 139] on span "Вибрати запис" at bounding box center [436, 149] width 537 height 23
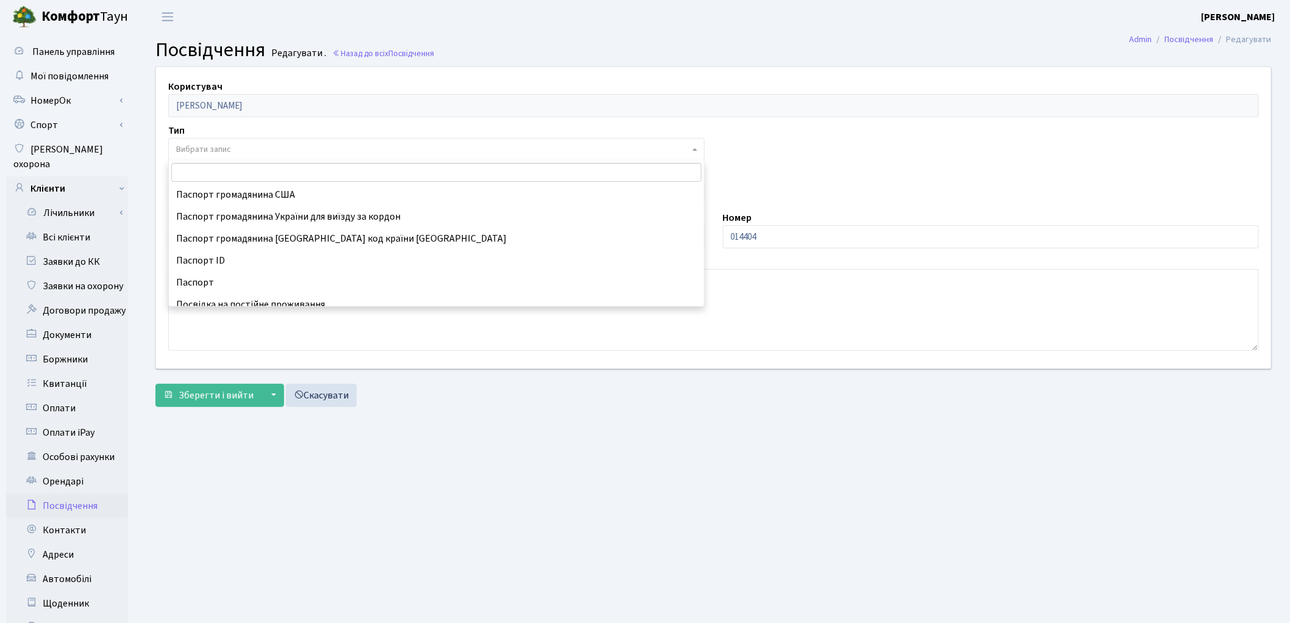
scroll to position [135, 0]
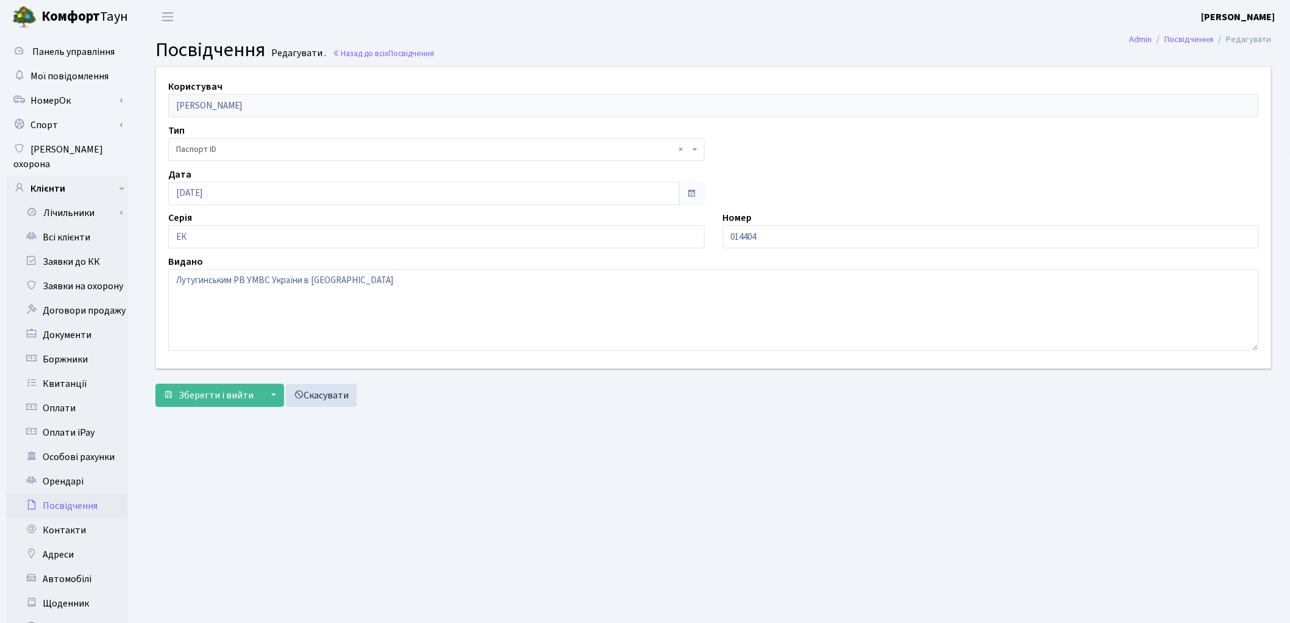
click at [266, 151] on span "× Паспорт ID" at bounding box center [432, 149] width 513 height 12
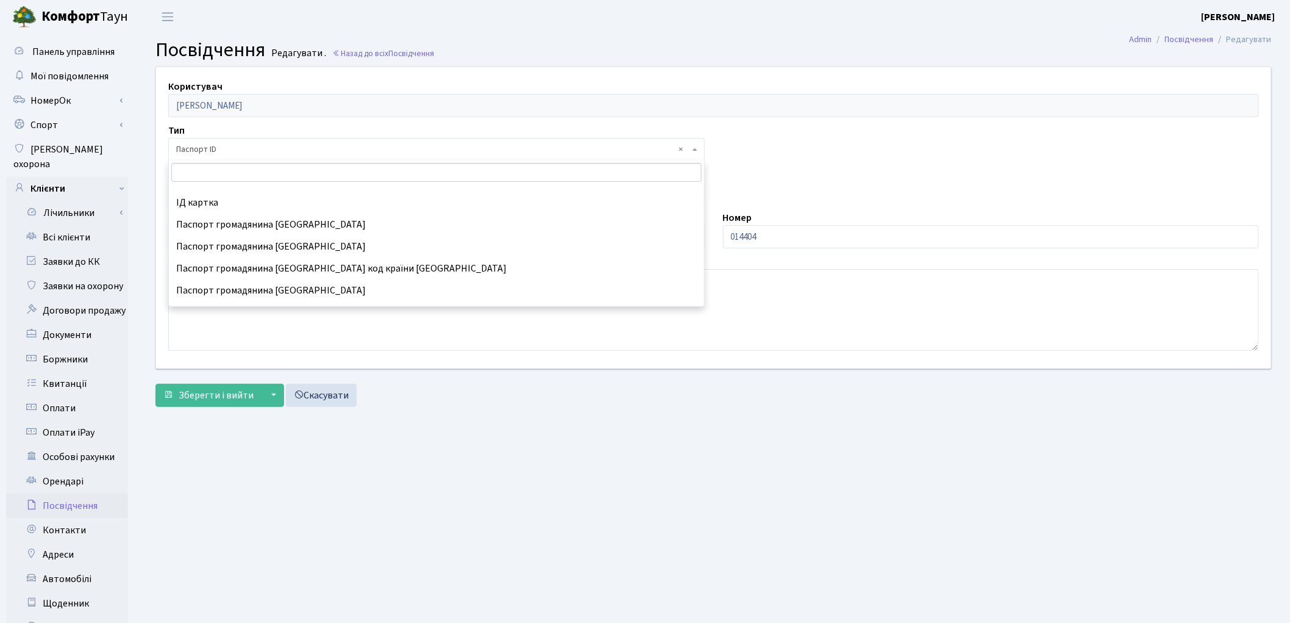
scroll to position [161, 0]
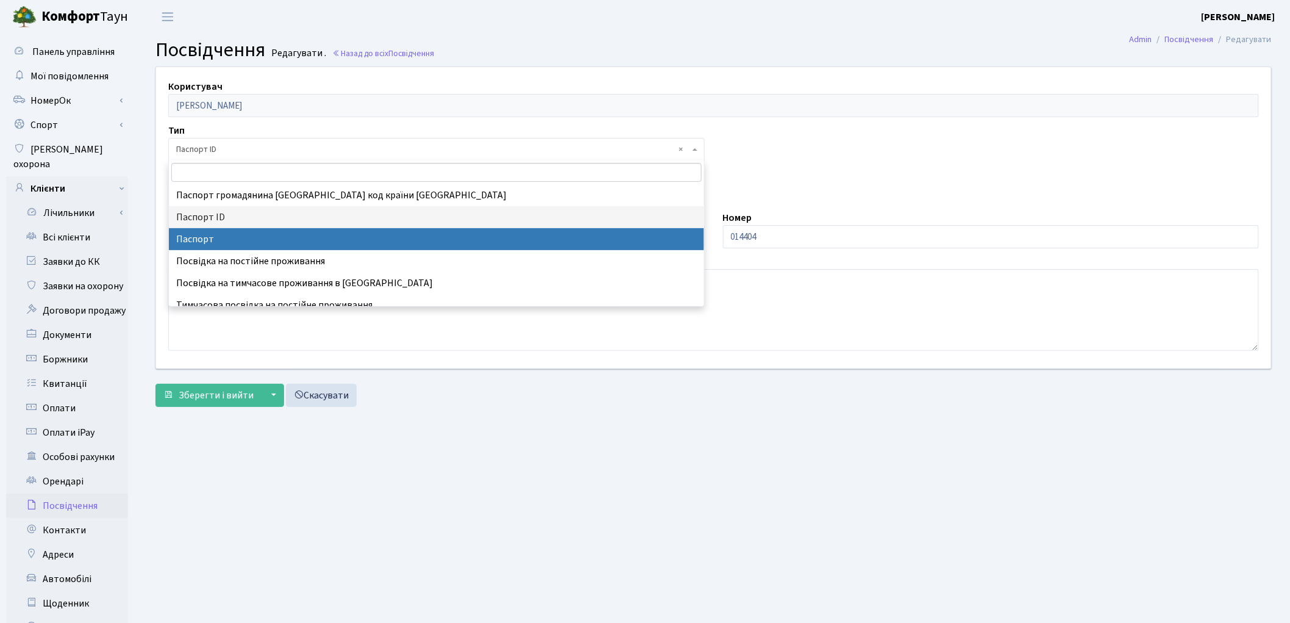
select select "1"
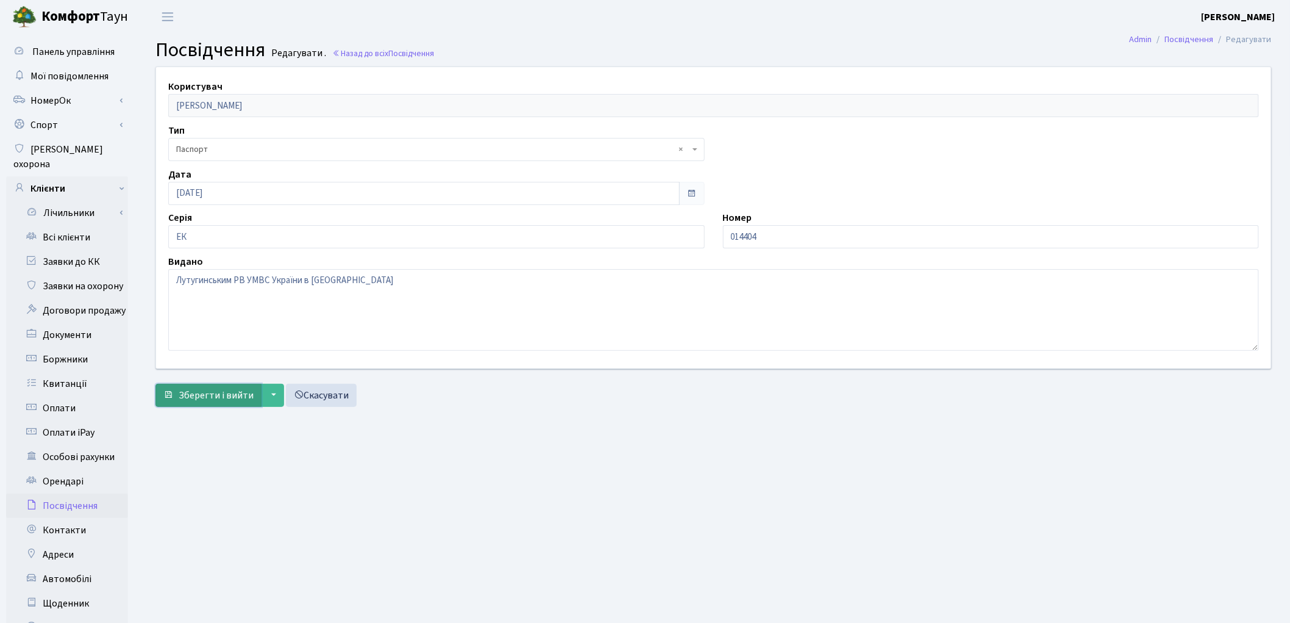
click at [211, 391] on span "Зберегти і вийти" at bounding box center [216, 394] width 75 height 13
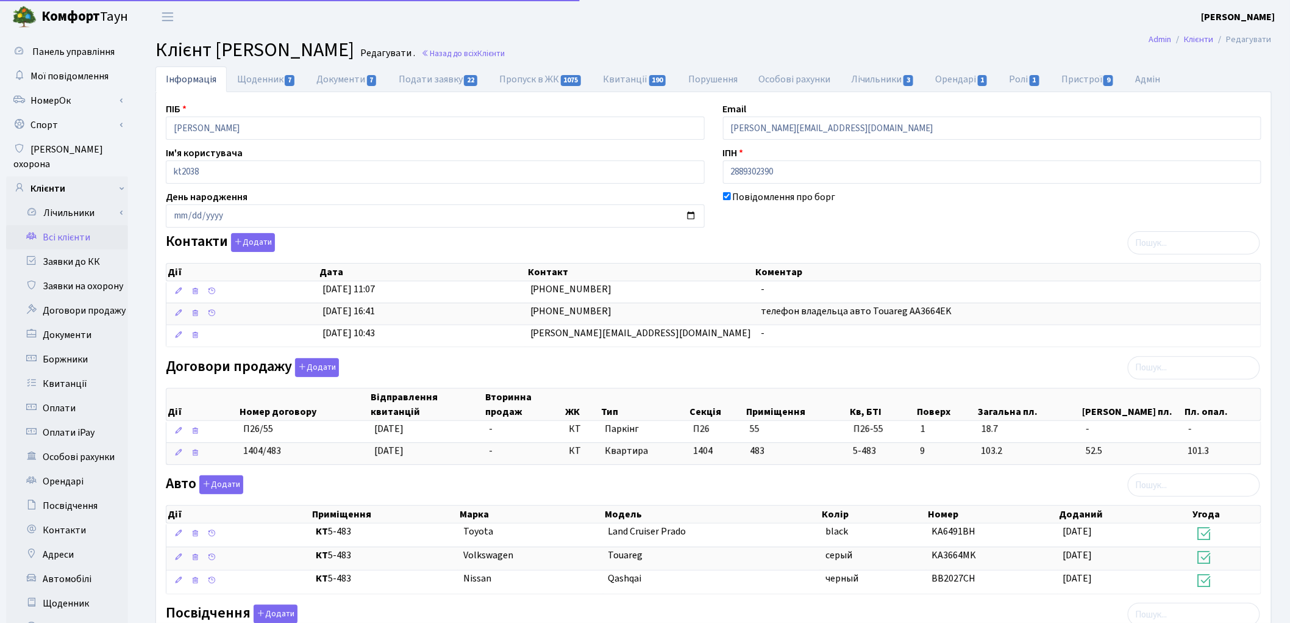
click at [59, 225] on link "Всі клієнти" at bounding box center [67, 237] width 122 height 24
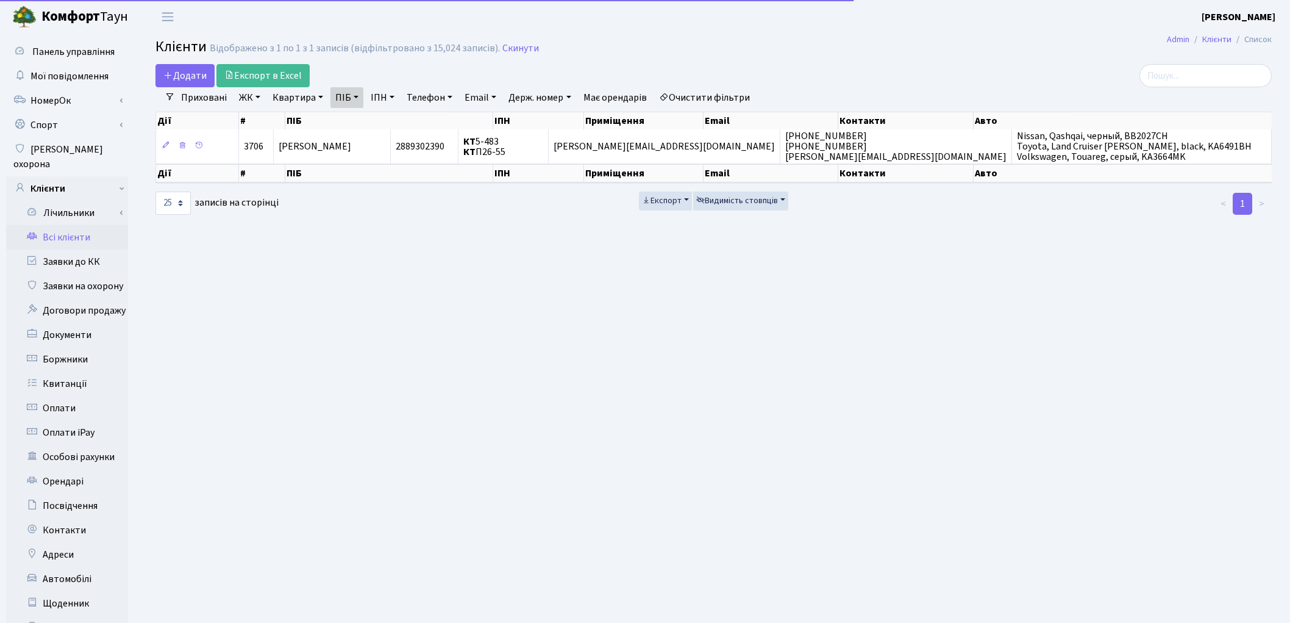
select select "25"
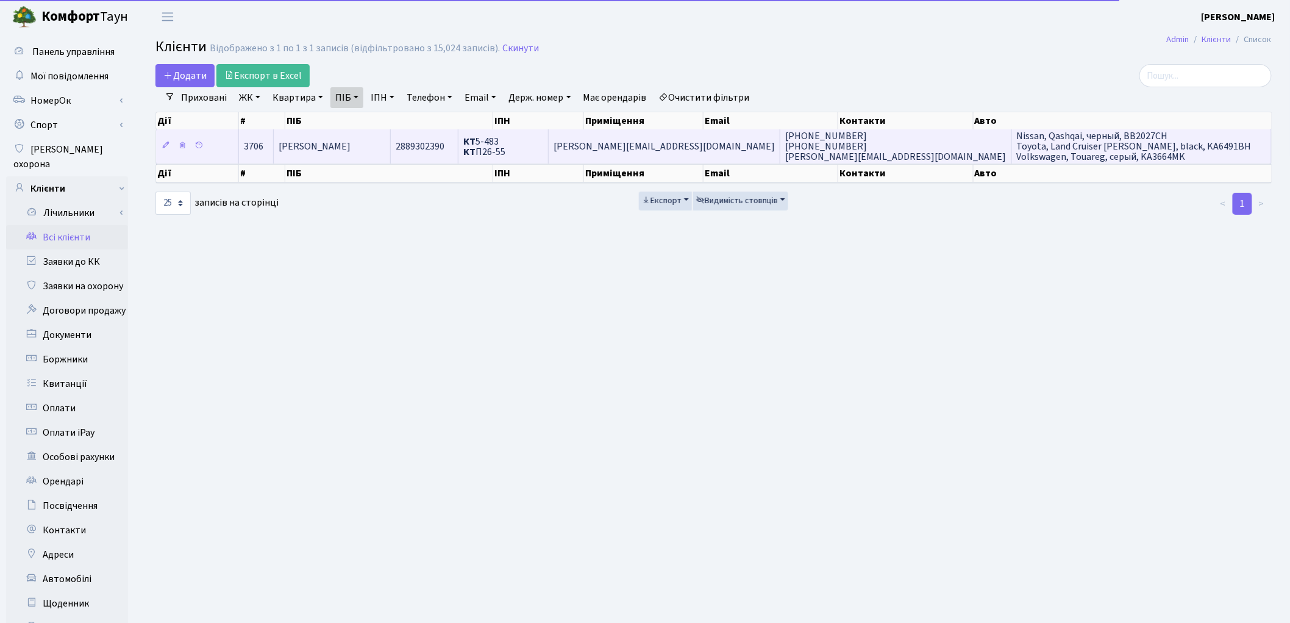
click at [307, 149] on span "[PERSON_NAME]" at bounding box center [315, 146] width 73 height 13
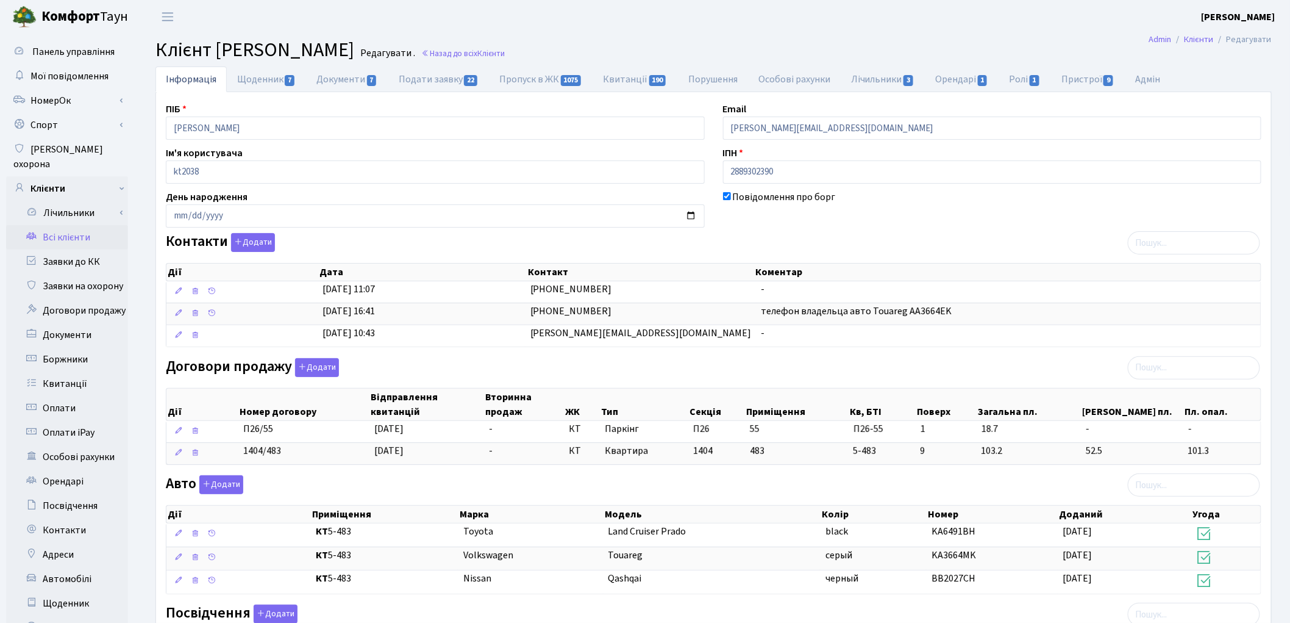
click at [251, 383] on div at bounding box center [435, 380] width 539 height 7
click at [315, 370] on button "Додати" at bounding box center [317, 367] width 44 height 19
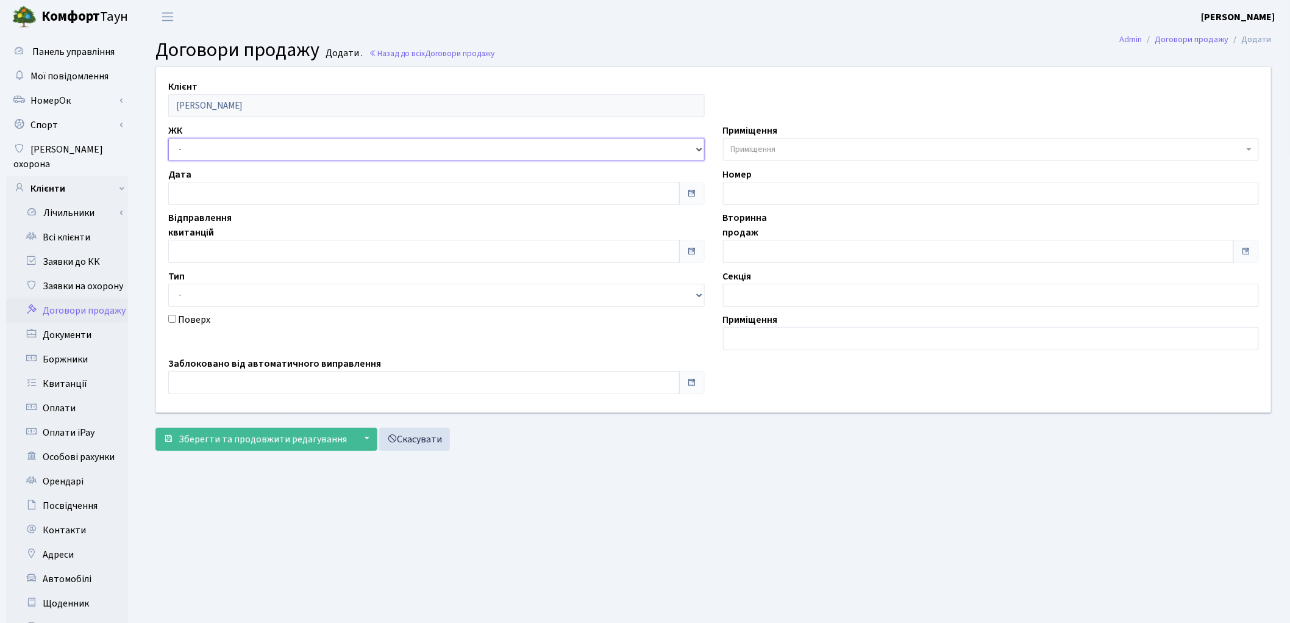
click at [216, 145] on select "- ТХ, вул. [STREET_ADDRESS] Регенераторна, 4 КТ2, просп. [STREET_ADDRESS] [STRE…" at bounding box center [436, 149] width 537 height 23
select select "271"
click at [168, 138] on select "- ТХ, вул. [STREET_ADDRESS] Регенераторна, 4 КТ2, просп. [STREET_ADDRESS] [STRE…" at bounding box center [436, 149] width 537 height 23
select select
click at [776, 150] on span "Приміщення" at bounding box center [753, 149] width 45 height 12
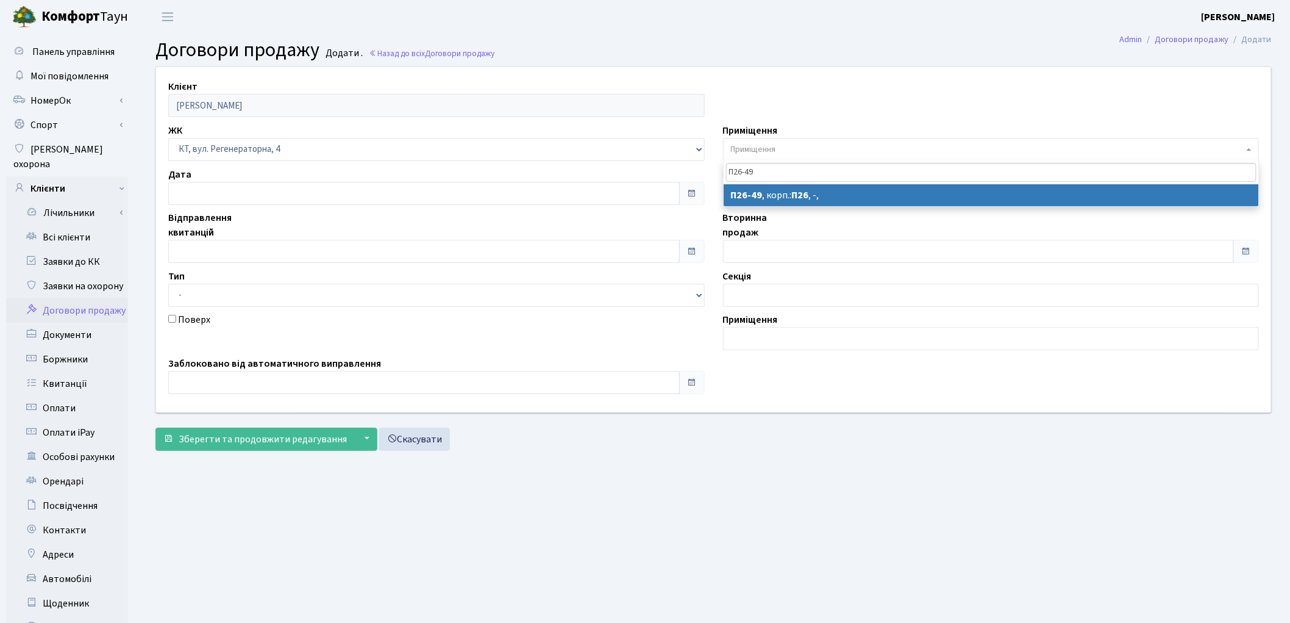
type input "П26-49"
select select "8310"
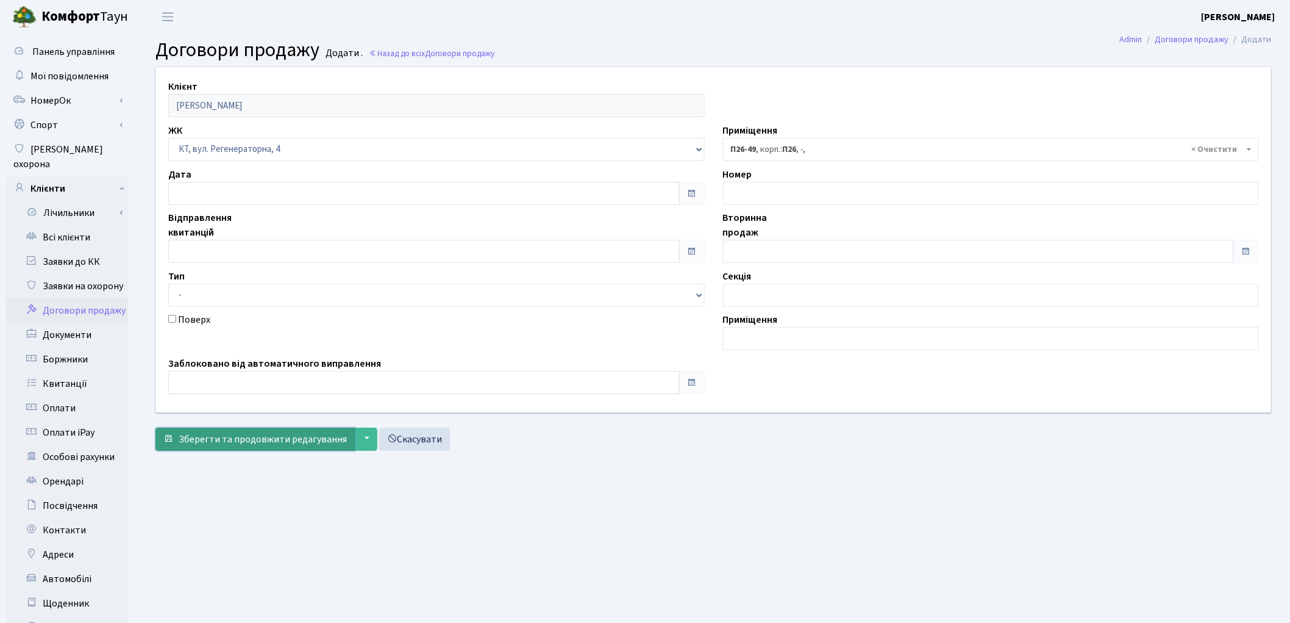
click at [315, 440] on span "Зберегти та продовжити редагування" at bounding box center [263, 438] width 168 height 13
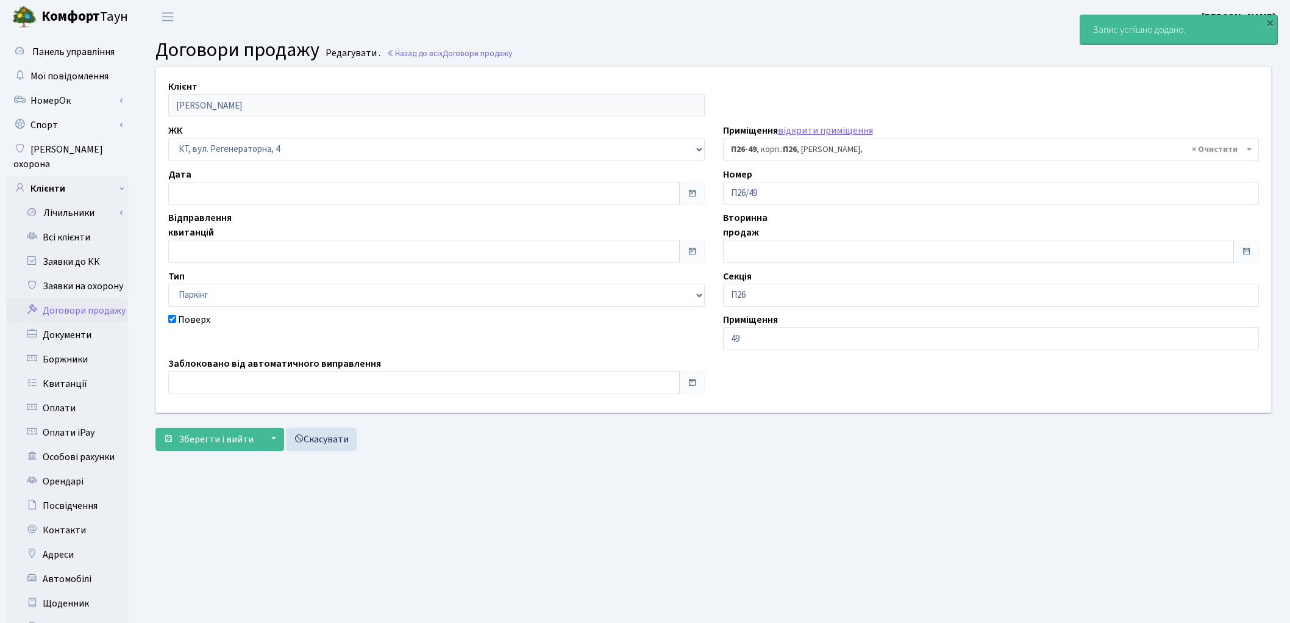
select select "8310"
click at [214, 443] on span "Зберегти і вийти" at bounding box center [216, 438] width 75 height 13
select select "8310"
click at [70, 226] on link "Всі клієнти" at bounding box center [67, 237] width 122 height 24
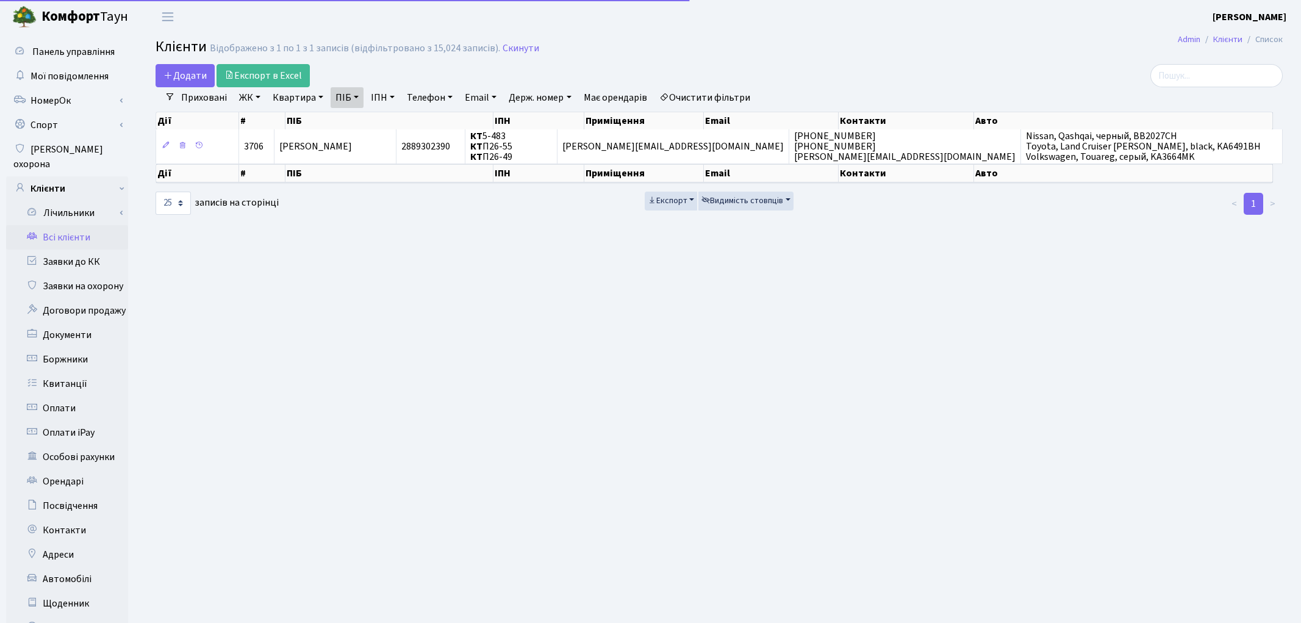
select select "25"
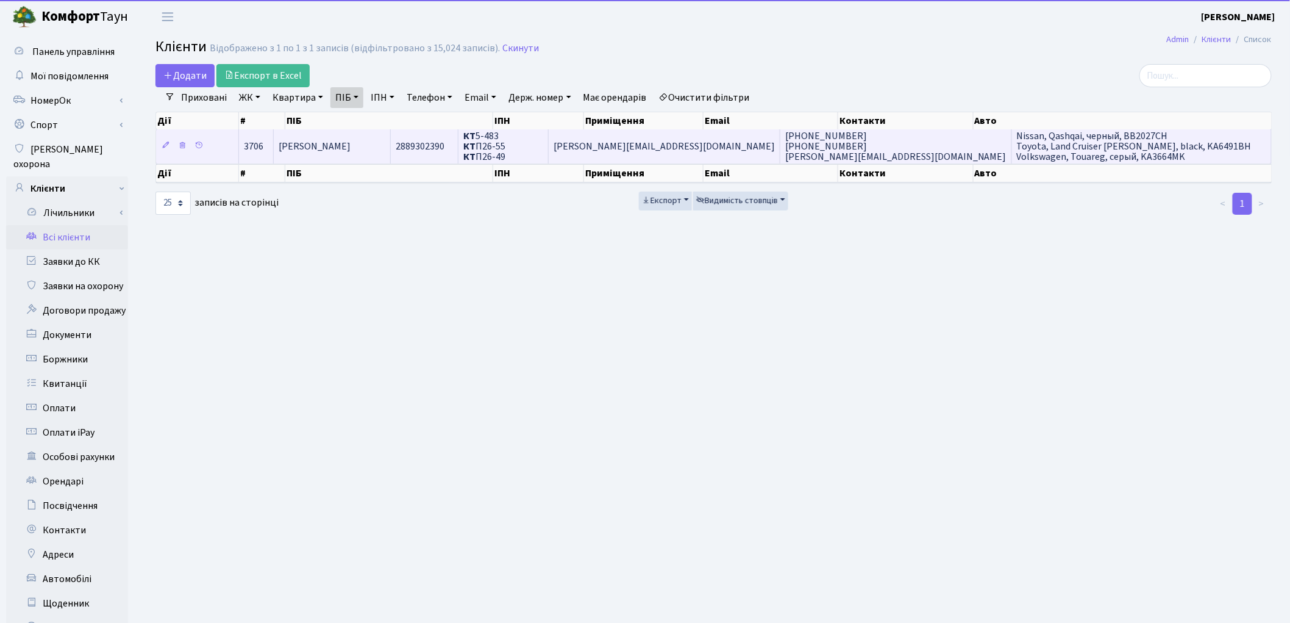
click at [391, 153] on td "[PERSON_NAME]" at bounding box center [332, 146] width 117 height 34
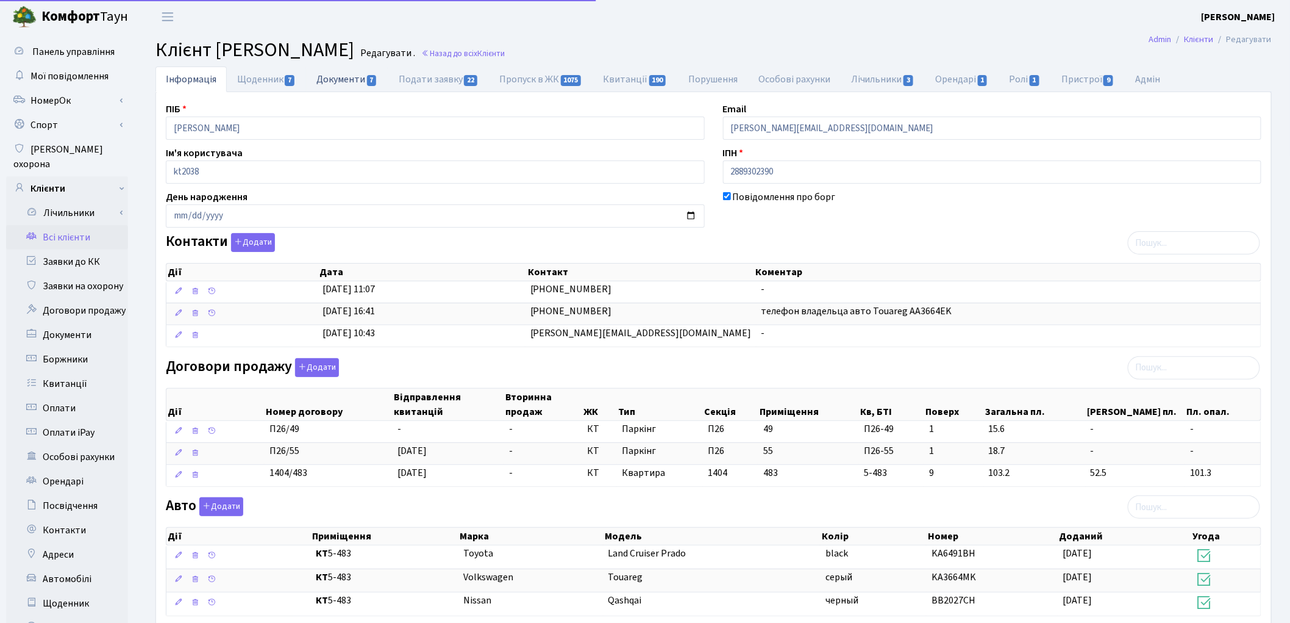
click at [338, 81] on link "Документи 7" at bounding box center [347, 78] width 82 height 25
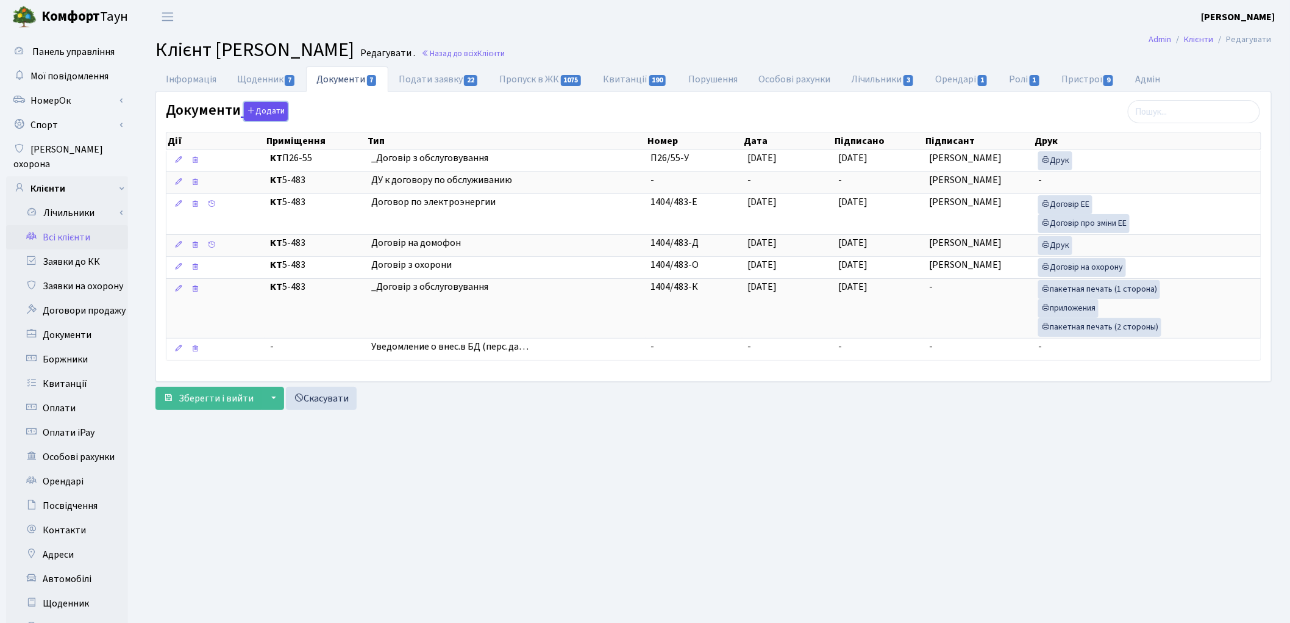
click at [252, 112] on icon "button" at bounding box center [251, 110] width 9 height 9
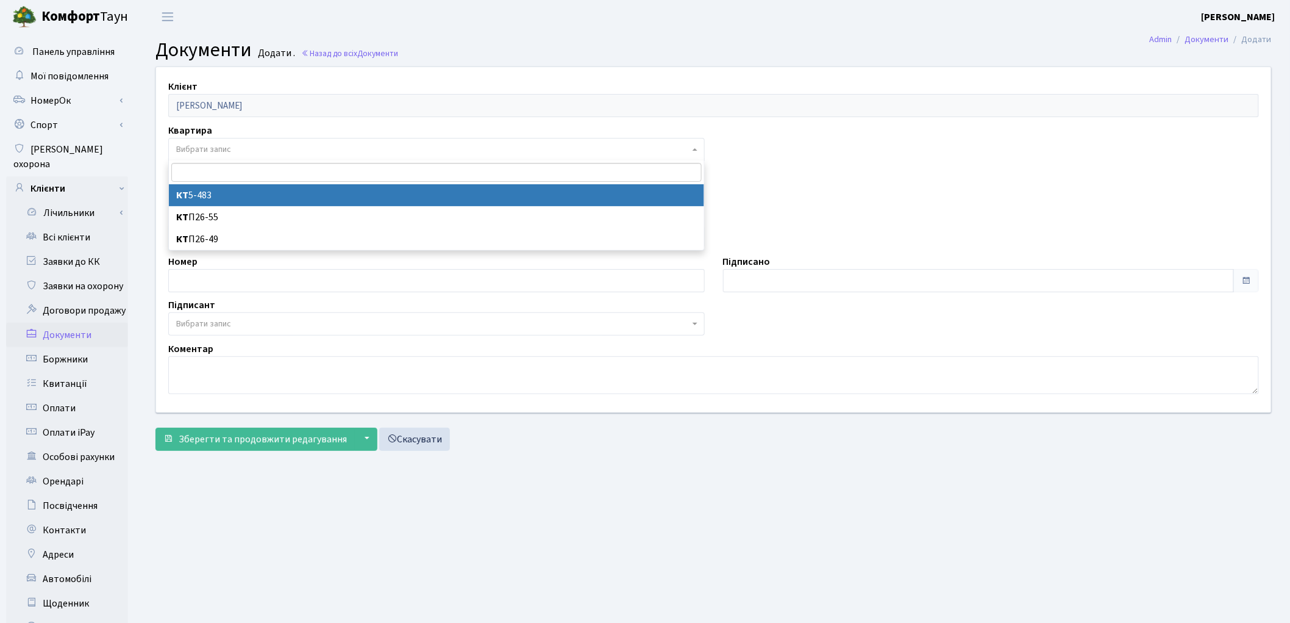
click at [231, 154] on span "Вибрати запис" at bounding box center [203, 149] width 55 height 12
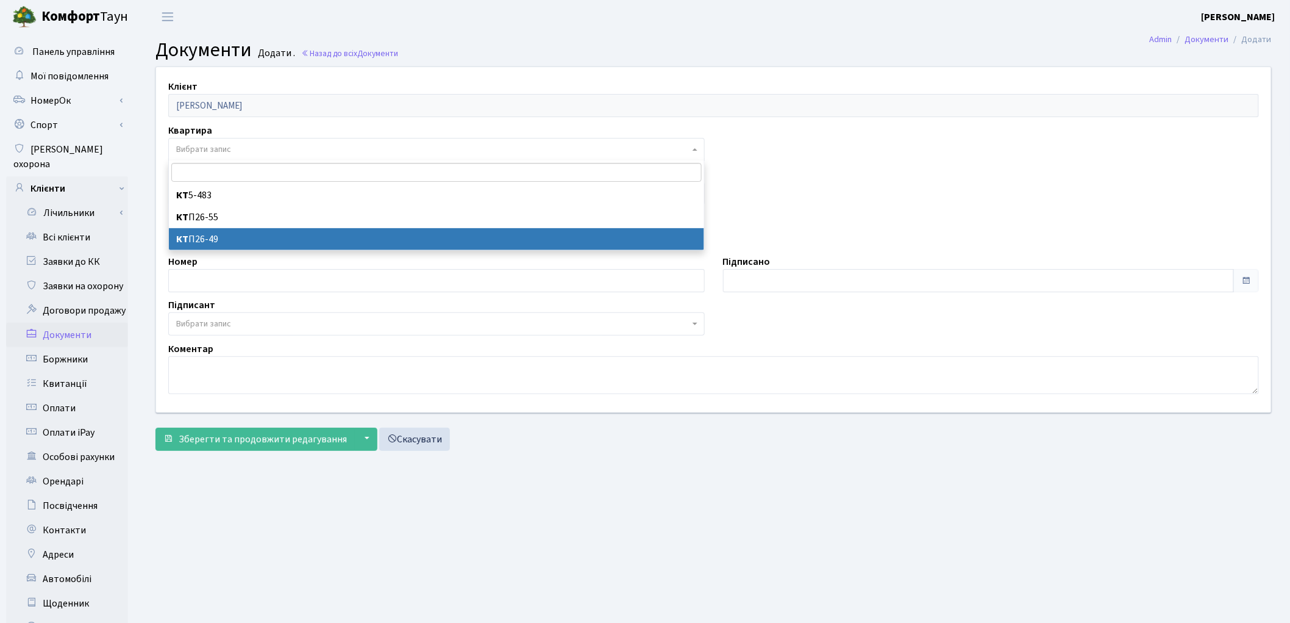
select select "178760"
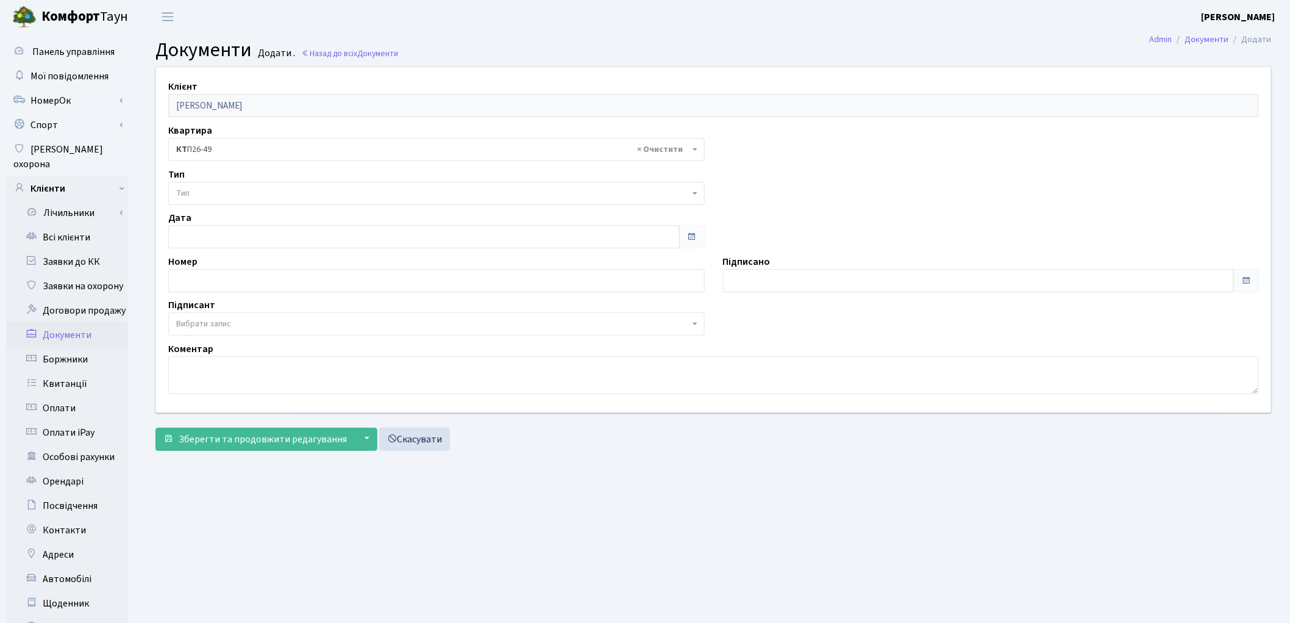
click at [218, 186] on span "Тип" at bounding box center [436, 193] width 537 height 23
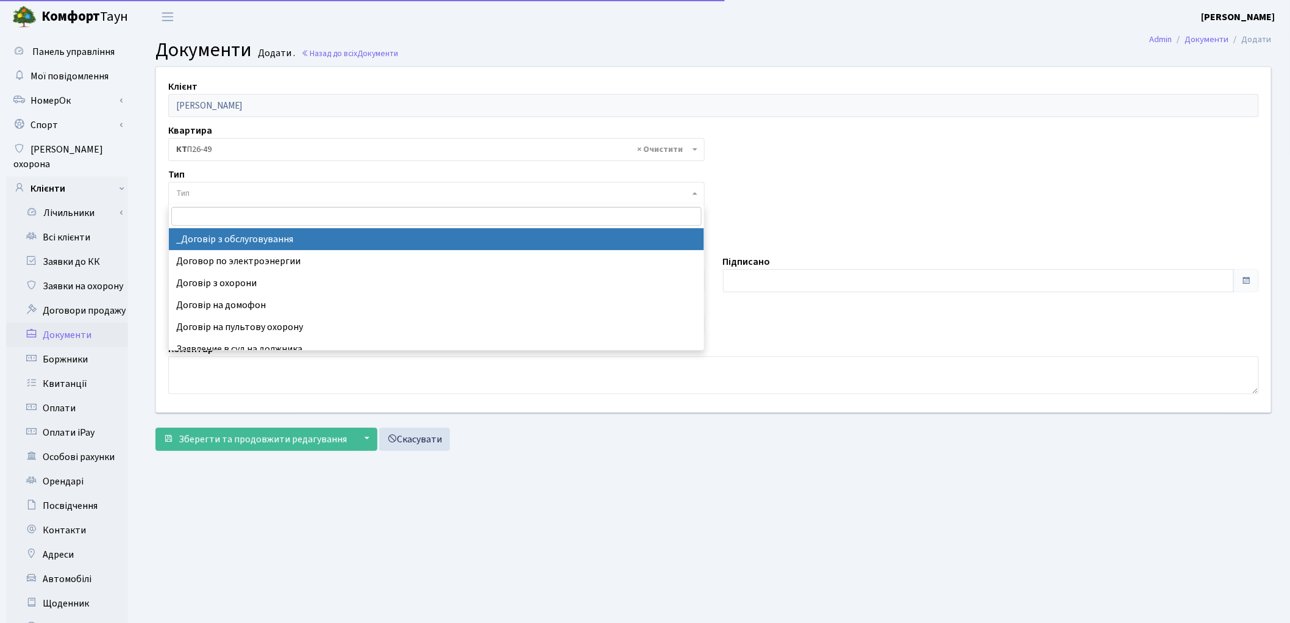
select select "289"
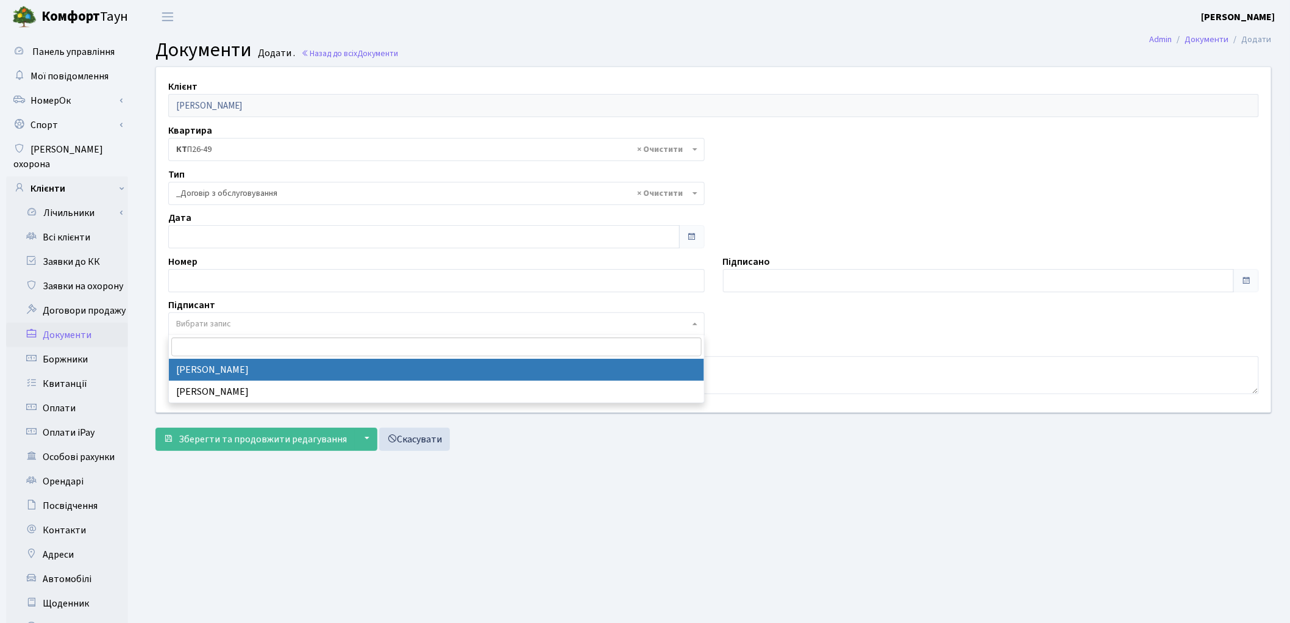
click at [228, 322] on span "Вибрати запис" at bounding box center [203, 324] width 55 height 12
select select "74"
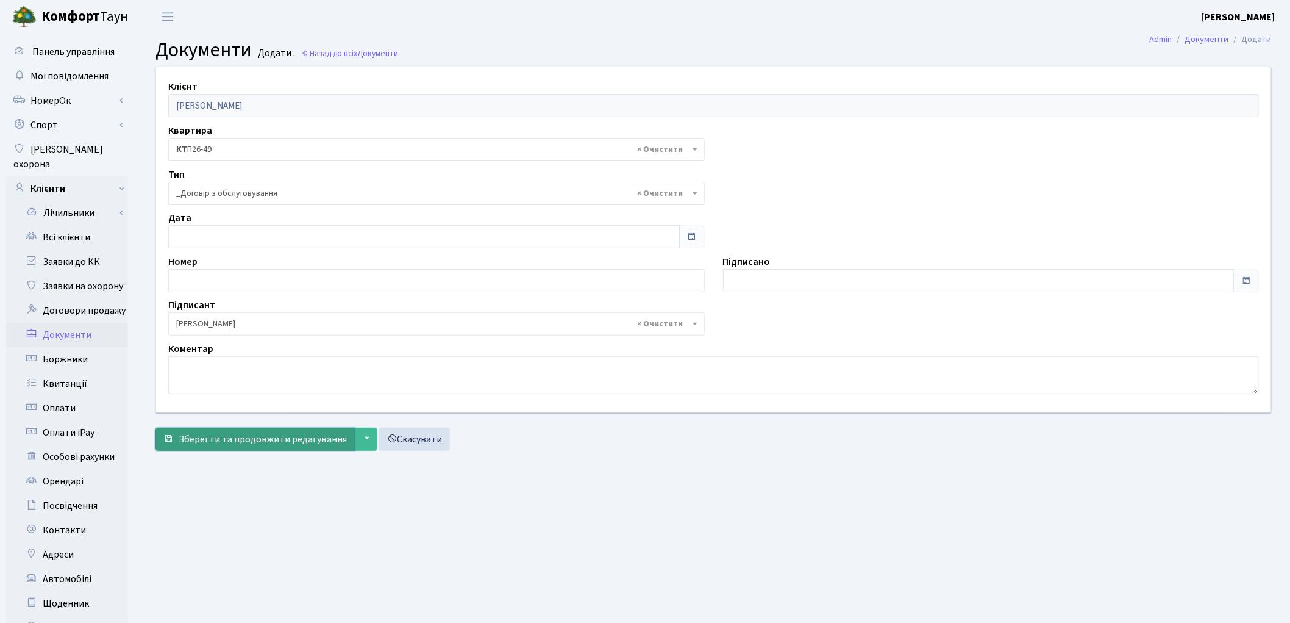
click at [220, 442] on span "Зберегти та продовжити редагування" at bounding box center [263, 438] width 168 height 13
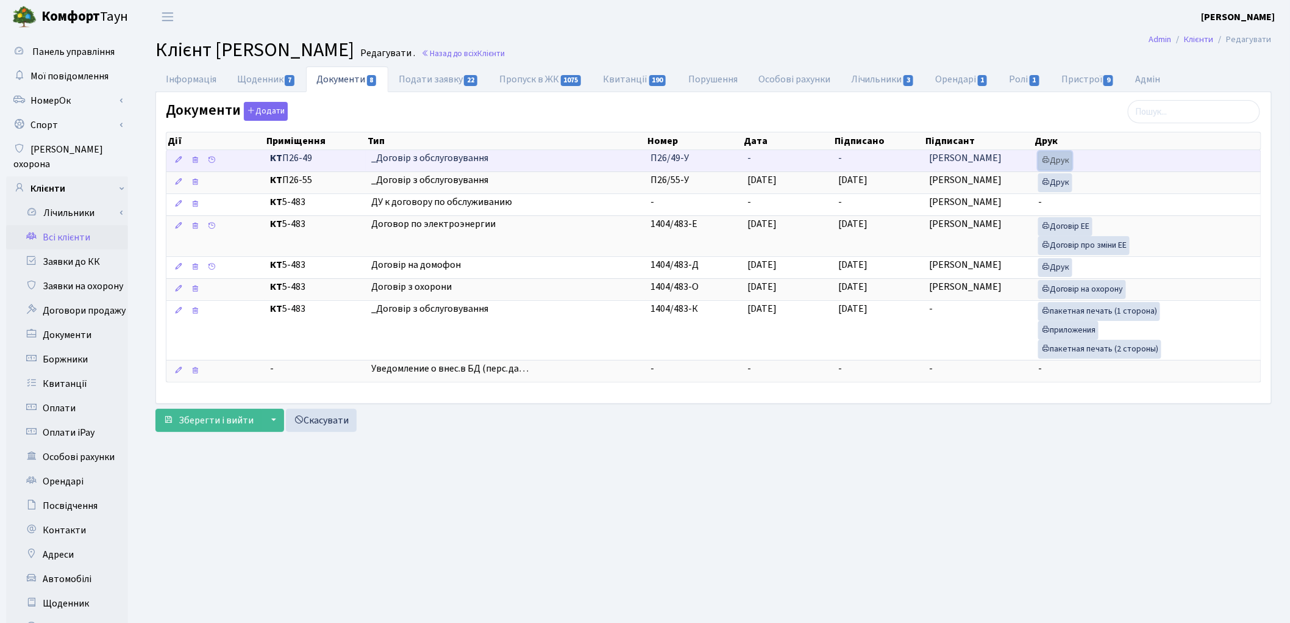
click at [1062, 163] on link "Друк" at bounding box center [1056, 160] width 34 height 19
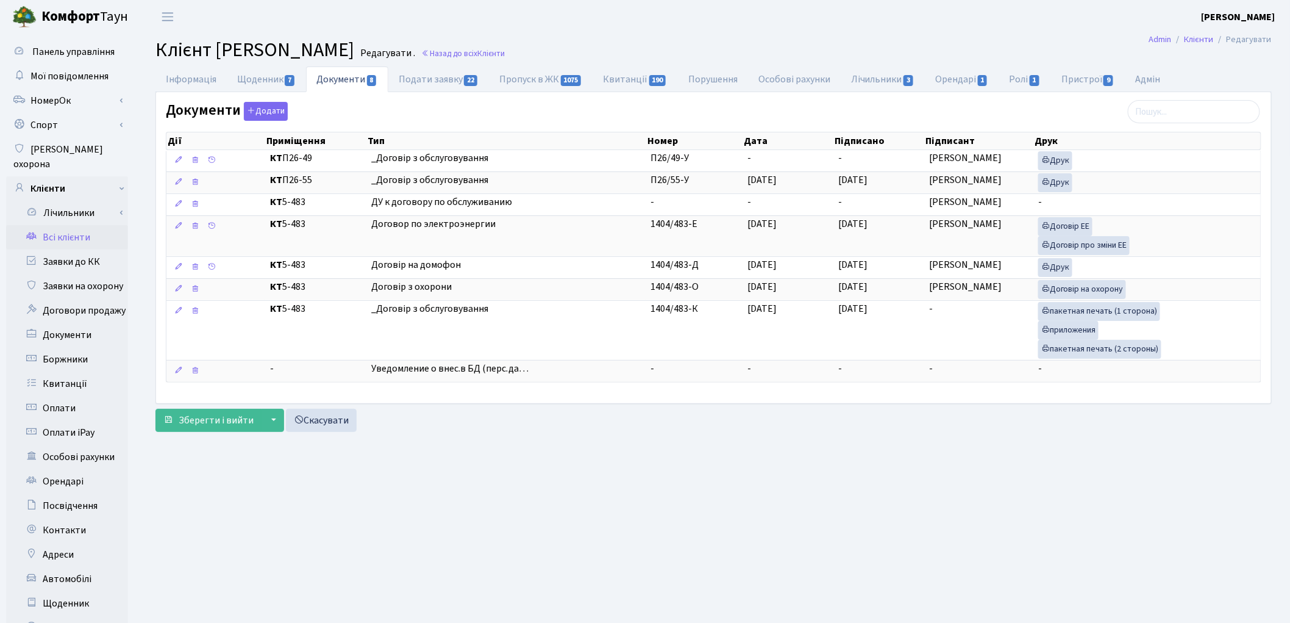
click at [80, 225] on link "Всі клієнти" at bounding box center [67, 237] width 122 height 24
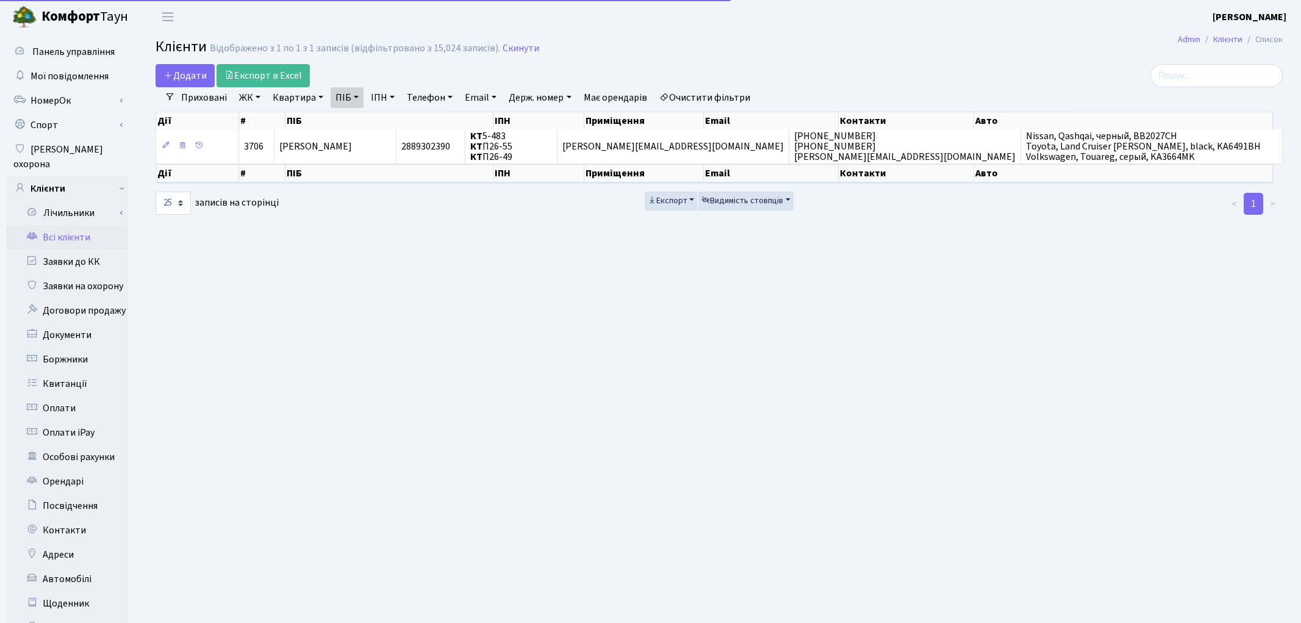
select select "25"
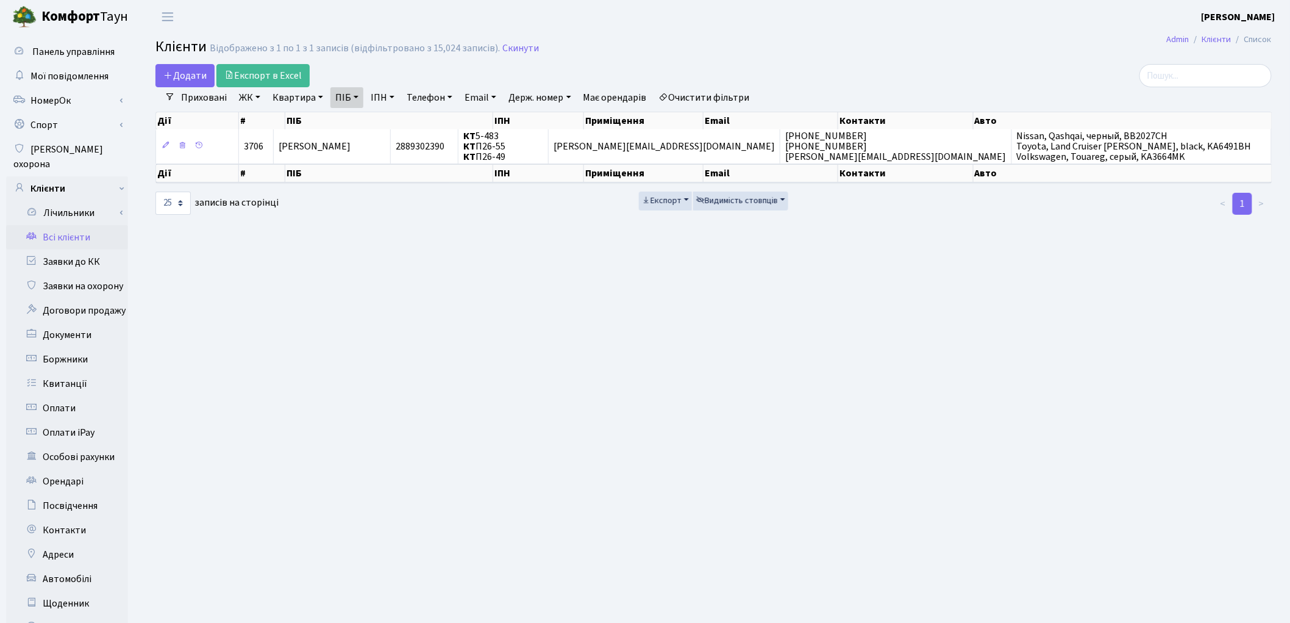
click at [740, 96] on link "Очистити фільтри" at bounding box center [704, 97] width 101 height 21
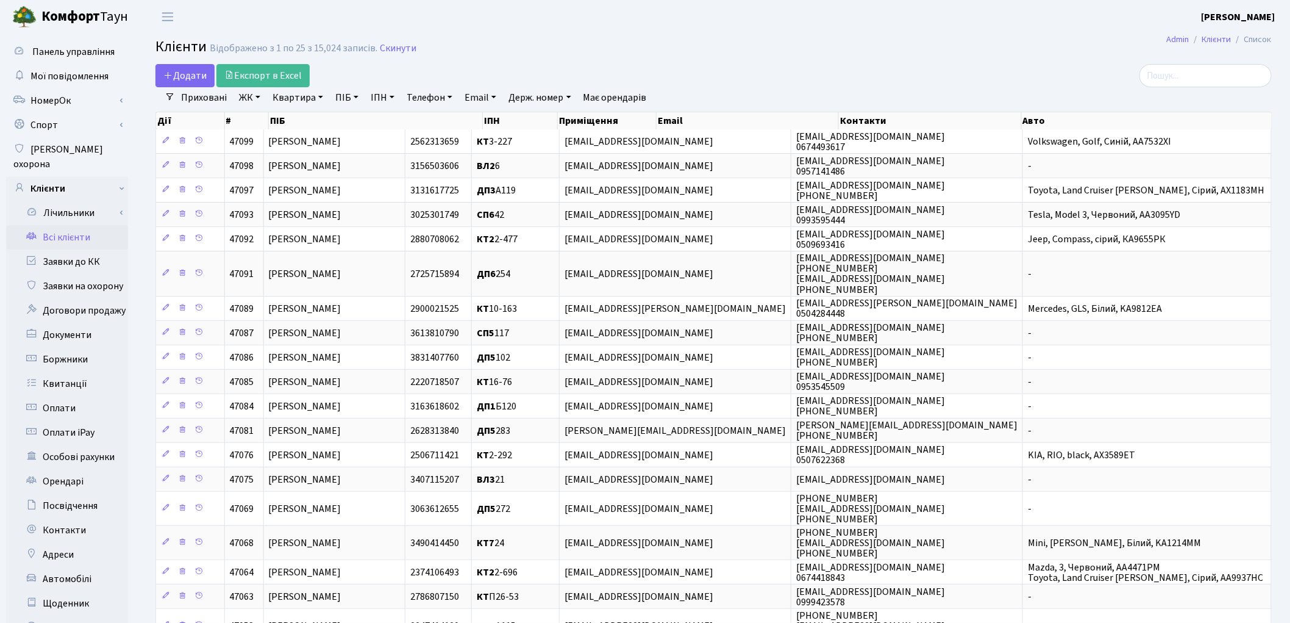
click at [307, 98] on link "Квартира" at bounding box center [298, 97] width 60 height 21
type input "8"
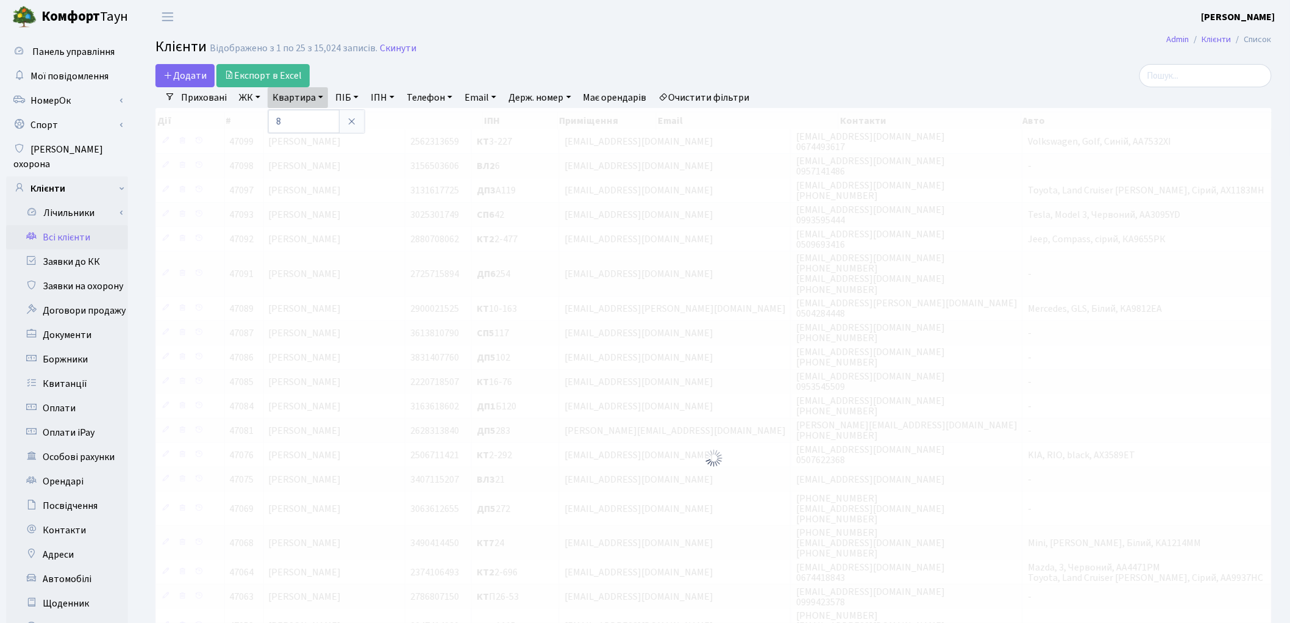
drag, startPoint x: 750, startPoint y: 59, endPoint x: 426, endPoint y: 124, distance: 330.9
click at [750, 59] on h2 "Клієнти Відображено з 1 по 25 з 15,024 записів. Скинути" at bounding box center [714, 48] width 1117 height 21
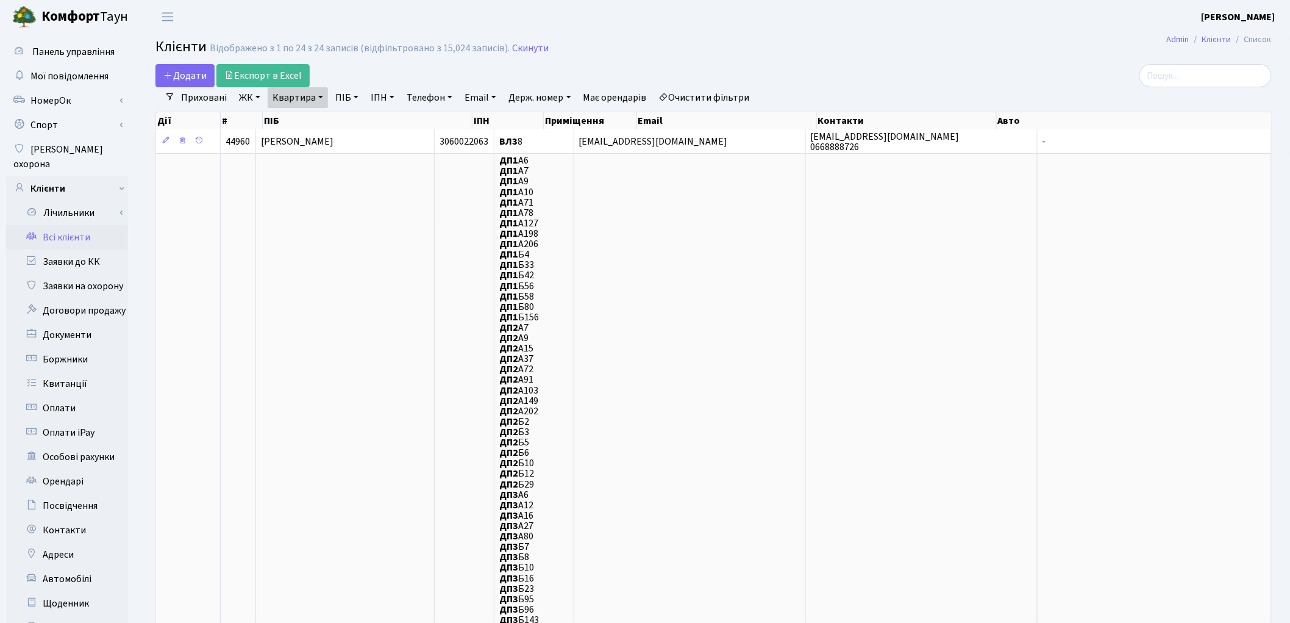
click at [250, 94] on link "ЖК" at bounding box center [249, 97] width 31 height 21
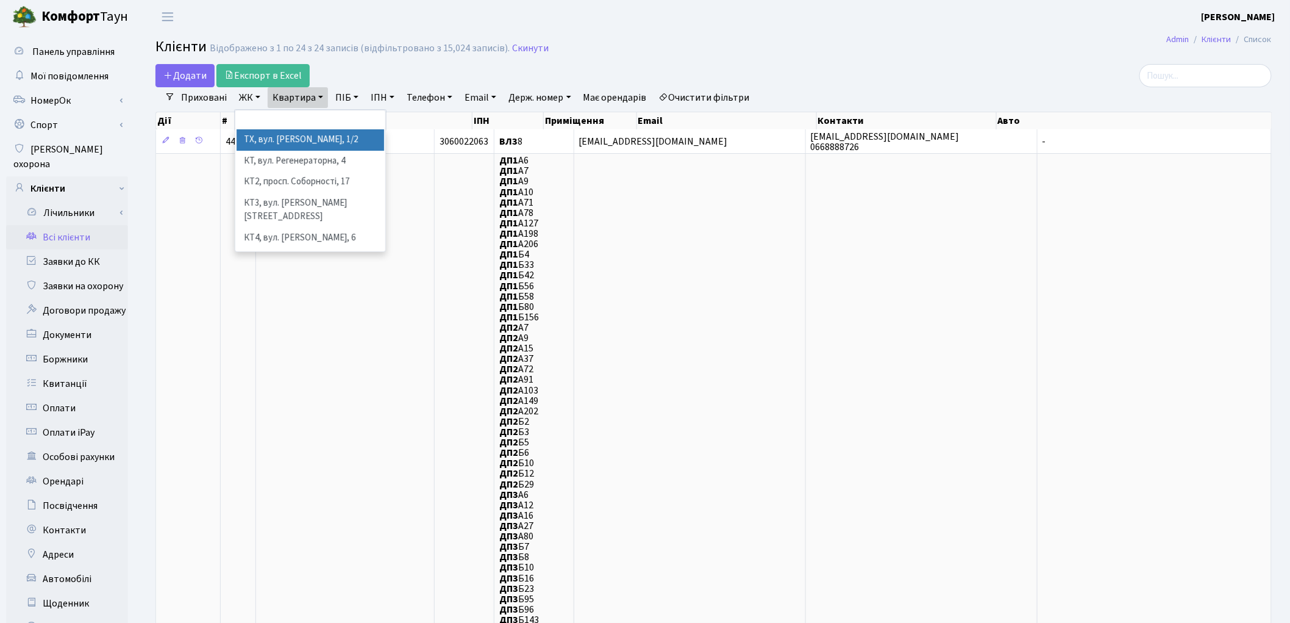
click at [247, 149] on li "ТХ, вул. [PERSON_NAME], 1/2" at bounding box center [311, 139] width 148 height 21
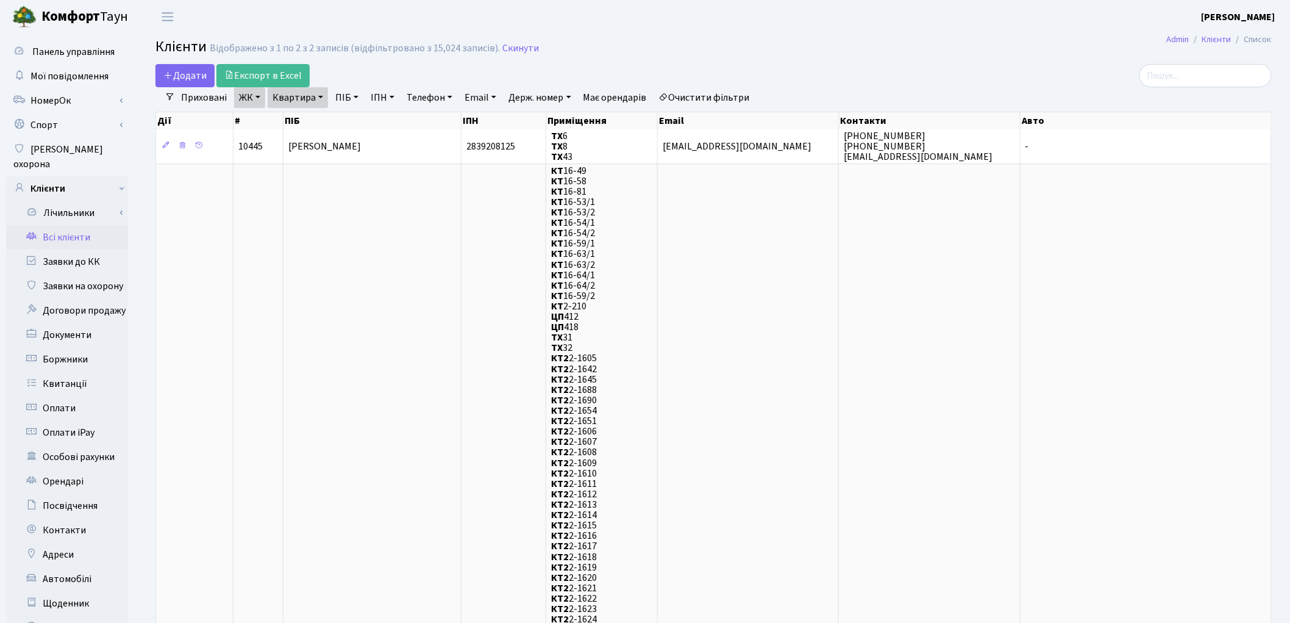
click at [291, 95] on link "Квартира" at bounding box center [298, 97] width 60 height 21
type input "9"
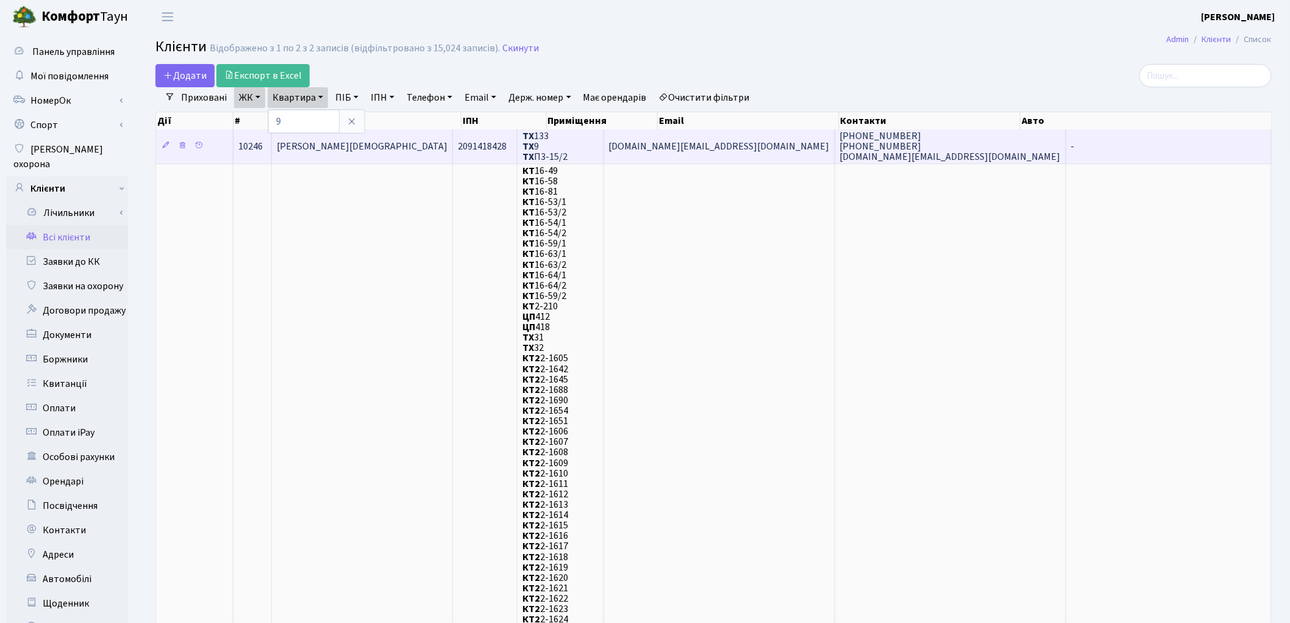
click at [401, 147] on td "[PERSON_NAME][DEMOGRAPHIC_DATA]" at bounding box center [362, 146] width 181 height 34
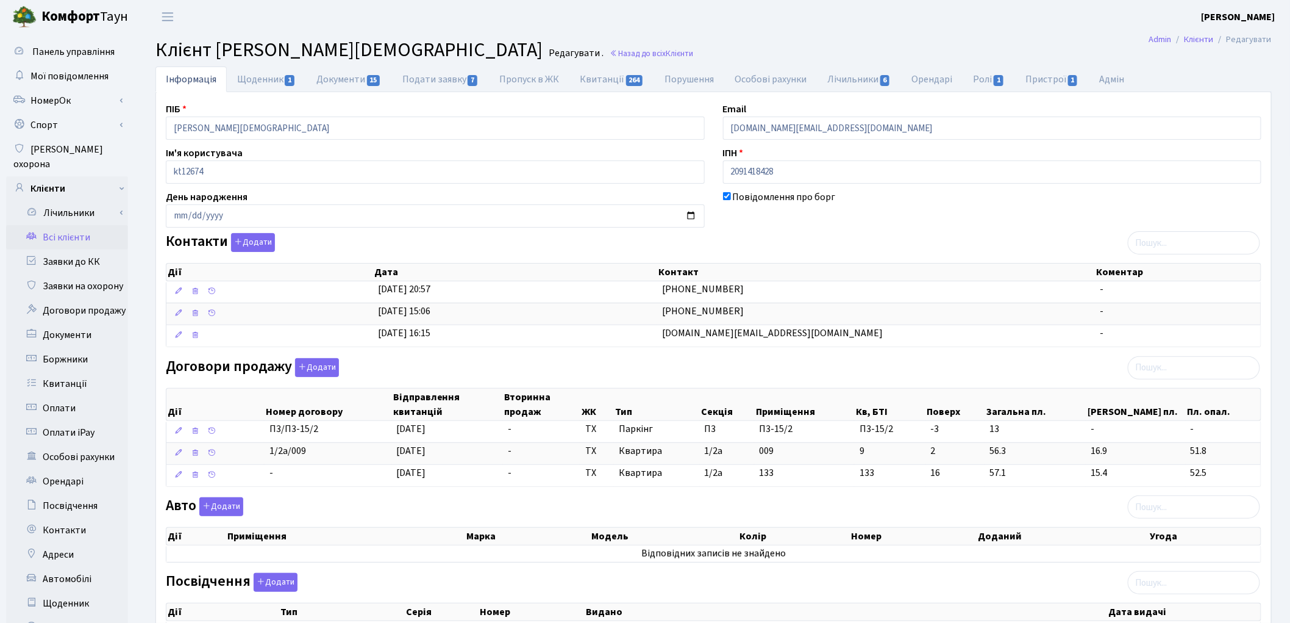
click at [78, 225] on link "Всі клієнти" at bounding box center [67, 237] width 122 height 24
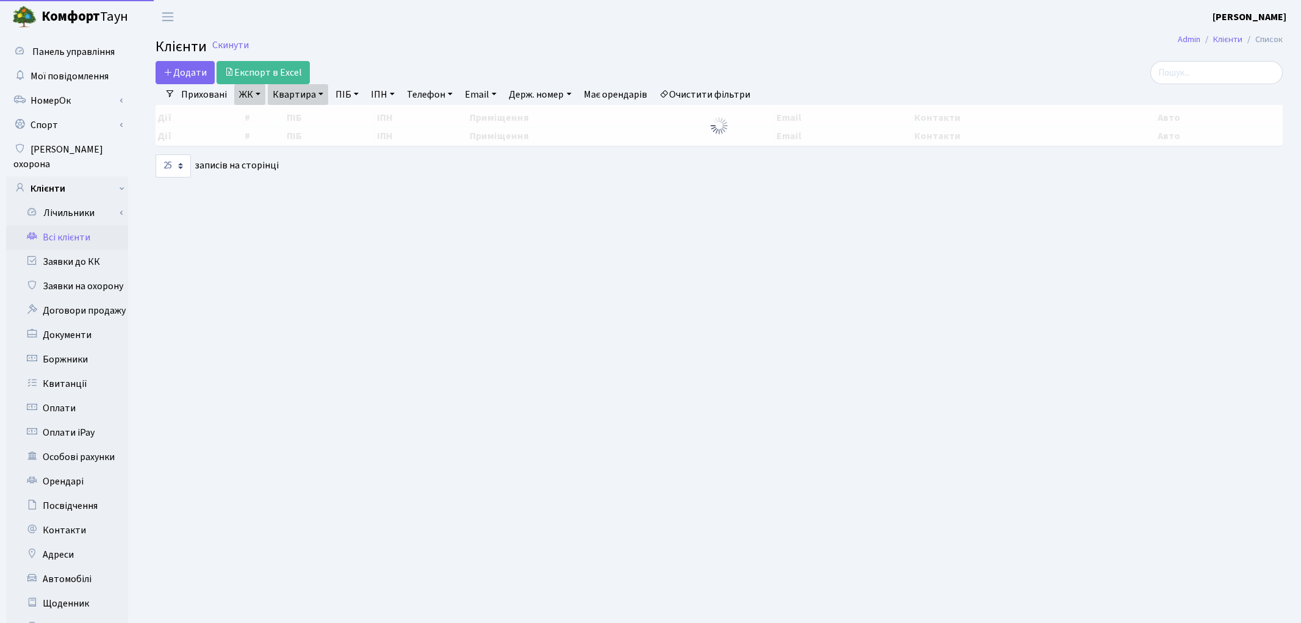
select select "25"
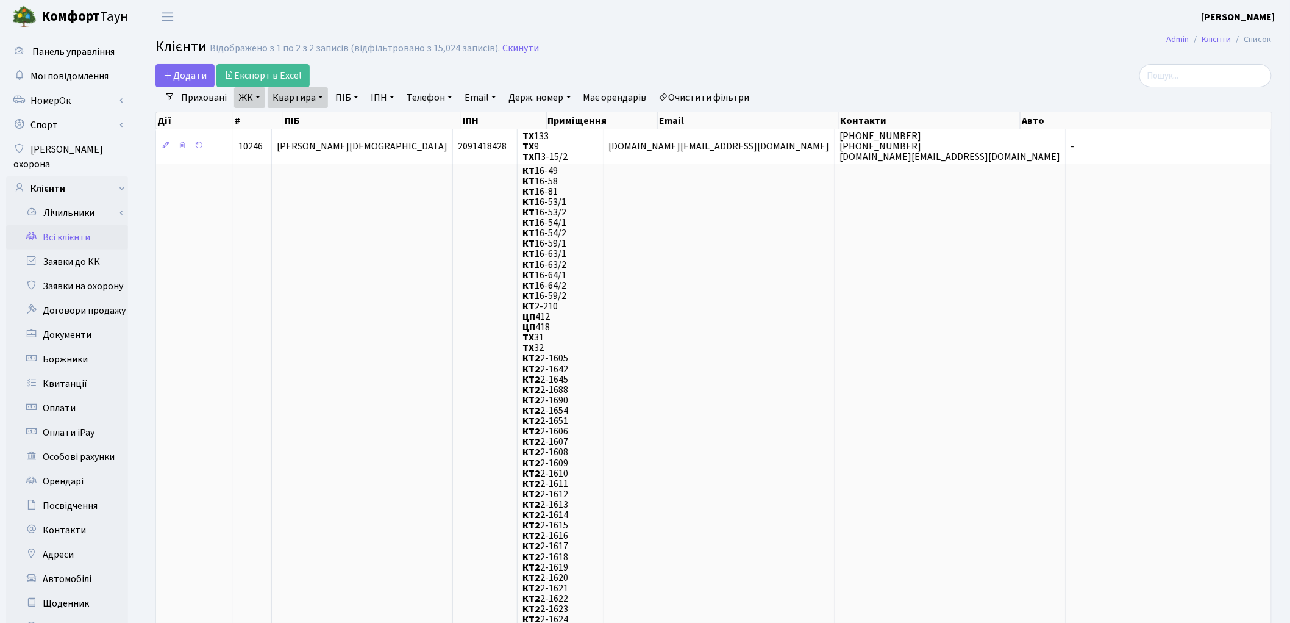
click at [737, 98] on link "Очистити фільтри" at bounding box center [704, 97] width 101 height 21
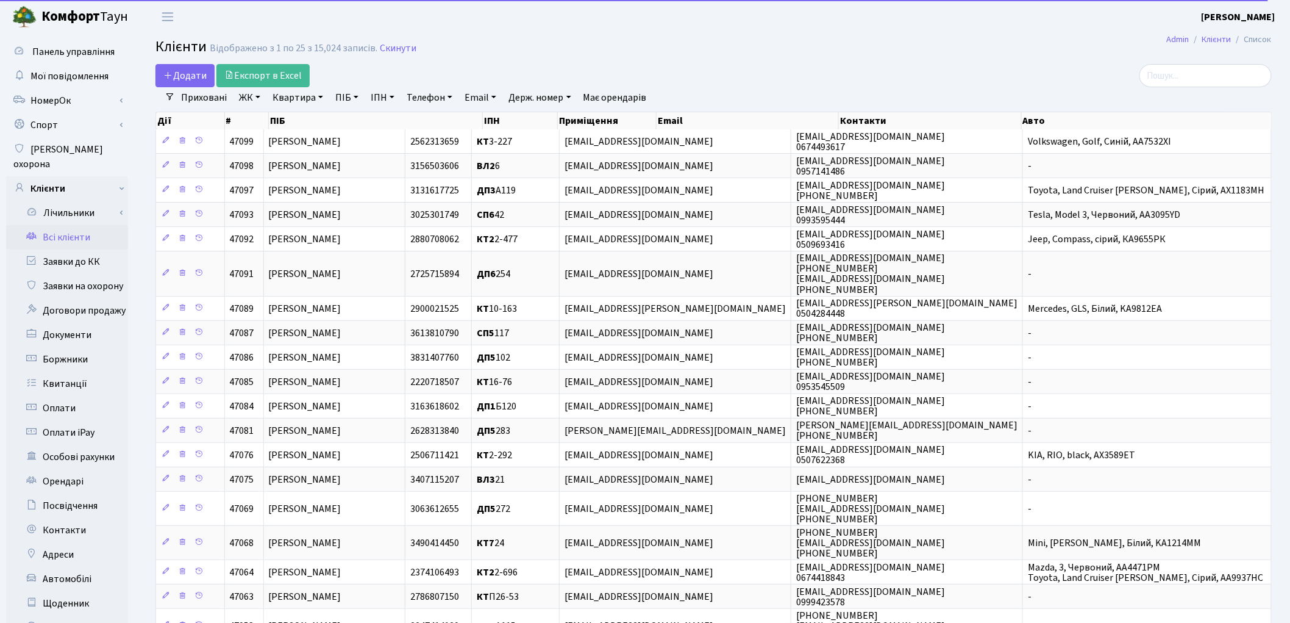
click at [294, 96] on link "Квартира" at bounding box center [298, 97] width 60 height 21
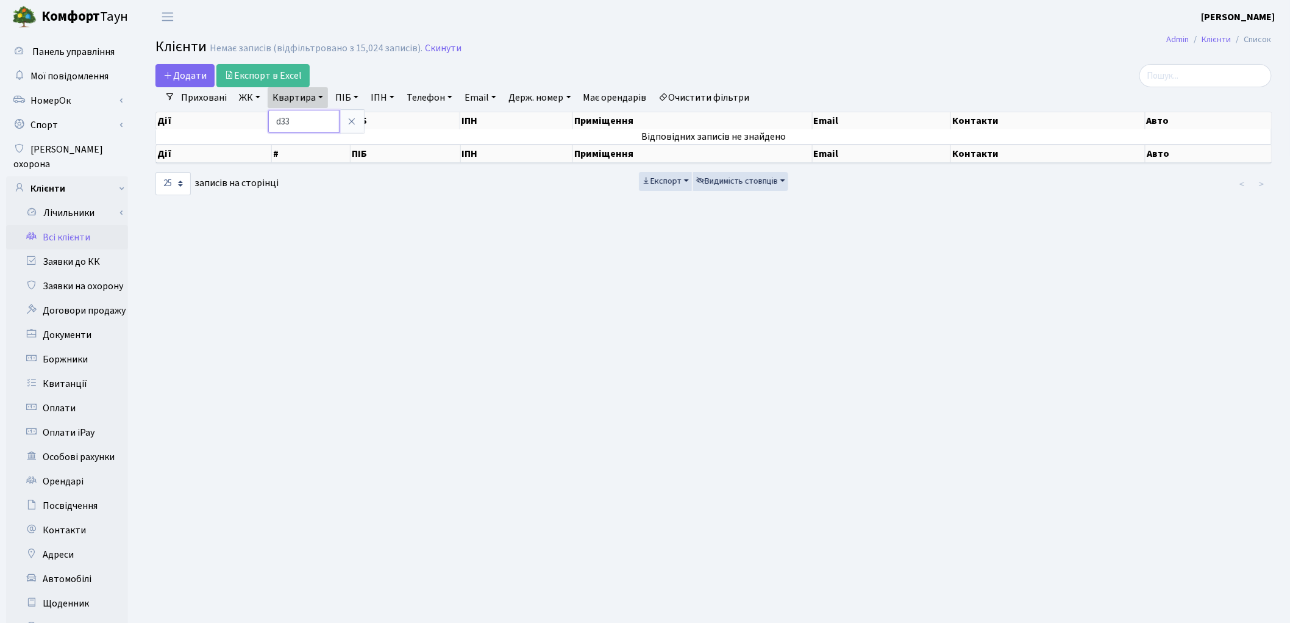
click at [282, 120] on input "d33" at bounding box center [303, 121] width 71 height 23
type input "В-33"
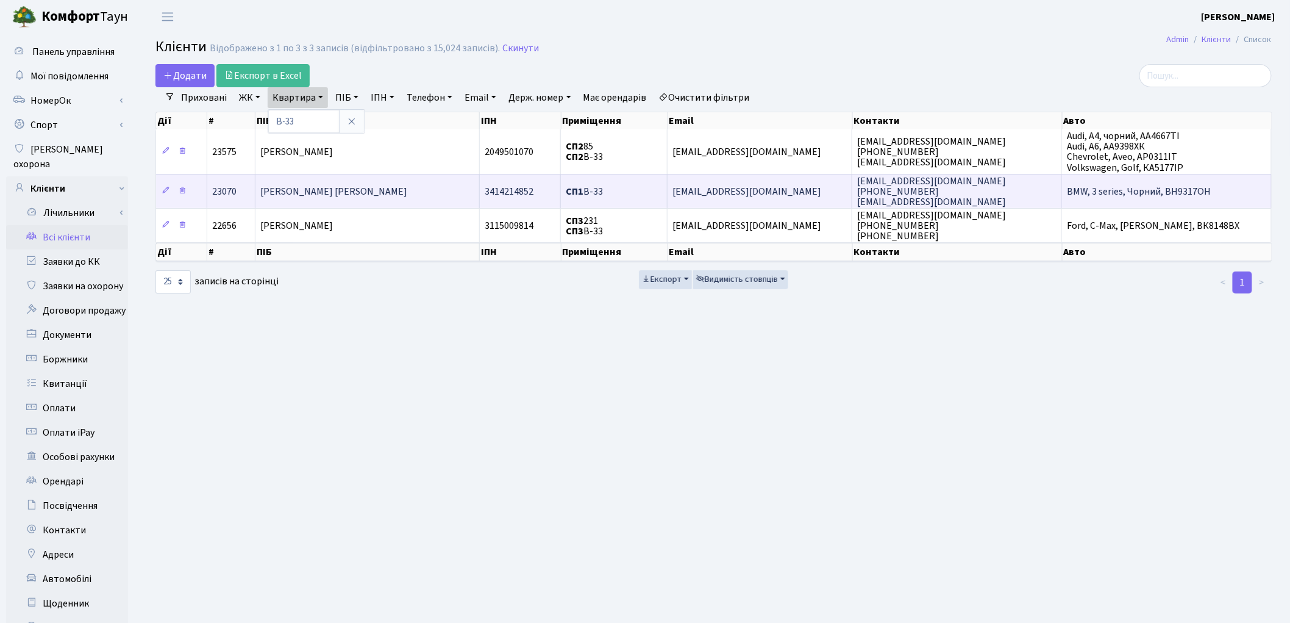
click at [309, 185] on span "[PERSON_NAME] [PERSON_NAME]" at bounding box center [333, 191] width 147 height 13
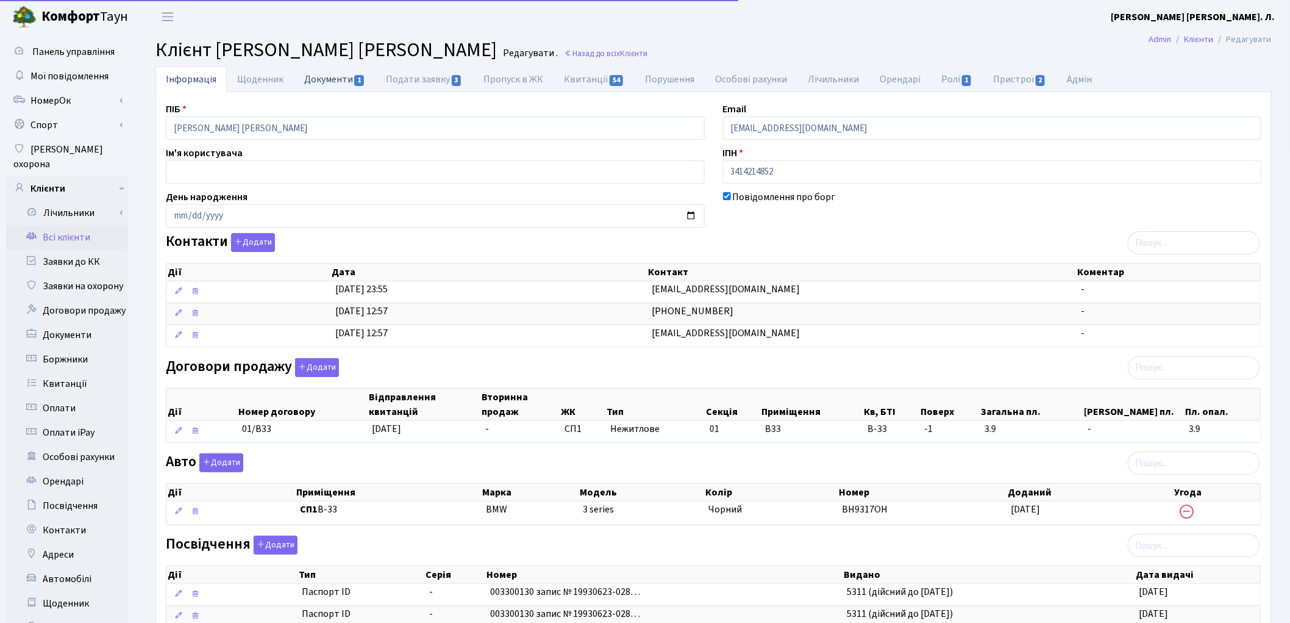
click at [313, 82] on link "Документи 1" at bounding box center [335, 78] width 82 height 25
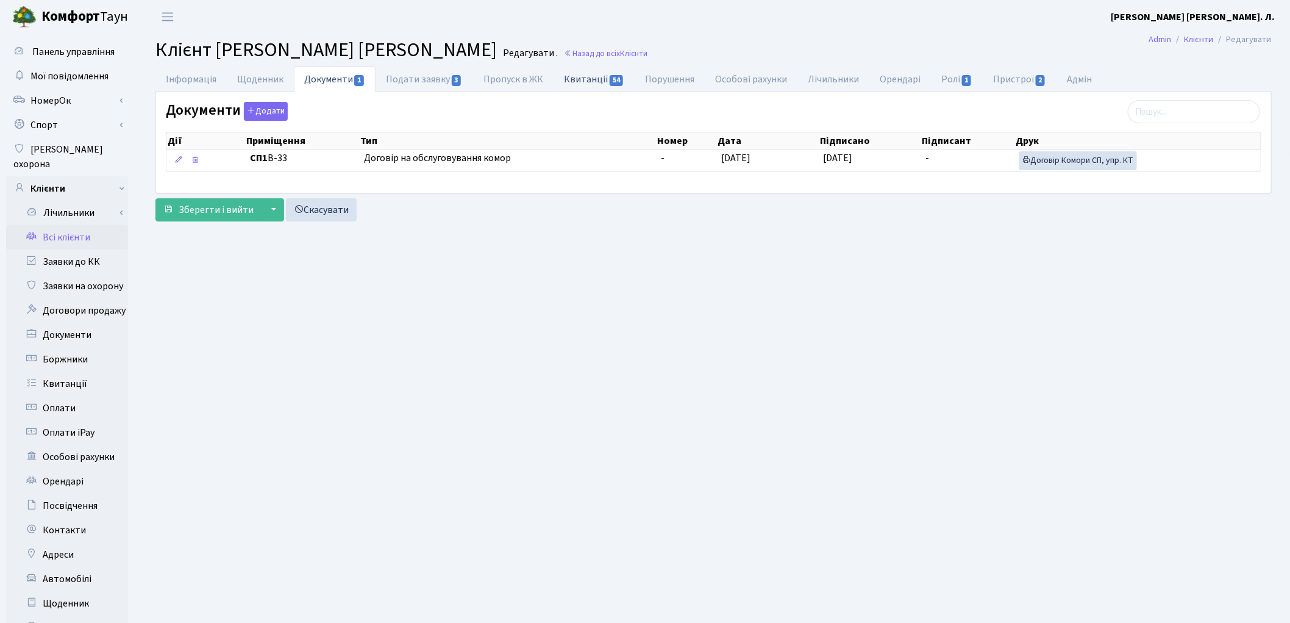
click at [575, 75] on link "Квитанції 54" at bounding box center [594, 78] width 81 height 25
select select "25"
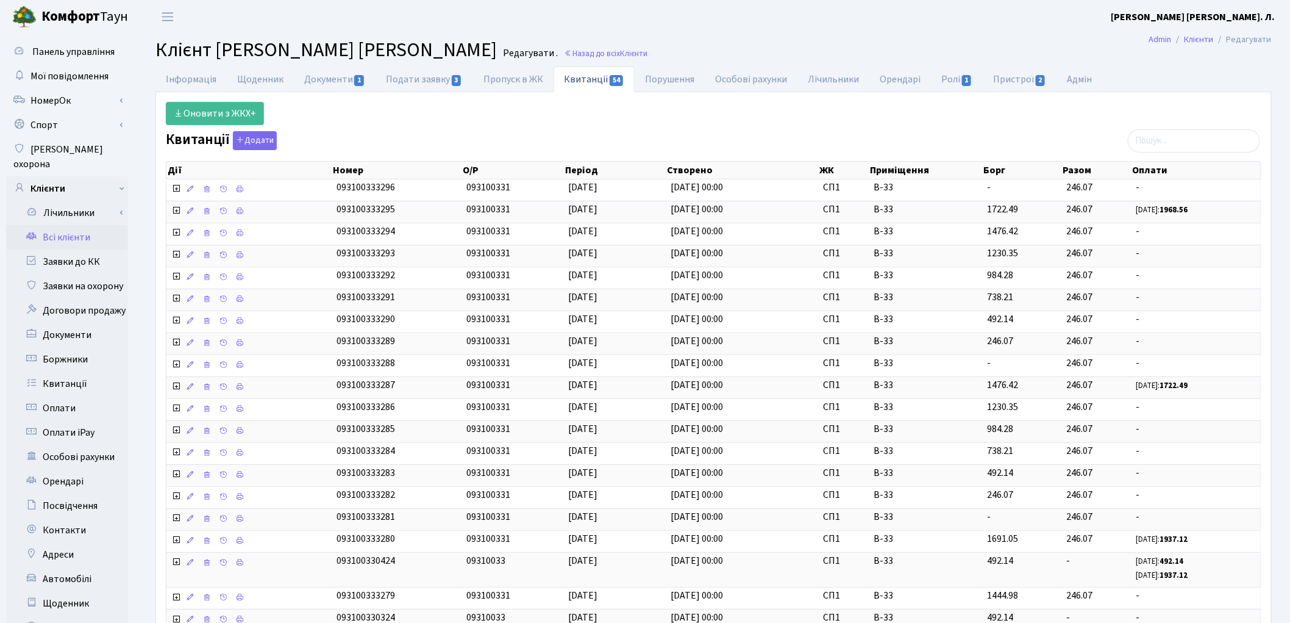
click at [74, 226] on link "Всі клієнти" at bounding box center [67, 237] width 122 height 24
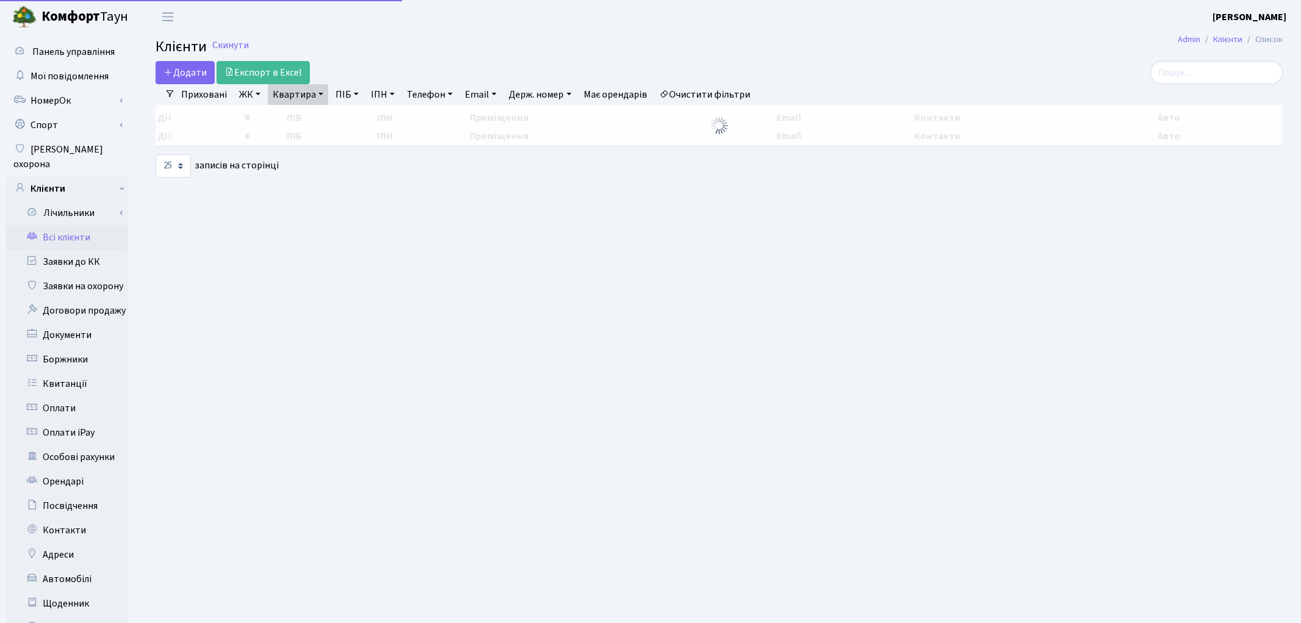
select select "25"
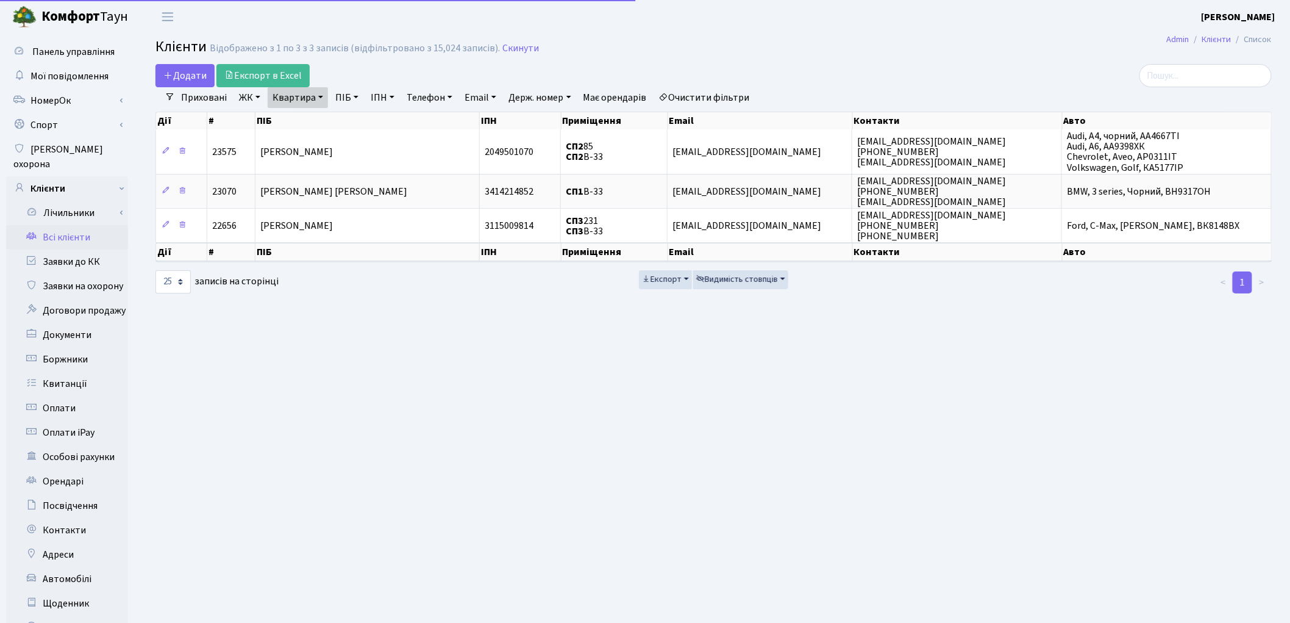
click at [306, 99] on link "Квартира" at bounding box center [298, 97] width 60 height 21
click at [312, 114] on input "В-33" at bounding box center [303, 121] width 71 height 23
type input "В"
type input "36"
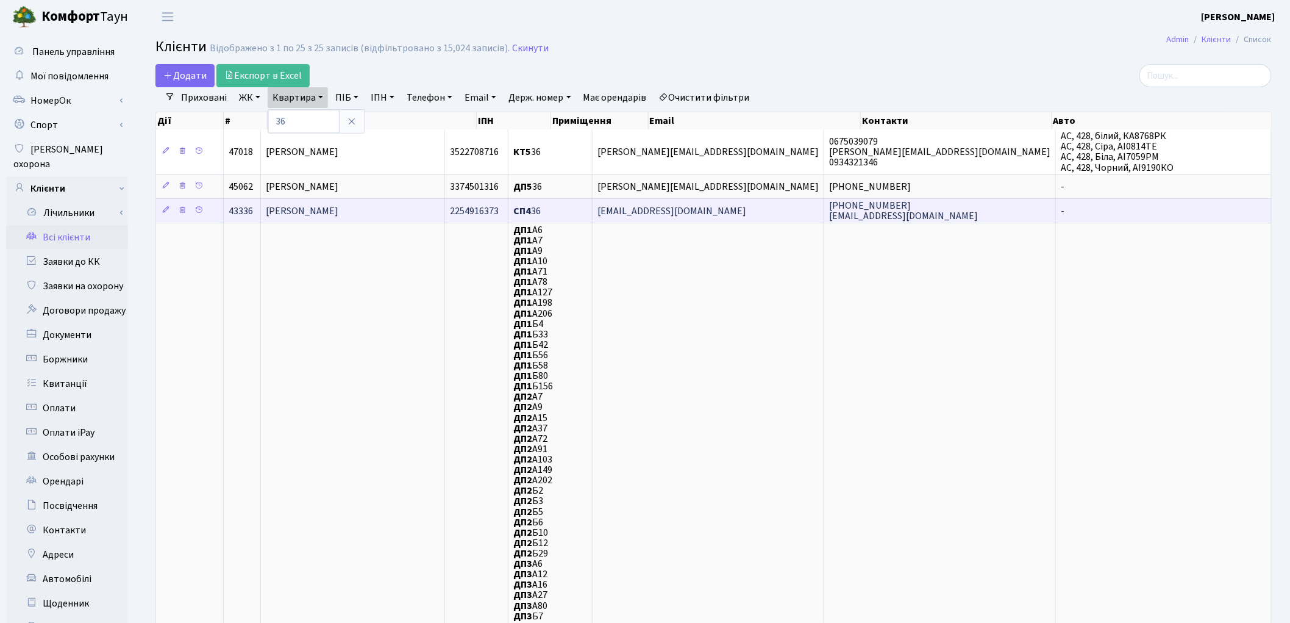
click at [338, 208] on span "[PERSON_NAME]" at bounding box center [302, 210] width 73 height 13
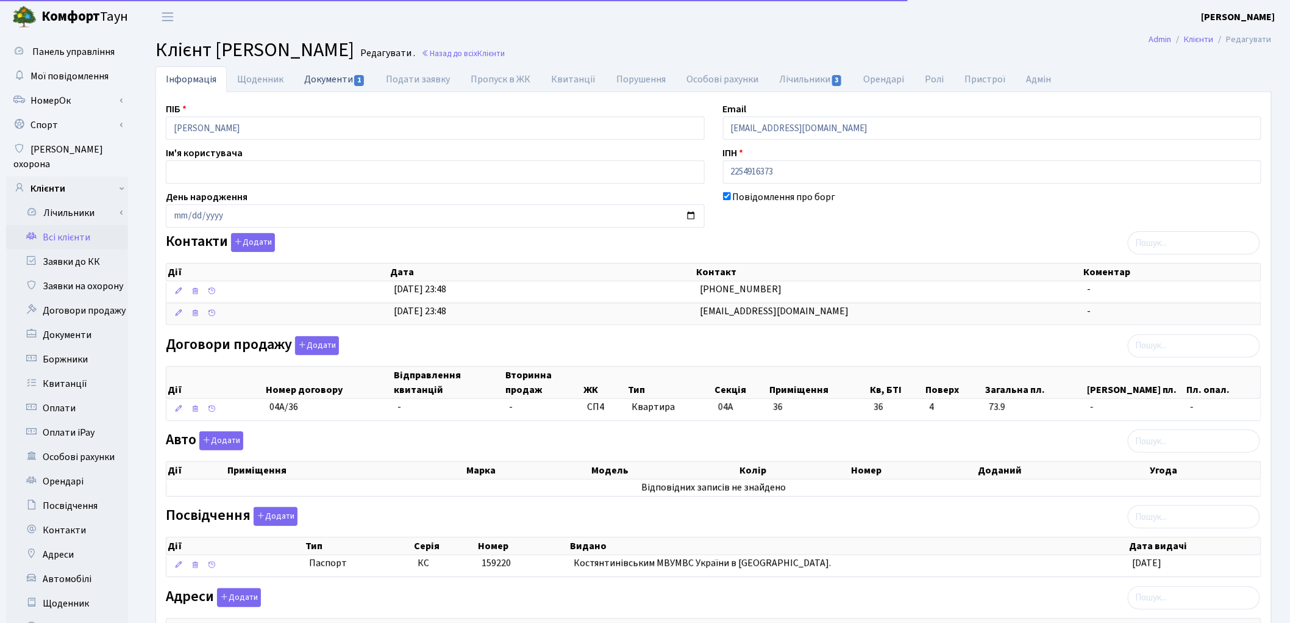
click at [324, 82] on link "Документи 1" at bounding box center [335, 78] width 82 height 25
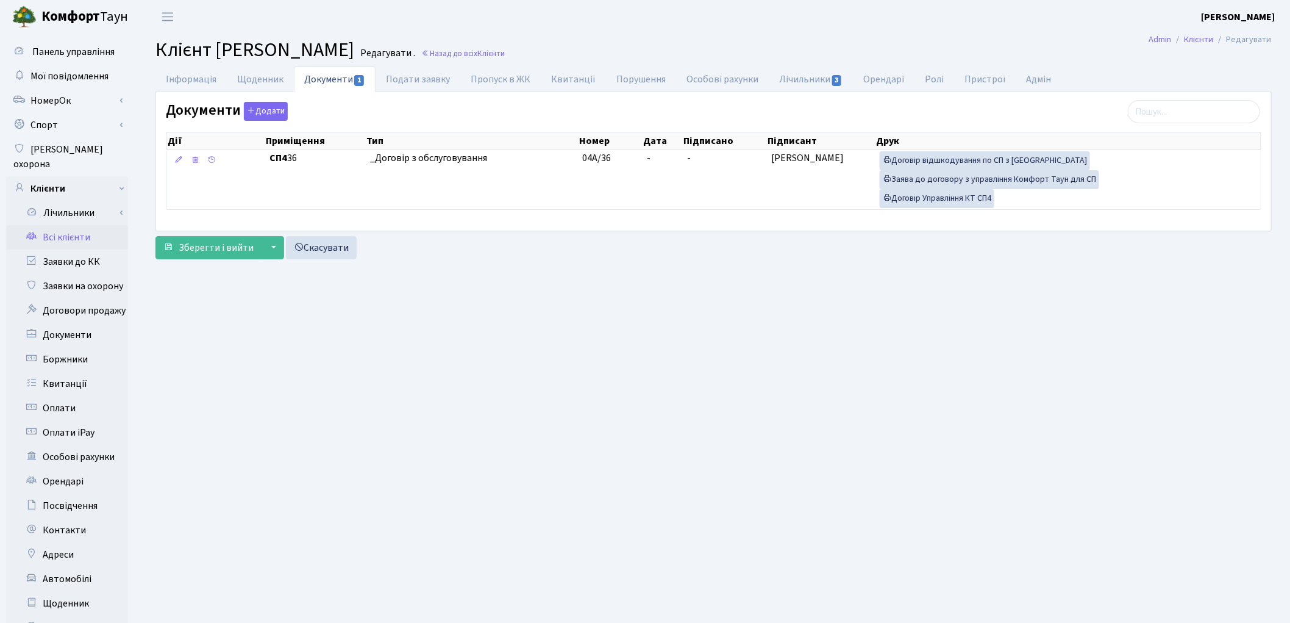
click at [54, 225] on link "Всі клієнти" at bounding box center [67, 237] width 122 height 24
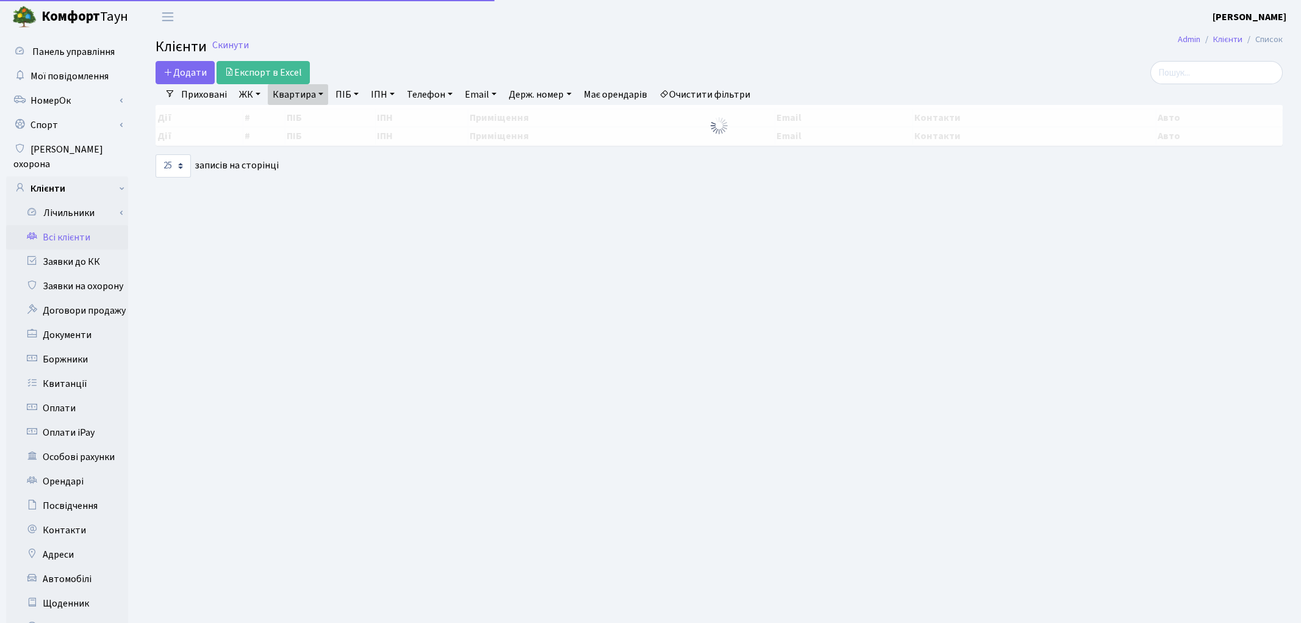
select select "25"
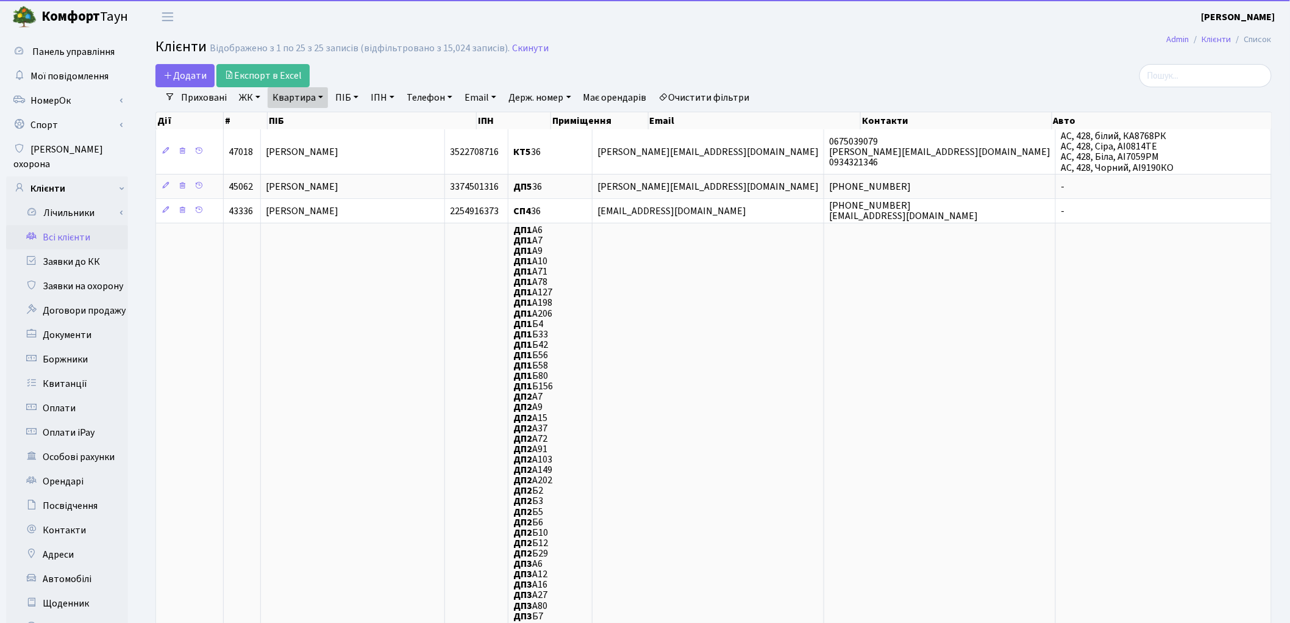
click at [290, 99] on link "Квартира" at bounding box center [298, 97] width 60 height 21
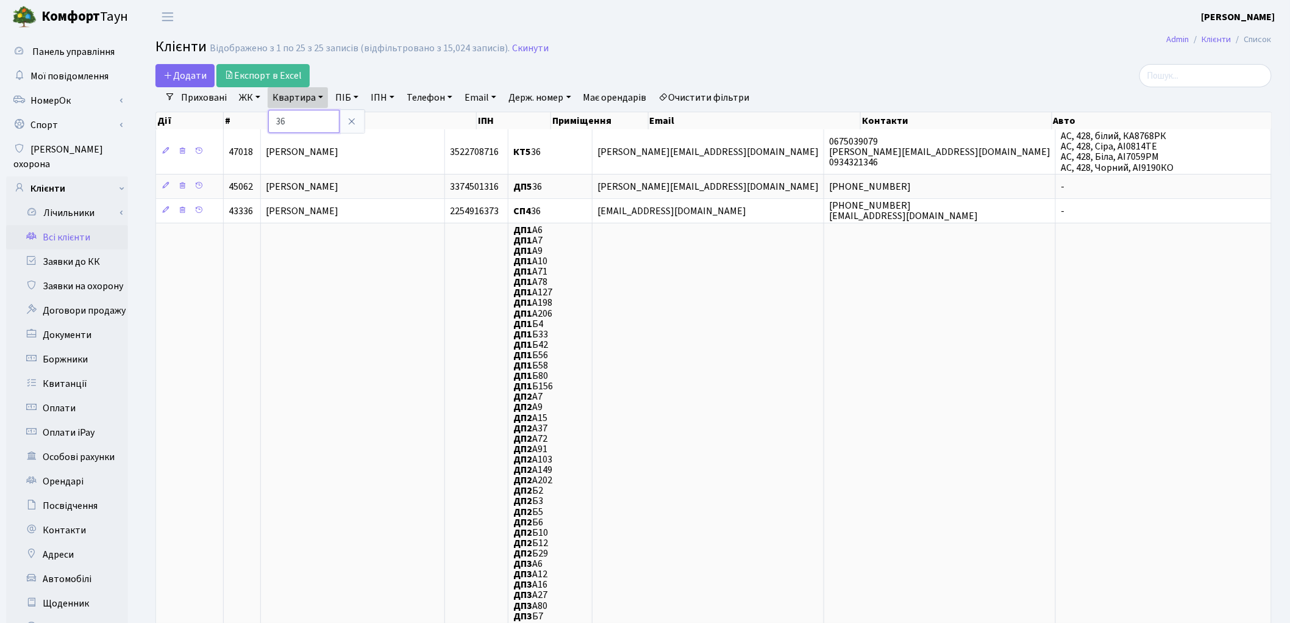
click at [293, 119] on input "36" at bounding box center [303, 121] width 71 height 23
type input "3"
type input "167"
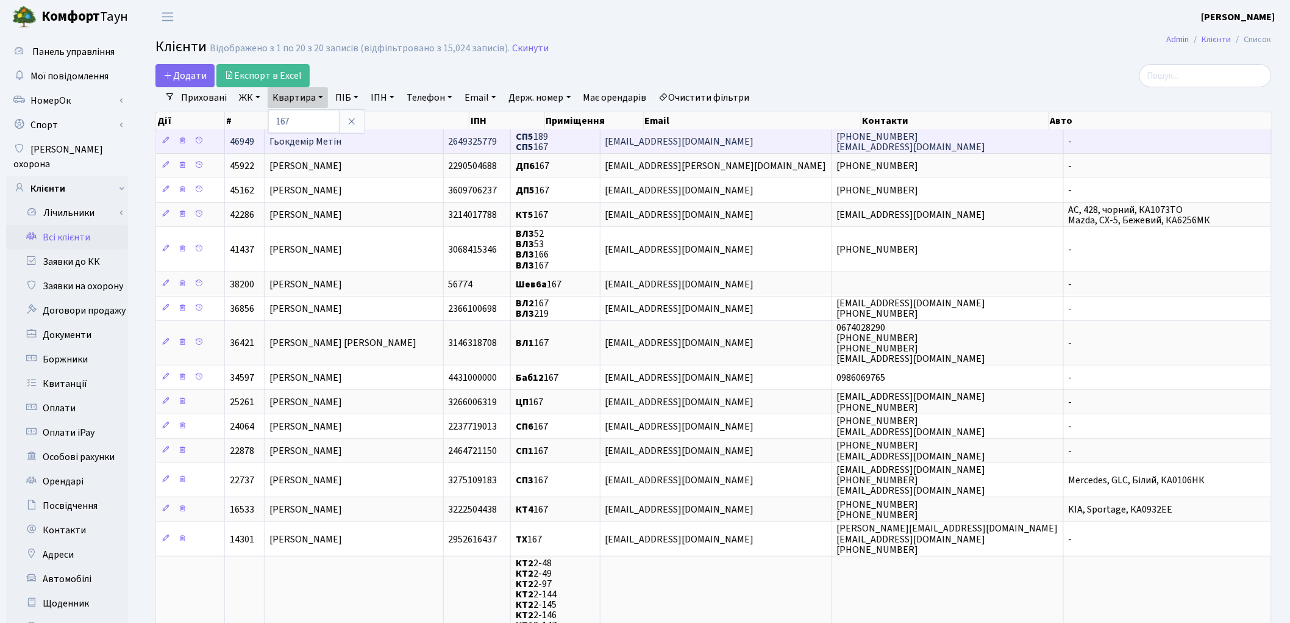
click at [303, 144] on span "Гьокдемір Метін" at bounding box center [306, 141] width 72 height 13
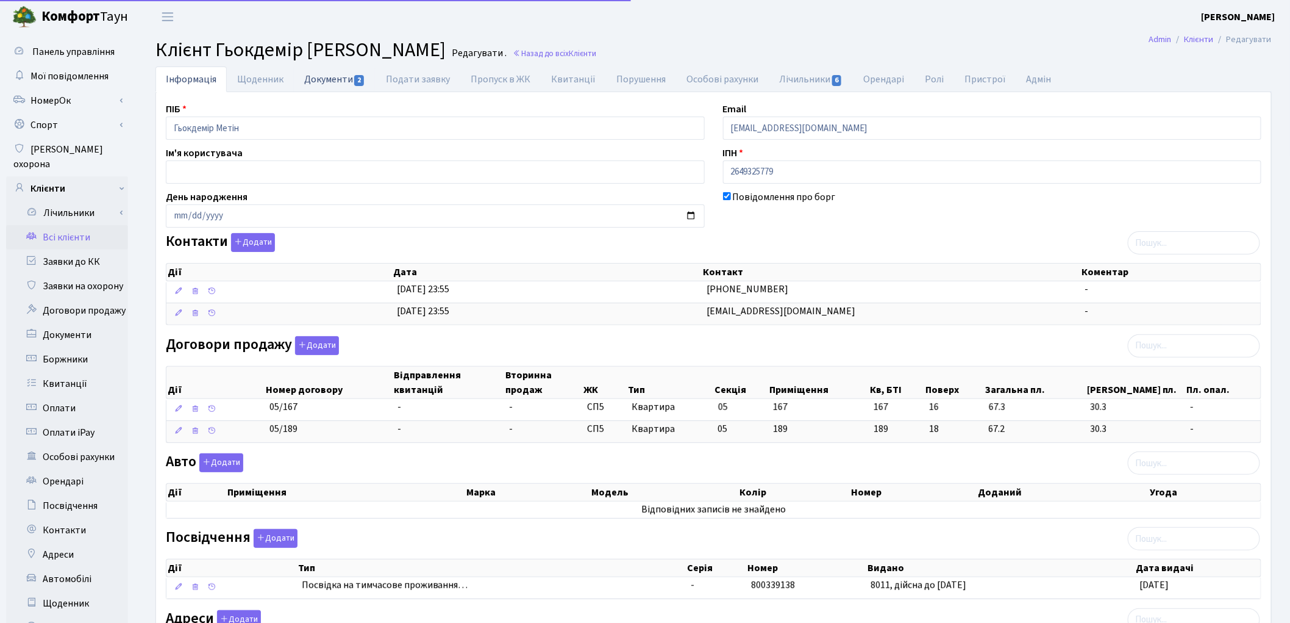
click at [323, 81] on link "Документи 2" at bounding box center [335, 78] width 82 height 25
select select "25"
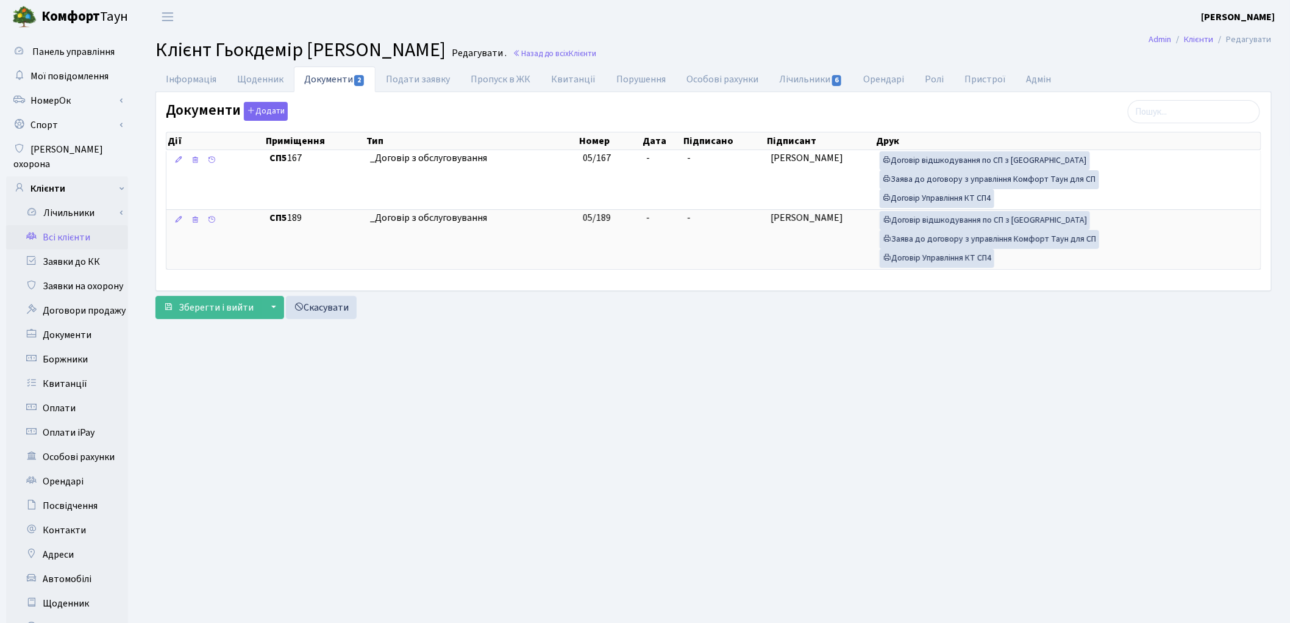
click at [52, 225] on link "Всі клієнти" at bounding box center [67, 237] width 122 height 24
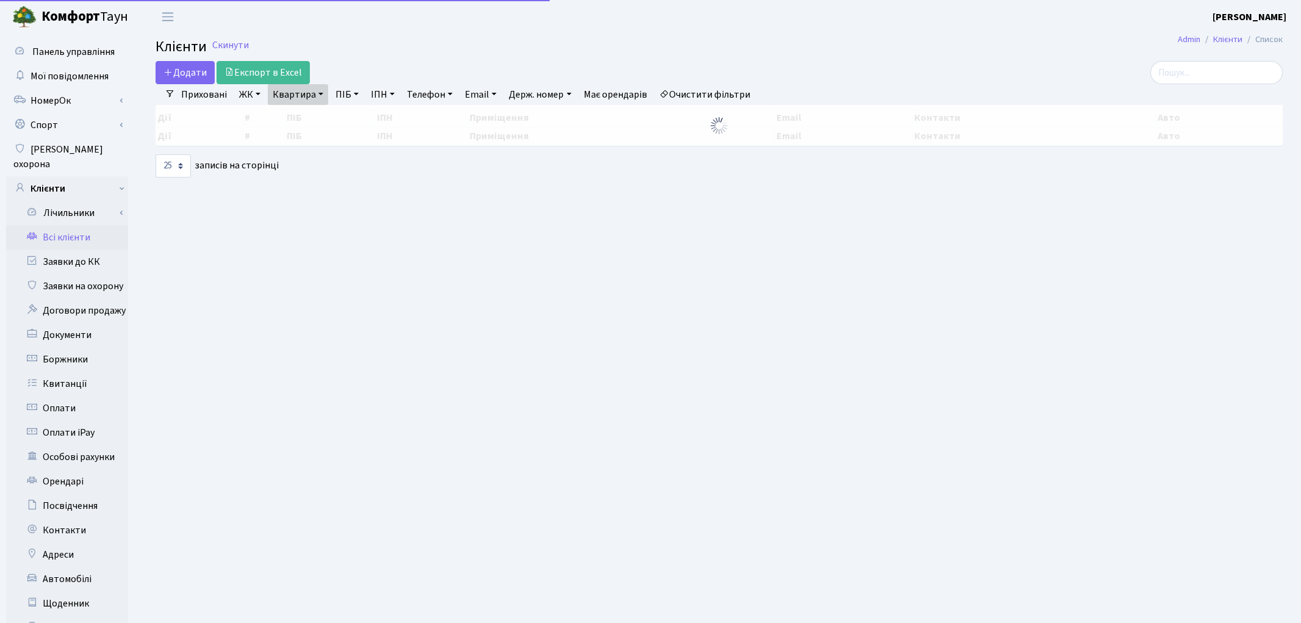
select select "25"
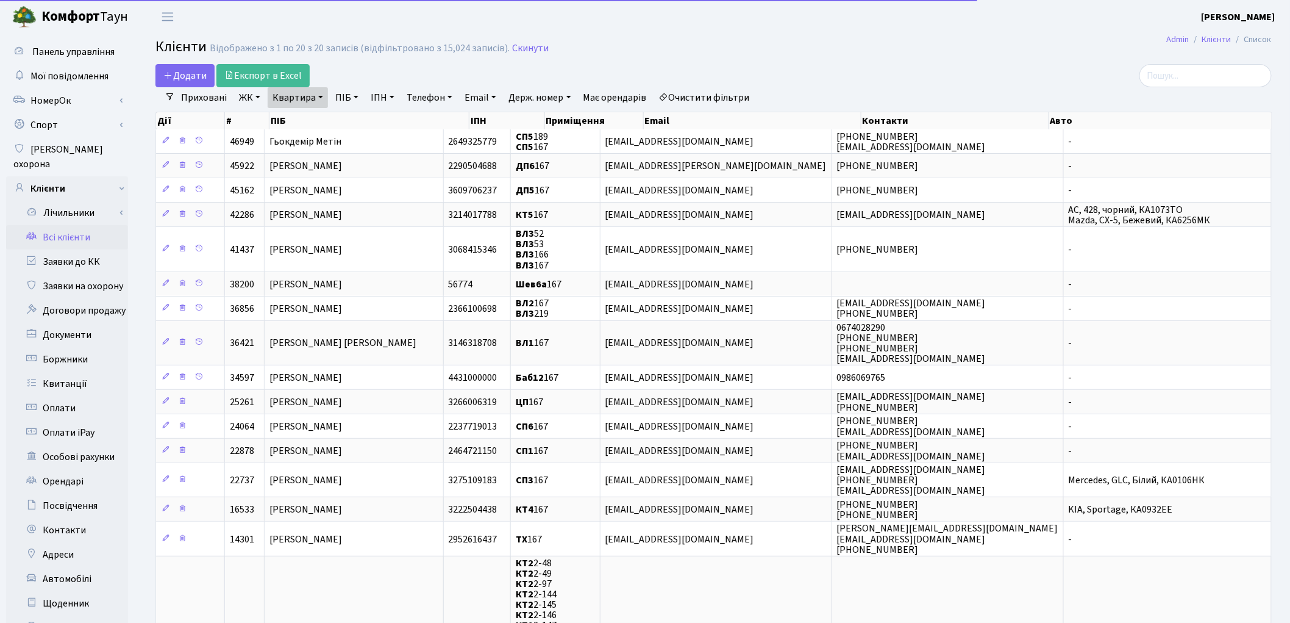
click at [302, 94] on link "Квартира" at bounding box center [298, 97] width 60 height 21
click at [302, 111] on input "167" at bounding box center [303, 121] width 71 height 23
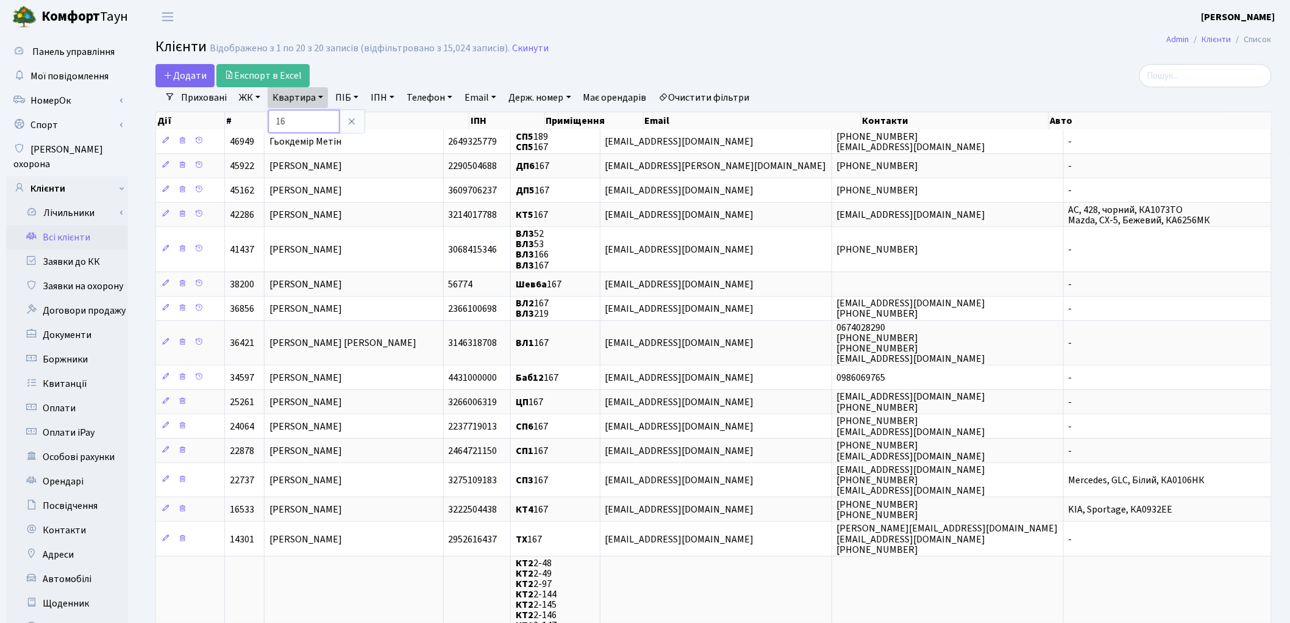
type input "1"
type input "256"
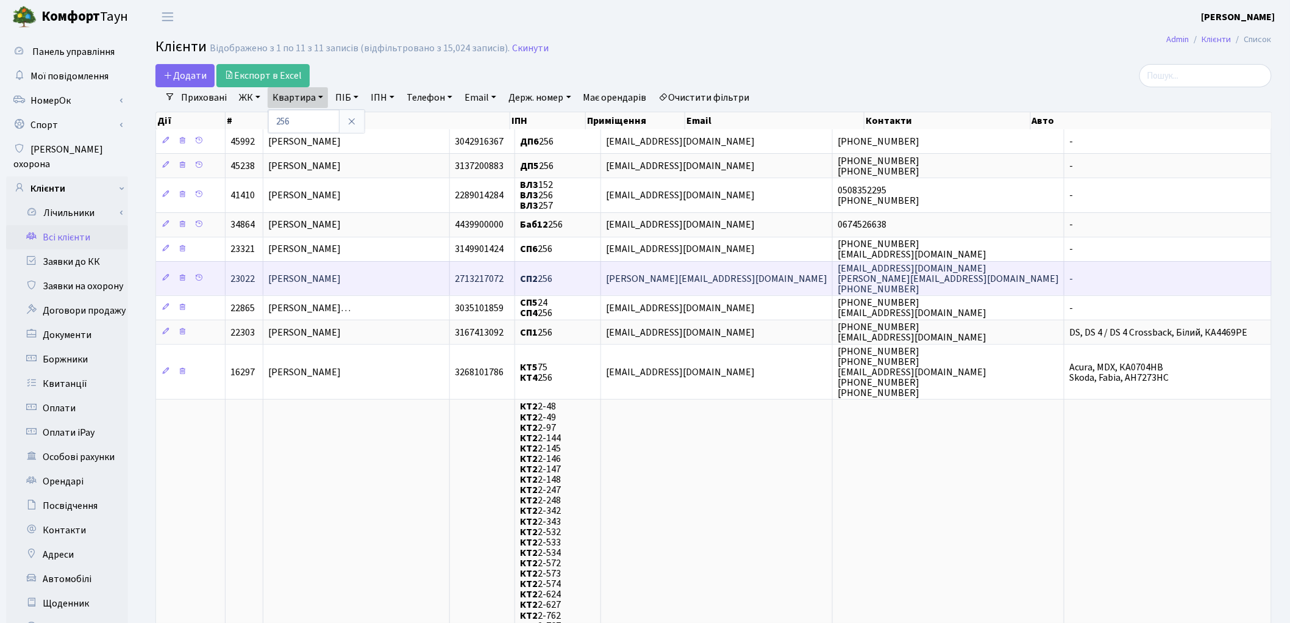
click at [341, 283] on span "Чередніченко Світлана Петрівна" at bounding box center [304, 278] width 73 height 13
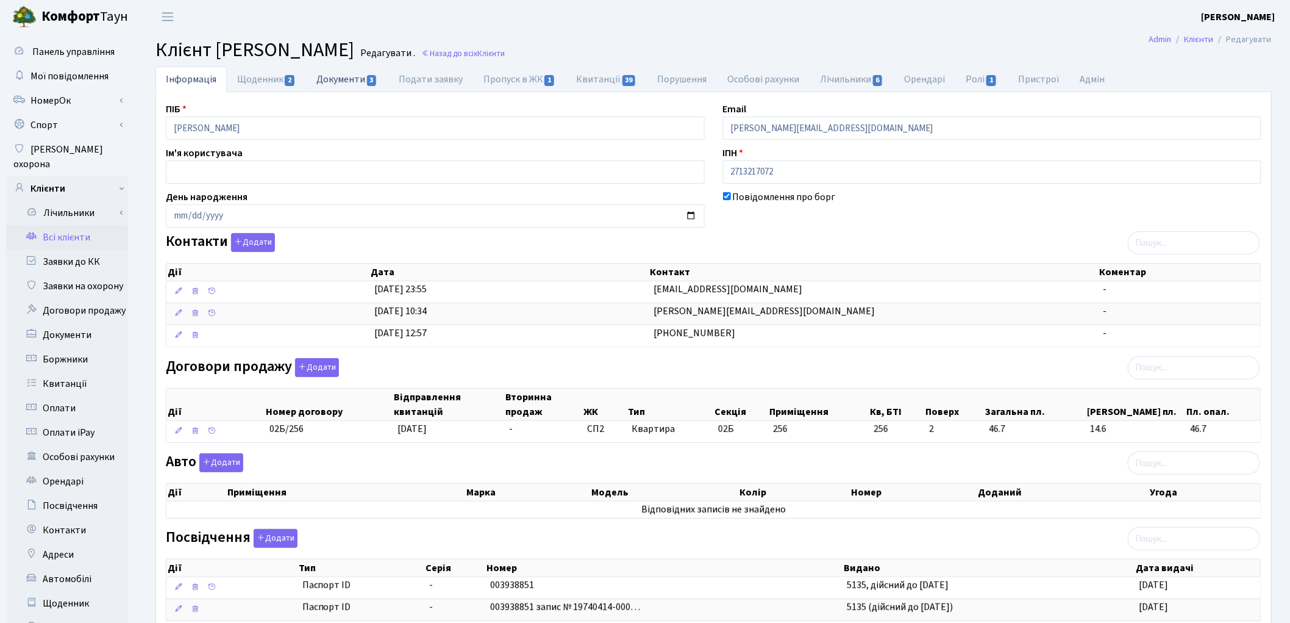
click at [352, 77] on link "Документи 3" at bounding box center [347, 78] width 82 height 25
select select "25"
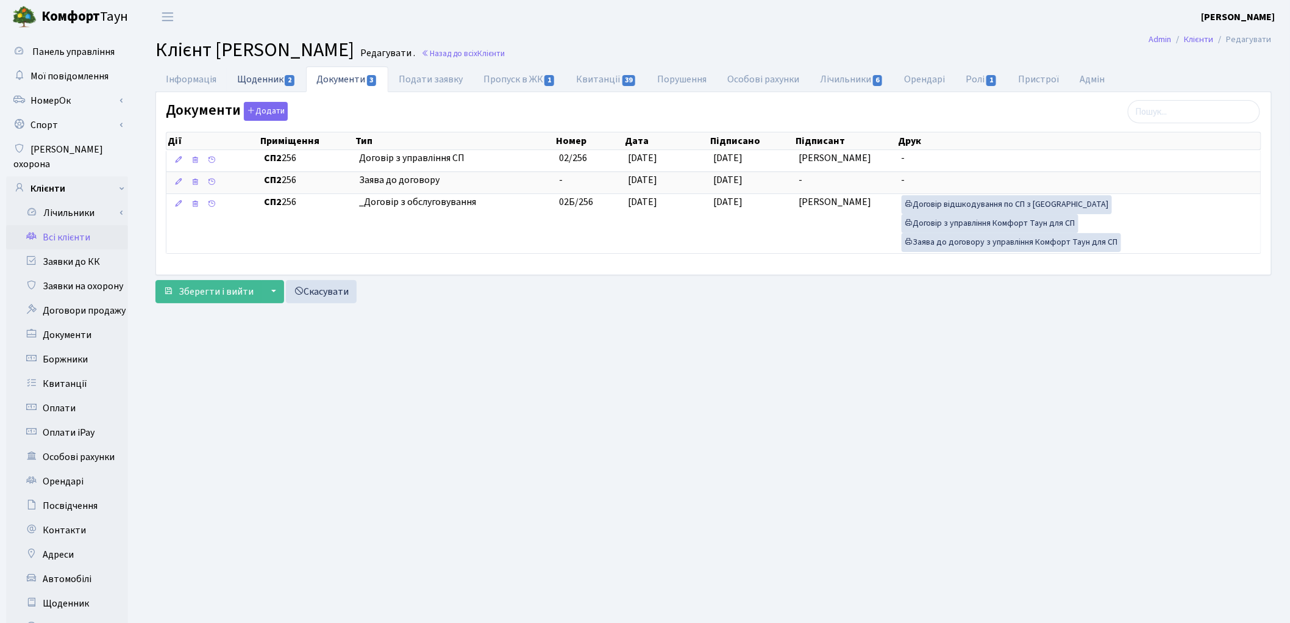
click at [246, 86] on link "Щоденник 2" at bounding box center [266, 78] width 79 height 25
select select "25"
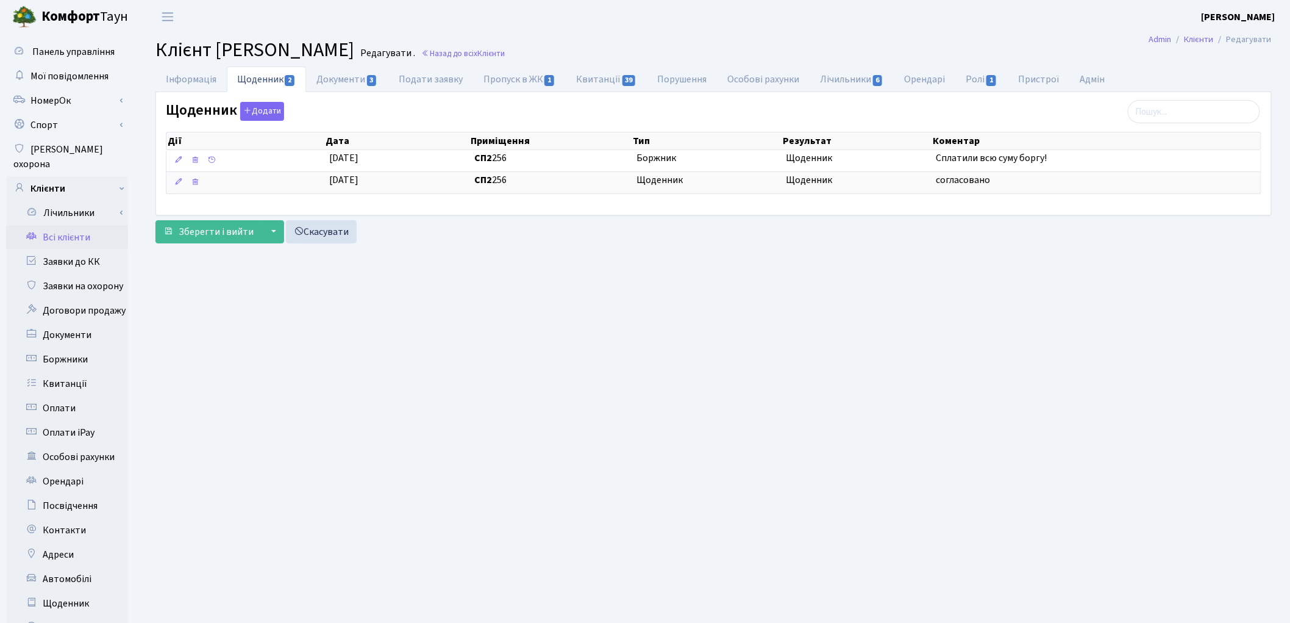
click at [73, 225] on link "Всі клієнти" at bounding box center [67, 237] width 122 height 24
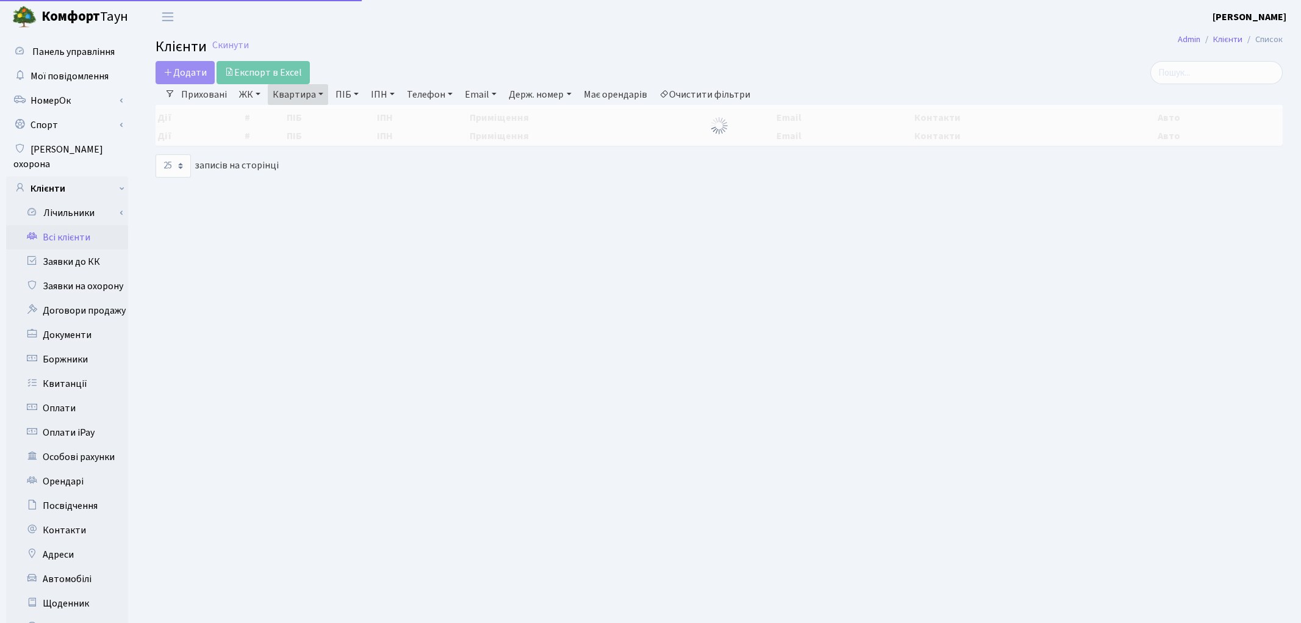
select select "25"
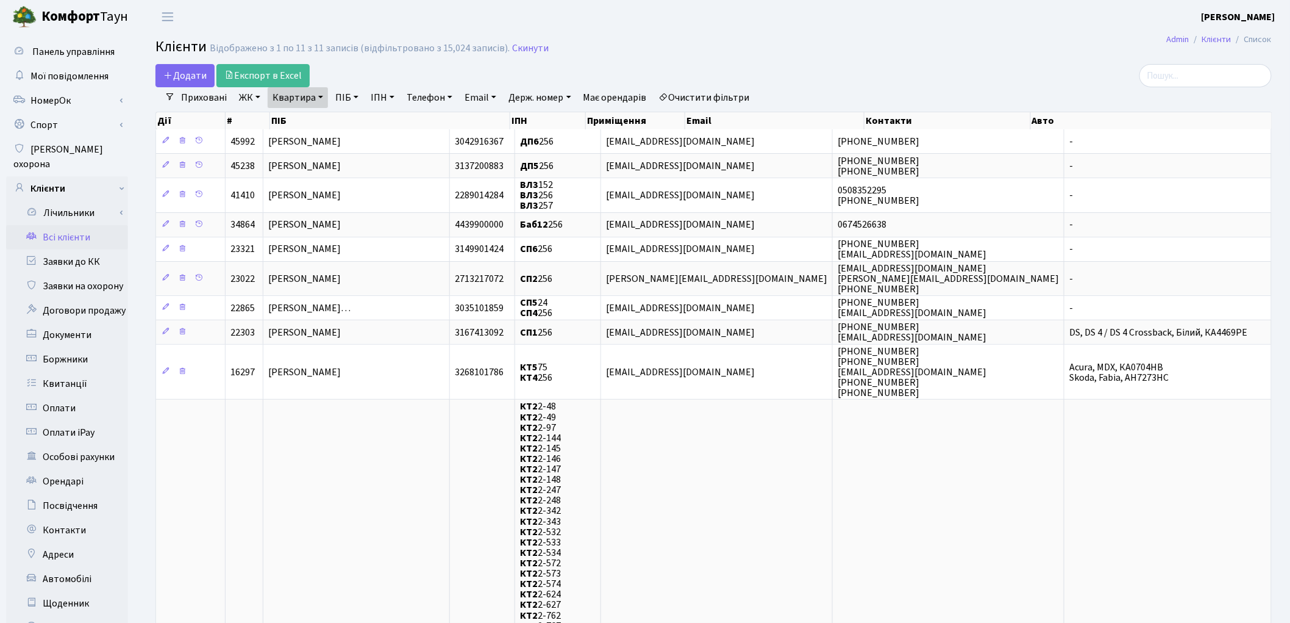
click at [281, 101] on link "Квартира" at bounding box center [298, 97] width 60 height 21
click at [308, 117] on input "256" at bounding box center [303, 121] width 71 height 23
type input "2"
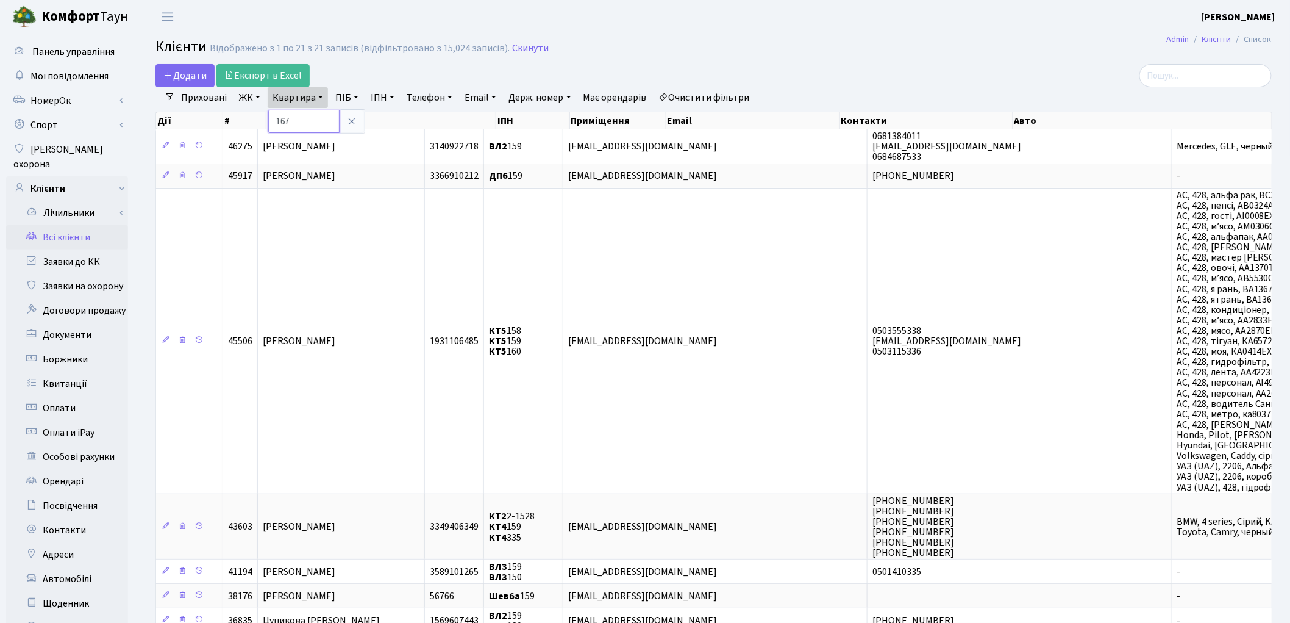
type input "167"
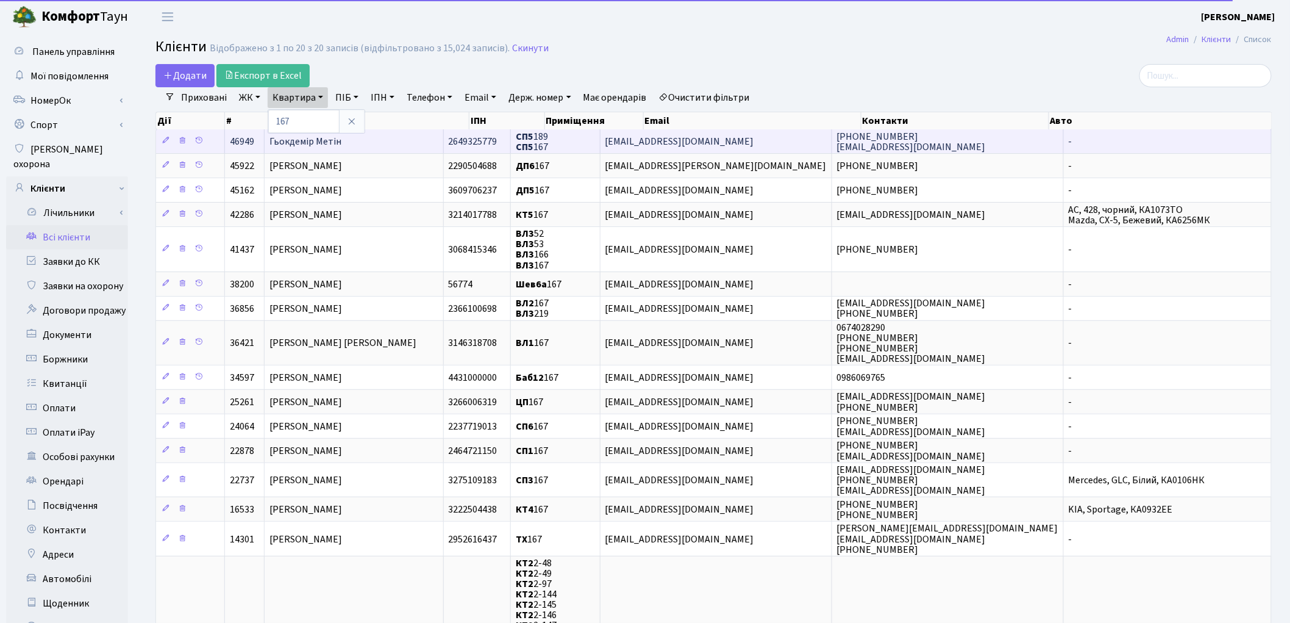
click at [314, 144] on span "Гьокдемір Метін" at bounding box center [306, 141] width 72 height 13
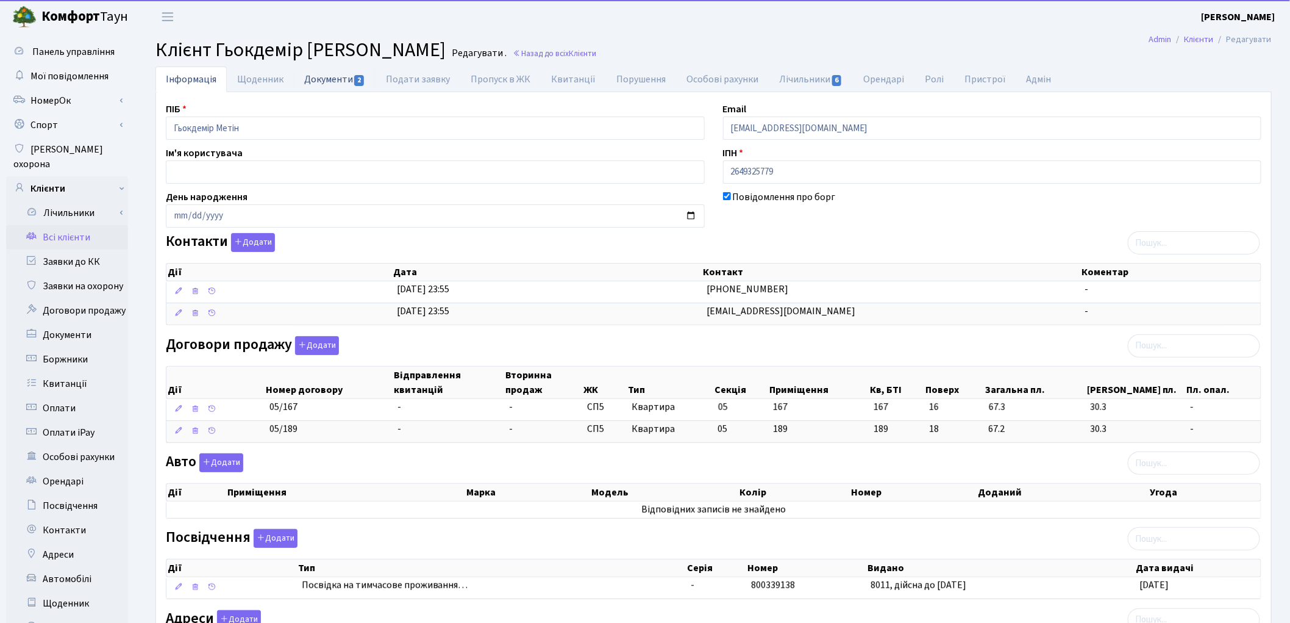
click at [329, 80] on link "Документи 2" at bounding box center [335, 78] width 82 height 25
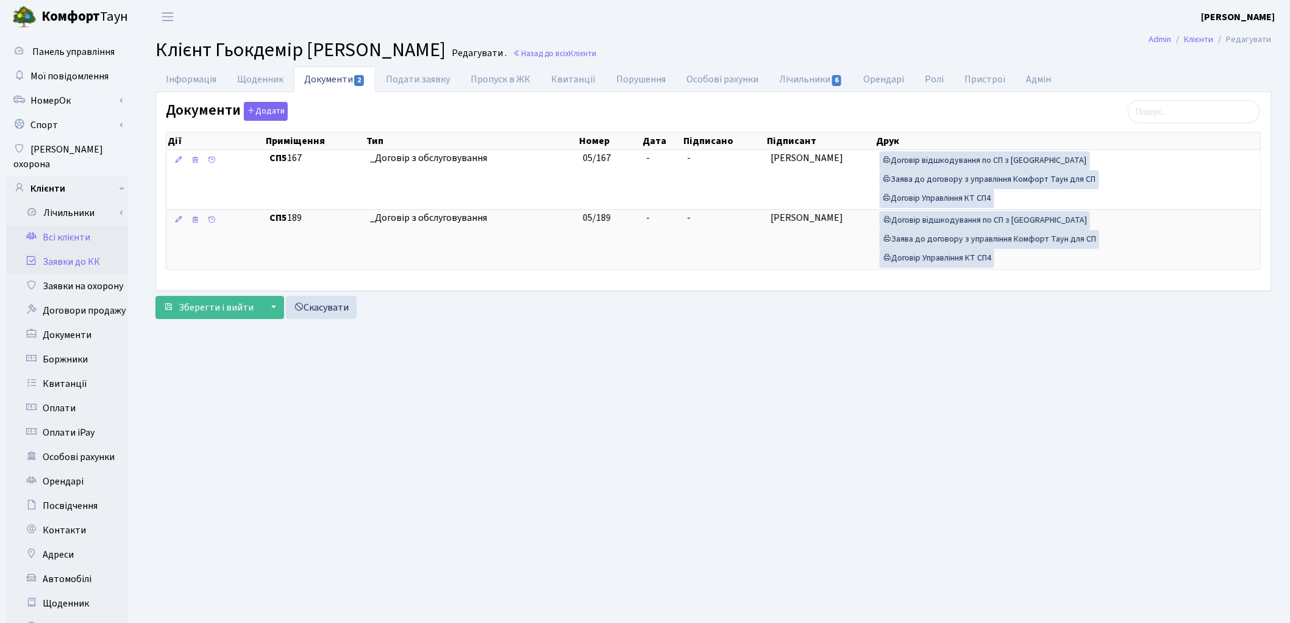
click at [61, 249] on link "Заявки до КК" at bounding box center [67, 261] width 122 height 24
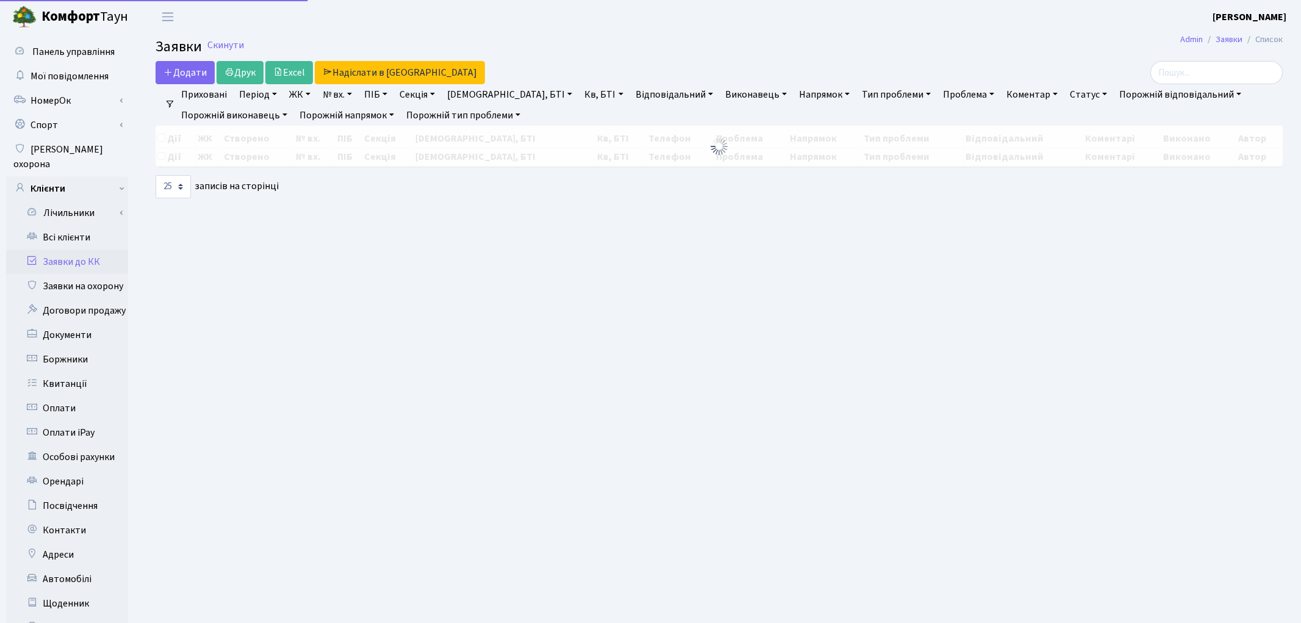
select select "25"
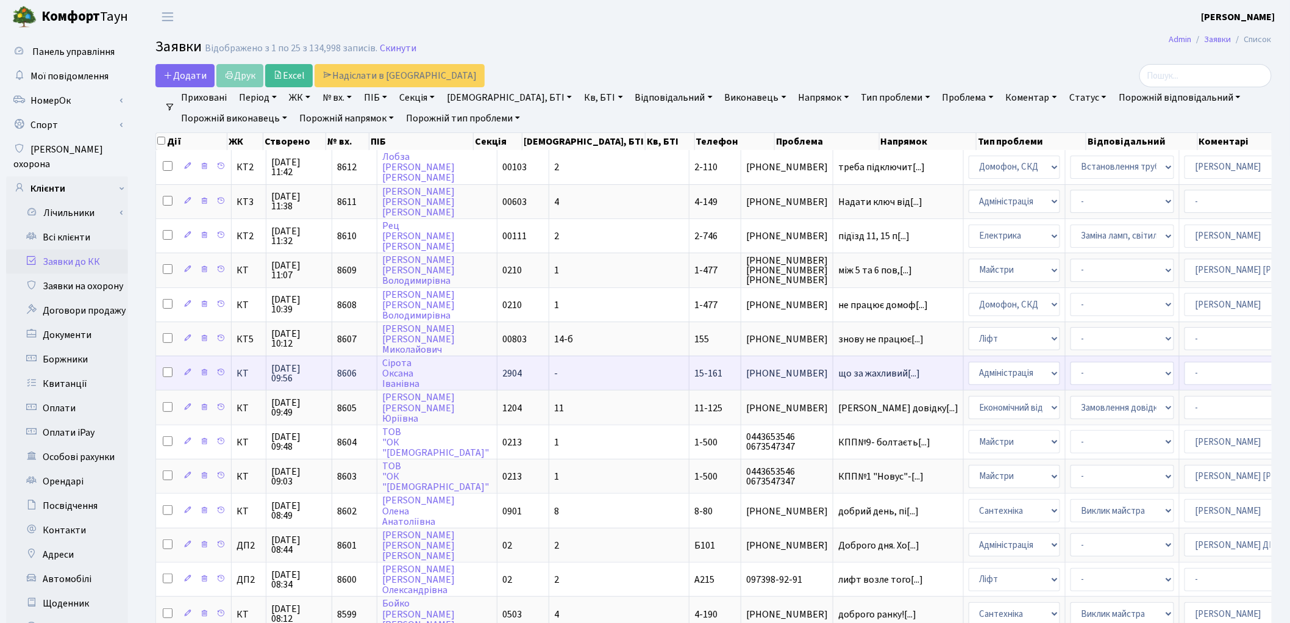
click at [834, 370] on td "що за жахливий[...]" at bounding box center [899, 373] width 130 height 34
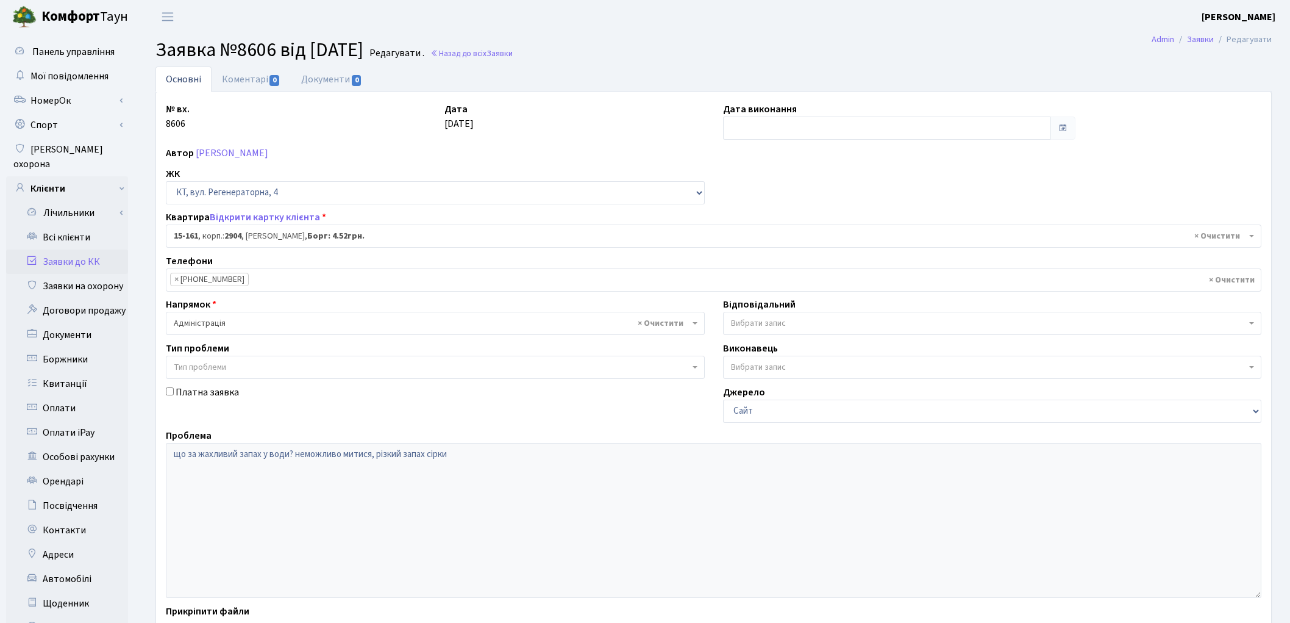
select select "8936"
click at [277, 326] on span "× Адміністрація" at bounding box center [432, 323] width 516 height 12
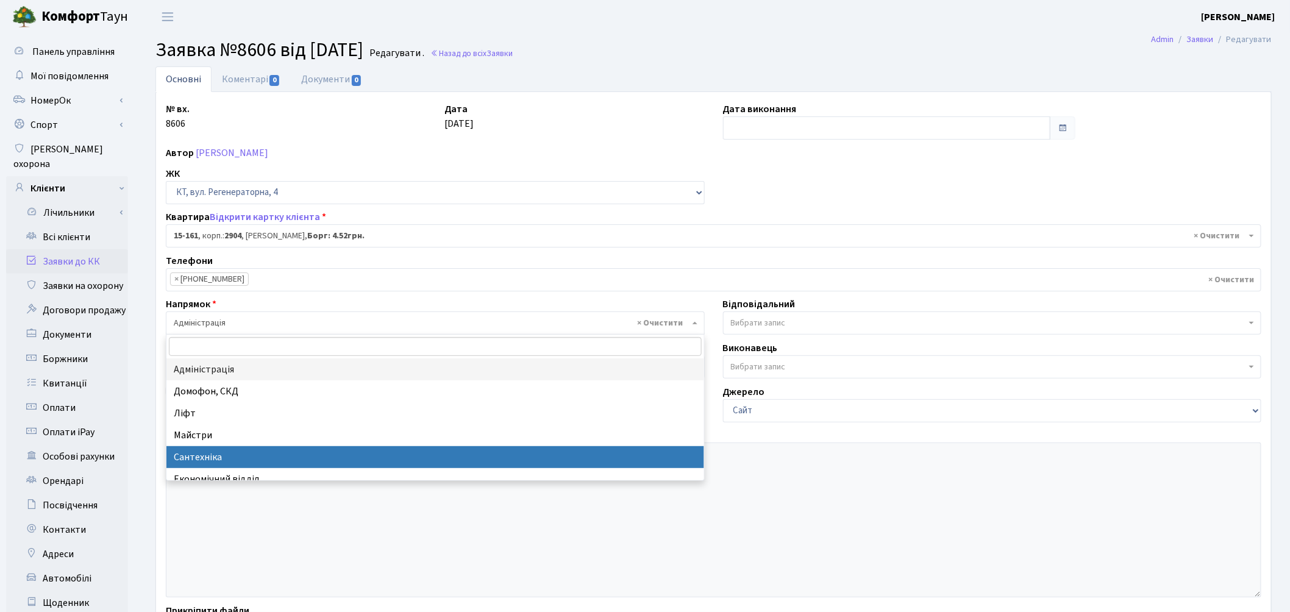
select select "2"
select select
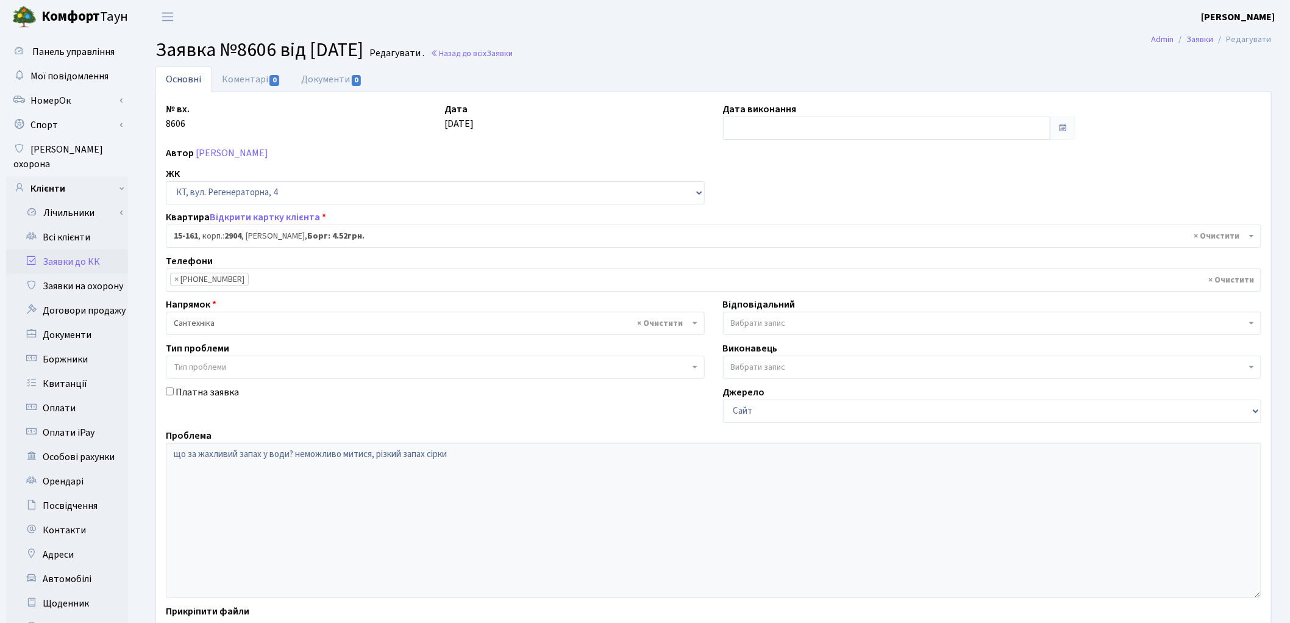
click at [736, 322] on span "Вибрати запис" at bounding box center [758, 323] width 55 height 12
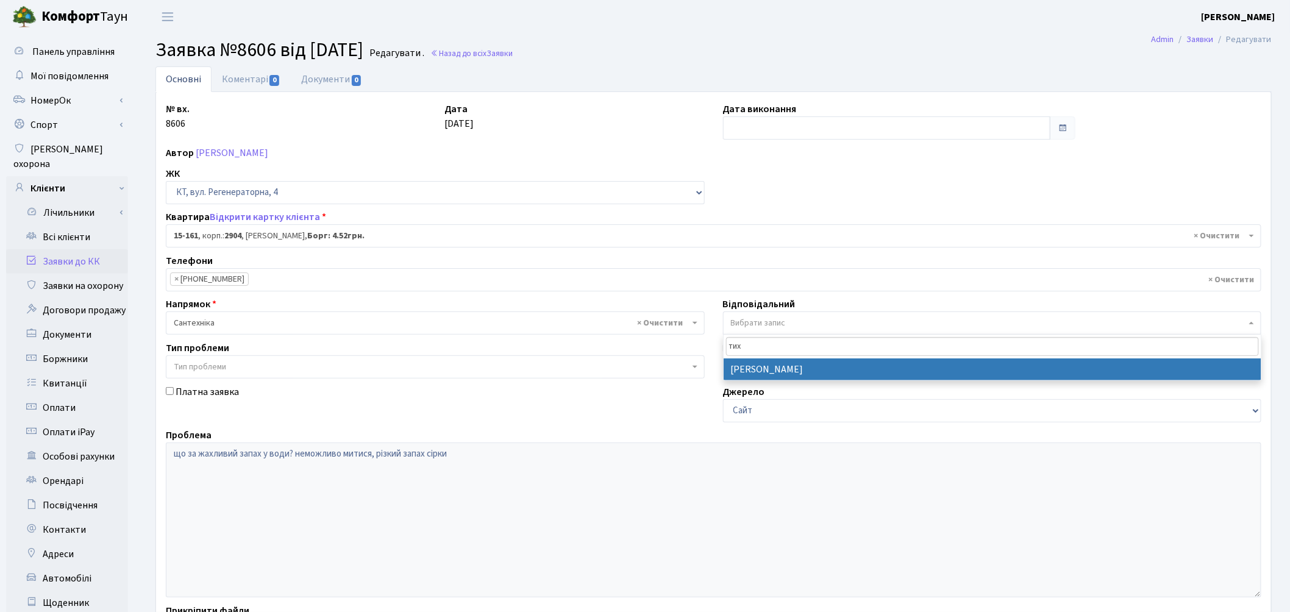
type input "тих"
select select "67"
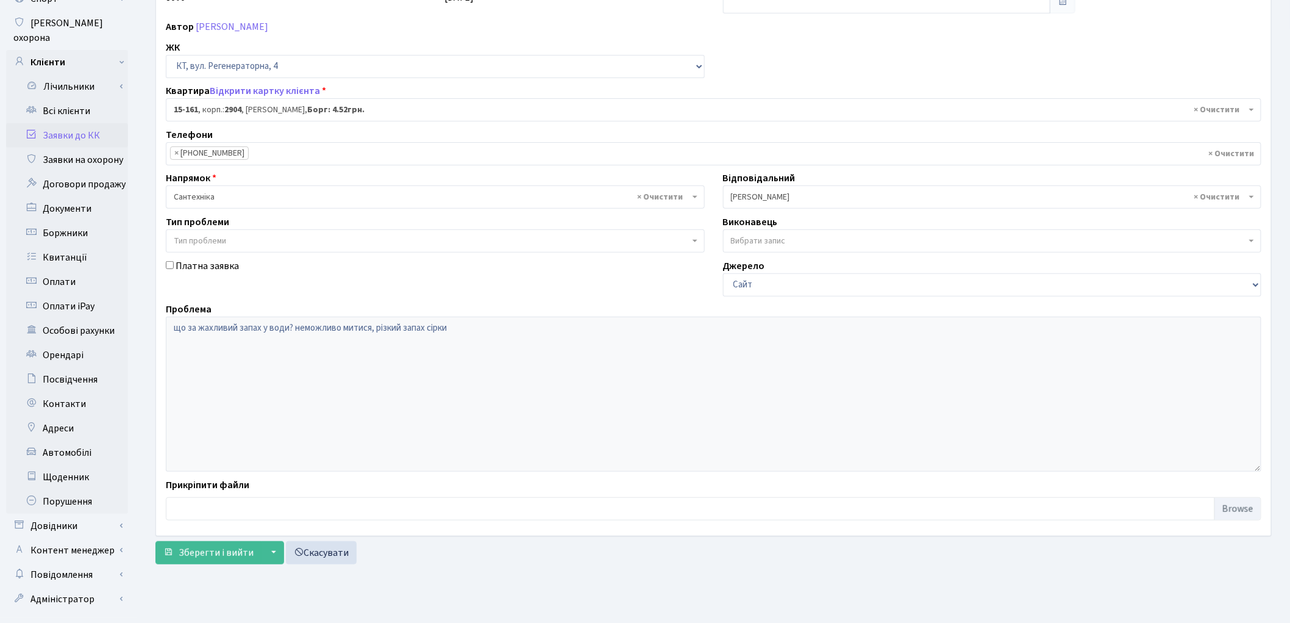
scroll to position [136, 0]
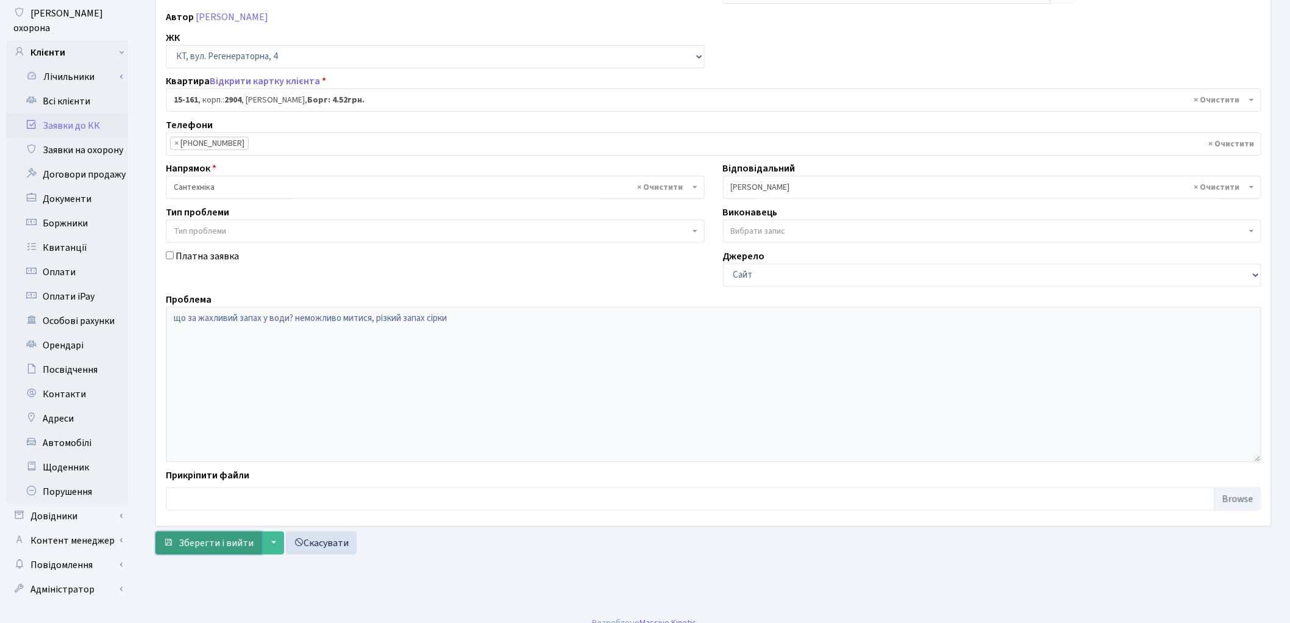
click at [204, 546] on span "Зберегти і вийти" at bounding box center [216, 542] width 75 height 13
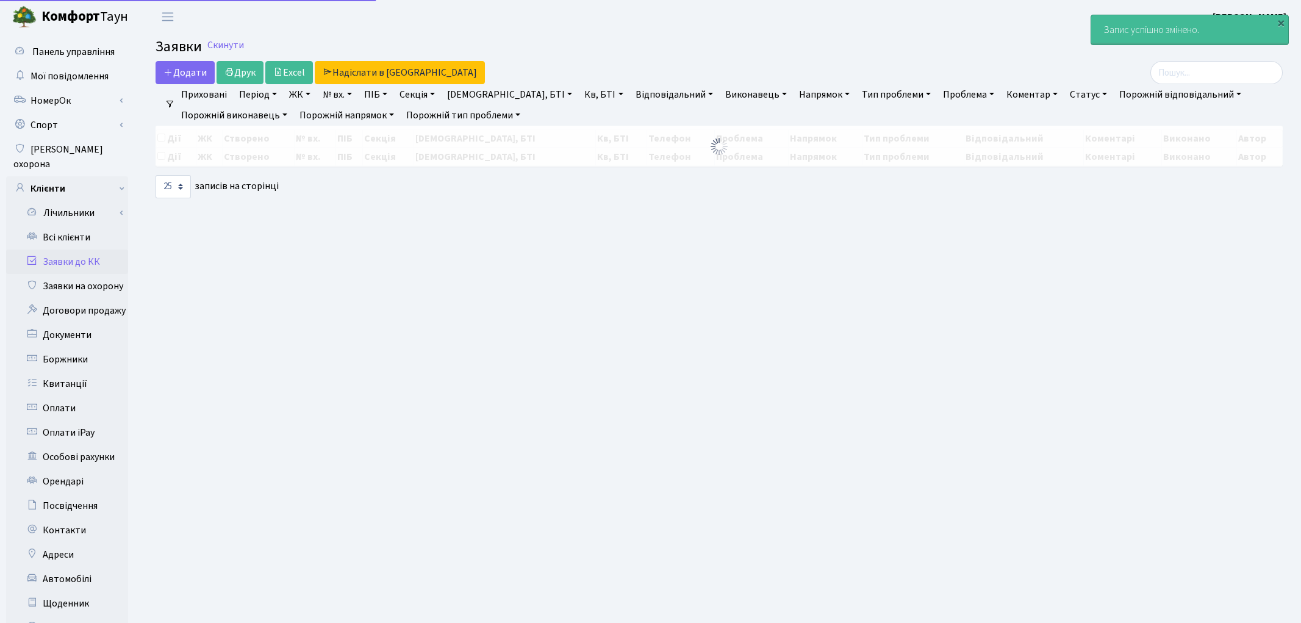
select select "25"
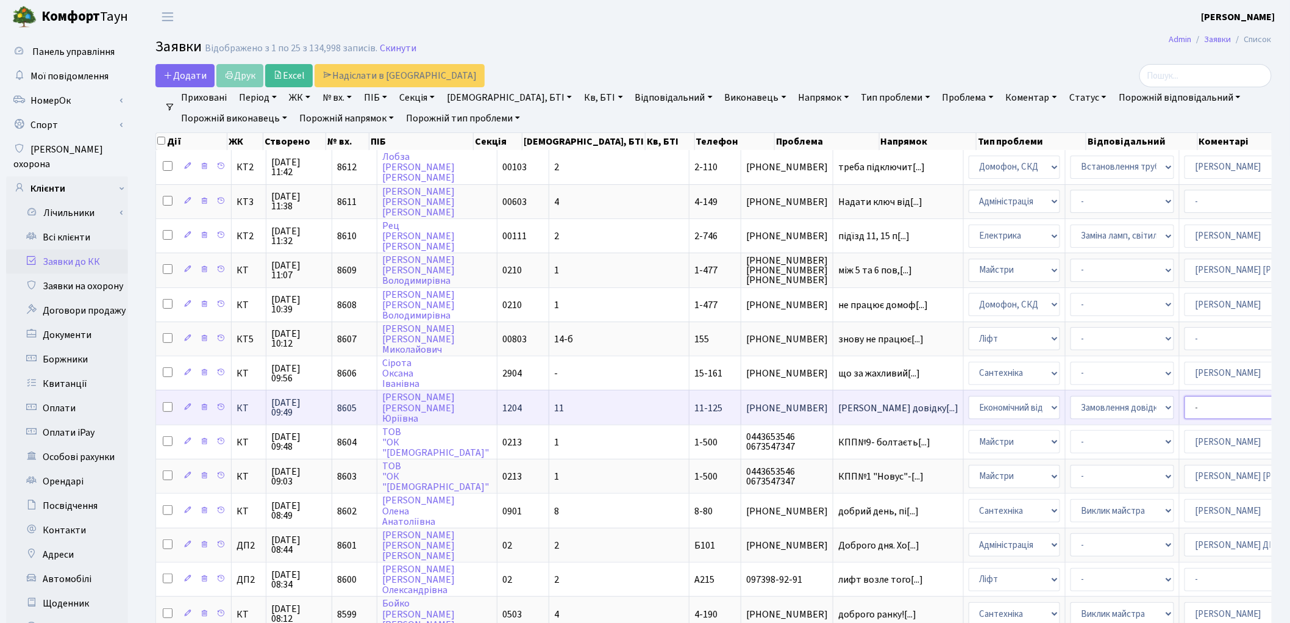
click at [1185, 401] on select "- Адміністратор ЖК ДП Адміністратор ЖК КТ Адміністратор ЖК СП [PERSON_NAME] [PE…" at bounding box center [1237, 407] width 104 height 23
select select "33"
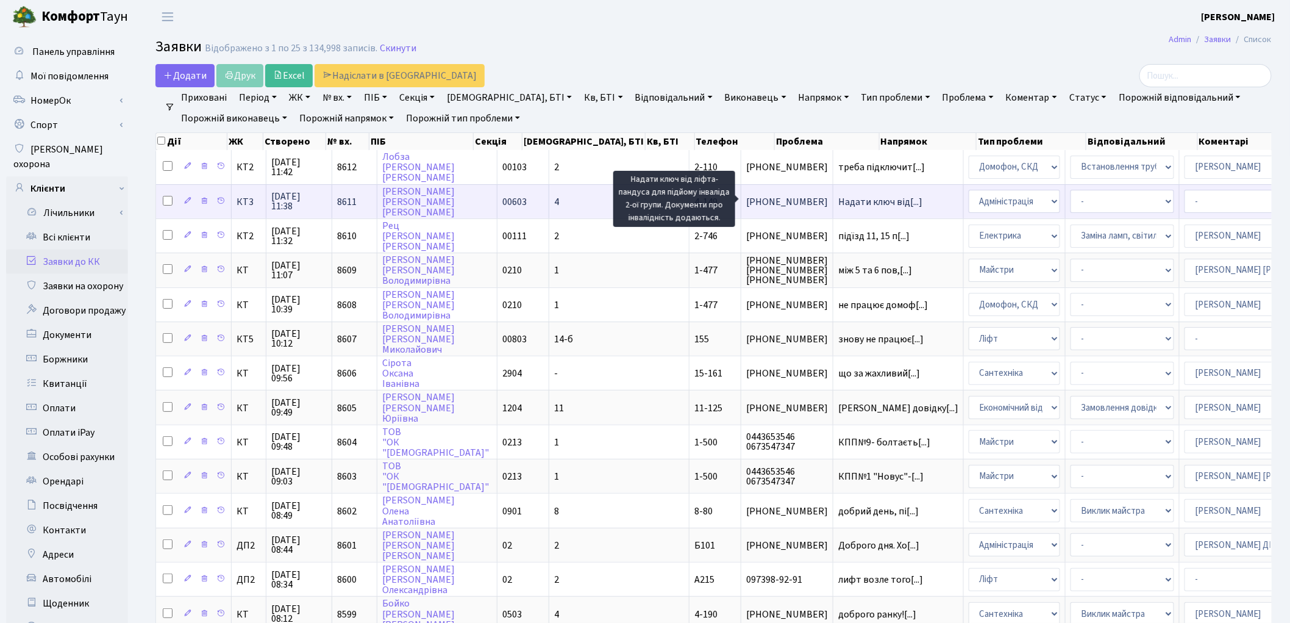
click at [838, 197] on span "Надати ключ від[...]" at bounding box center [880, 201] width 84 height 13
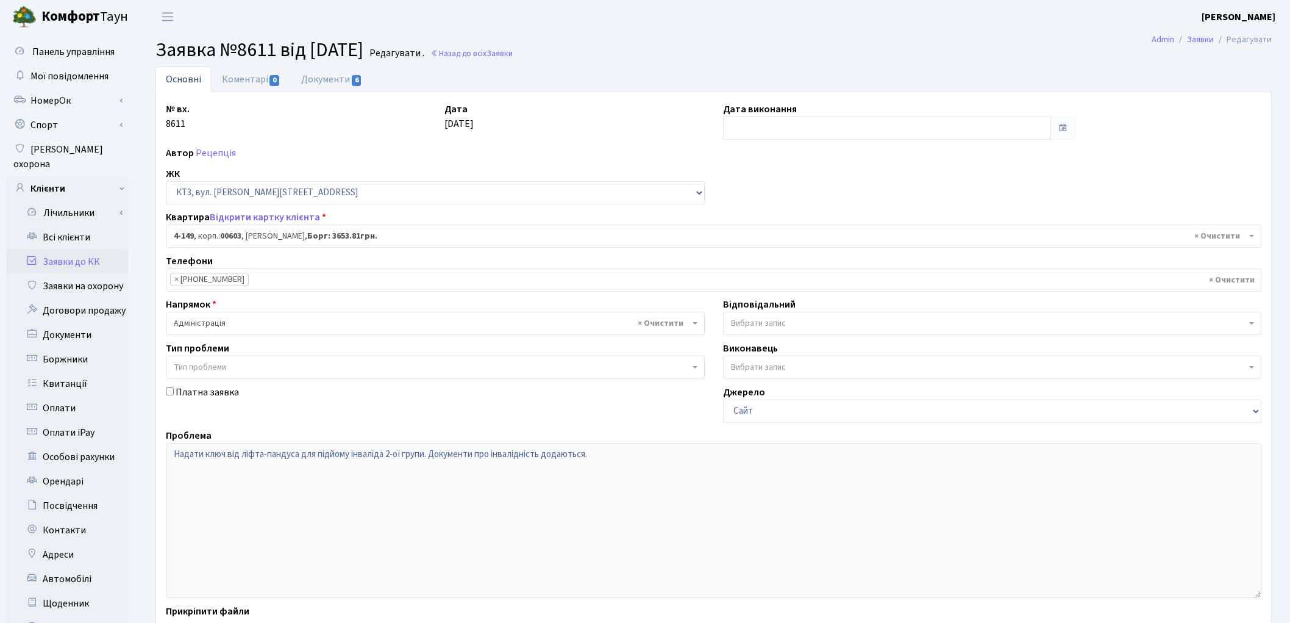
select select "16608"
click at [246, 221] on link "Відкрити картку клієнта" at bounding box center [265, 216] width 110 height 13
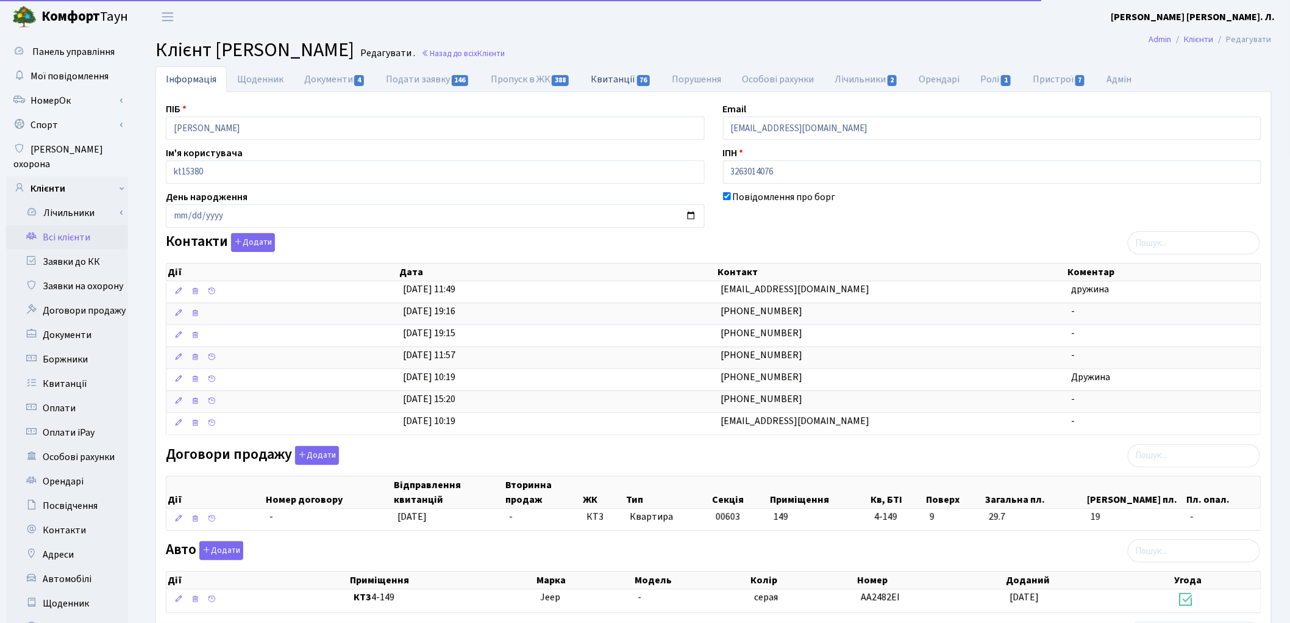
click at [607, 84] on link "Квитанції 76" at bounding box center [621, 78] width 81 height 25
select select "25"
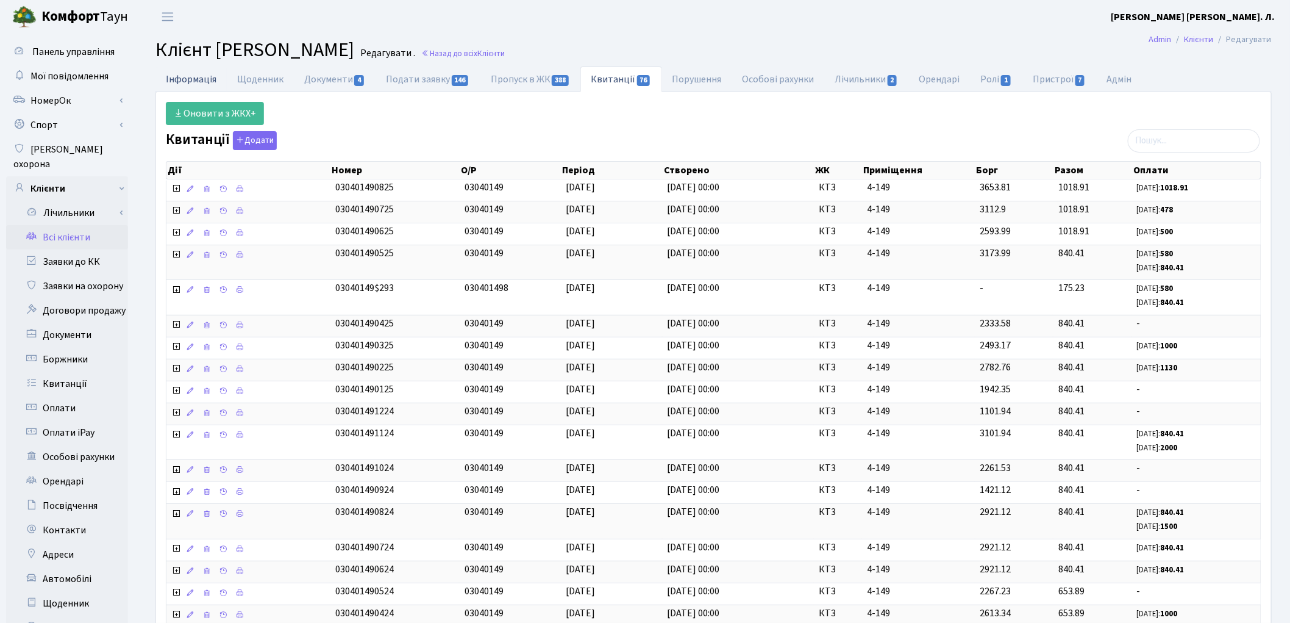
click at [210, 80] on link "Інформація" at bounding box center [191, 78] width 71 height 25
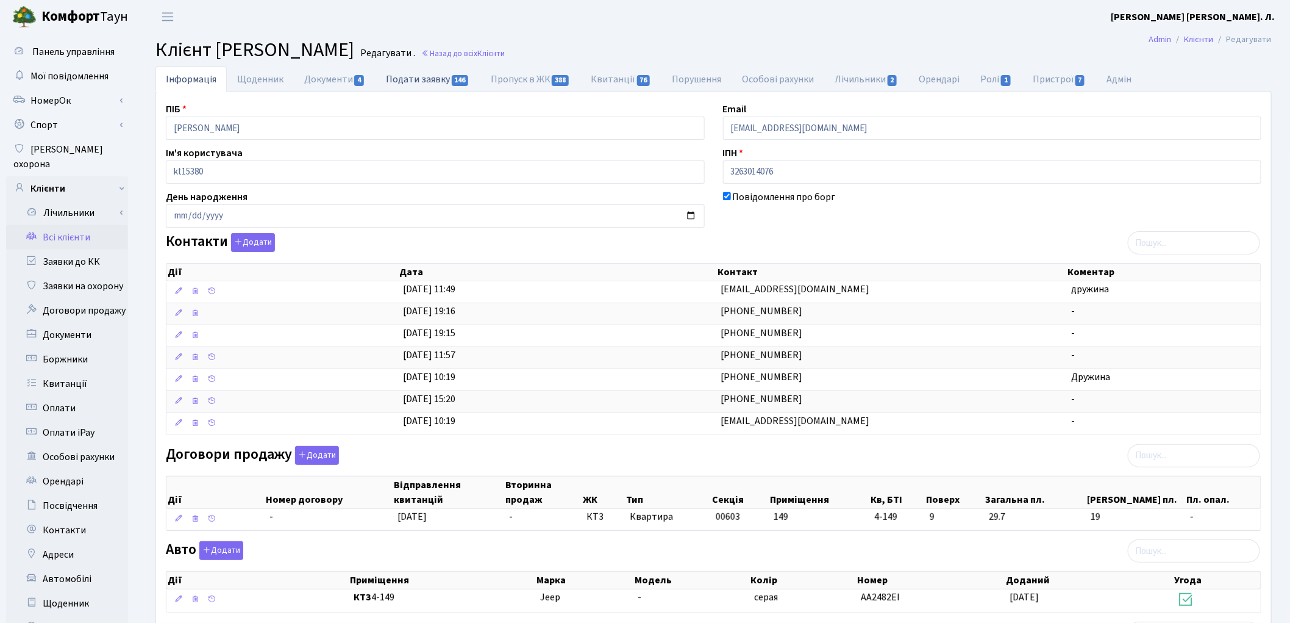
click at [404, 80] on link "Подати заявку 146" at bounding box center [428, 78] width 104 height 25
select select "25"
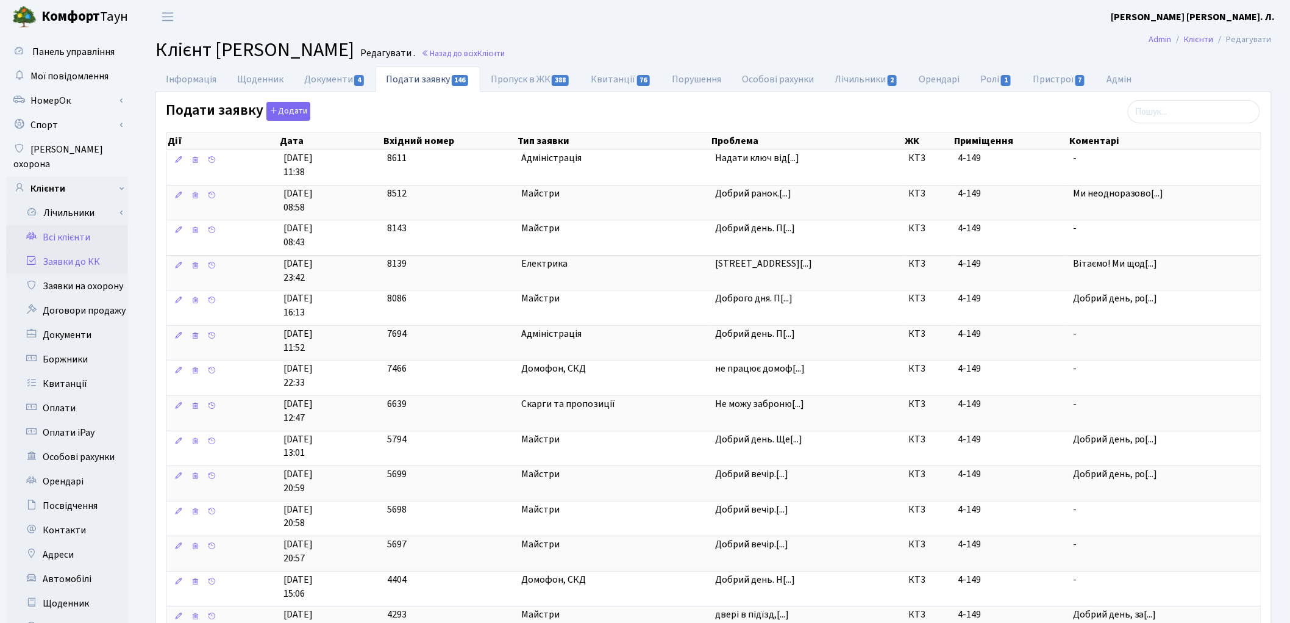
click at [93, 251] on link "Заявки до КК" at bounding box center [67, 261] width 122 height 24
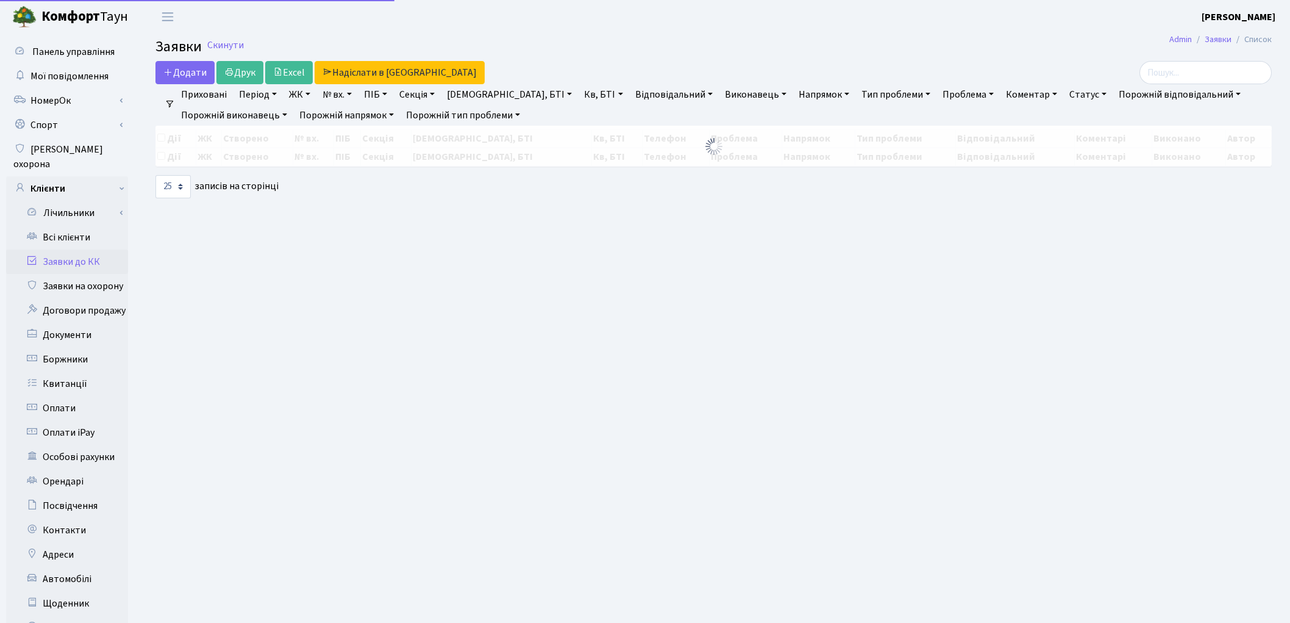
select select "25"
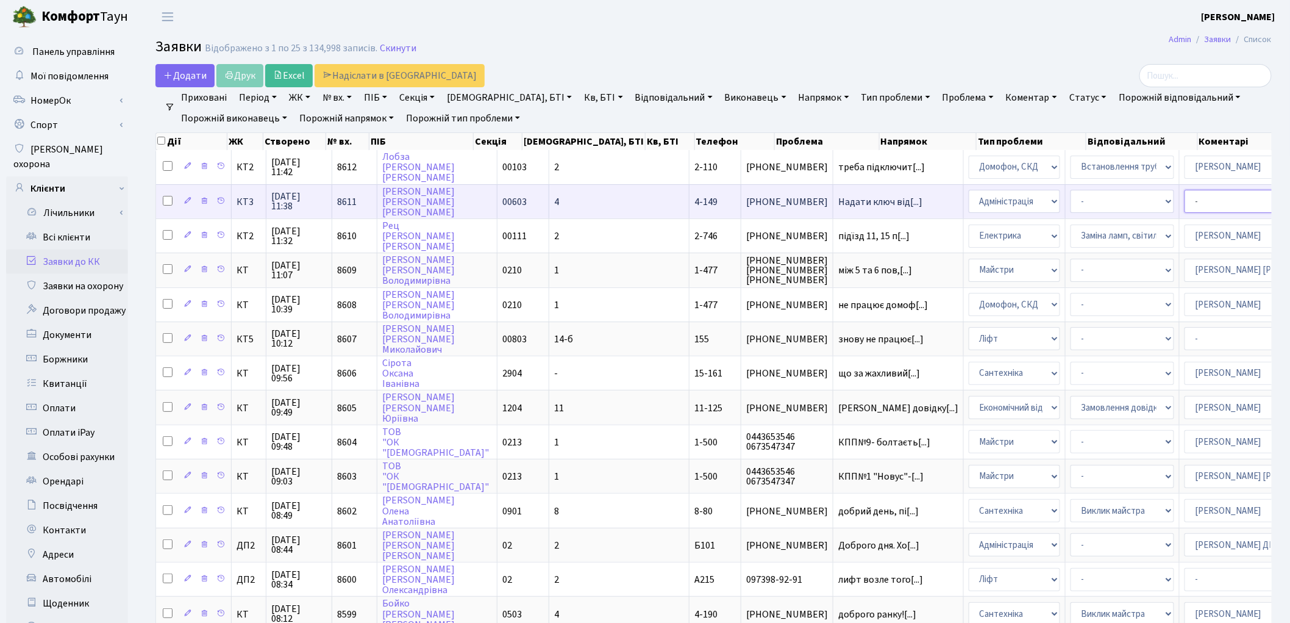
click at [1185, 204] on select "- Адміністратор ЖК ДП Адміністратор ЖК КТ Адміністратор ЖК СП Вижул В. В. Горді…" at bounding box center [1237, 201] width 104 height 23
select select "18"
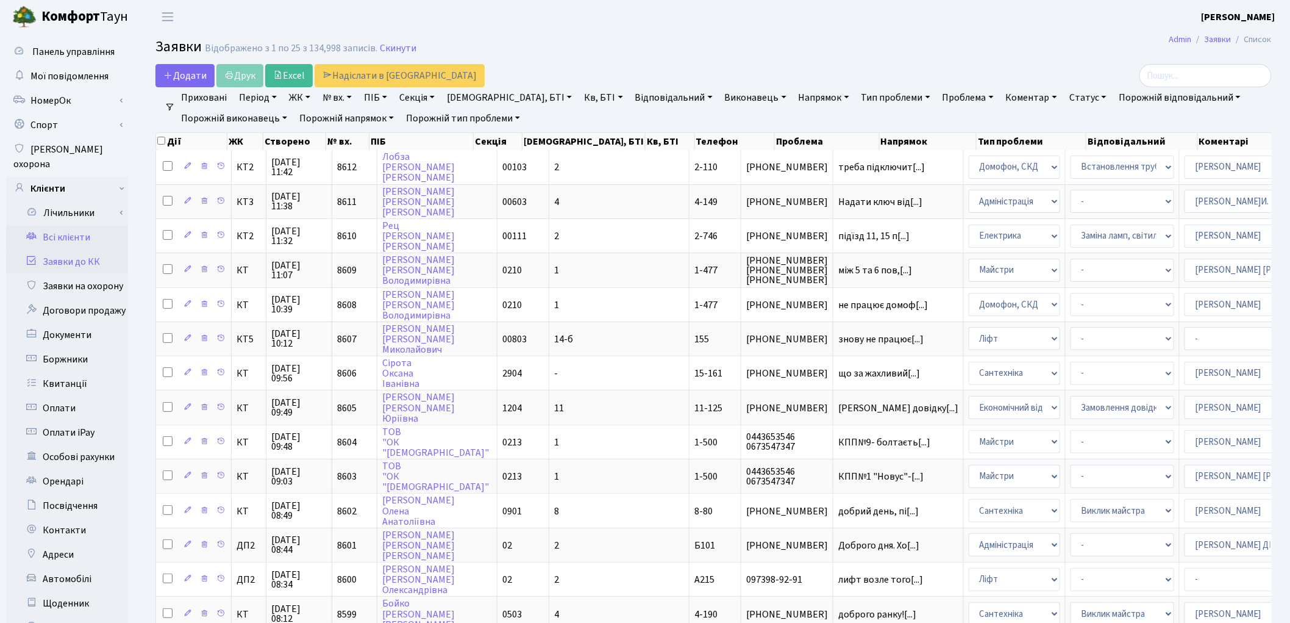
click at [81, 226] on link "Всі клієнти" at bounding box center [67, 237] width 122 height 24
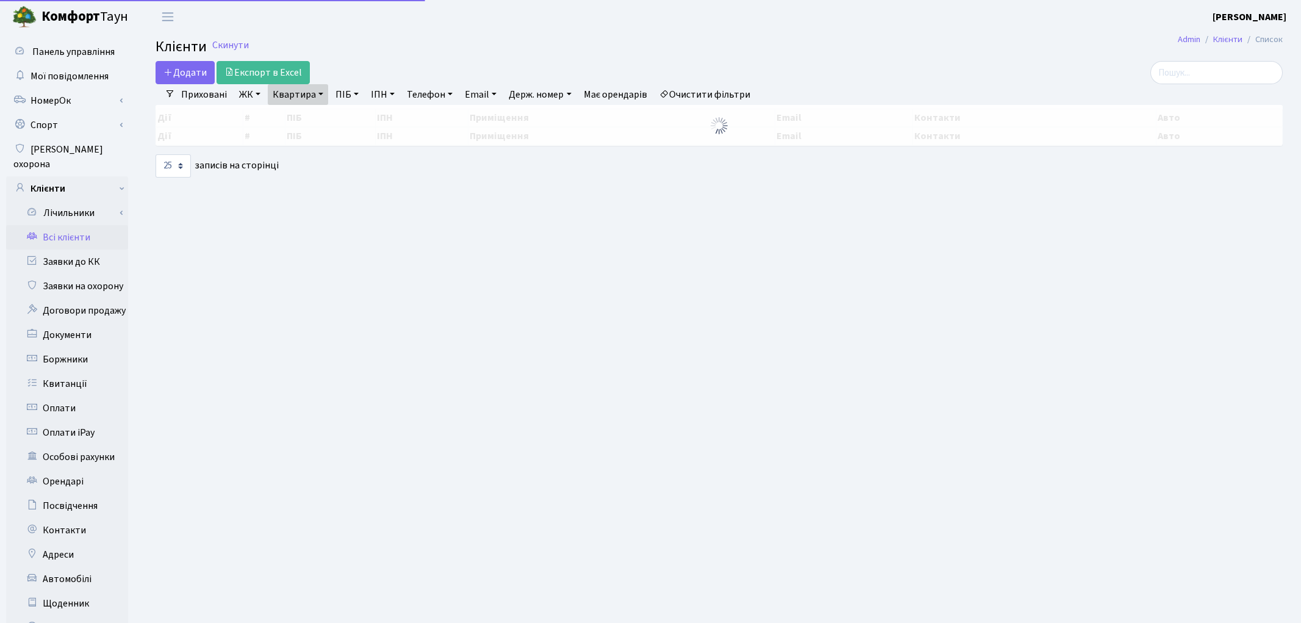
select select "25"
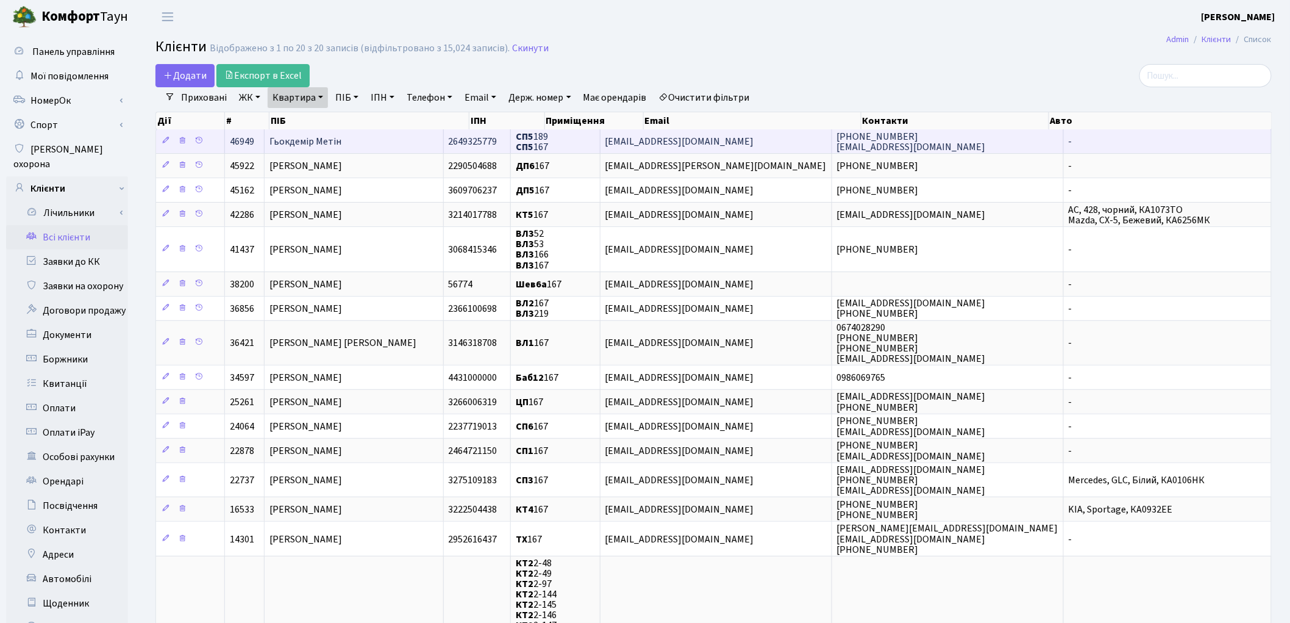
click at [417, 143] on td "Гьокдемір Метін" at bounding box center [354, 141] width 179 height 24
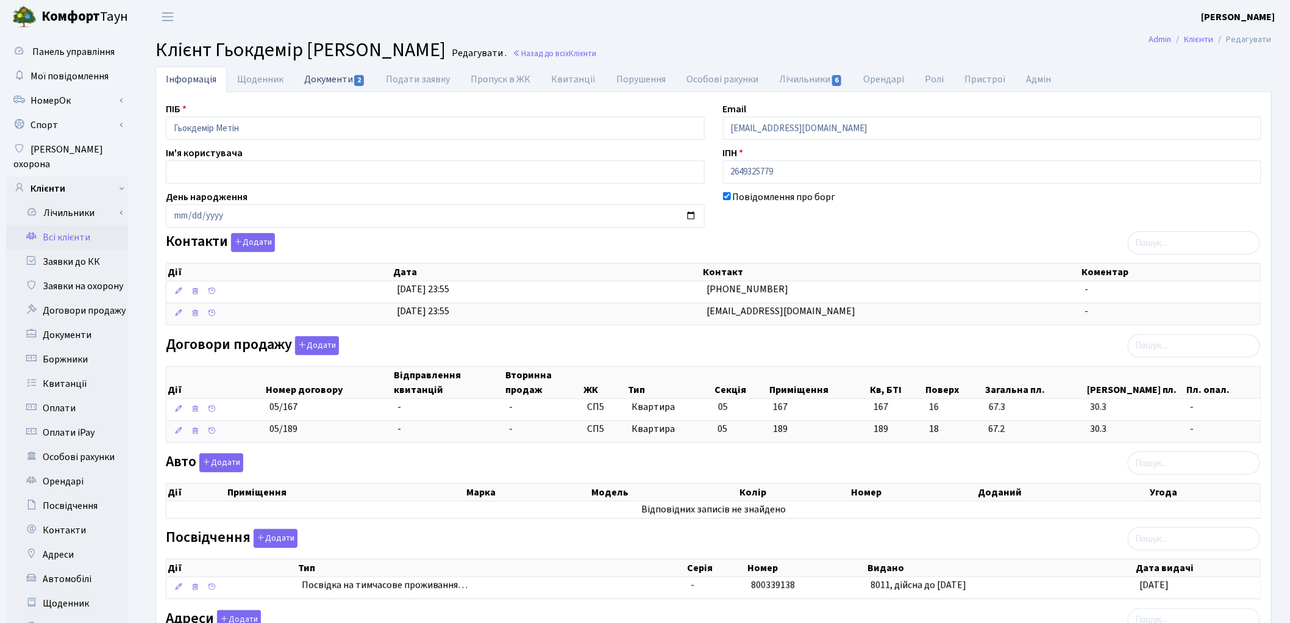
click at [330, 86] on link "Документи 2" at bounding box center [335, 78] width 82 height 25
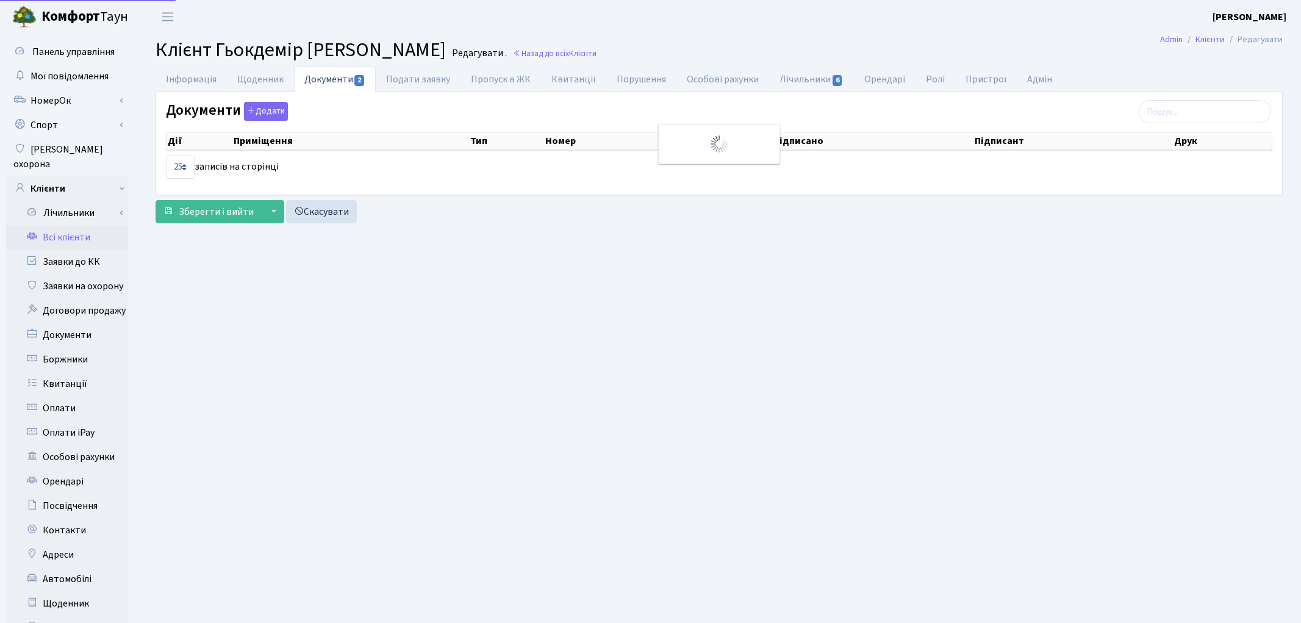
select select "25"
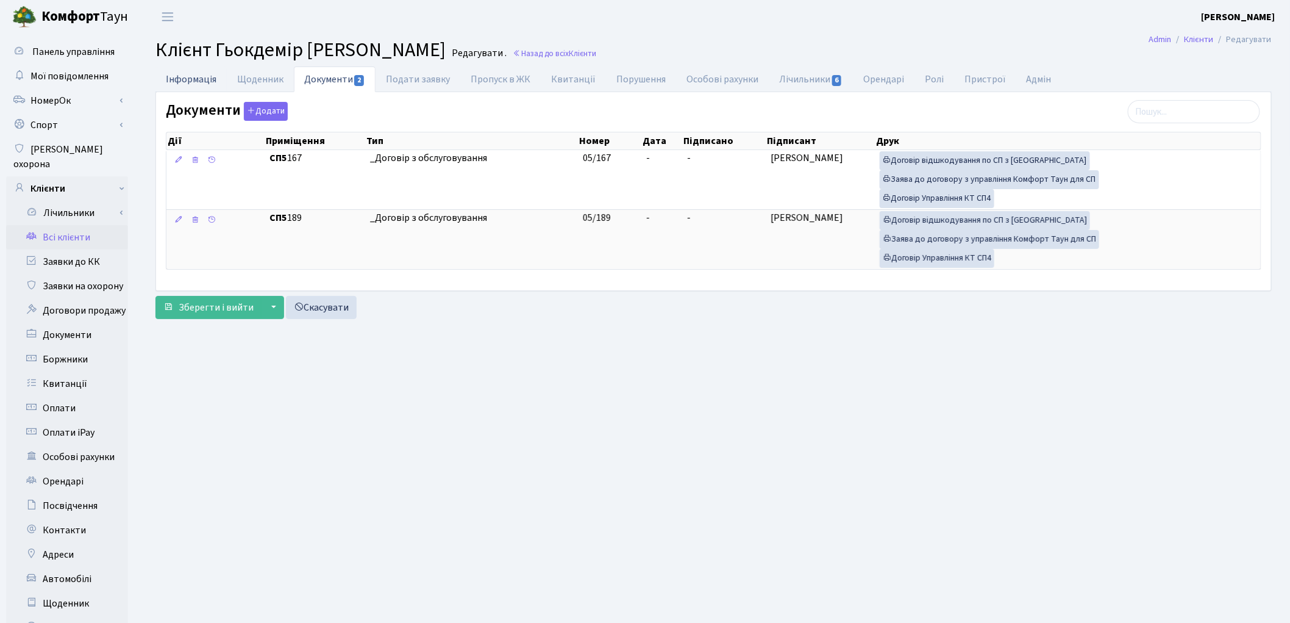
click at [184, 75] on link "Інформація" at bounding box center [191, 78] width 71 height 25
select select "25"
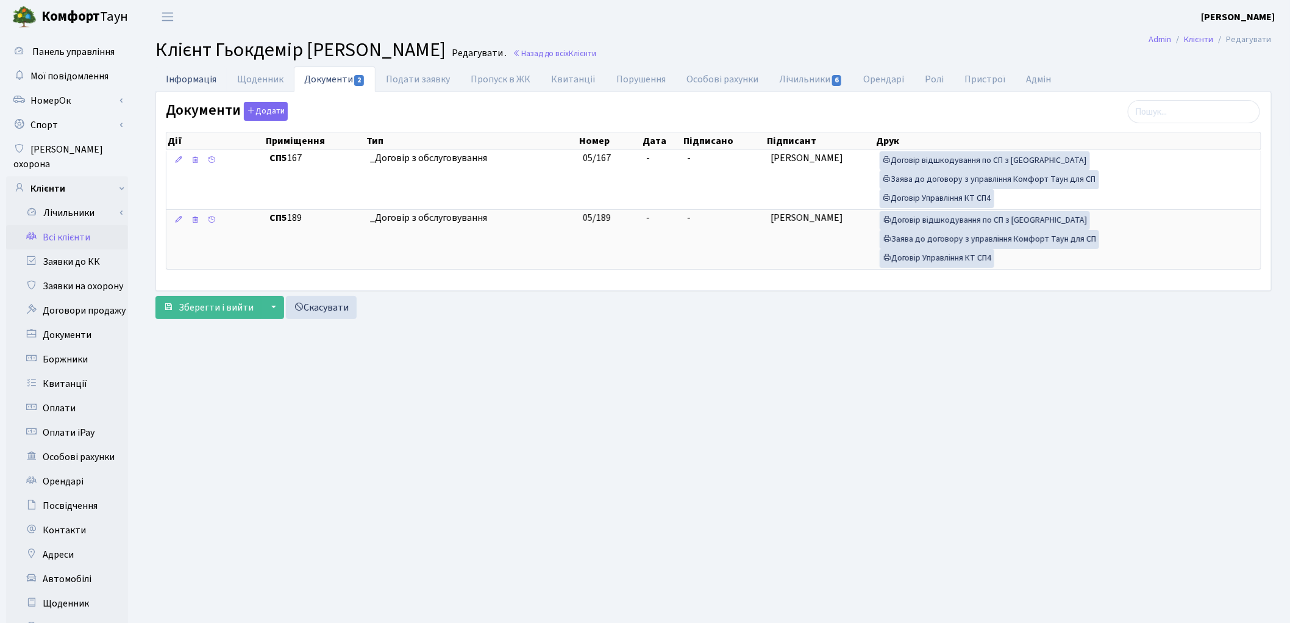
select select "25"
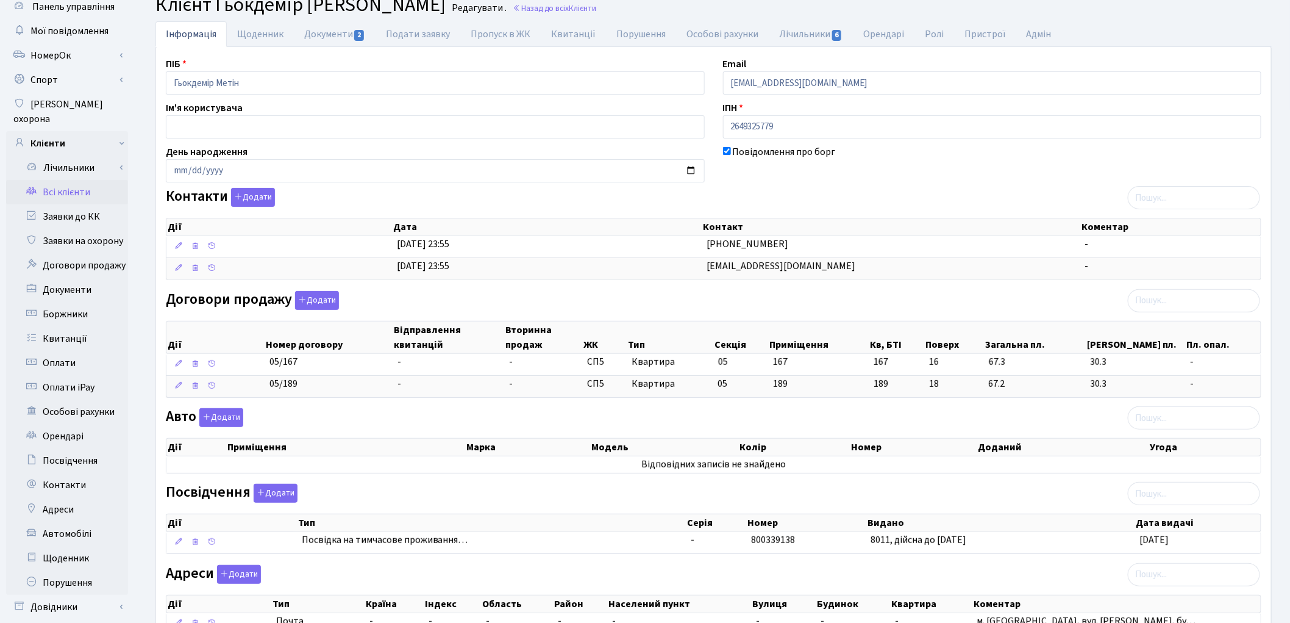
scroll to position [68, 0]
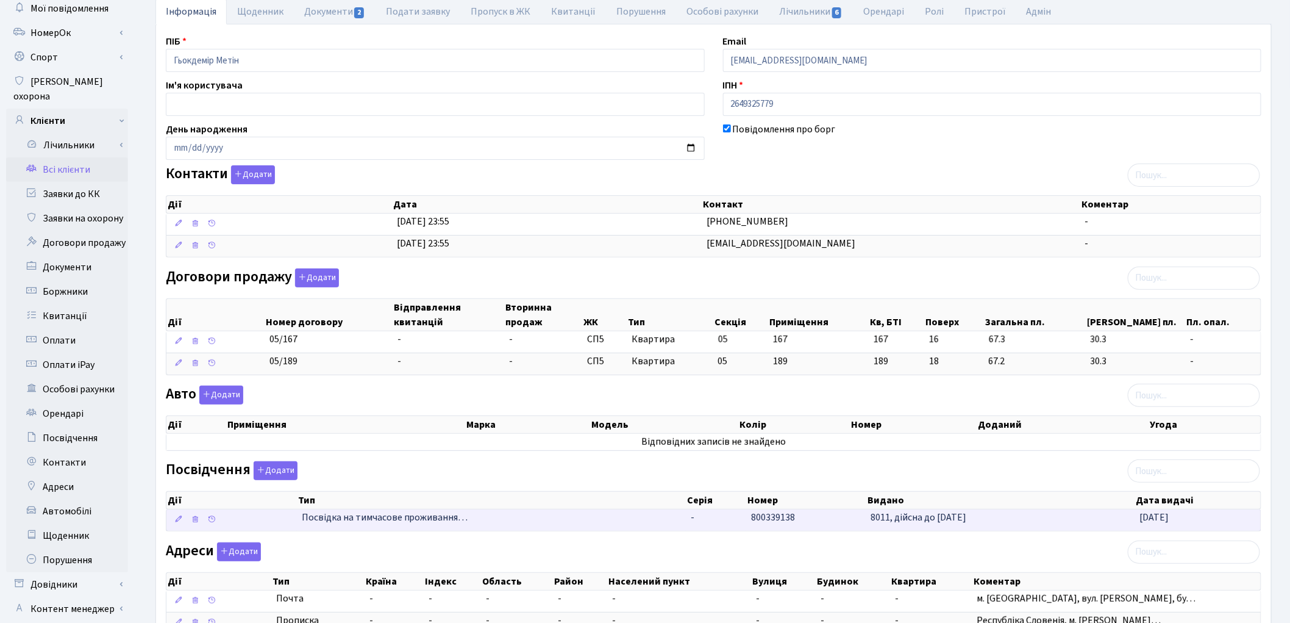
click at [388, 520] on span "Посвідка на тимчасове проживання…" at bounding box center [491, 517] width 379 height 14
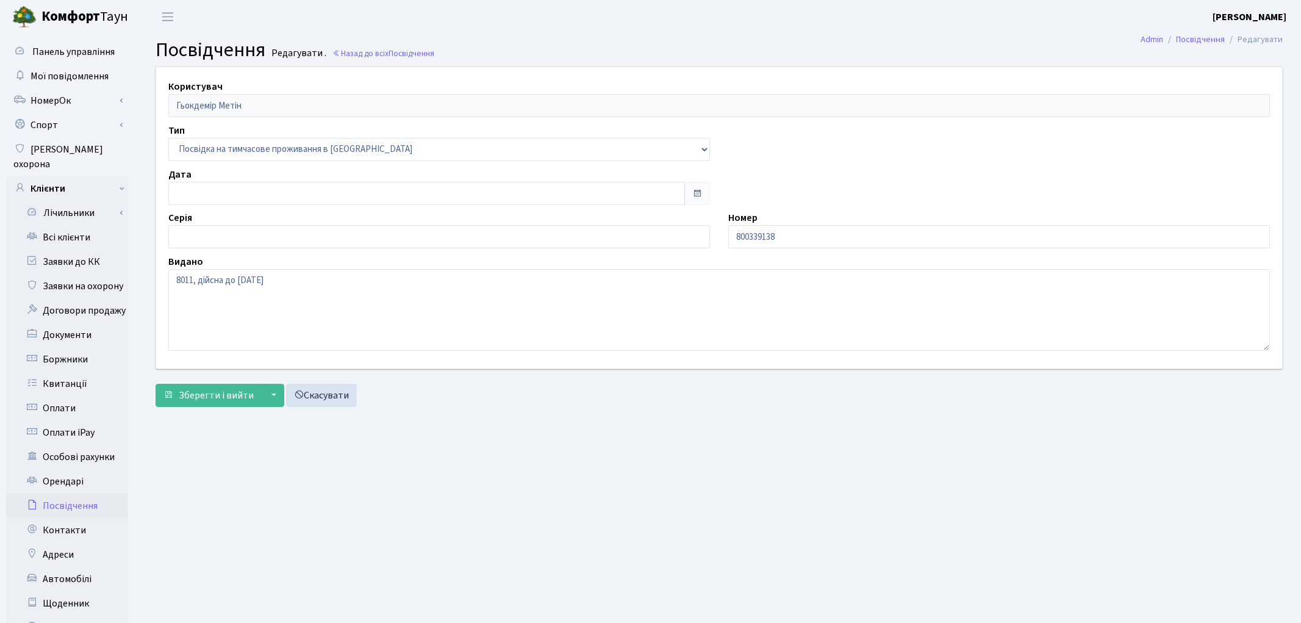
type input "[DATE]"
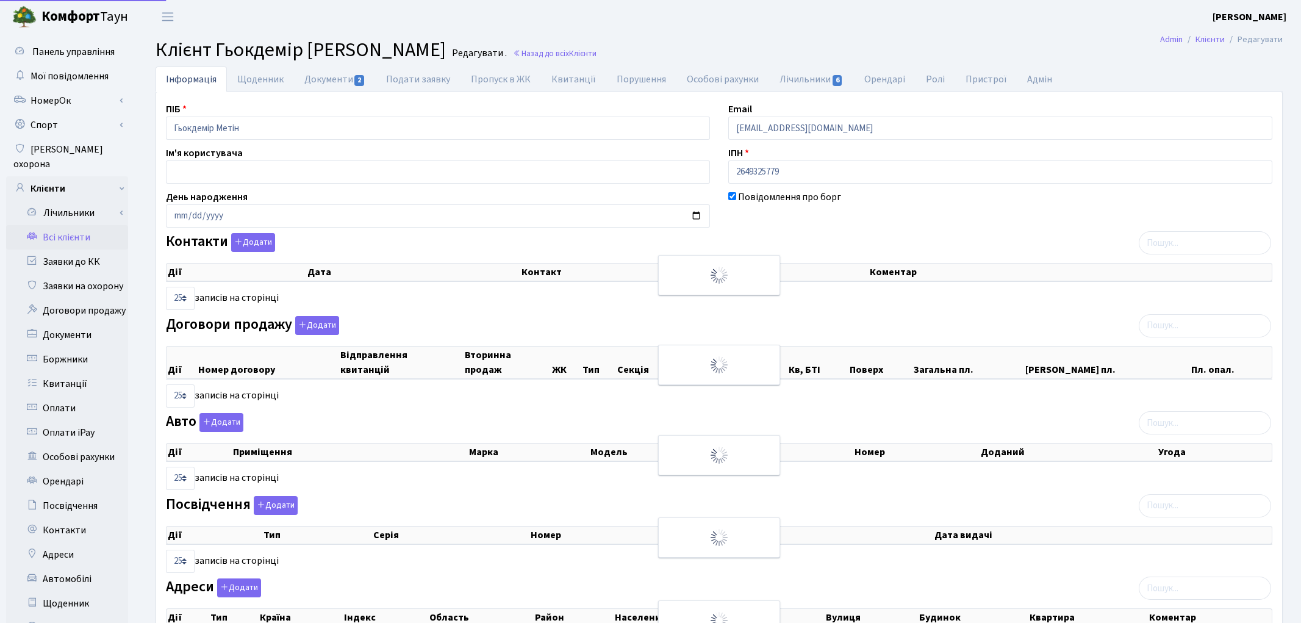
select select "25"
